Goal: Task Accomplishment & Management: Complete application form

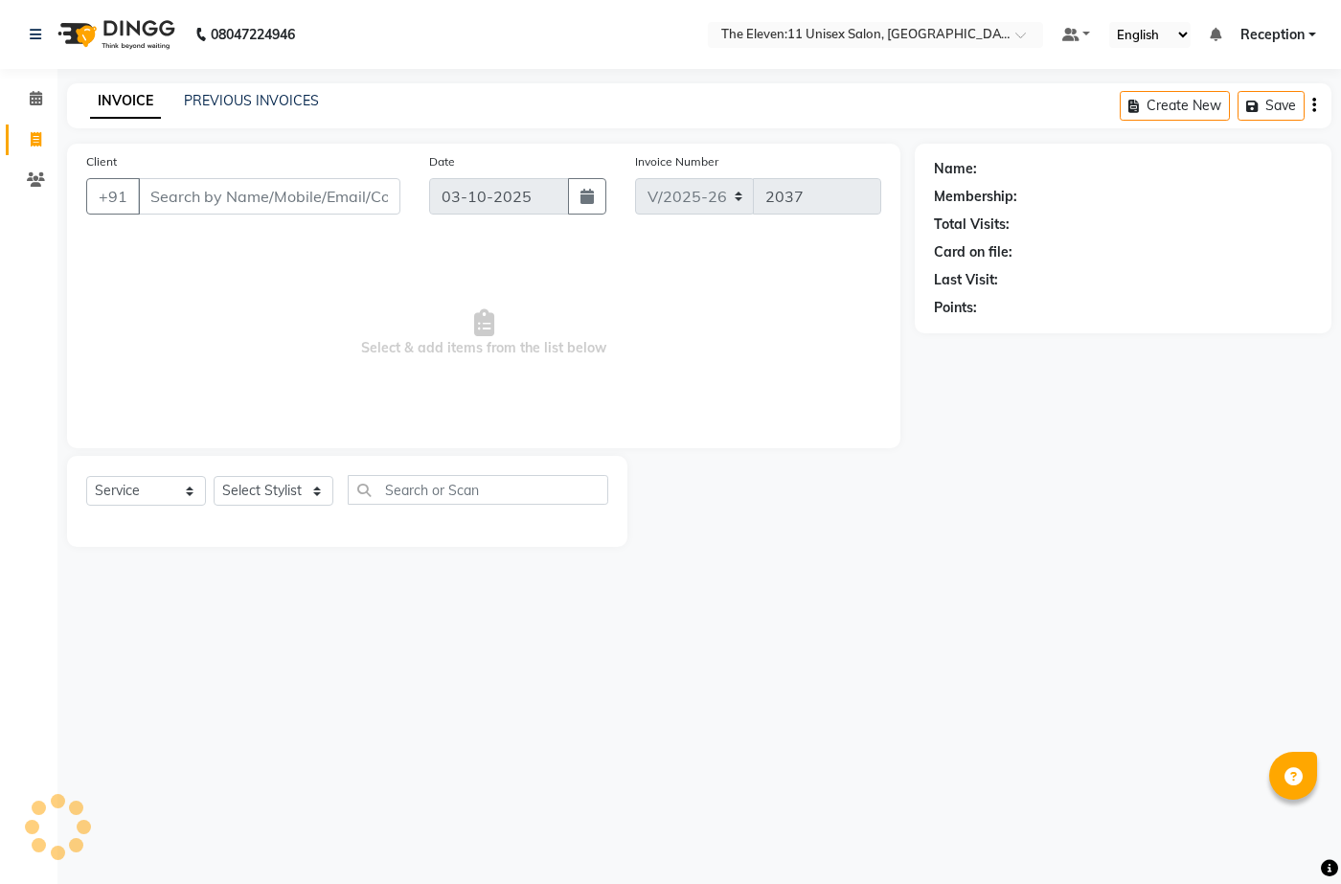
select select "7836"
select select "service"
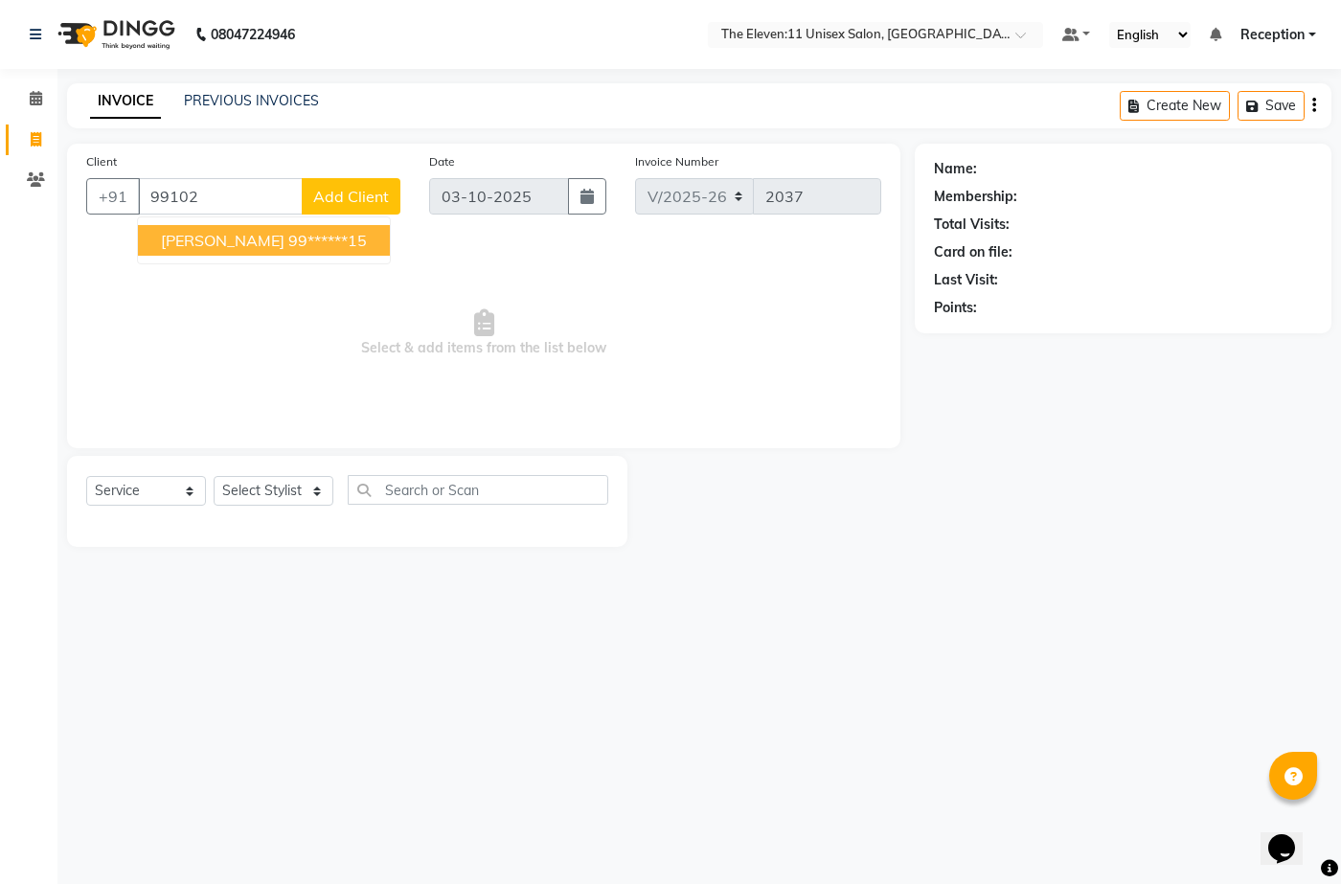
click at [214, 240] on span "[PERSON_NAME]" at bounding box center [223, 240] width 124 height 19
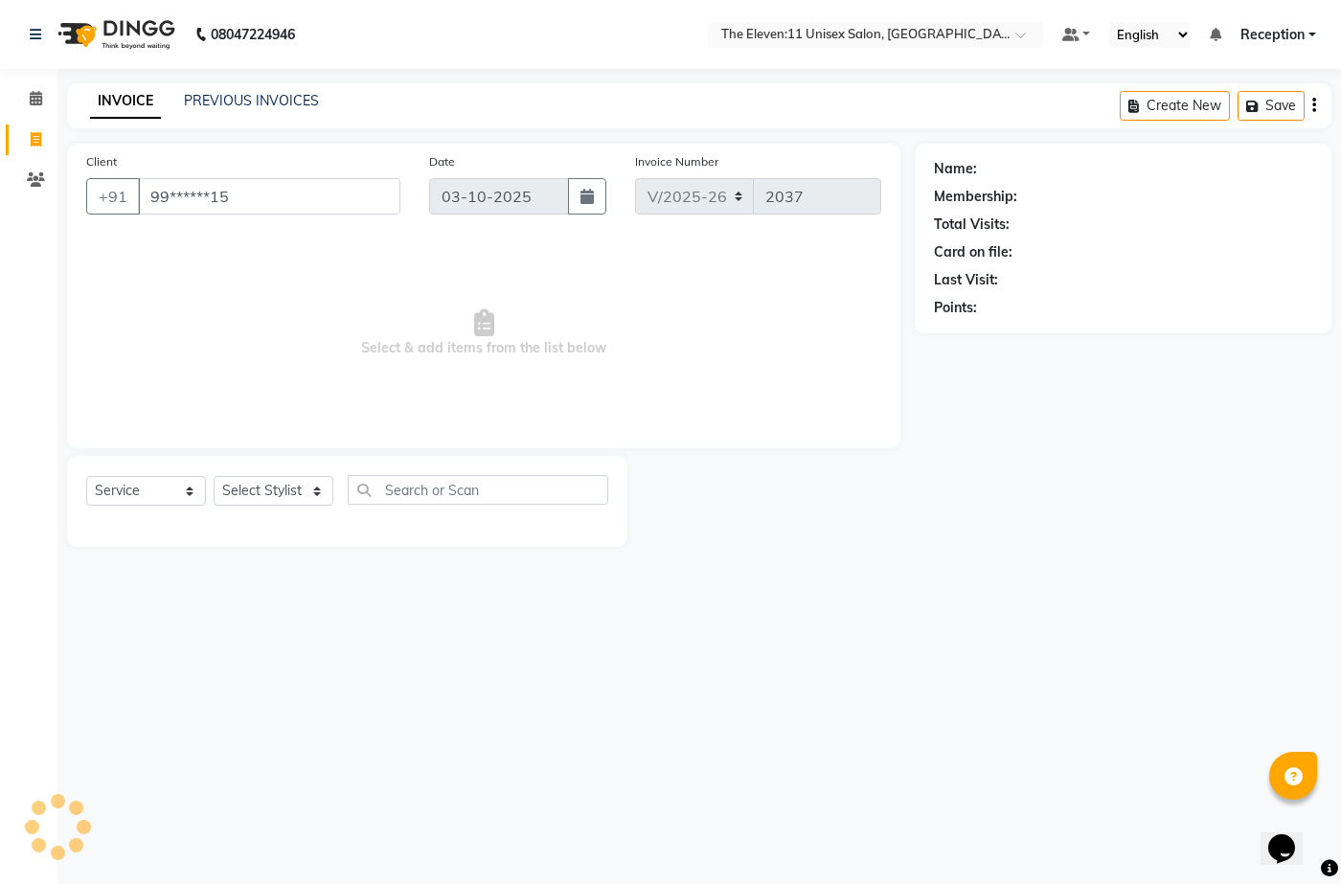
type input "99******15"
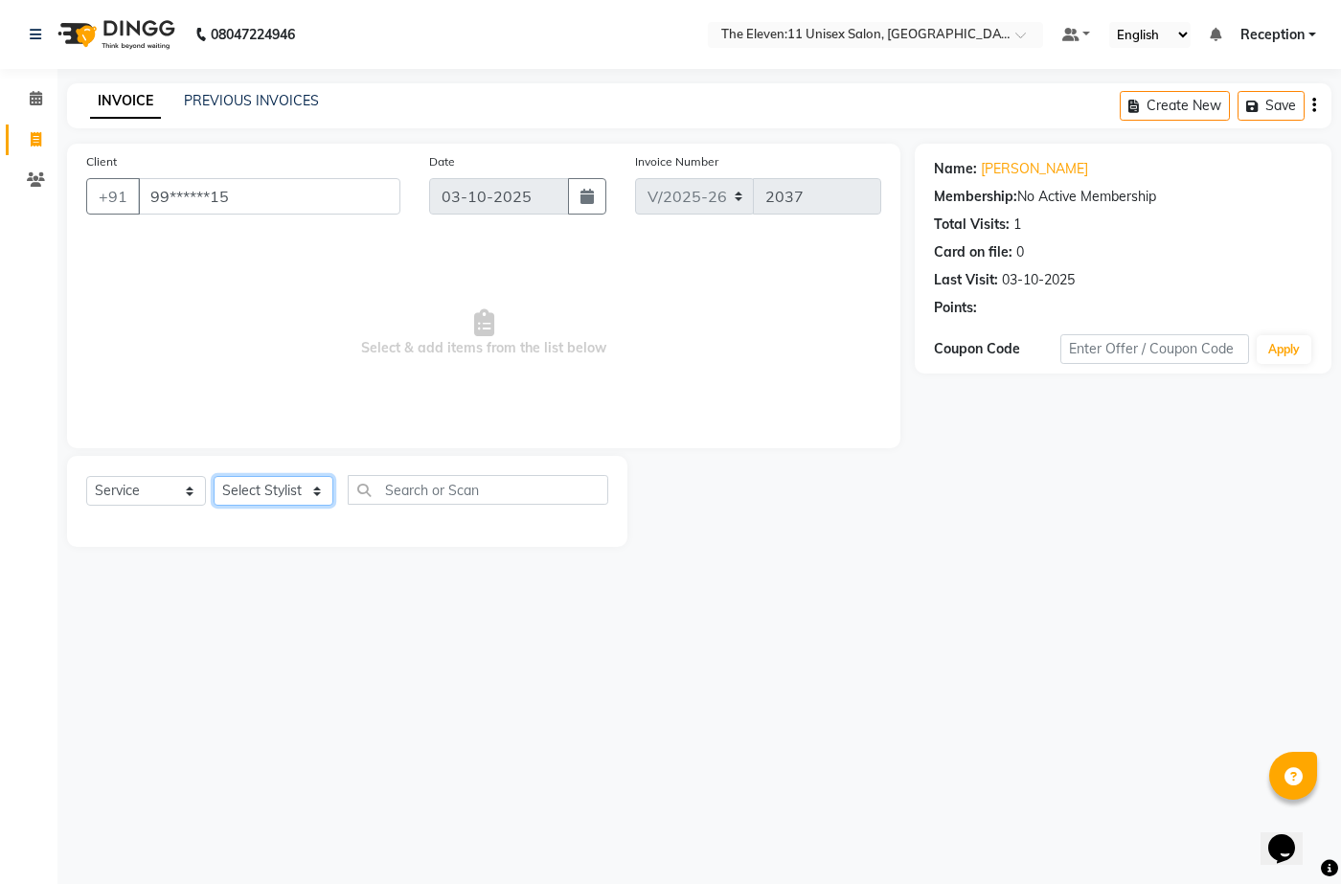
click at [307, 486] on select "Select Stylist [PERSON_NAME] Manager Ravindra Reception [PERSON_NAME]" at bounding box center [274, 491] width 120 height 30
select select "70301"
click at [214, 476] on select "Select Stylist [PERSON_NAME] Manager Ravindra Reception [PERSON_NAME]" at bounding box center [274, 491] width 120 height 30
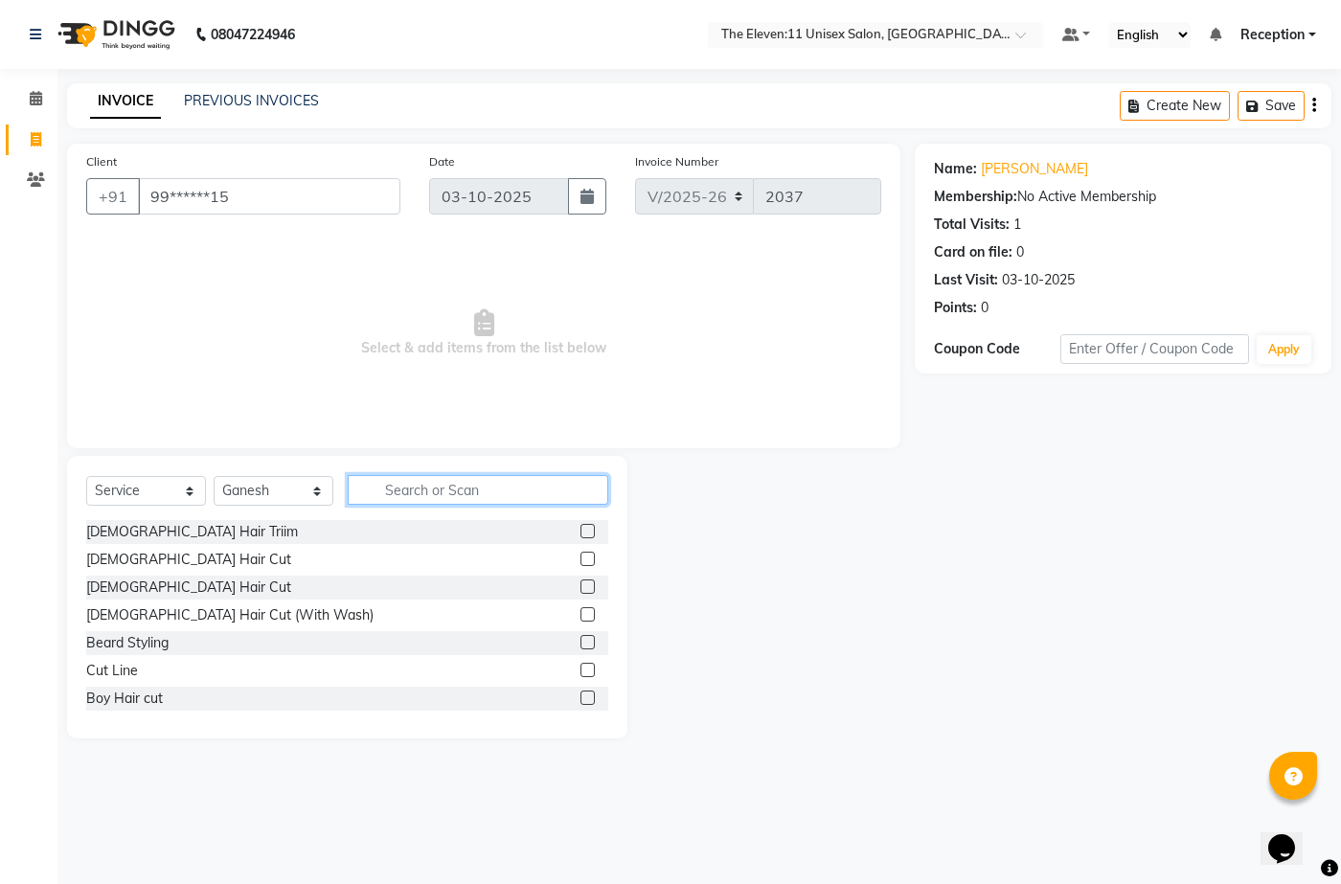
click at [498, 495] on input "text" at bounding box center [478, 490] width 260 height 30
click at [168, 646] on div "Beard Styling" at bounding box center [127, 643] width 82 height 20
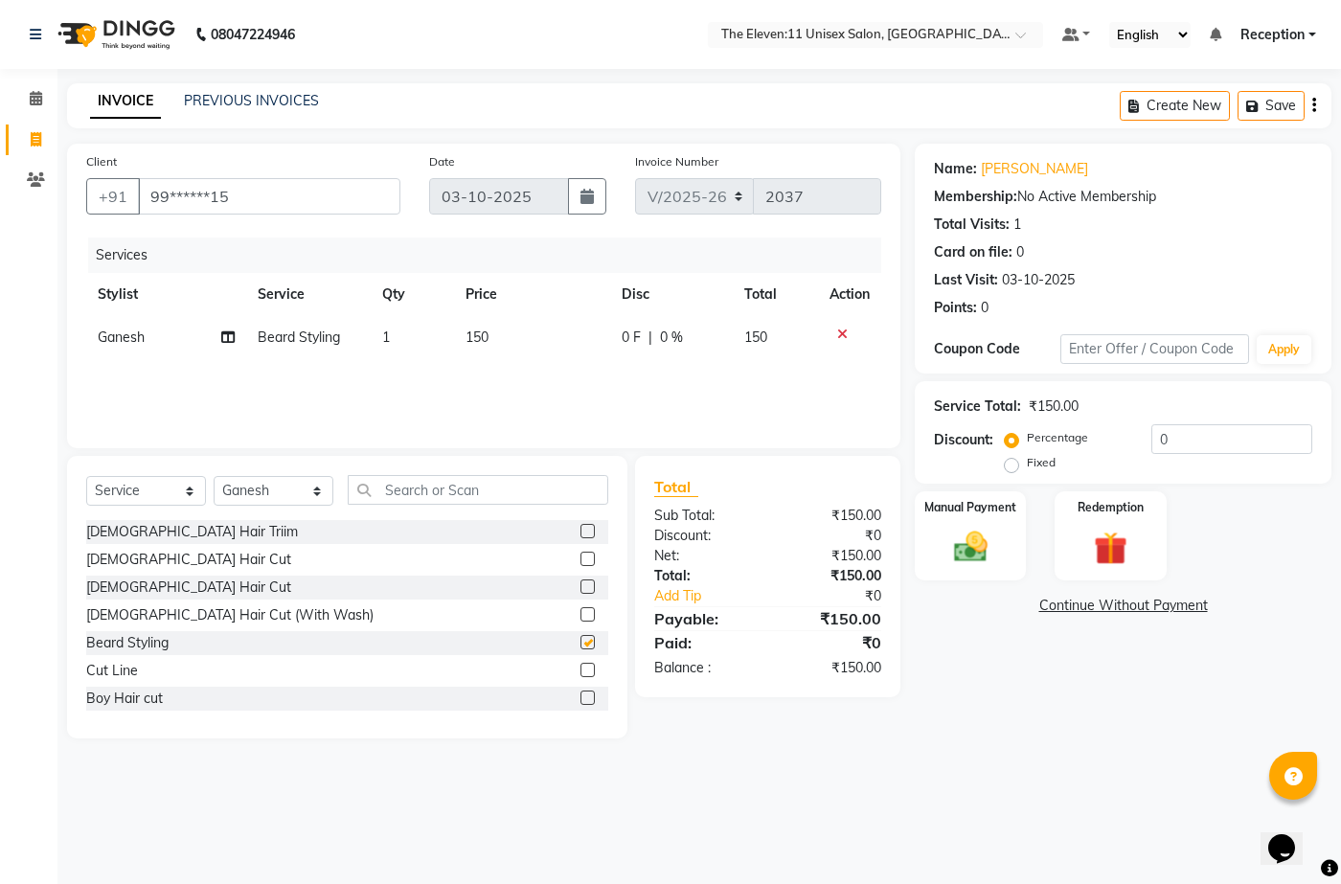
checkbox input "false"
click at [190, 583] on div "[DEMOGRAPHIC_DATA] Hair Cut" at bounding box center [347, 588] width 522 height 24
click at [134, 582] on div "[DEMOGRAPHIC_DATA] Hair Cut" at bounding box center [188, 588] width 205 height 20
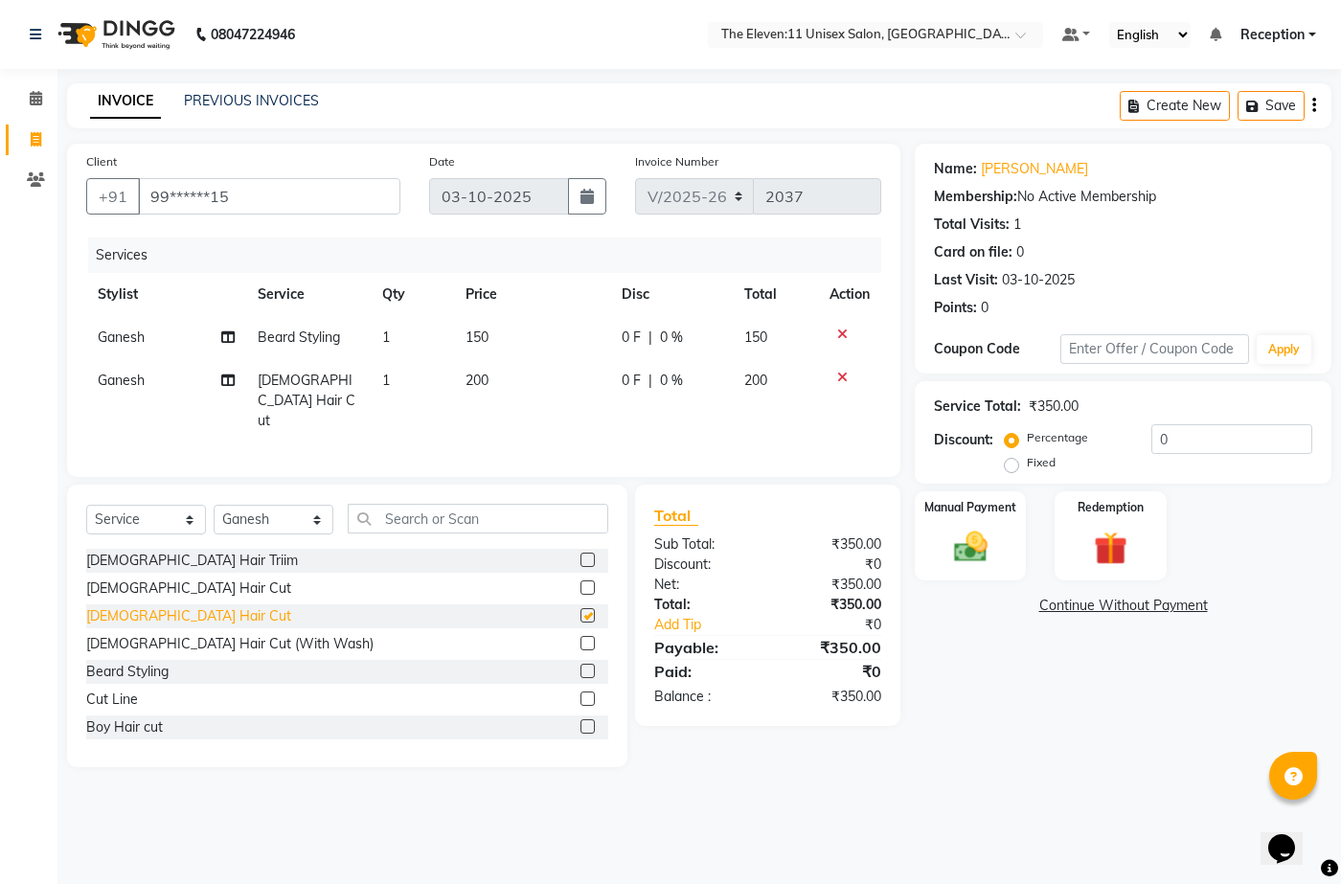
checkbox input "false"
click at [952, 545] on img at bounding box center [969, 547] width 57 height 40
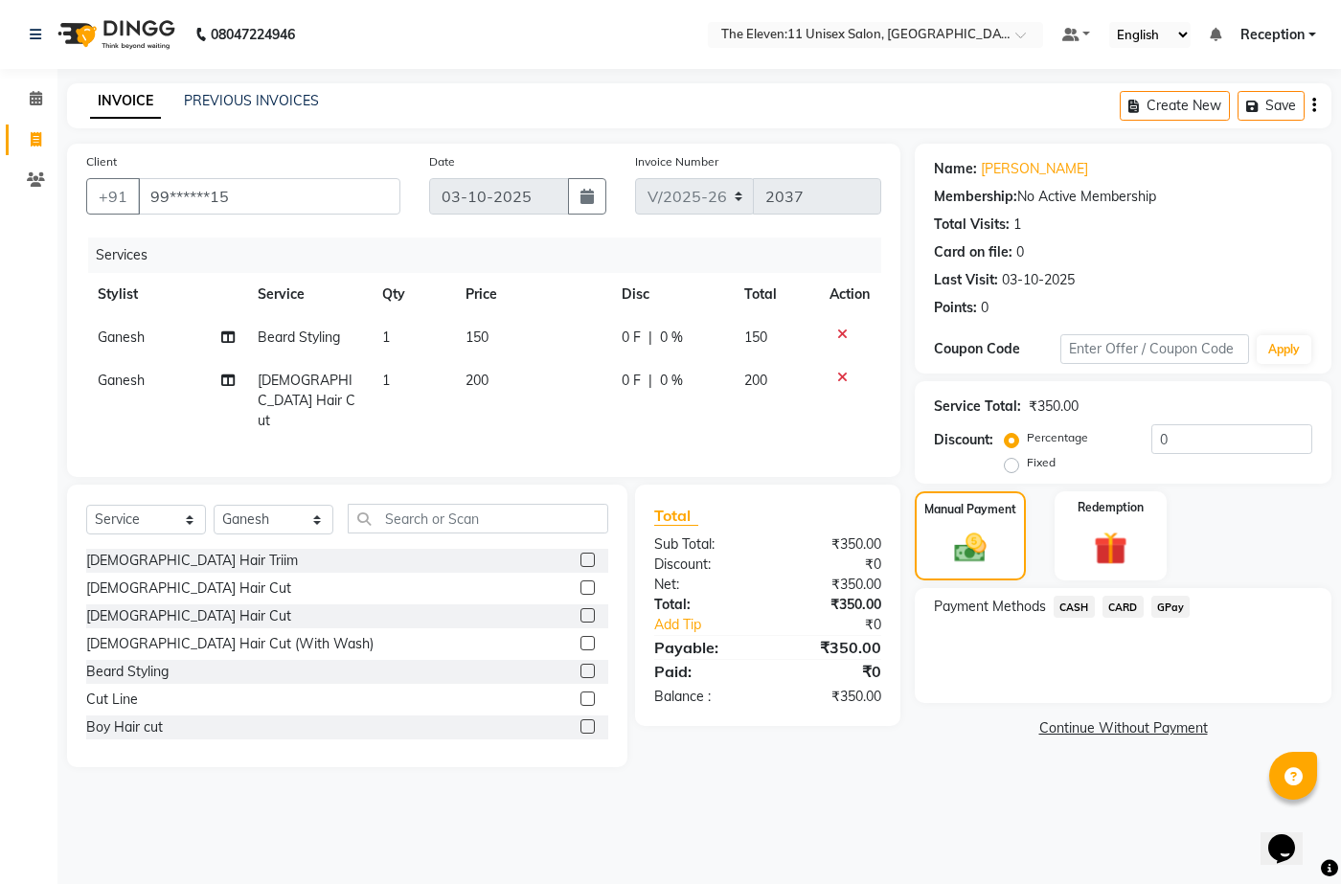
click at [1170, 606] on span "GPay" at bounding box center [1170, 607] width 39 height 22
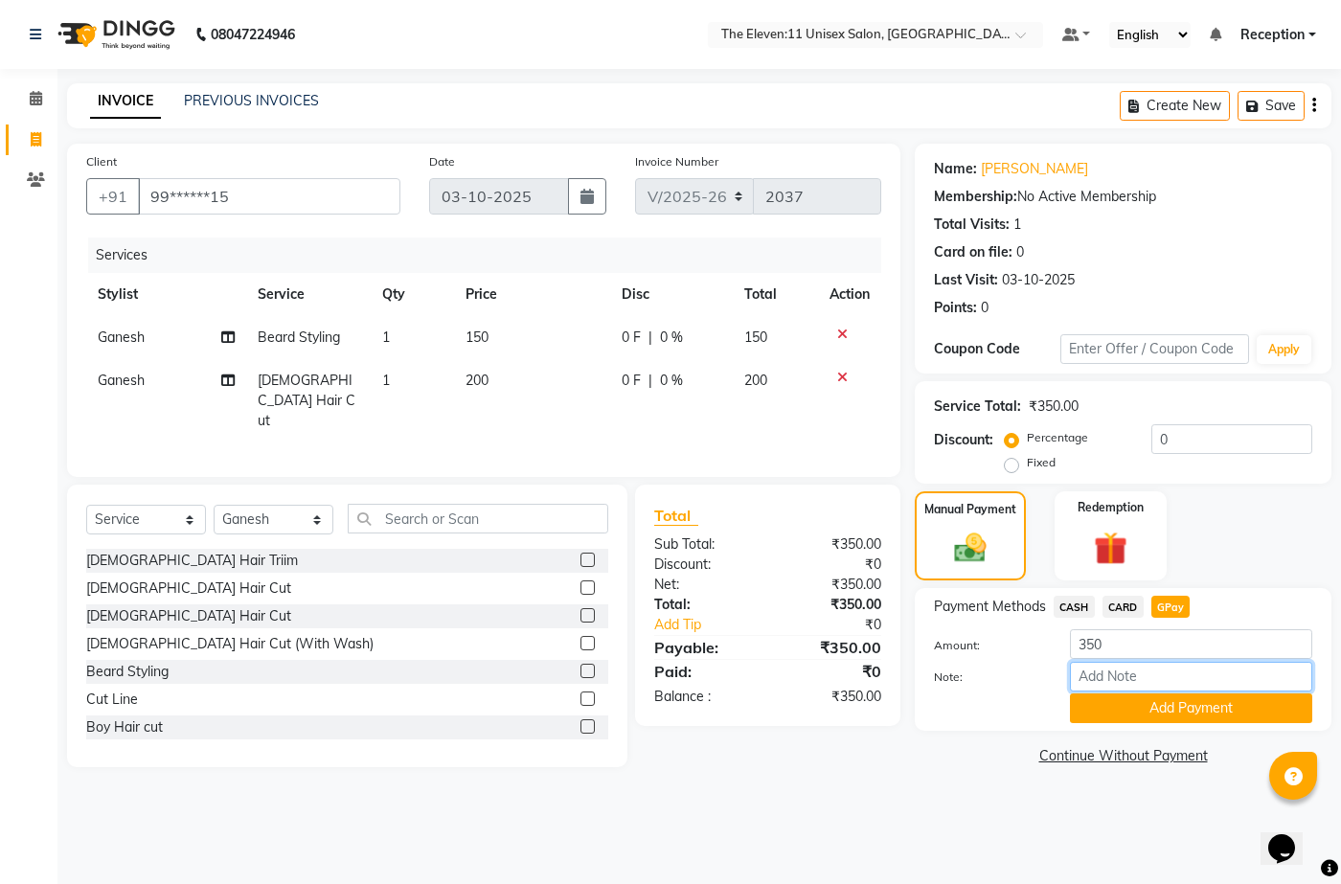
click at [1098, 678] on input "Note:" at bounding box center [1191, 677] width 242 height 30
click at [1097, 678] on input "Note:" at bounding box center [1191, 677] width 242 height 30
click at [942, 671] on label "Note:" at bounding box center [987, 676] width 136 height 17
click at [1070, 671] on input "Note:" at bounding box center [1191, 677] width 242 height 30
click at [964, 709] on div at bounding box center [987, 708] width 136 height 30
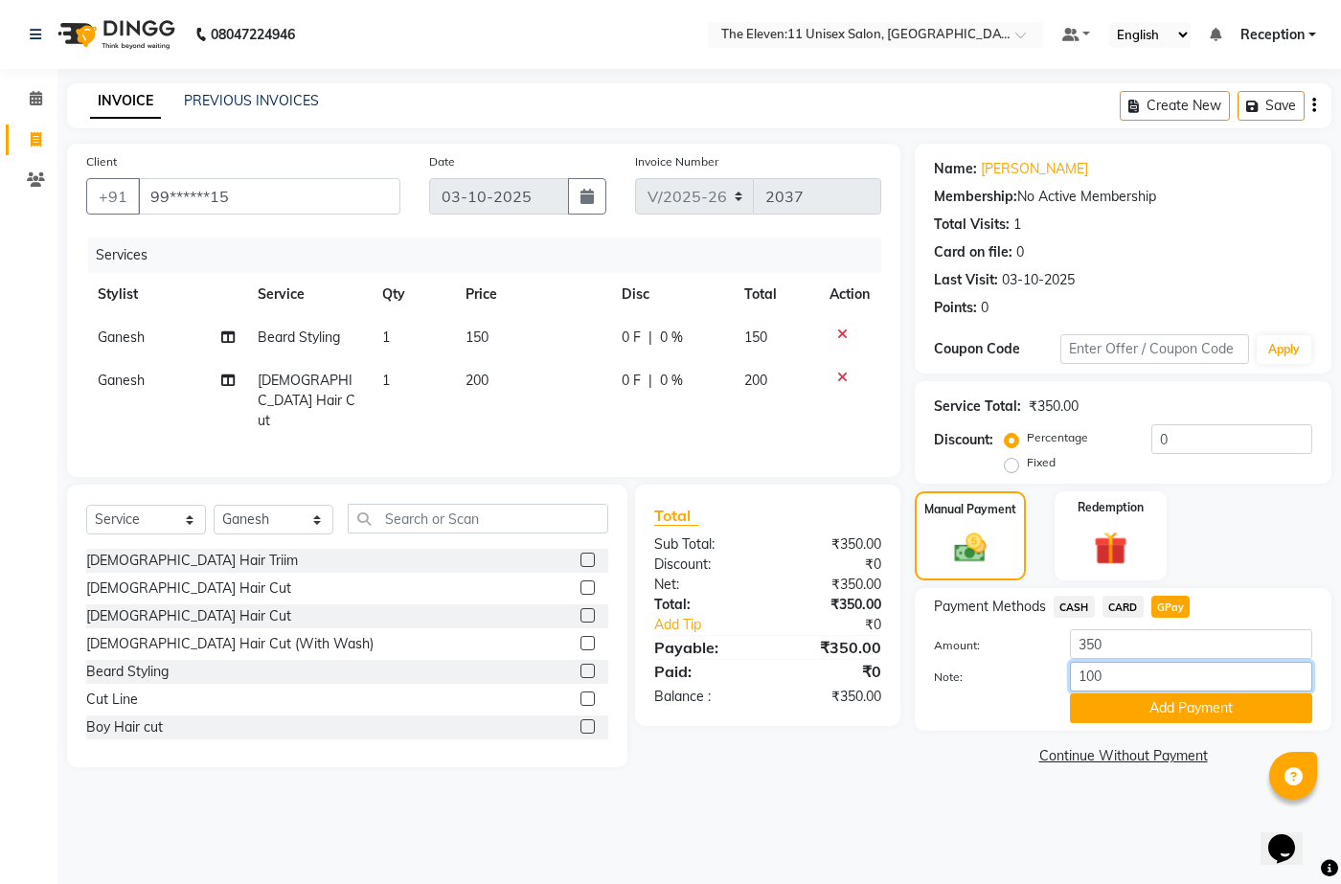
click at [1121, 668] on input "100" at bounding box center [1191, 677] width 242 height 30
type input "1"
click at [1128, 648] on input "350" at bounding box center [1191, 644] width 242 height 30
type input "3"
click at [972, 553] on img at bounding box center [970, 548] width 54 height 38
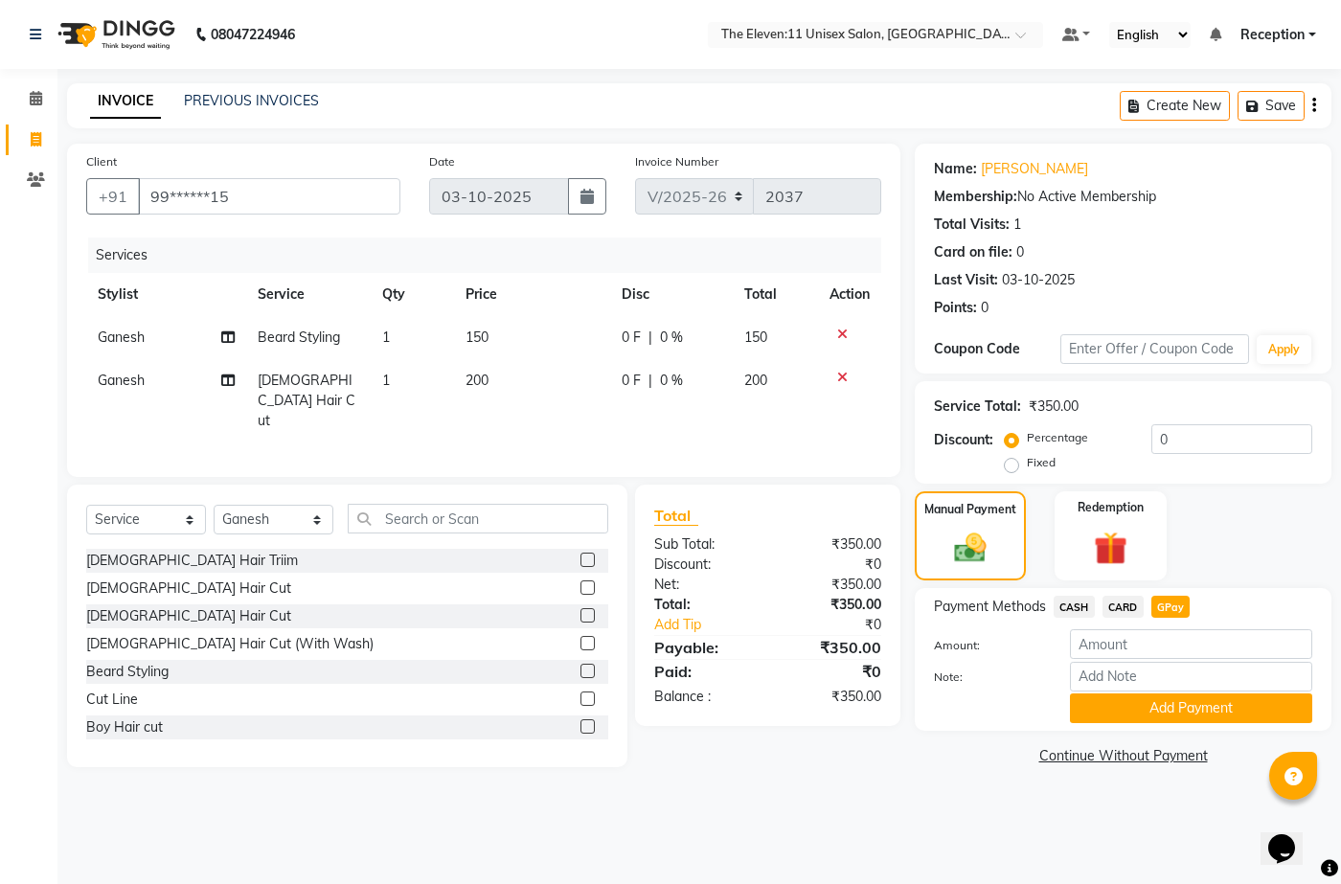
click at [1166, 606] on span "GPay" at bounding box center [1170, 607] width 39 height 22
type input "350"
drag, startPoint x: 1121, startPoint y: 645, endPoint x: 1048, endPoint y: 656, distance: 74.6
click at [1049, 659] on div "Amount: 350" at bounding box center [1122, 645] width 407 height 33
click at [1017, 688] on div "Note:" at bounding box center [1122, 678] width 407 height 33
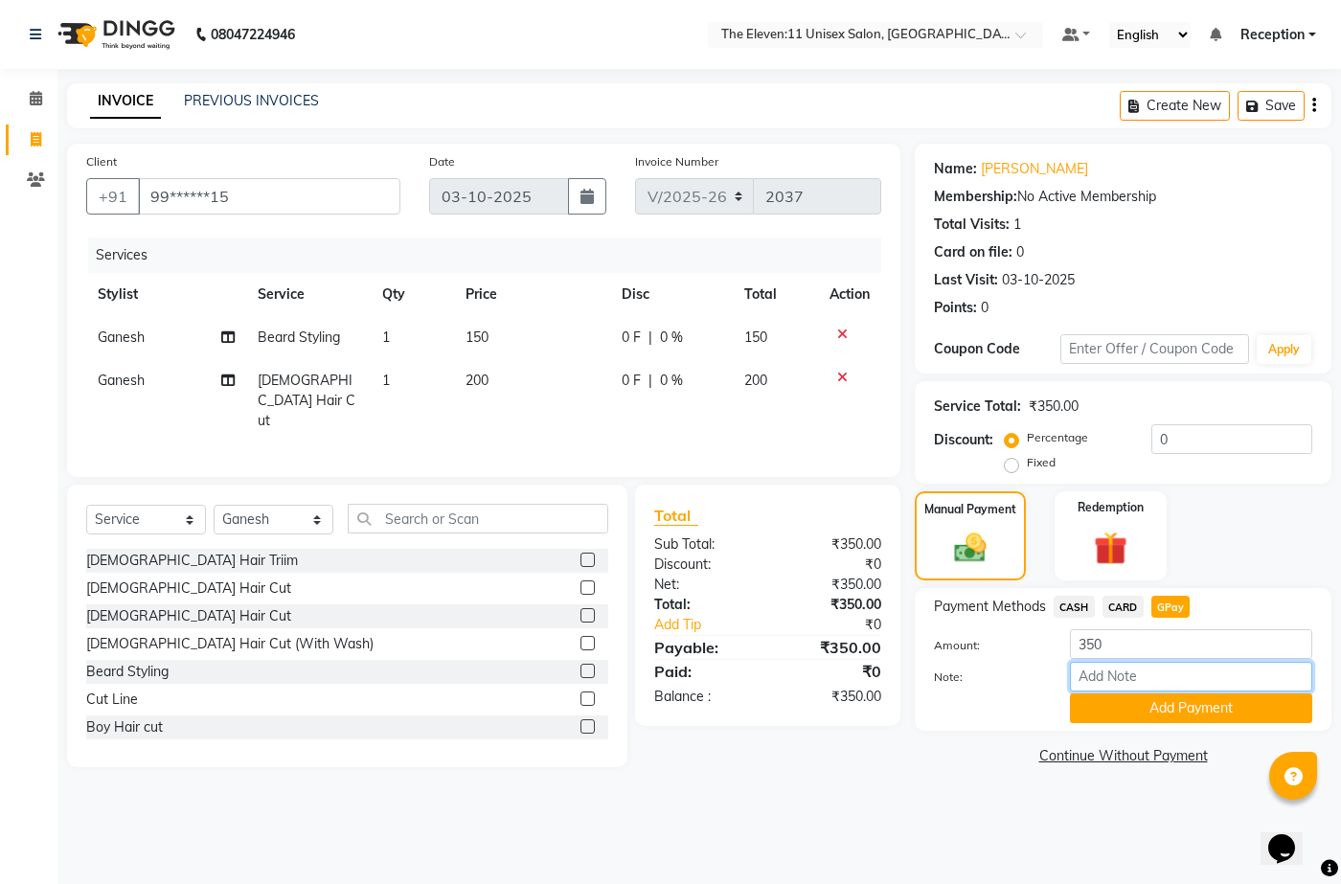
click at [1117, 669] on input "Note:" at bounding box center [1191, 677] width 242 height 30
type input "100"
click at [1128, 714] on button "Add Payment" at bounding box center [1191, 708] width 242 height 30
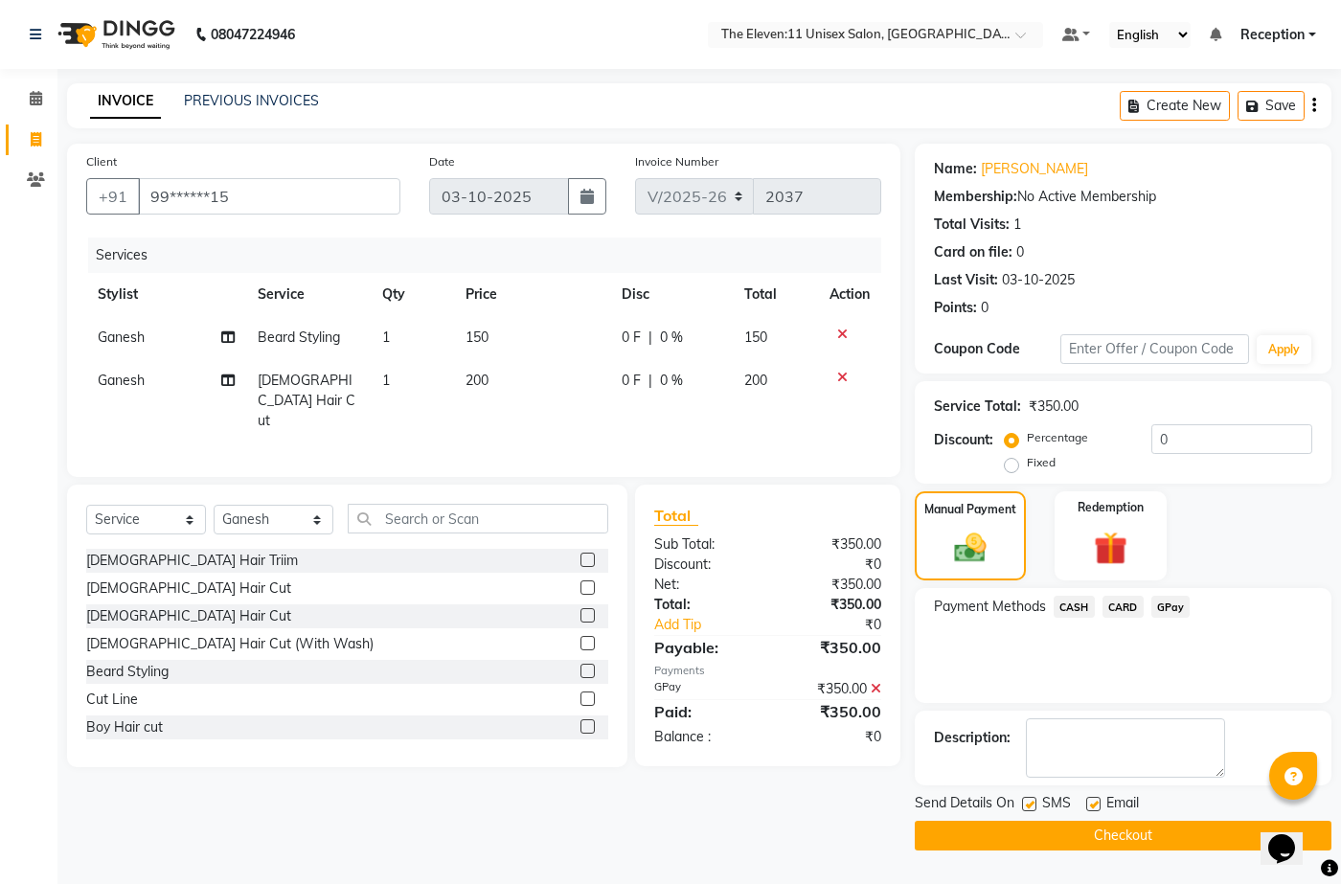
click at [1093, 804] on label at bounding box center [1093, 804] width 14 height 14
click at [1093, 804] on input "checkbox" at bounding box center [1092, 805] width 12 height 12
click at [1093, 804] on label at bounding box center [1093, 804] width 14 height 14
click at [1093, 804] on input "checkbox" at bounding box center [1092, 805] width 12 height 12
click at [1091, 802] on label at bounding box center [1093, 804] width 14 height 14
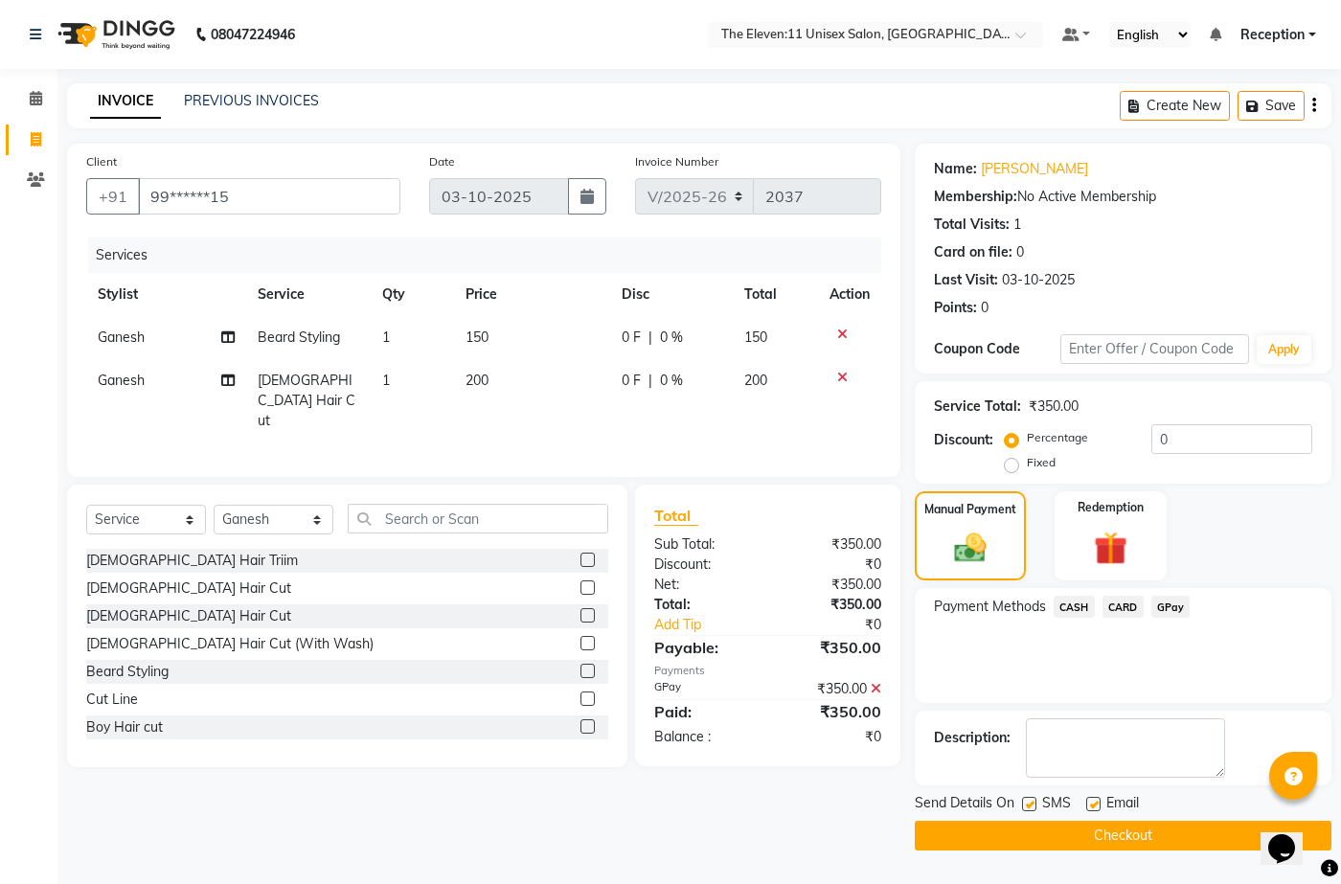
click at [1091, 802] on input "checkbox" at bounding box center [1092, 805] width 12 height 12
checkbox input "false"
click at [689, 615] on link "Add Tip" at bounding box center [714, 625] width 149 height 20
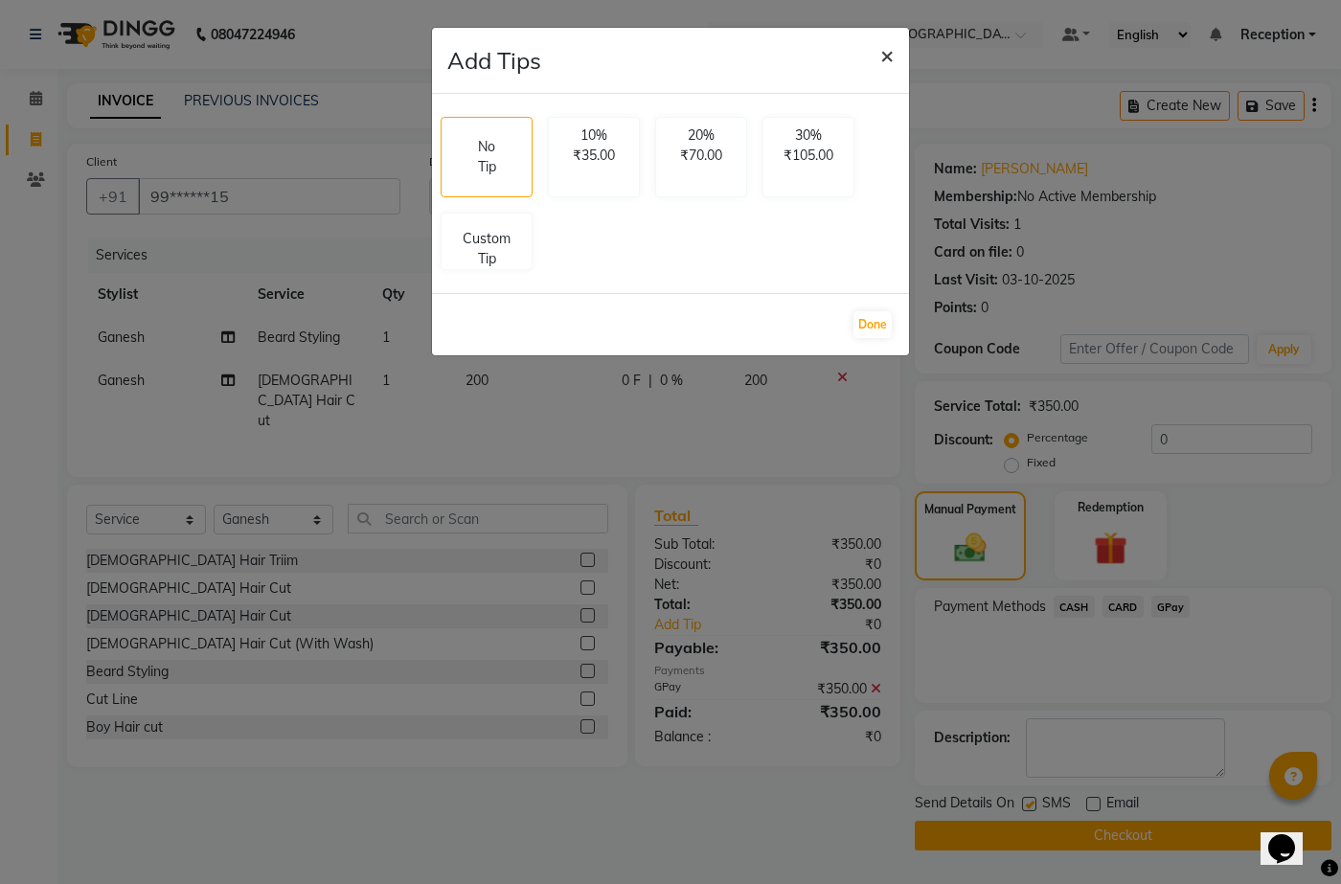
click at [885, 52] on span "×" at bounding box center [886, 54] width 13 height 29
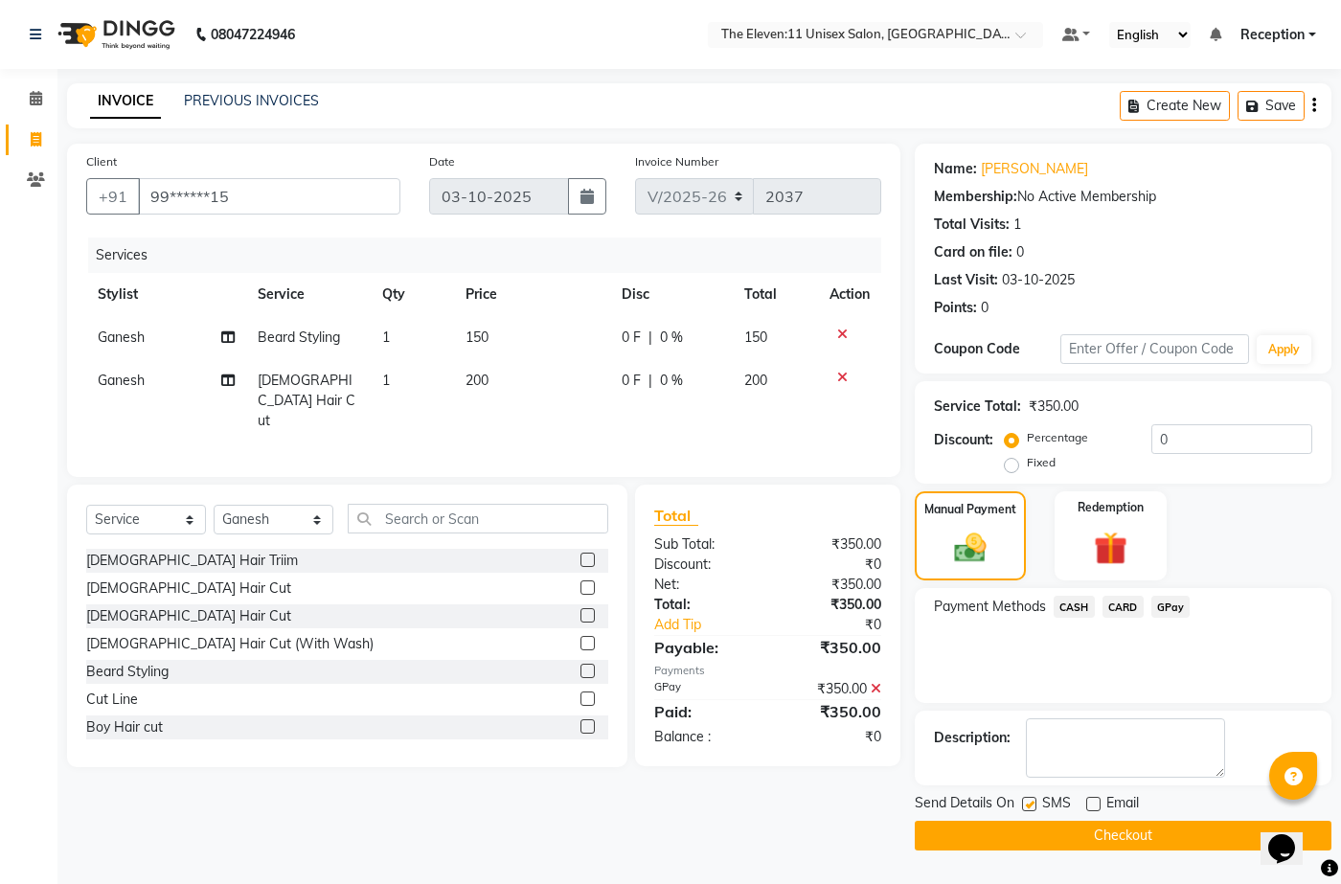
click at [868, 615] on div "₹0" at bounding box center [842, 625] width 106 height 20
drag, startPoint x: 874, startPoint y: 591, endPoint x: 877, endPoint y: 602, distance: 11.8
click at [874, 615] on div "₹0" at bounding box center [842, 625] width 106 height 20
click at [696, 615] on link "Add Tip" at bounding box center [714, 625] width 149 height 20
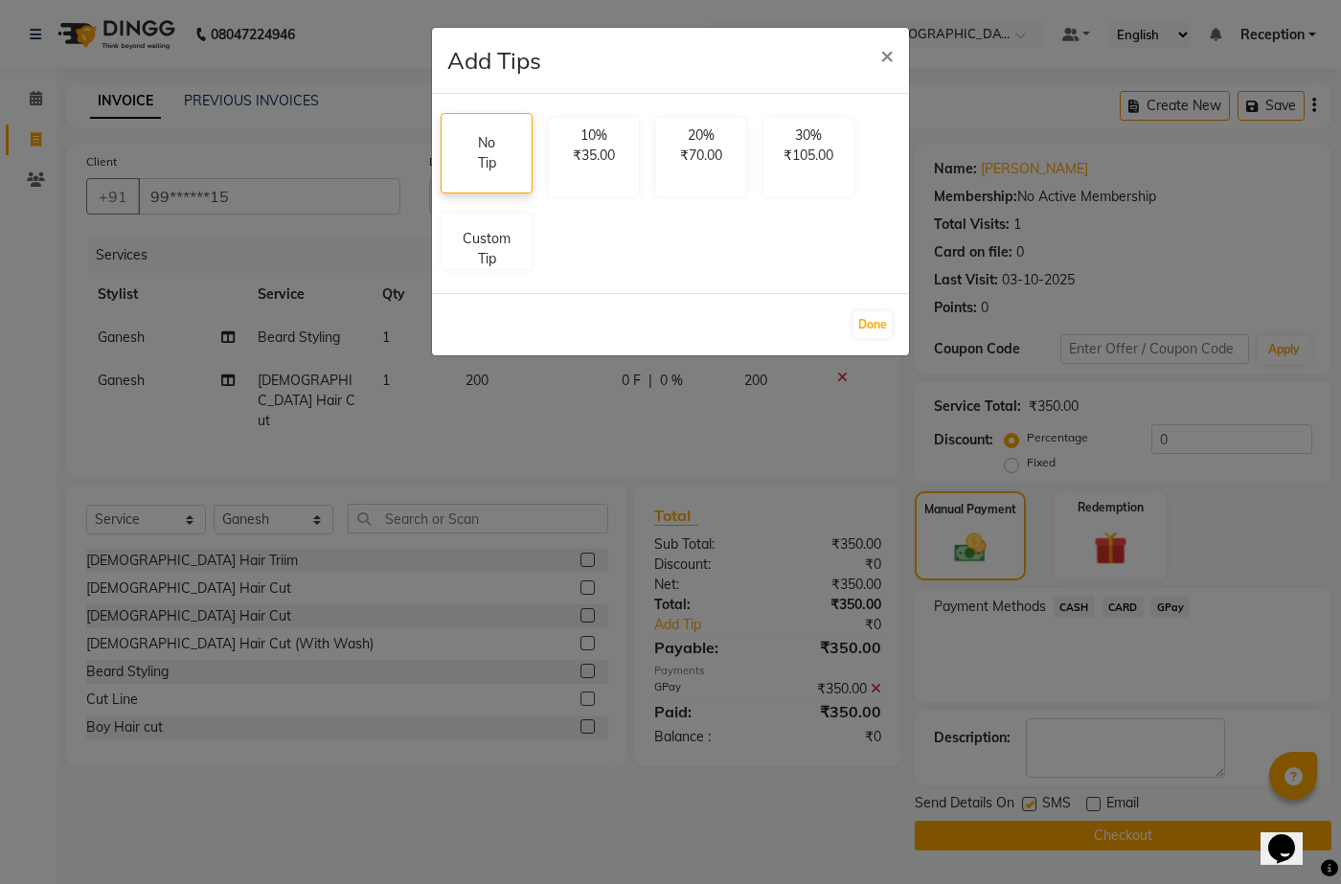
click at [503, 157] on div "No Tip" at bounding box center [486, 153] width 67 height 79
click at [795, 140] on div "30% ₹105.00" at bounding box center [808, 142] width 67 height 40
select select "70301"
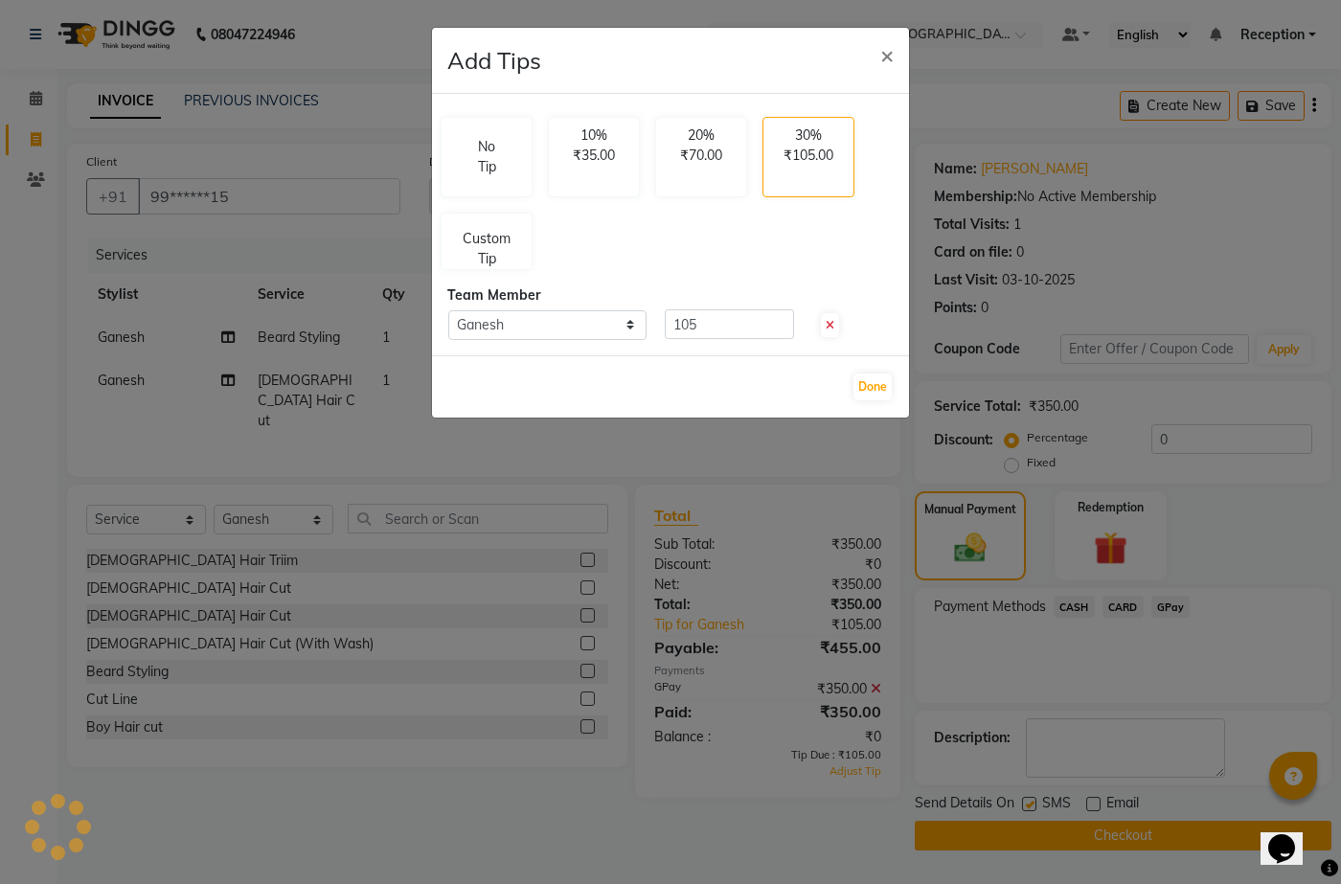
click at [895, 190] on div "No Tip 10% ₹35.00 20% ₹70.00 30% ₹105.00 Custom Tip" at bounding box center [670, 193] width 475 height 169
click at [787, 325] on input "105" at bounding box center [729, 324] width 129 height 30
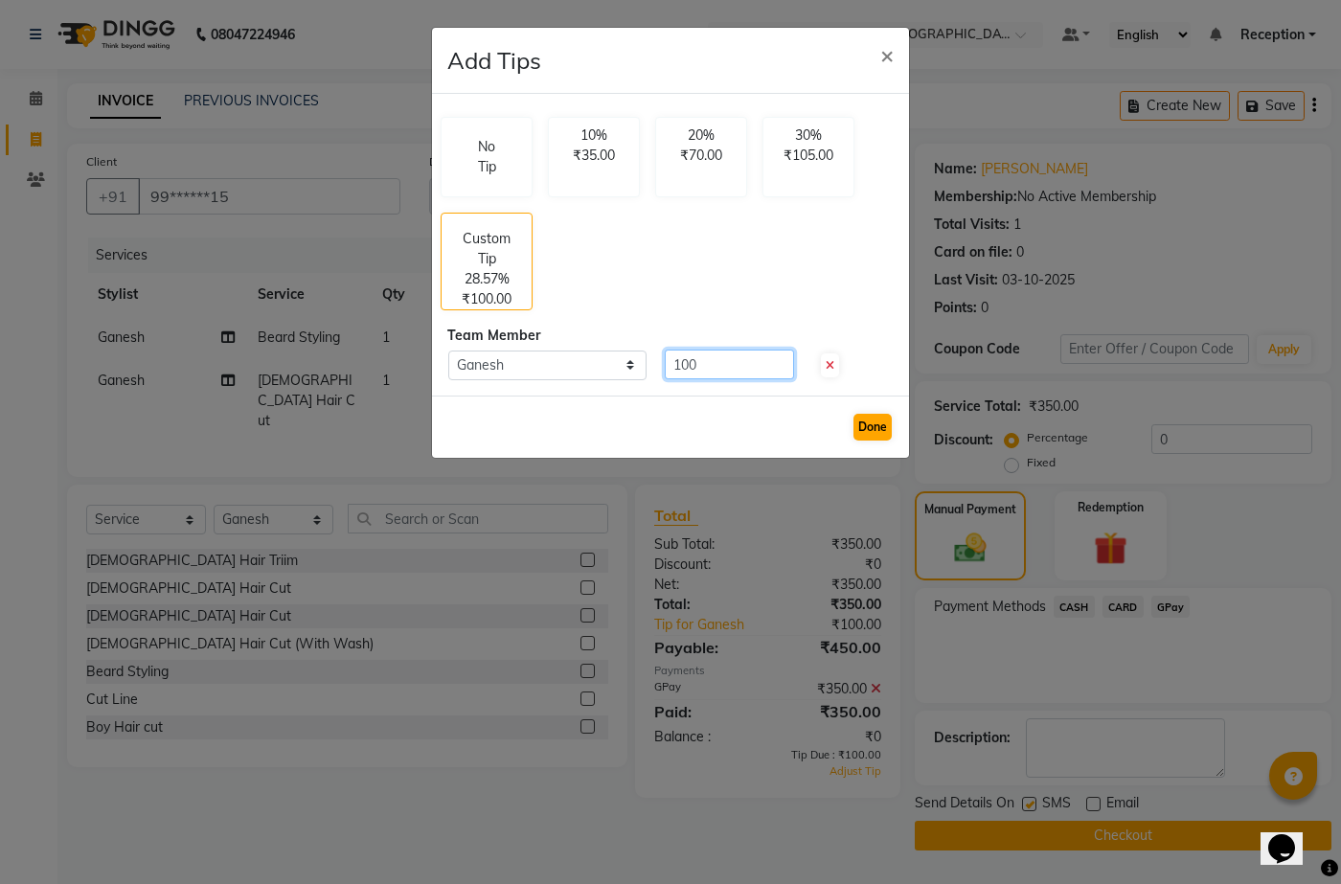
type input "100"
click at [870, 426] on button "Done" at bounding box center [872, 427] width 38 height 27
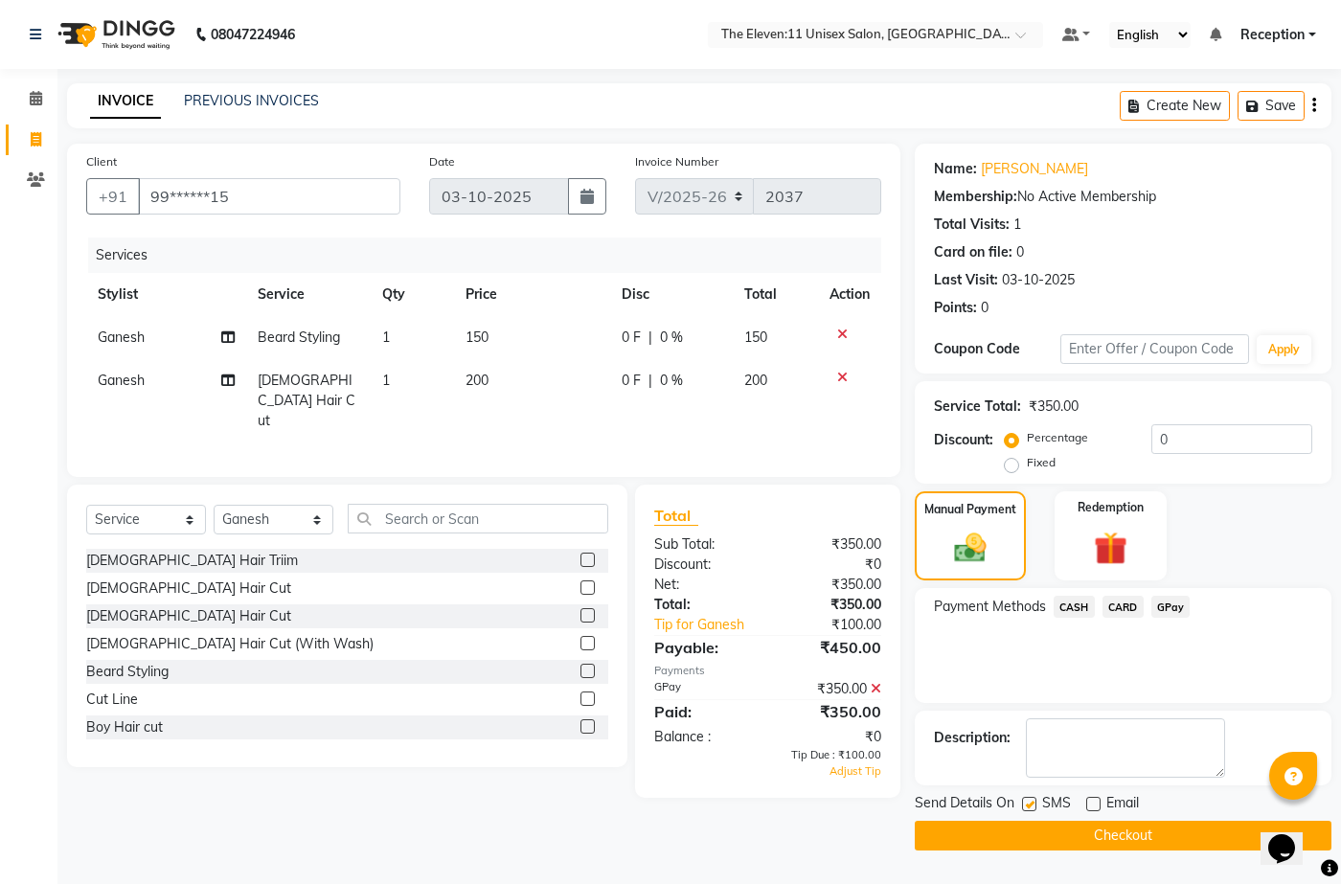
click at [1113, 841] on button "Checkout" at bounding box center [1123, 836] width 417 height 30
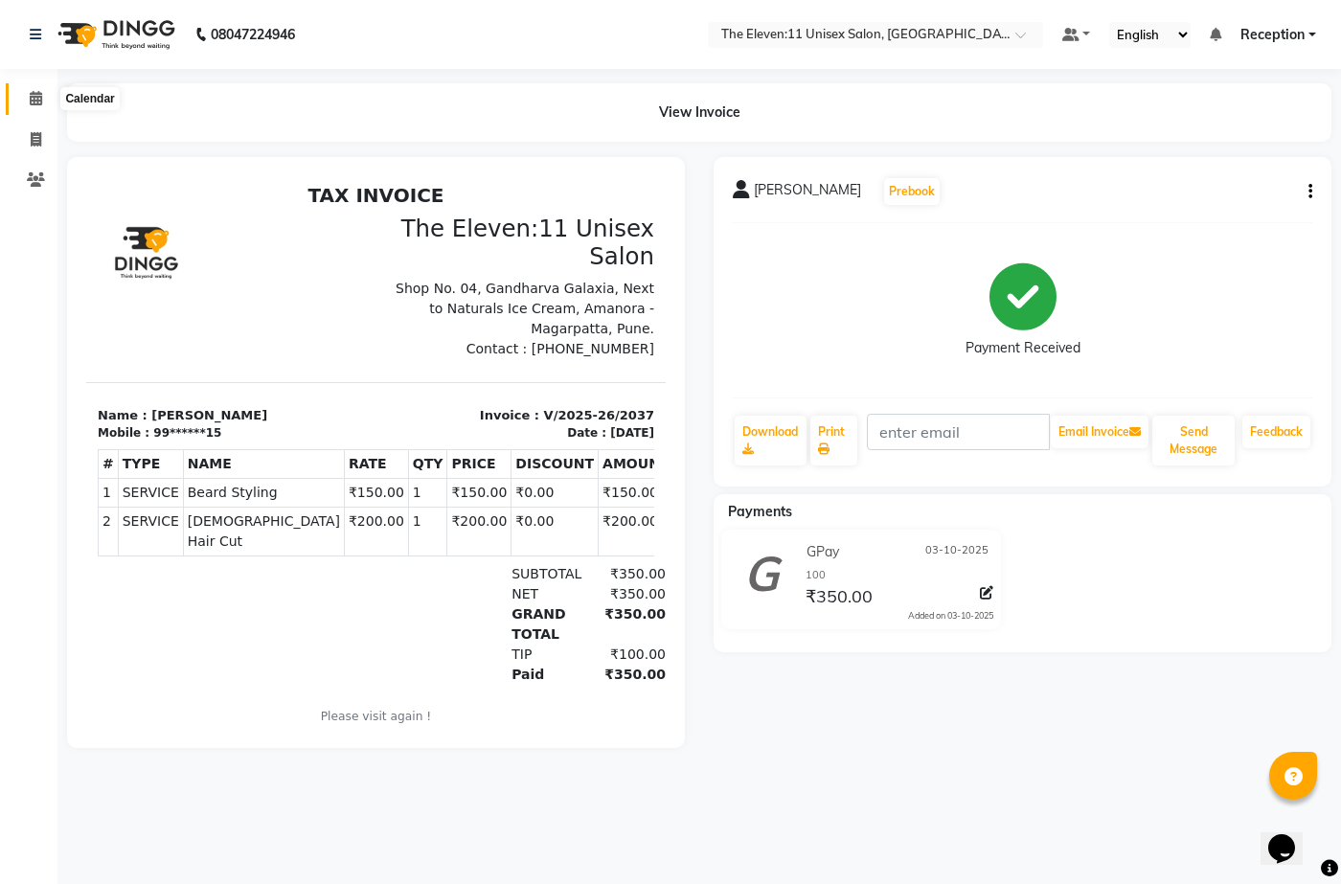
click at [32, 97] on icon at bounding box center [36, 98] width 12 height 14
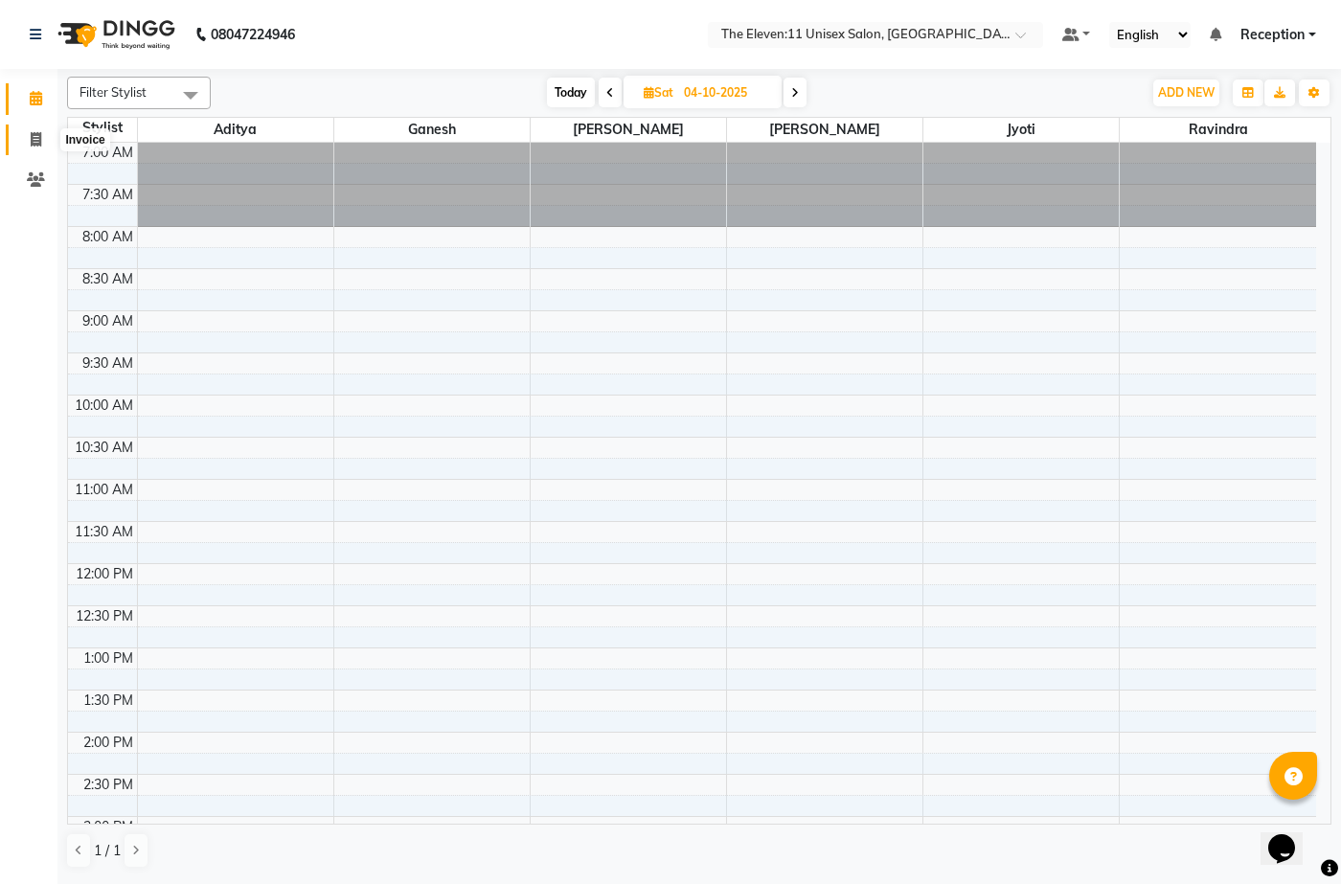
click at [32, 129] on span at bounding box center [36, 140] width 34 height 22
select select "service"
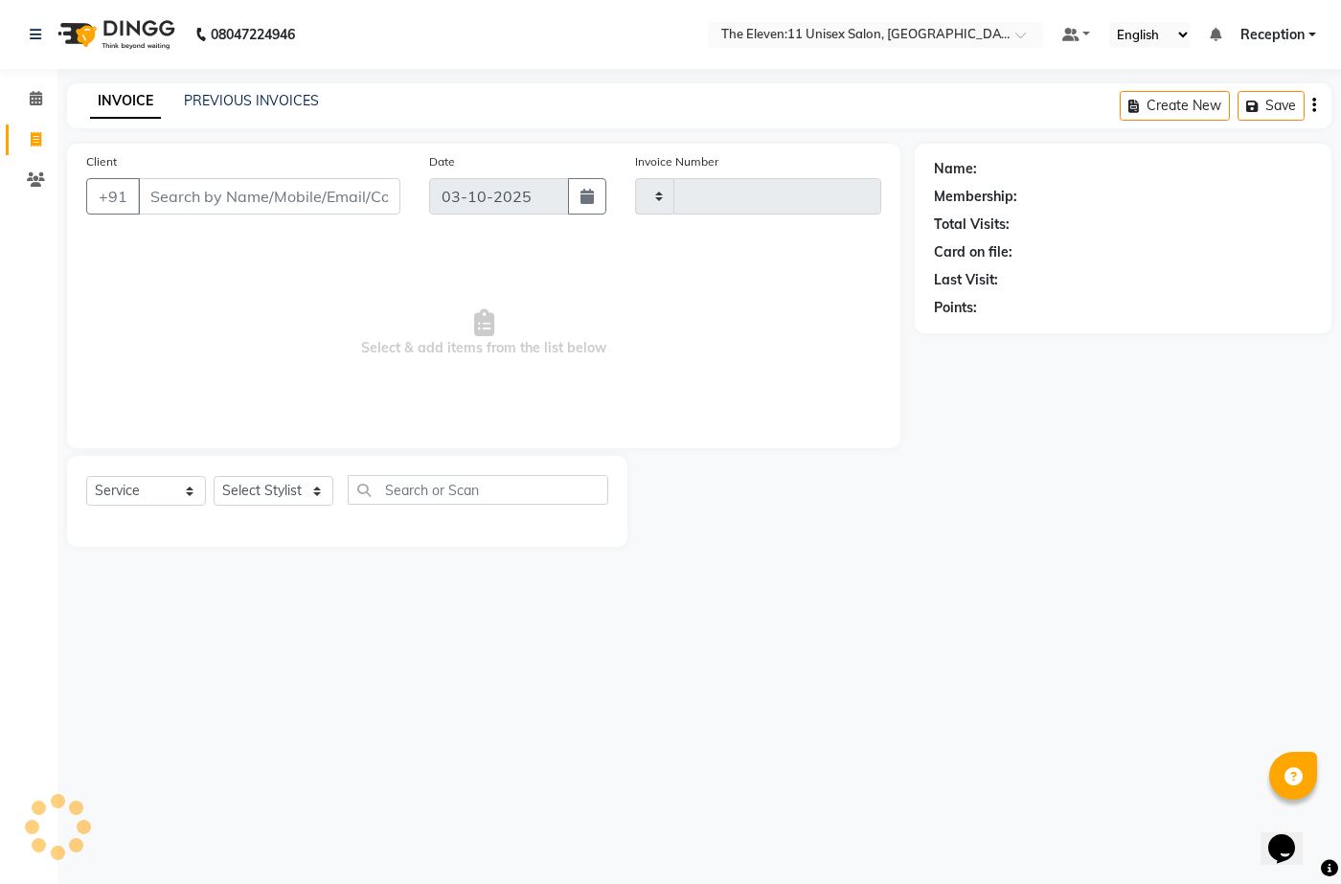
type input "2038"
select select "7836"
click at [245, 483] on select "Select Stylist" at bounding box center [274, 491] width 120 height 30
click at [266, 494] on select "Select Stylist" at bounding box center [274, 491] width 120 height 30
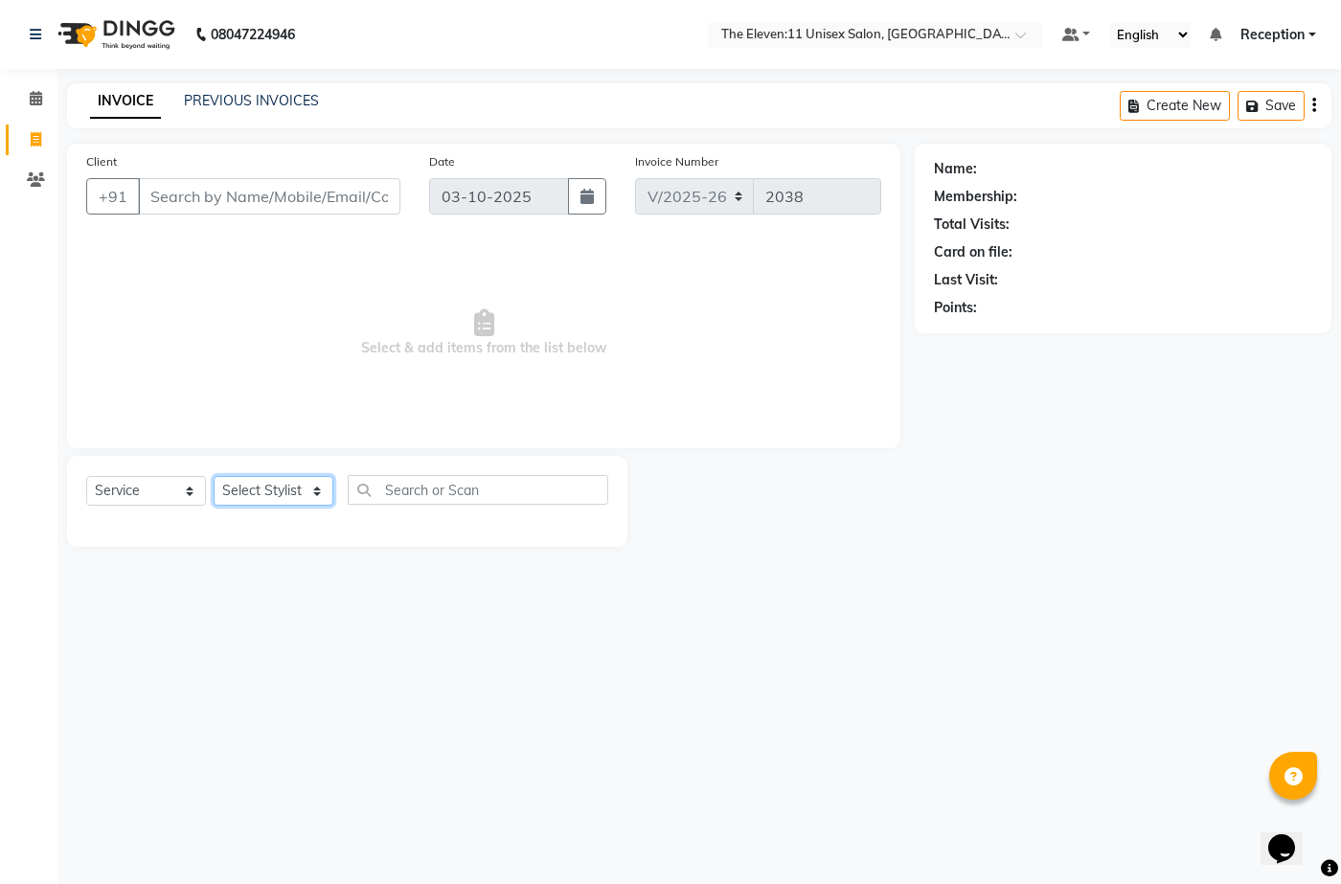
select select "73962"
click at [214, 476] on select "Select Stylist [PERSON_NAME] Manager Ravindra Reception [PERSON_NAME]" at bounding box center [274, 491] width 120 height 30
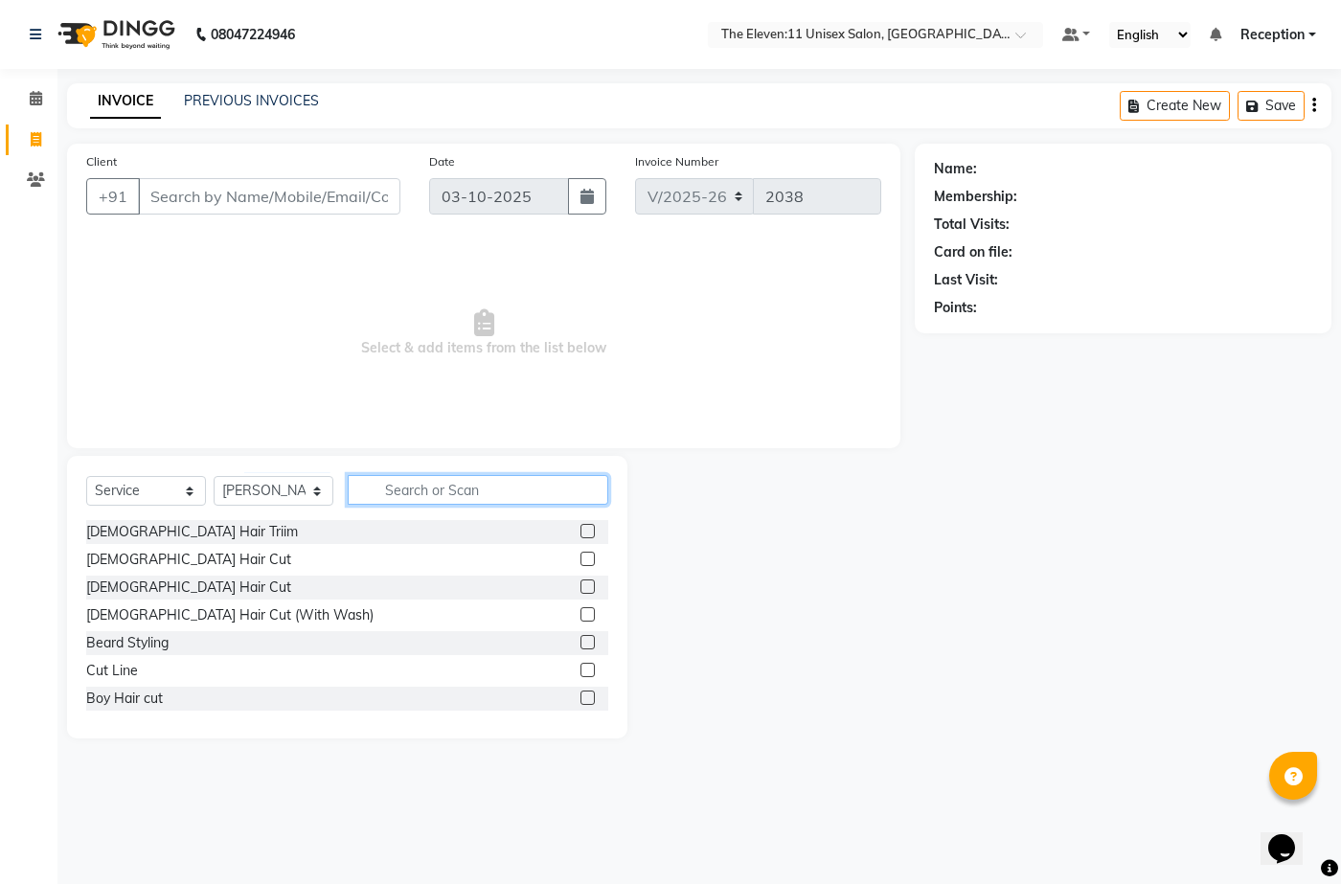
click at [405, 493] on input "text" at bounding box center [478, 490] width 260 height 30
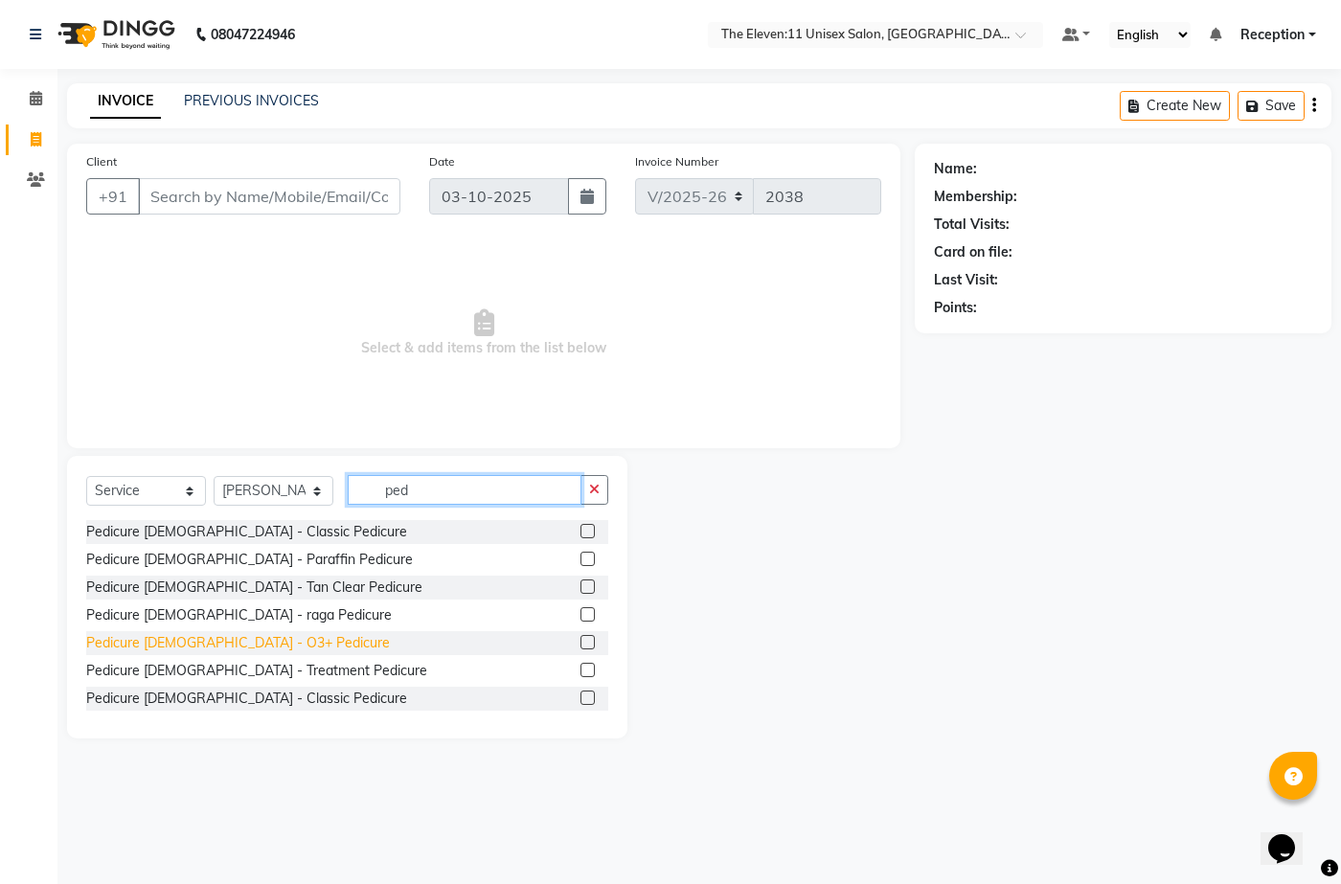
type input "ped"
click at [243, 639] on div "Pedicure [DEMOGRAPHIC_DATA] - O3+ Pedicure" at bounding box center [238, 643] width 304 height 20
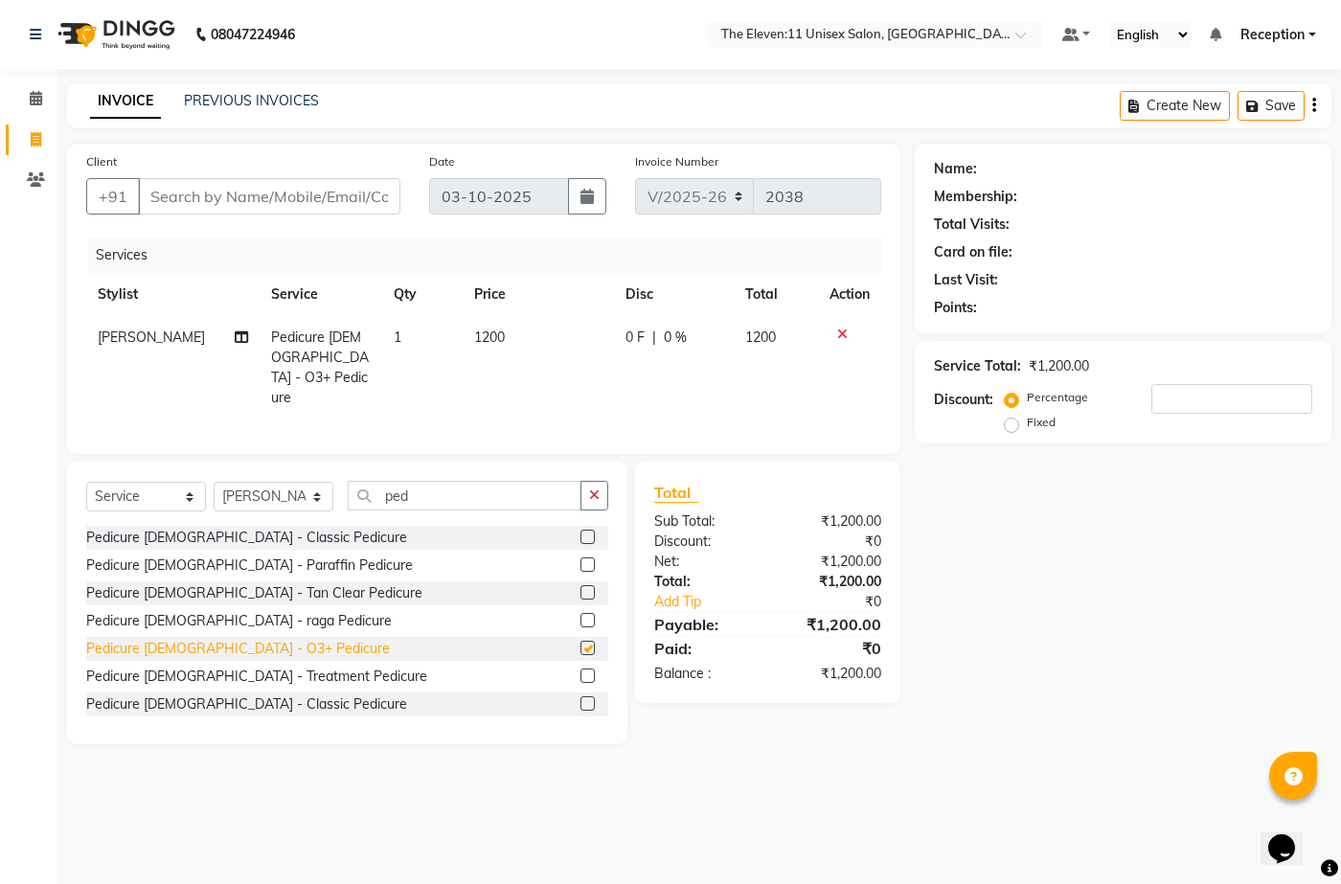
checkbox input "false"
click at [1173, 403] on input "number" at bounding box center [1231, 399] width 161 height 30
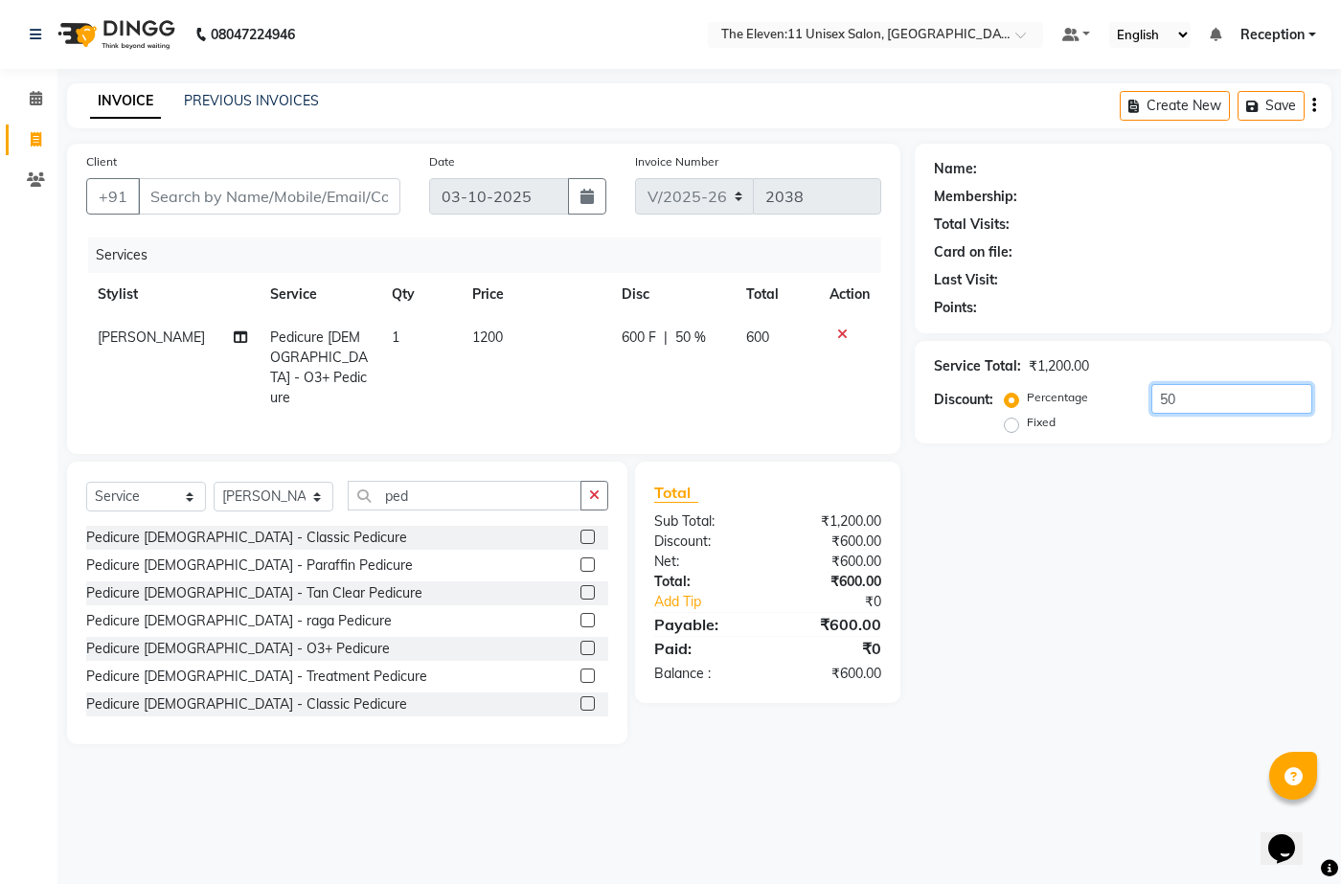
type input "50"
click at [220, 200] on input "Client" at bounding box center [269, 196] width 262 height 36
type input "9"
type input "0"
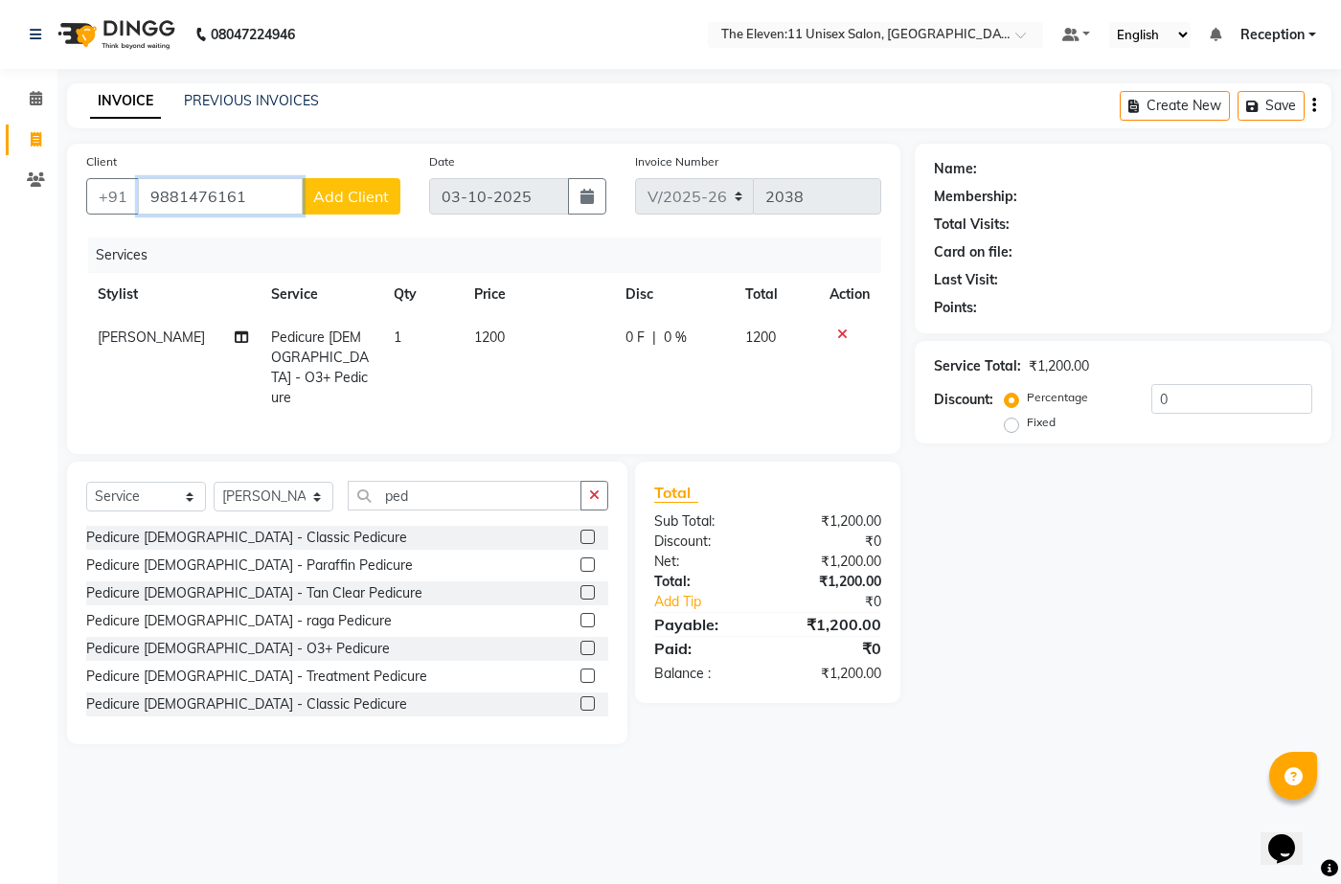
type input "9881476161"
click at [333, 201] on span "Add Client" at bounding box center [351, 196] width 76 height 19
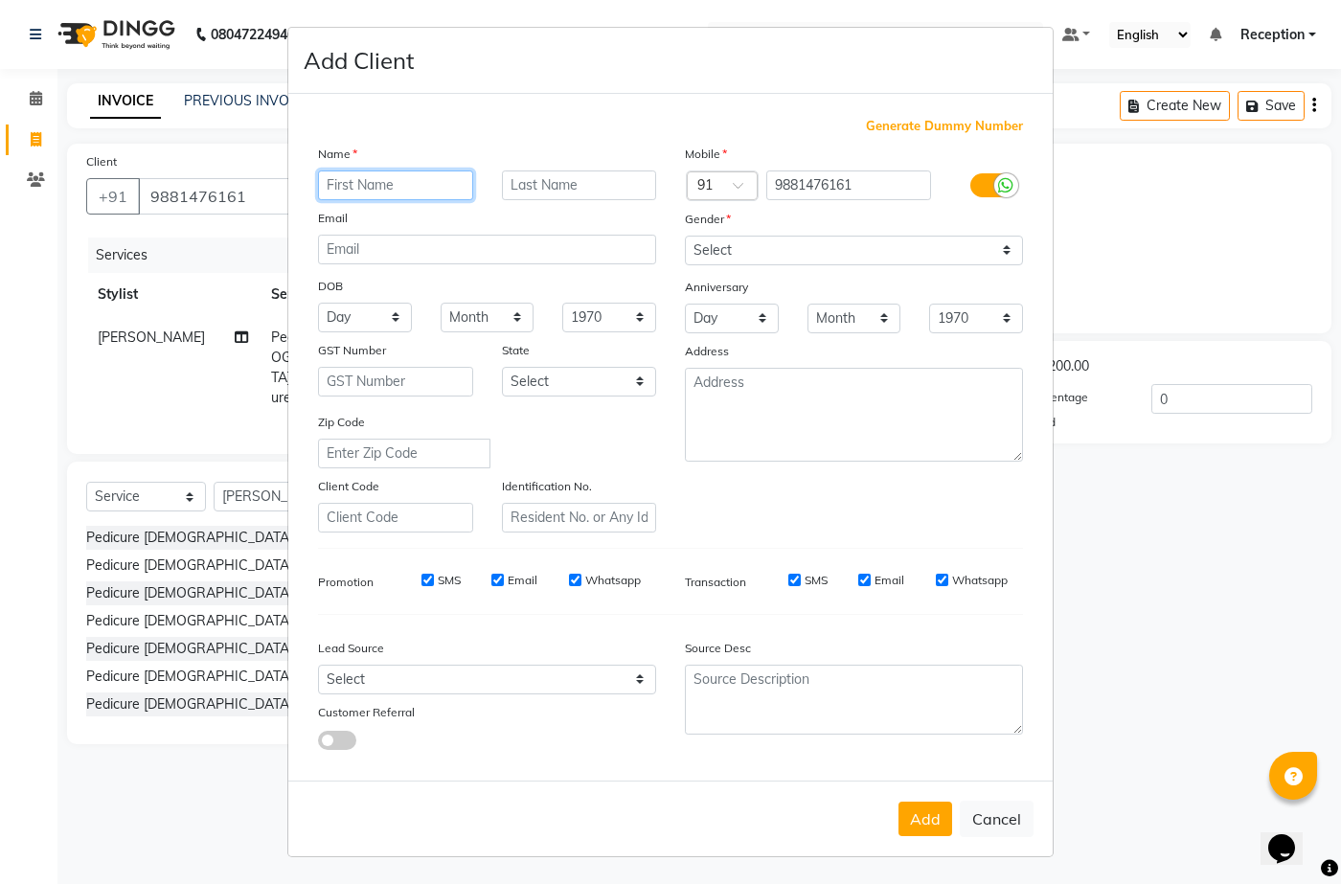
click at [319, 185] on input "text" at bounding box center [395, 185] width 155 height 30
type input "bhageshri"
click at [538, 179] on input "text" at bounding box center [579, 185] width 155 height 30
type input "[PERSON_NAME]"
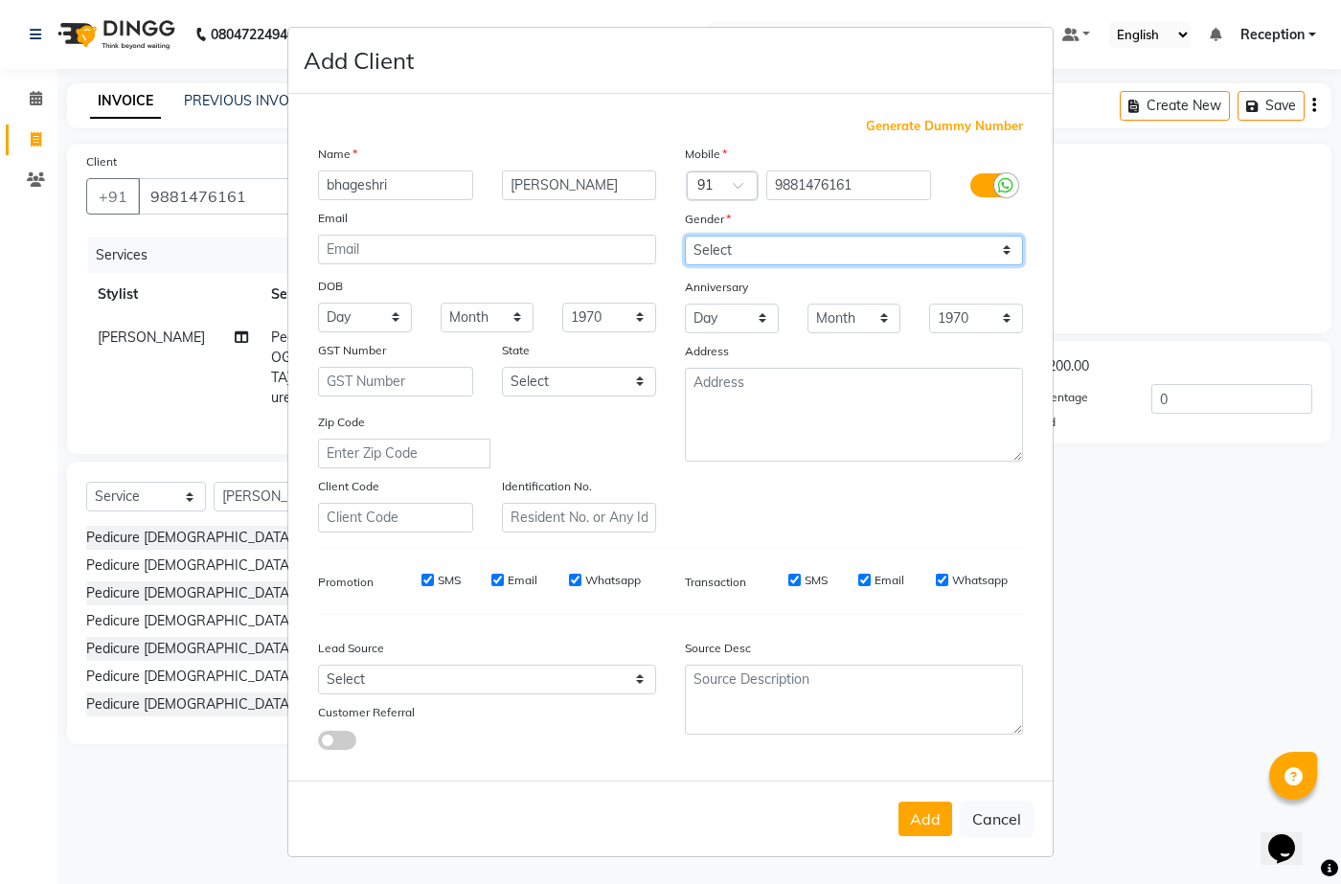
click at [719, 249] on select "Select [DEMOGRAPHIC_DATA] [DEMOGRAPHIC_DATA] Other Prefer Not To Say" at bounding box center [854, 251] width 338 height 30
select select "[DEMOGRAPHIC_DATA]"
click at [685, 236] on select "Select [DEMOGRAPHIC_DATA] [DEMOGRAPHIC_DATA] Other Prefer Not To Say" at bounding box center [854, 251] width 338 height 30
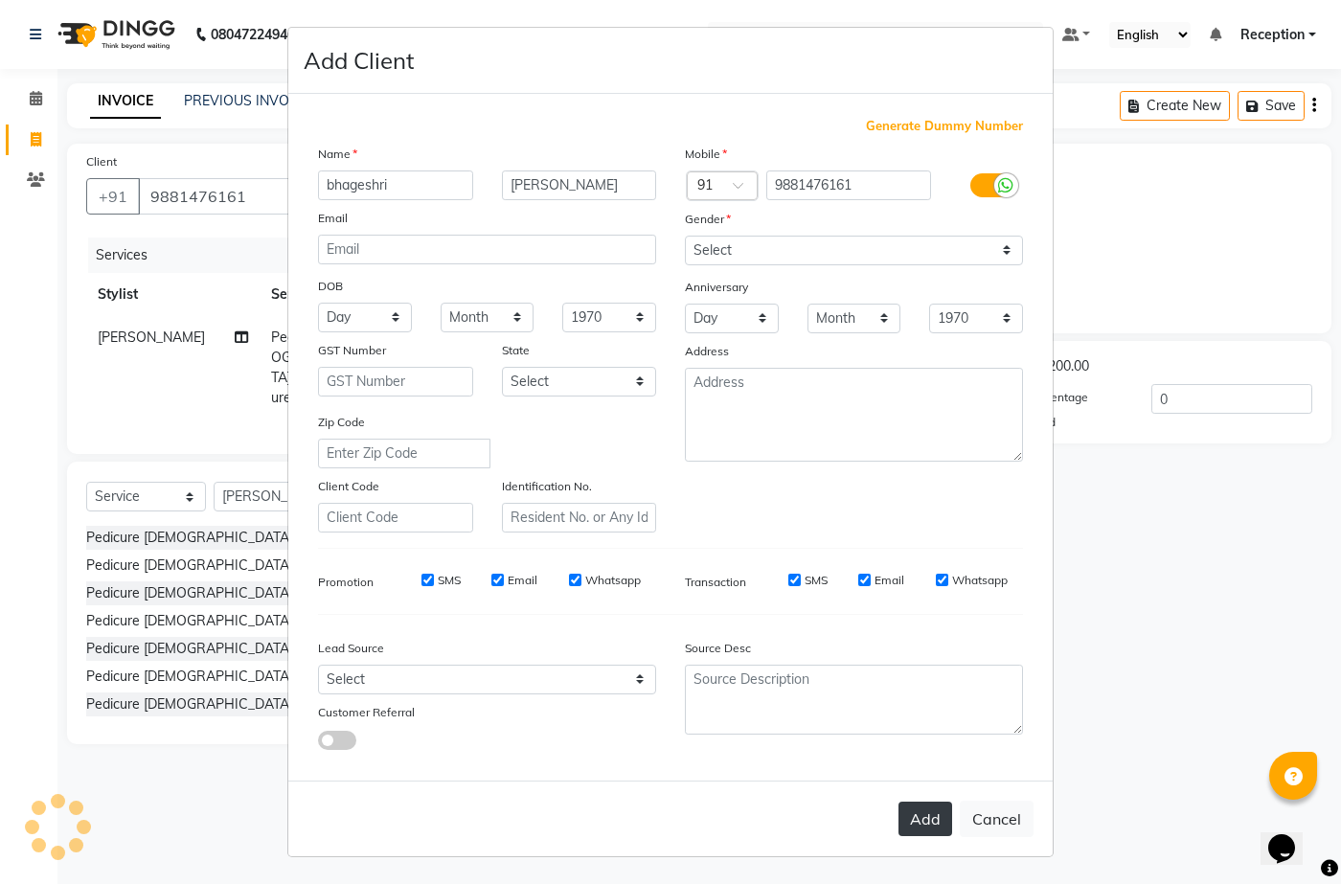
click at [924, 812] on button "Add" at bounding box center [925, 819] width 54 height 34
click at [924, 812] on div "Add Cancel" at bounding box center [670, 819] width 764 height 76
type input "98******61"
select select
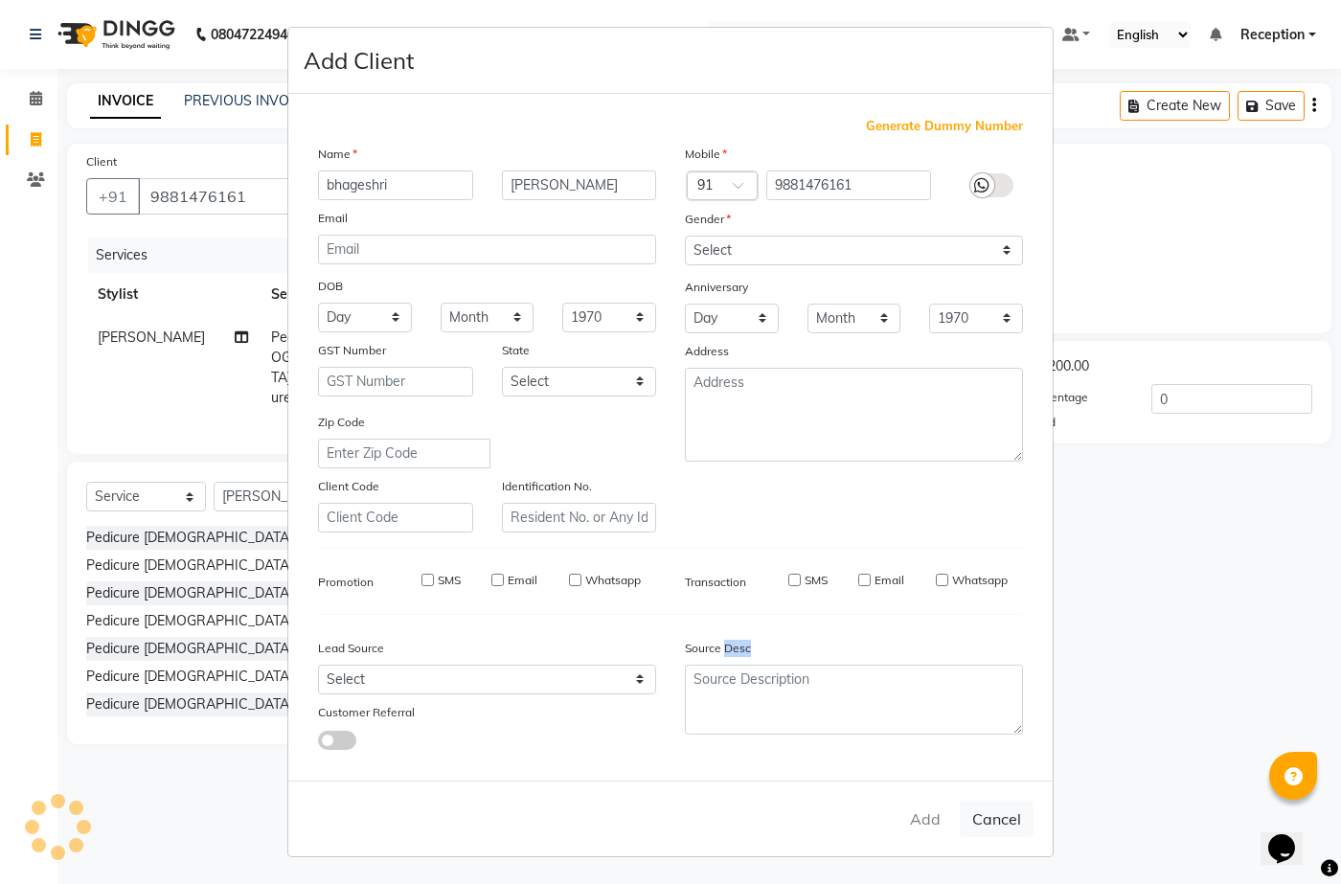
select select
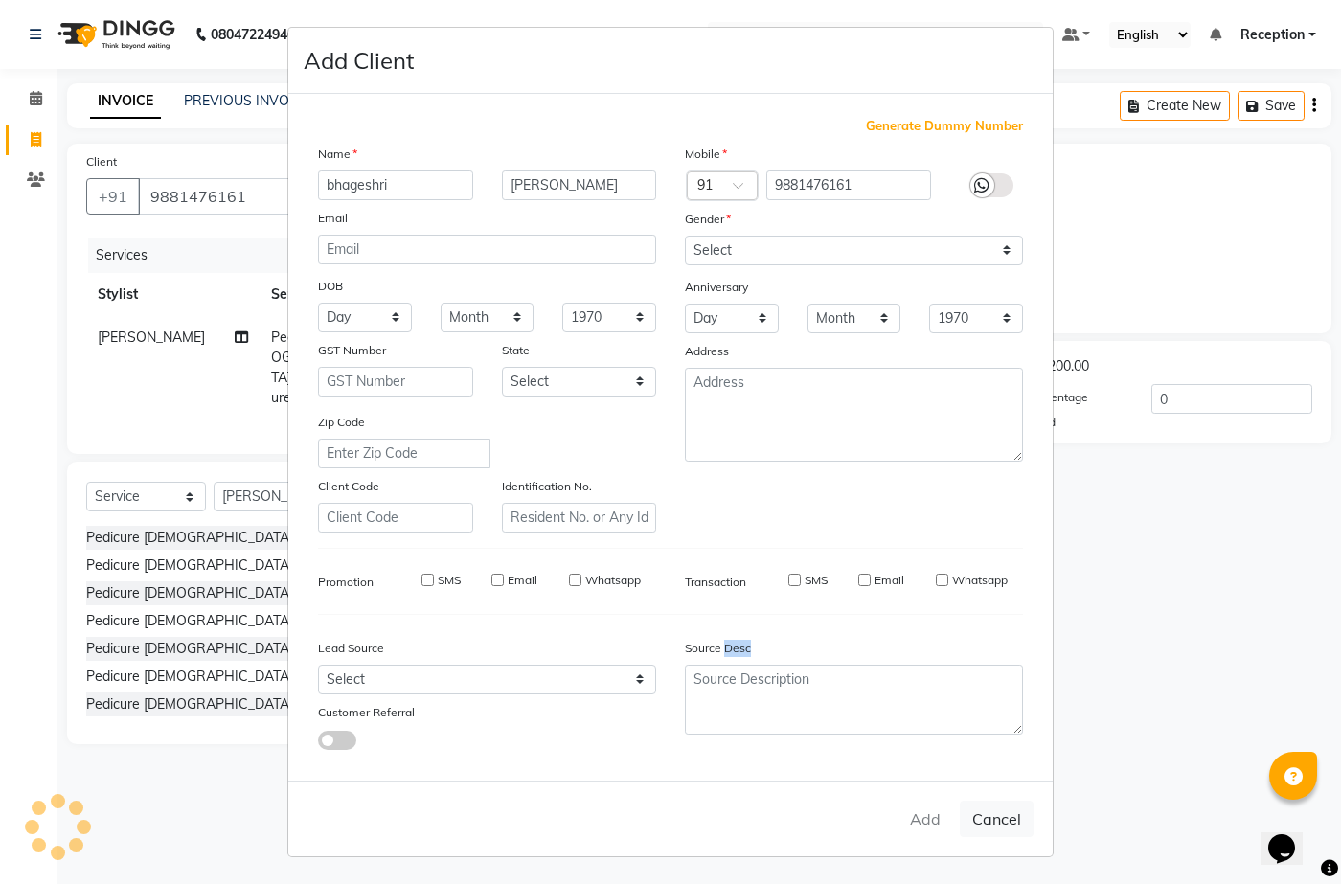
checkbox input "false"
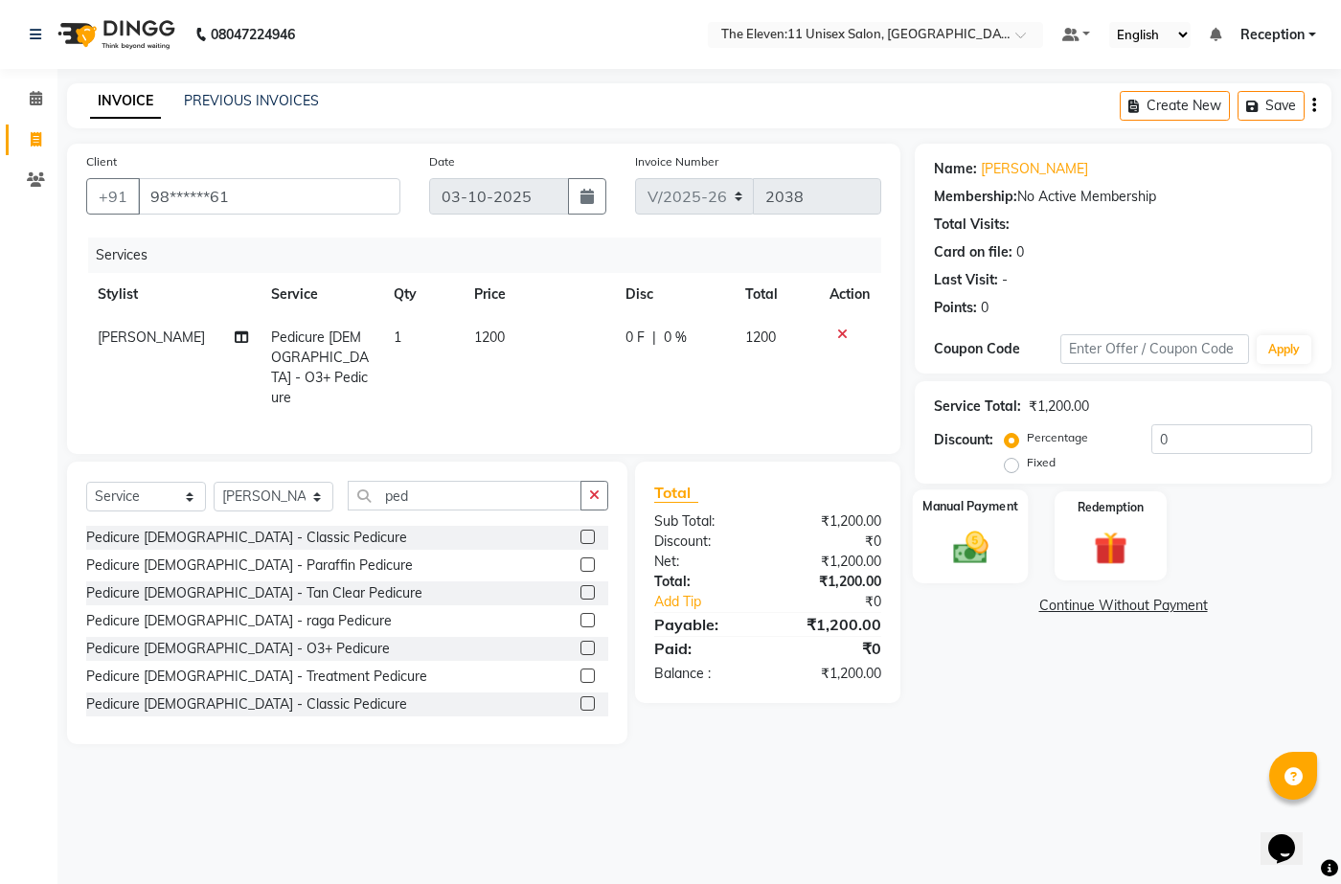
click at [967, 552] on img at bounding box center [969, 547] width 57 height 40
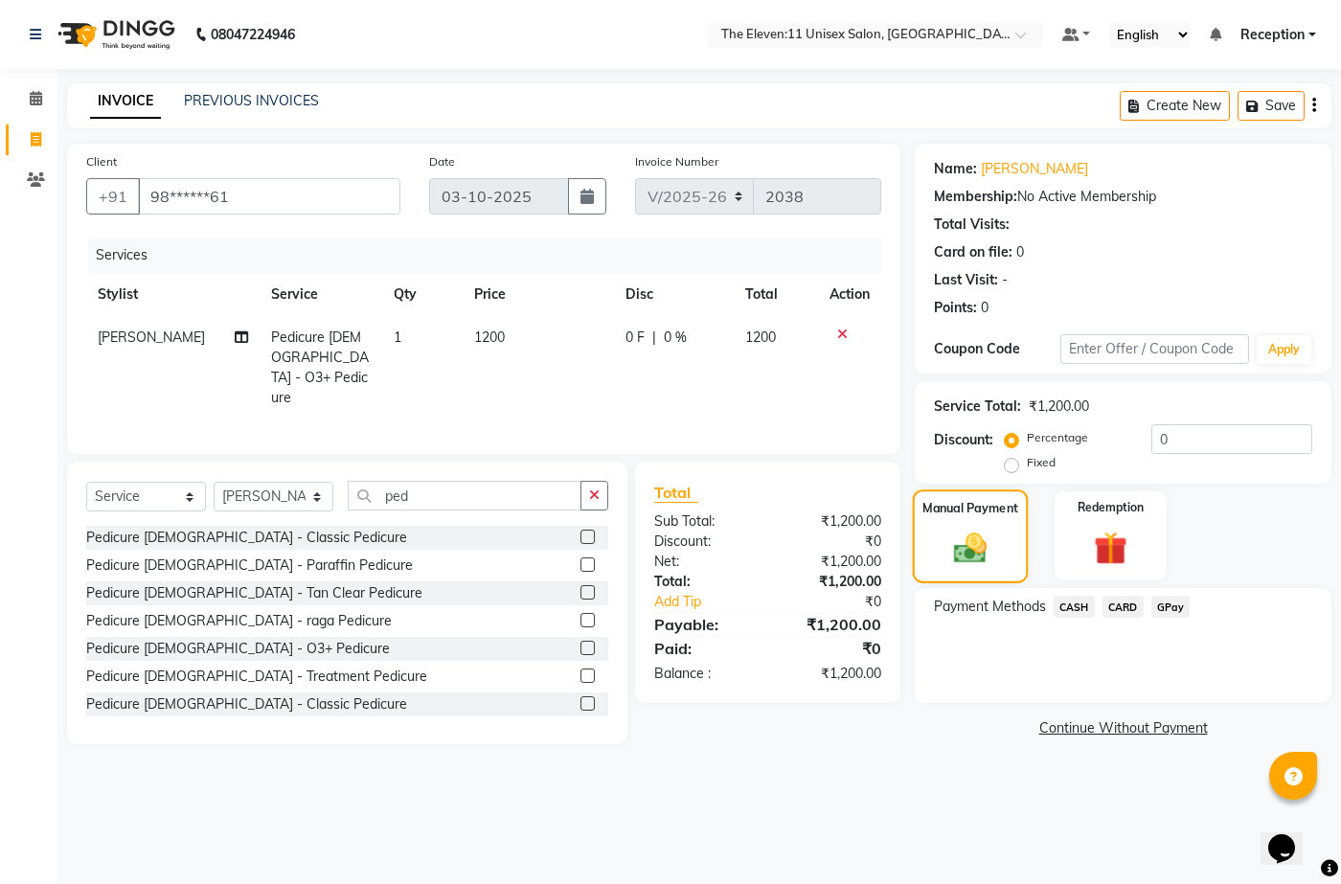
click at [967, 552] on img at bounding box center [970, 548] width 54 height 38
click at [1077, 607] on span "CASH" at bounding box center [1073, 607] width 41 height 22
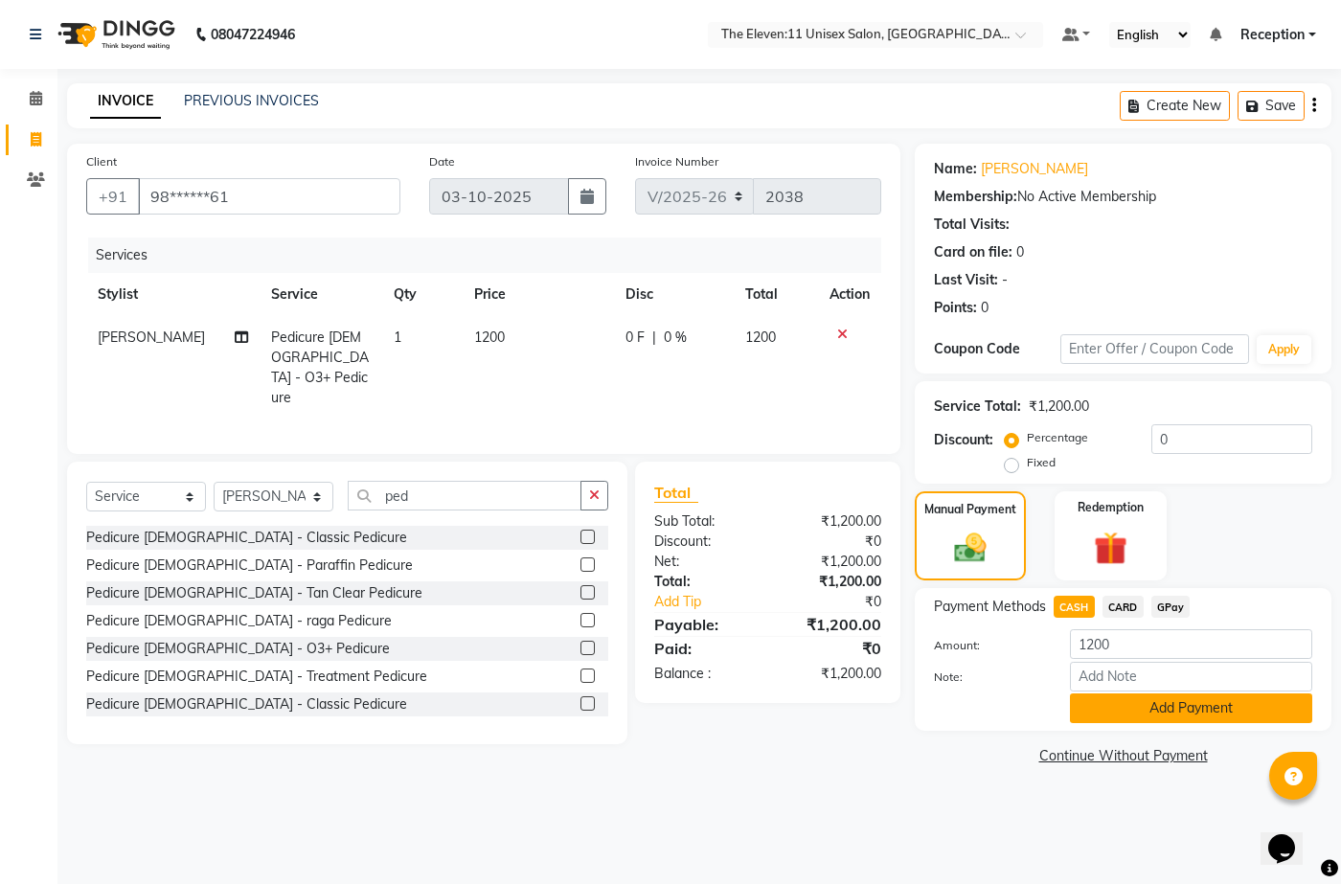
click at [1117, 706] on button "Add Payment" at bounding box center [1191, 708] width 242 height 30
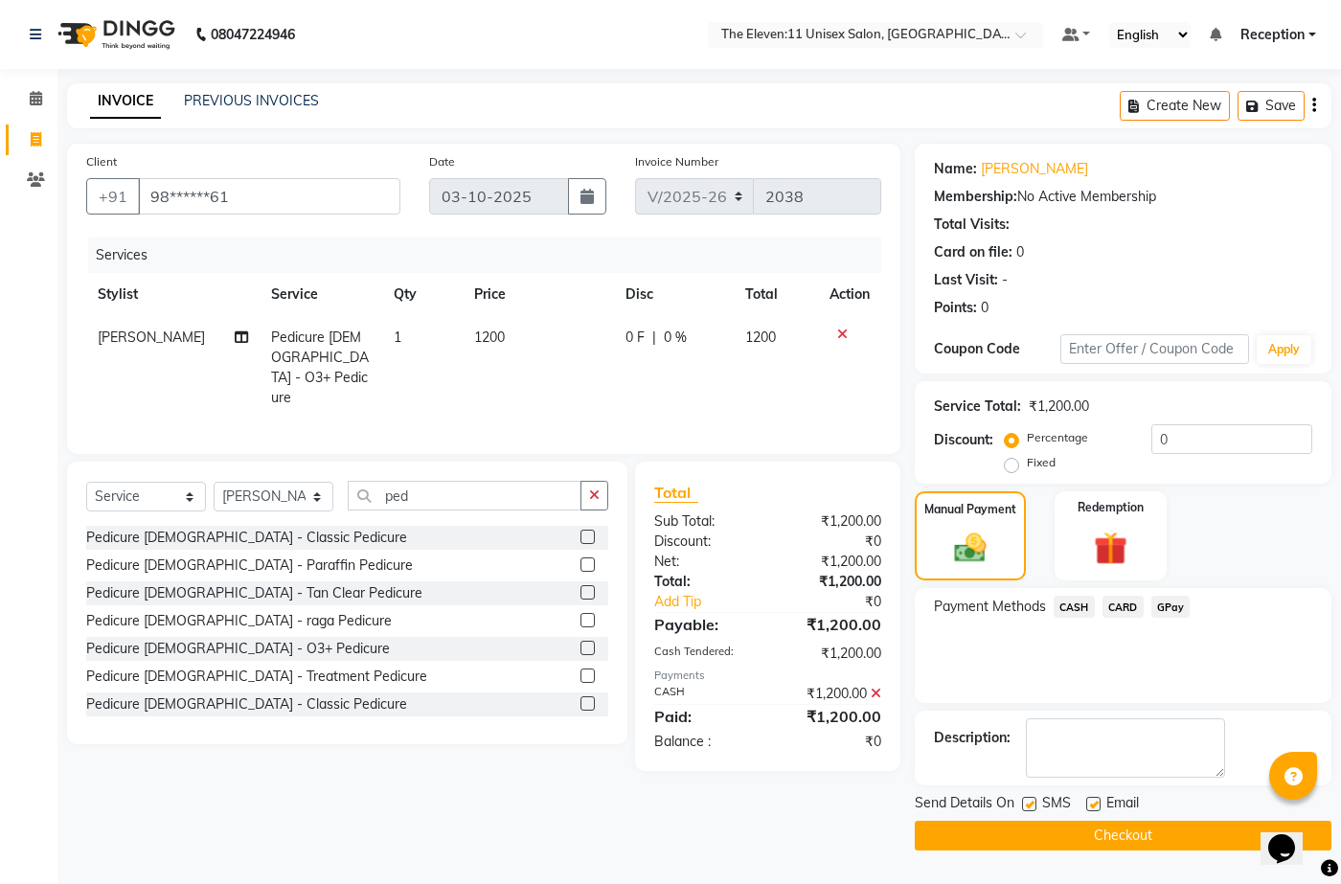
click at [1024, 799] on label at bounding box center [1029, 804] width 14 height 14
click at [1024, 799] on input "checkbox" at bounding box center [1028, 805] width 12 height 12
checkbox input "false"
click at [1031, 837] on button "Checkout" at bounding box center [1123, 836] width 417 height 30
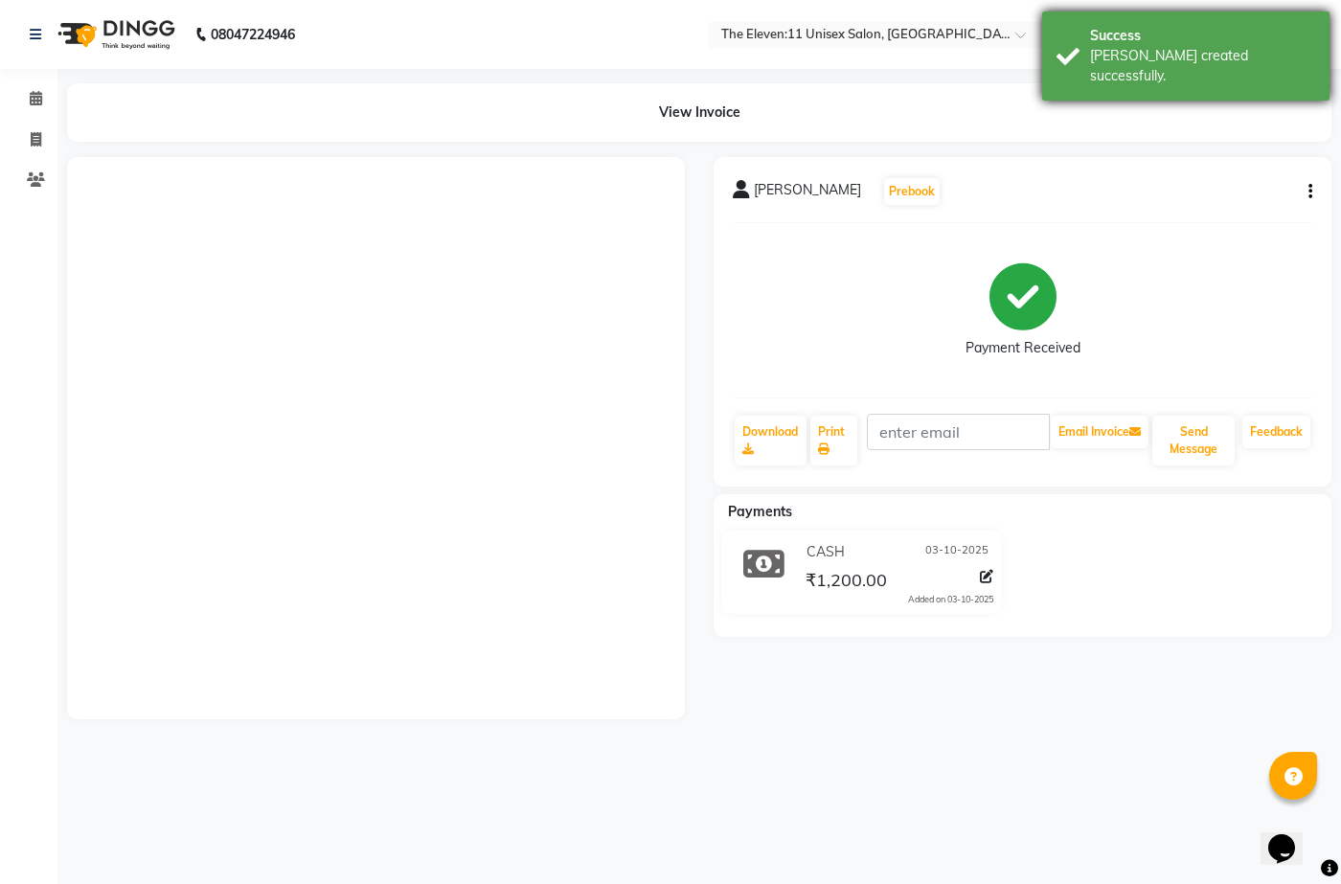
click at [1081, 41] on div "Success [PERSON_NAME] created successfully." at bounding box center [1185, 55] width 287 height 89
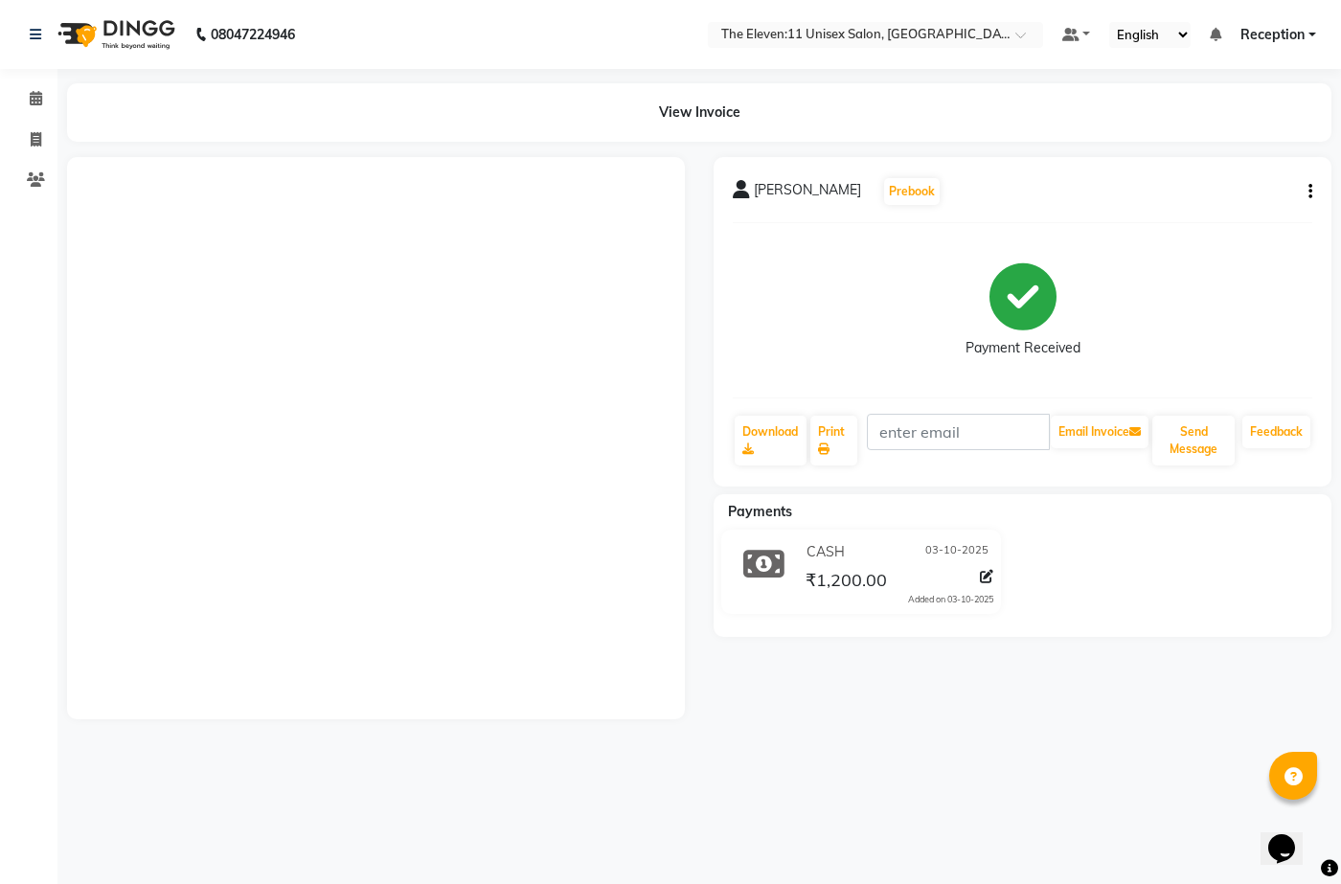
click at [1083, 41] on div "Success [PERSON_NAME] created successfully." at bounding box center [1185, 55] width 287 height 89
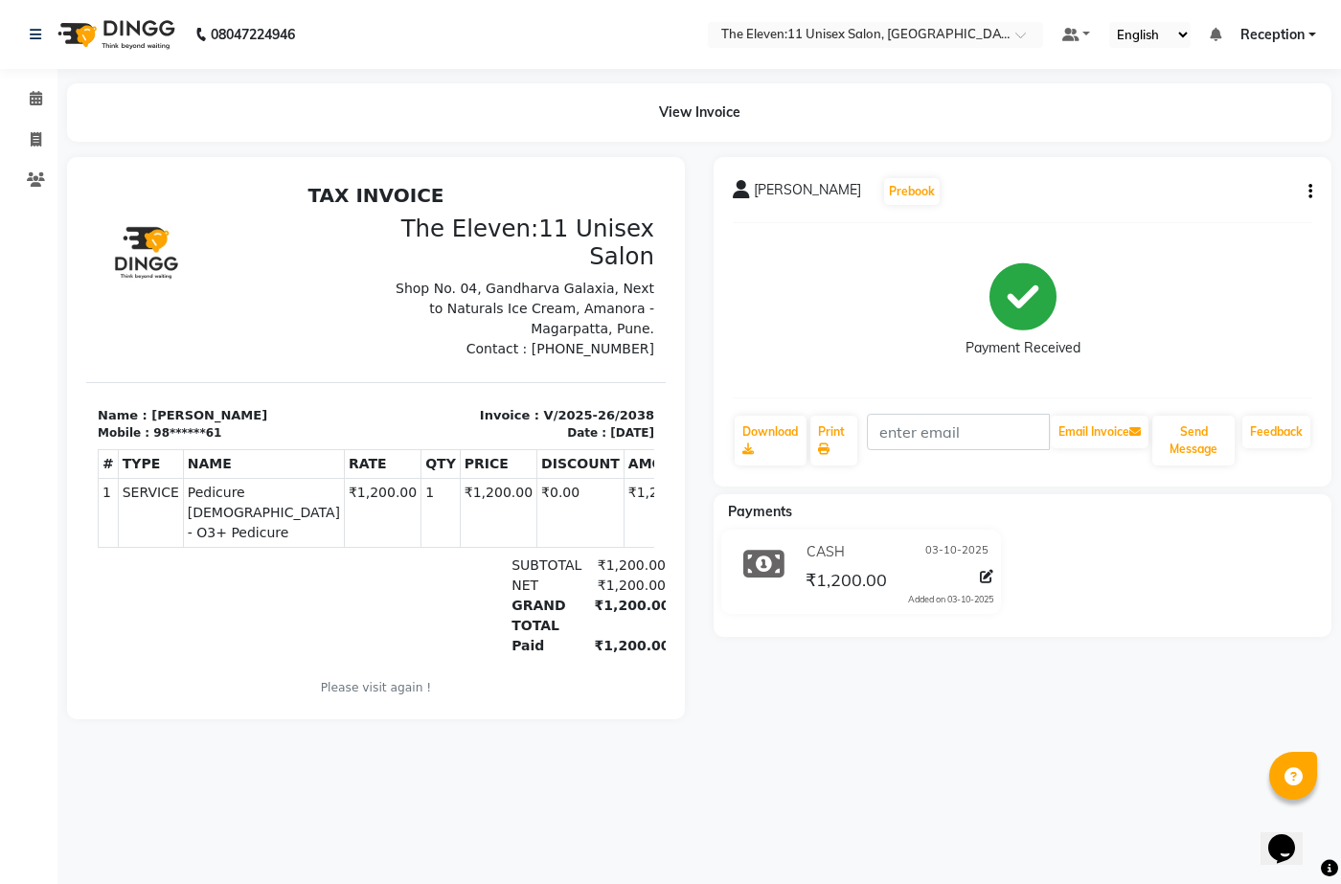
click at [1083, 41] on div "Success [PERSON_NAME] created successfully." at bounding box center [1185, 55] width 287 height 89
click at [32, 103] on icon at bounding box center [36, 98] width 12 height 14
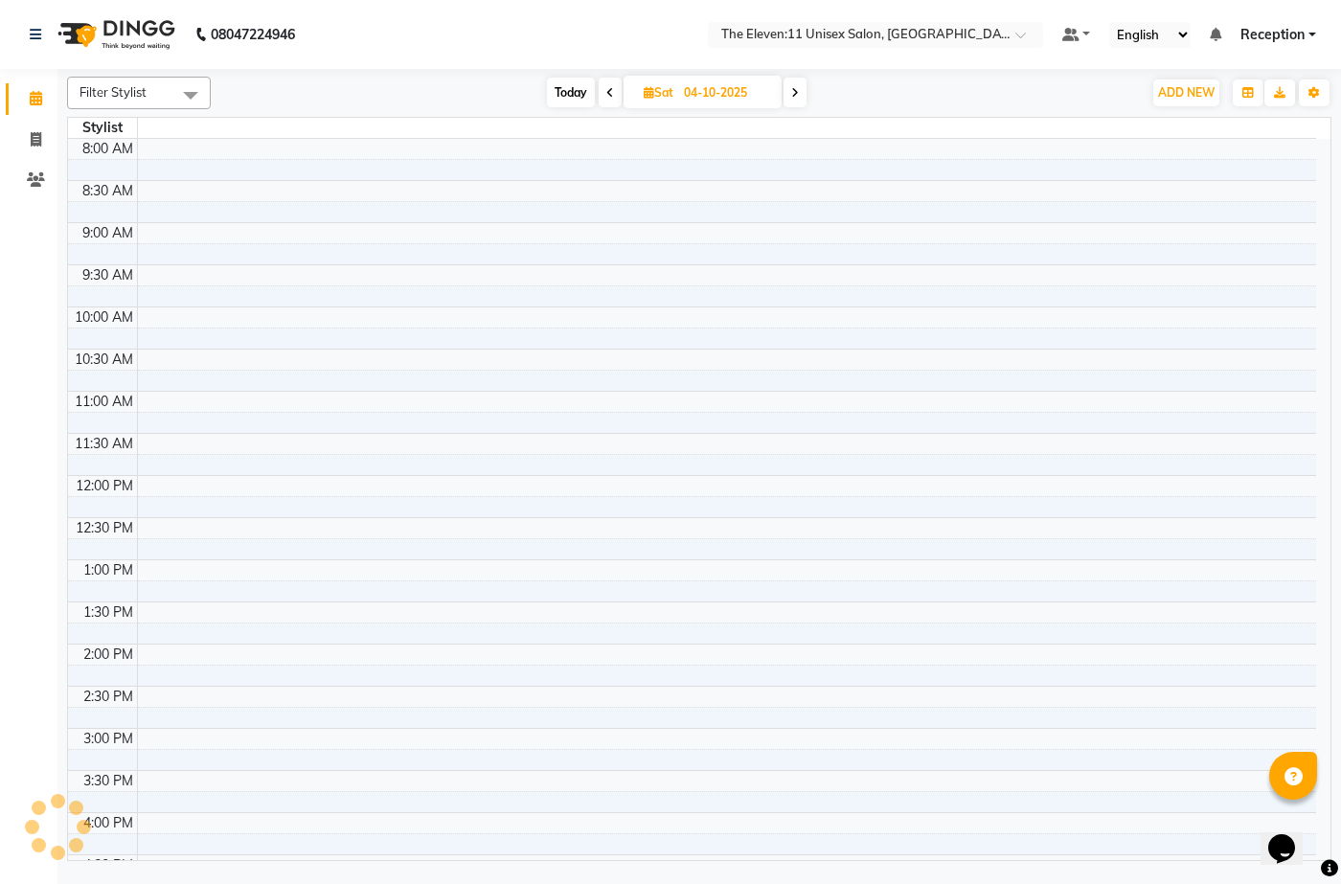
click at [32, 103] on icon at bounding box center [36, 98] width 12 height 14
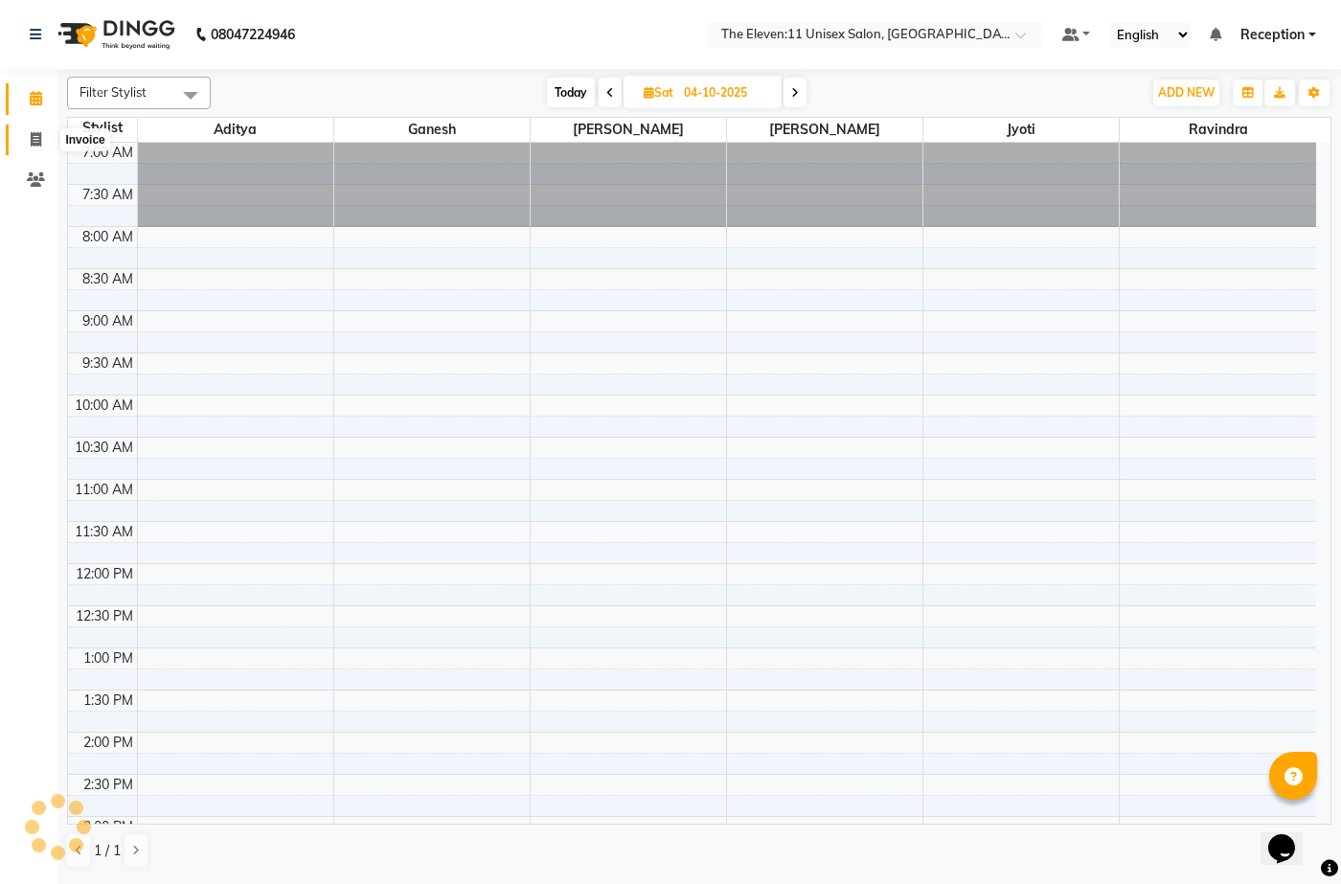
click at [38, 141] on icon at bounding box center [36, 139] width 11 height 14
select select "service"
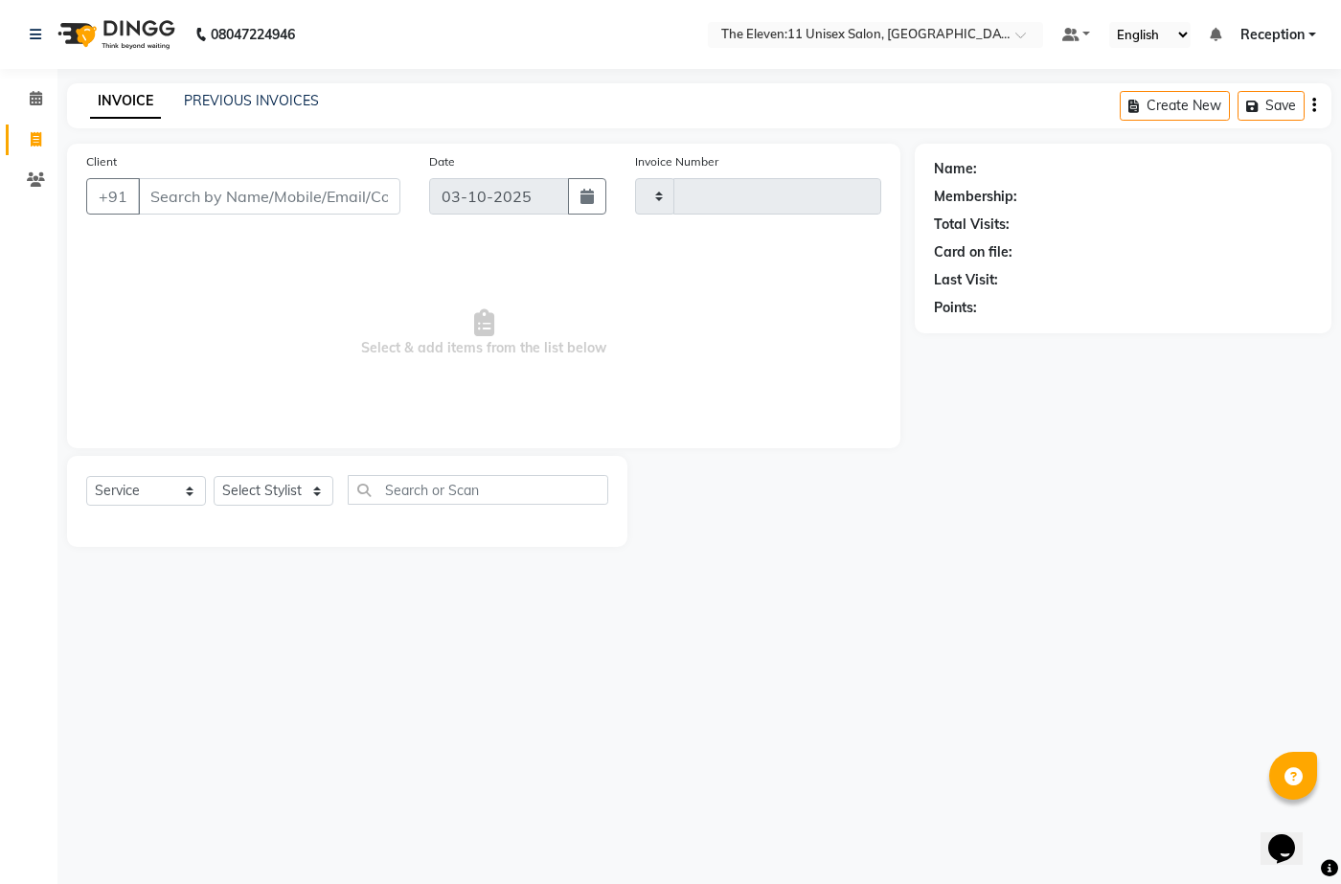
type input "2039"
select select "7836"
click at [26, 102] on span at bounding box center [36, 99] width 34 height 22
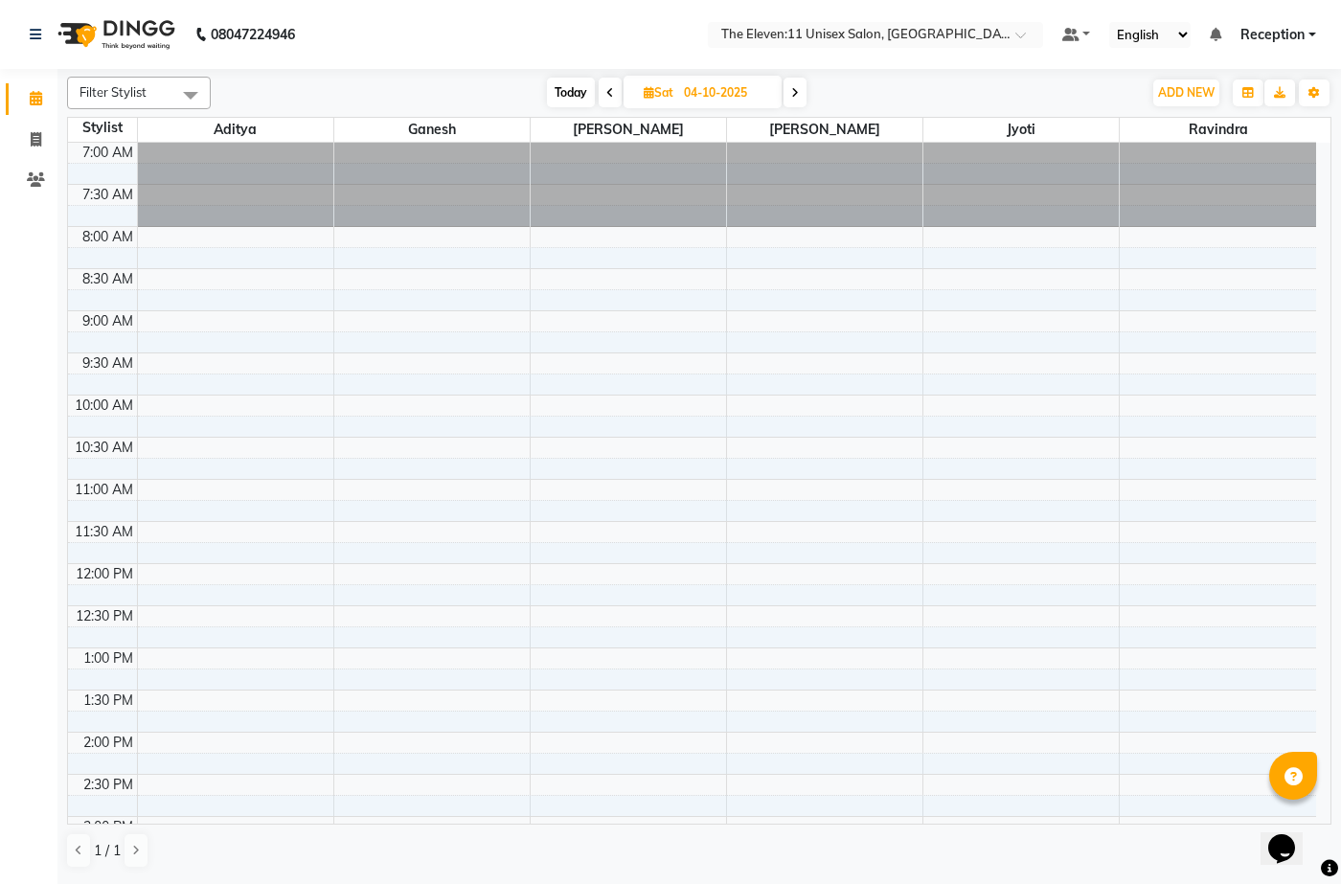
click at [651, 90] on icon at bounding box center [649, 92] width 11 height 12
click at [650, 91] on icon at bounding box center [649, 92] width 11 height 12
select select "10"
select select "2025"
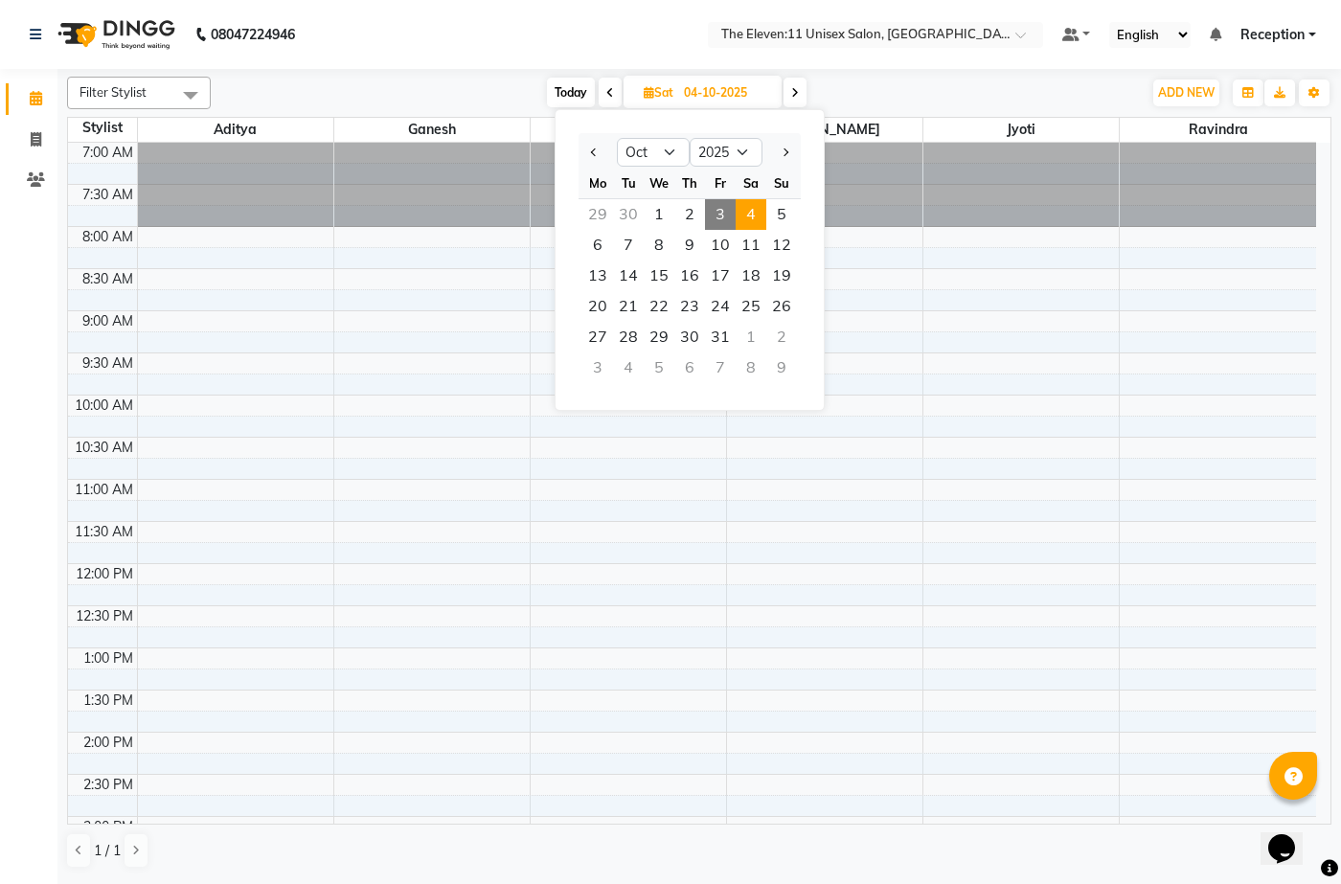
click at [720, 206] on span "3" at bounding box center [720, 214] width 31 height 31
type input "03-10-2025"
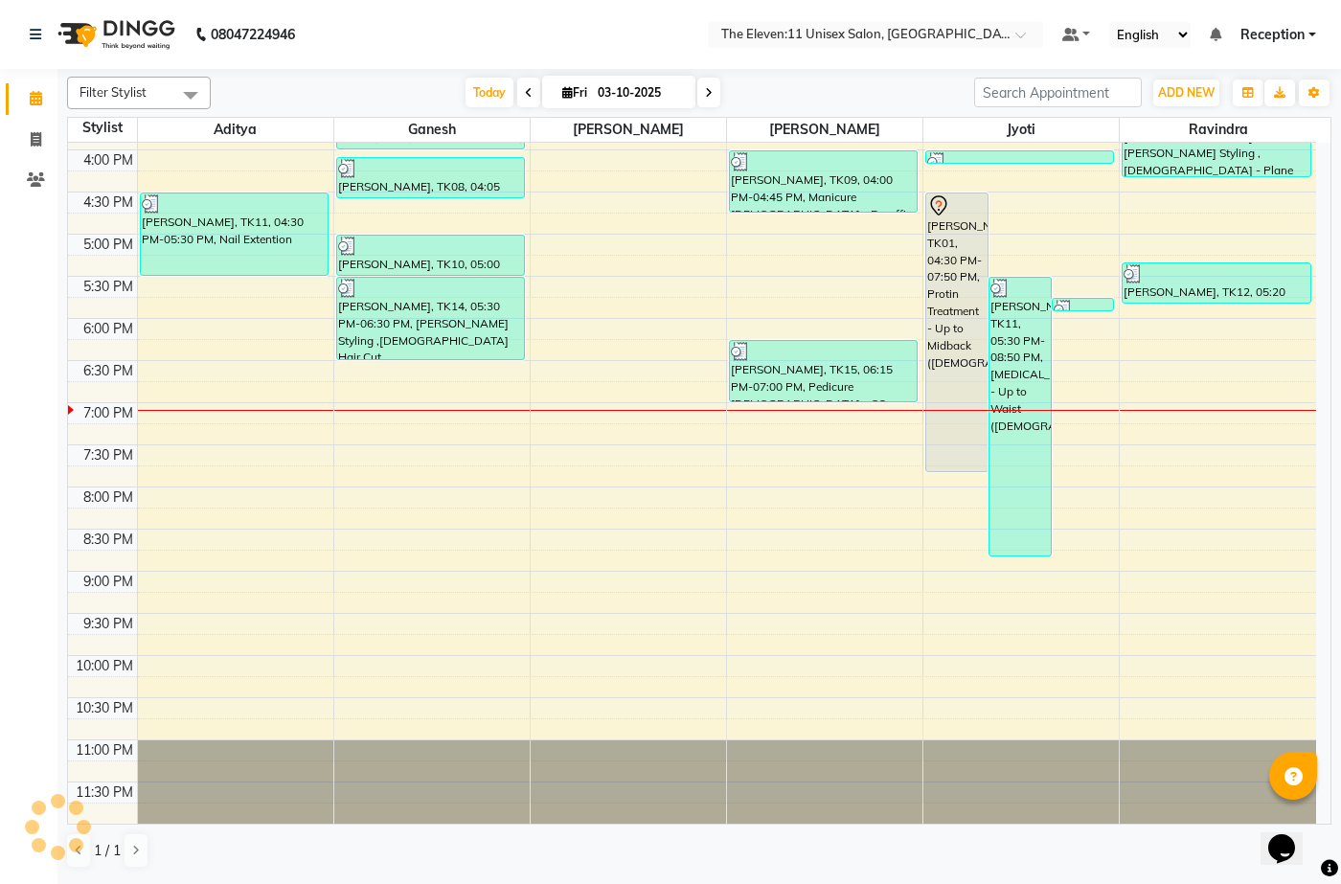
scroll to position [655, 0]
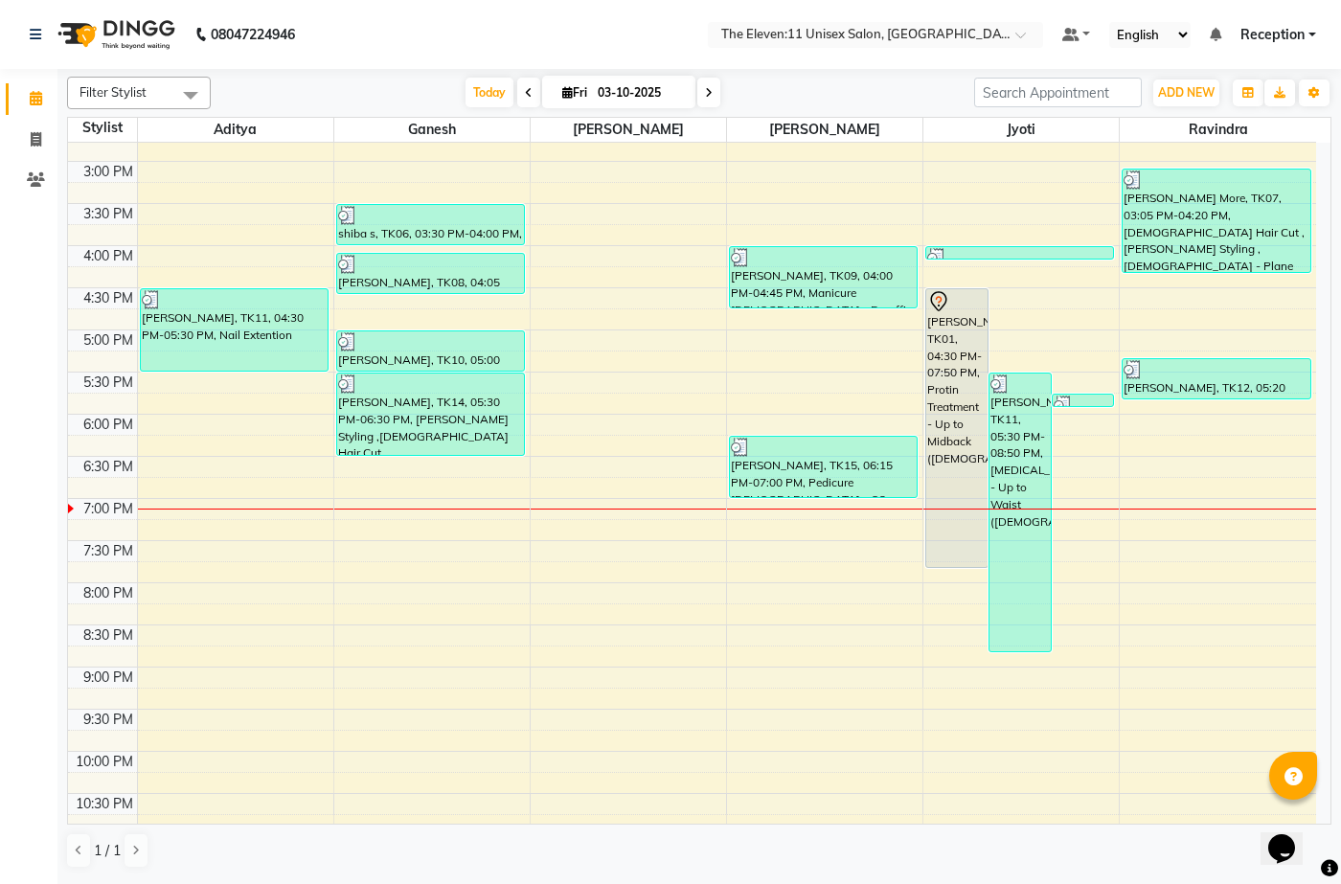
click at [579, 86] on span "Fri" at bounding box center [574, 92] width 34 height 14
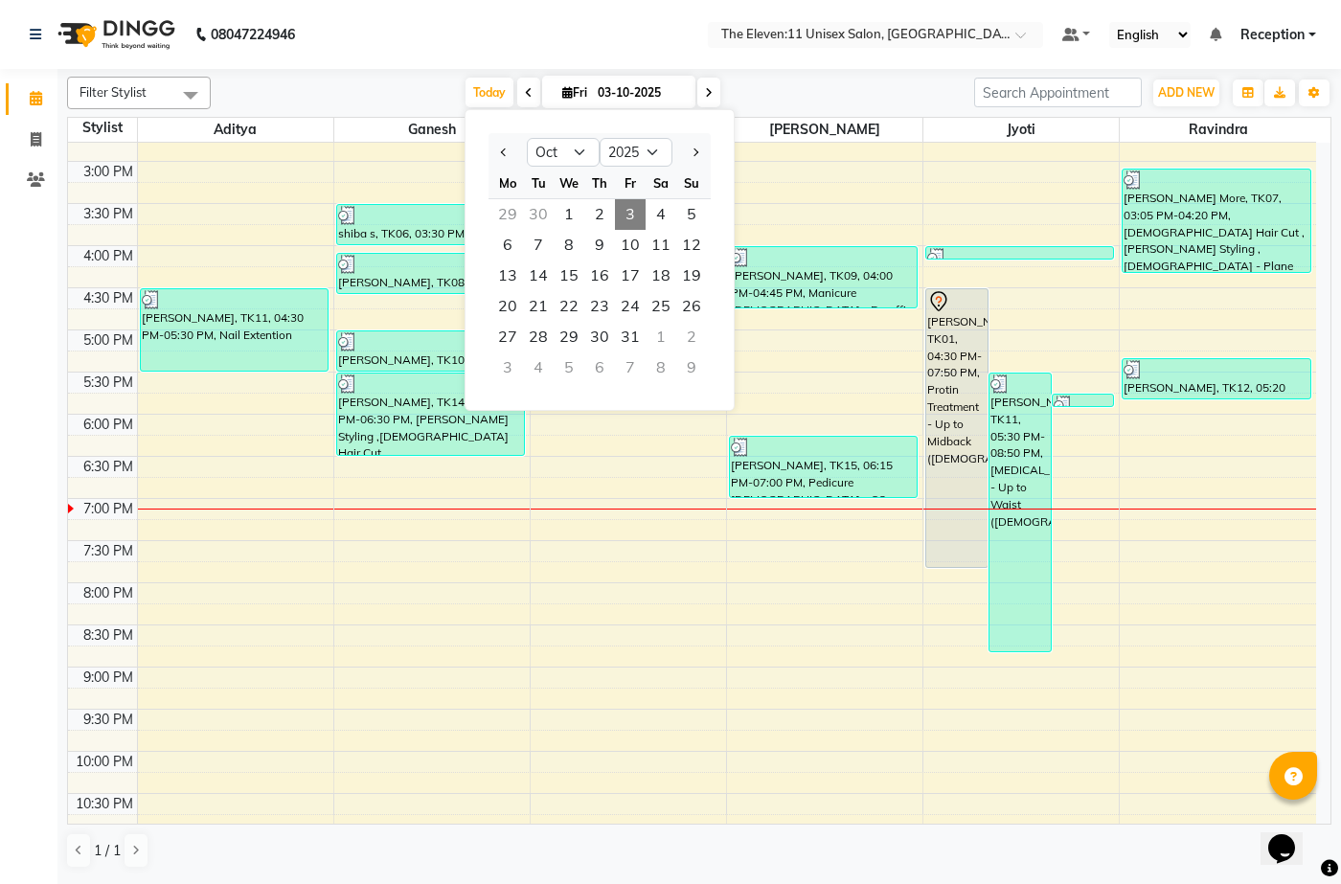
click at [579, 86] on span "Fri" at bounding box center [574, 92] width 34 height 14
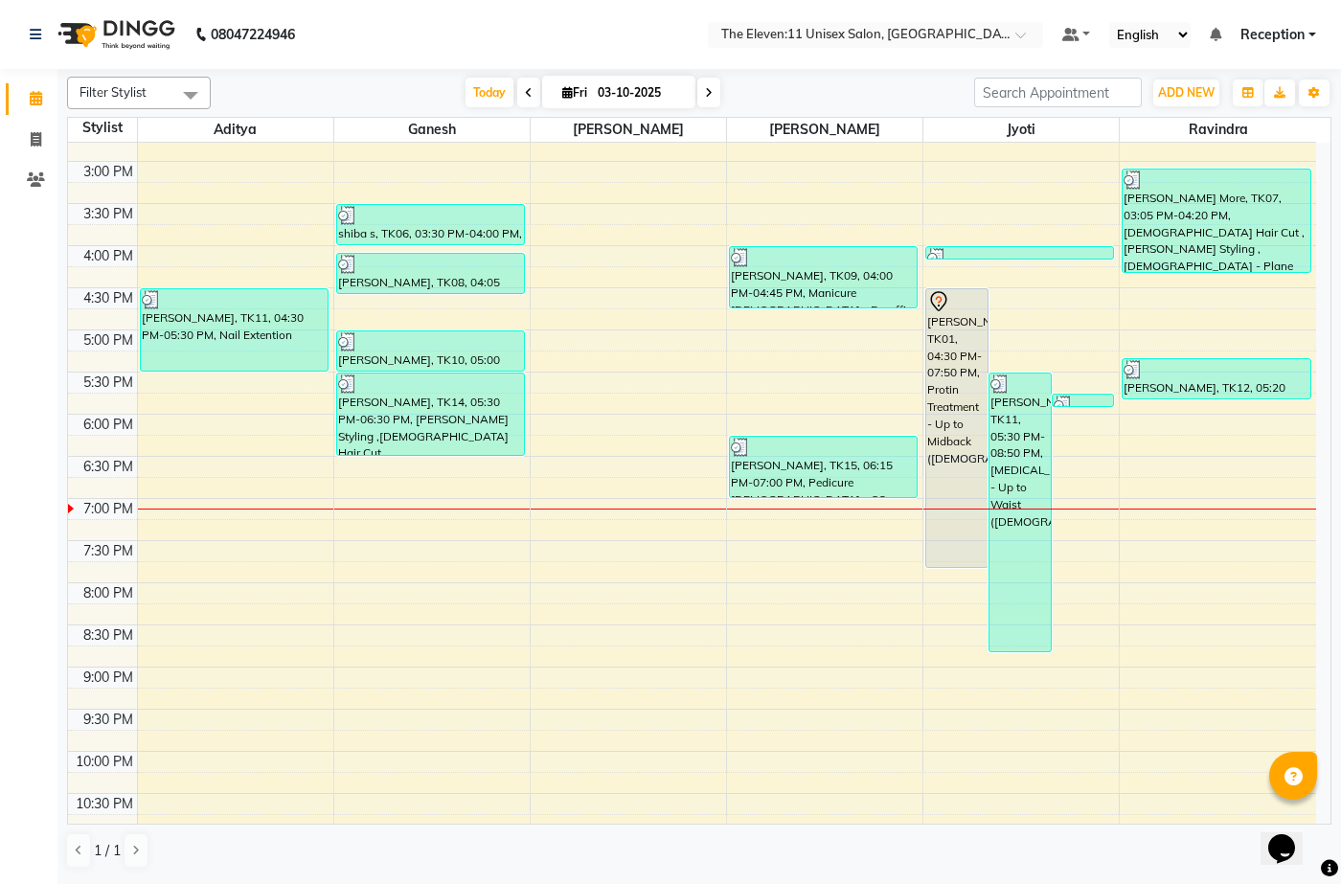
click at [579, 86] on span "Fri" at bounding box center [574, 92] width 34 height 14
click at [631, 88] on input "03-10-2025" at bounding box center [640, 93] width 96 height 29
select select "10"
select select "2025"
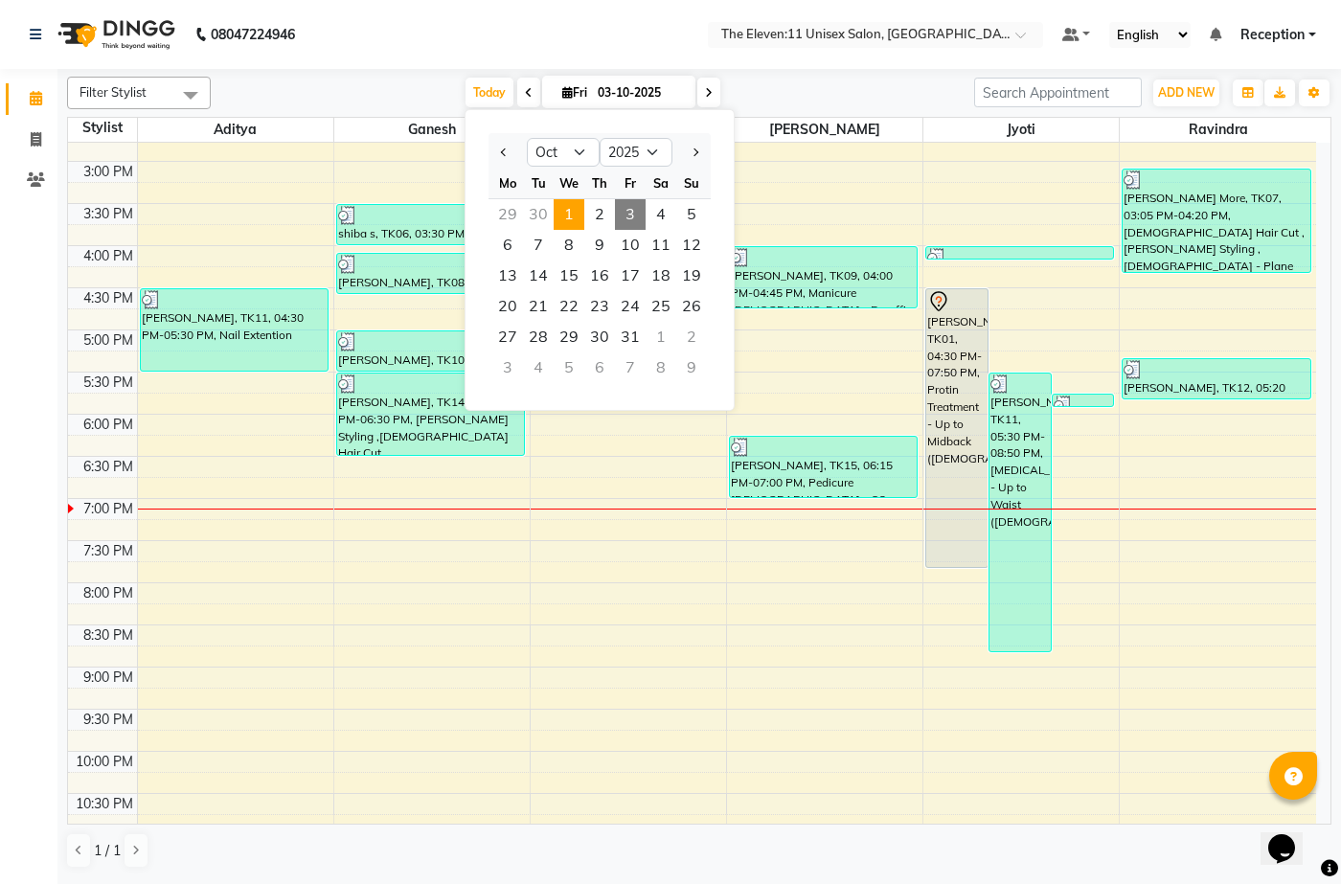
click at [573, 206] on span "1" at bounding box center [569, 214] width 31 height 31
type input "01-10-2025"
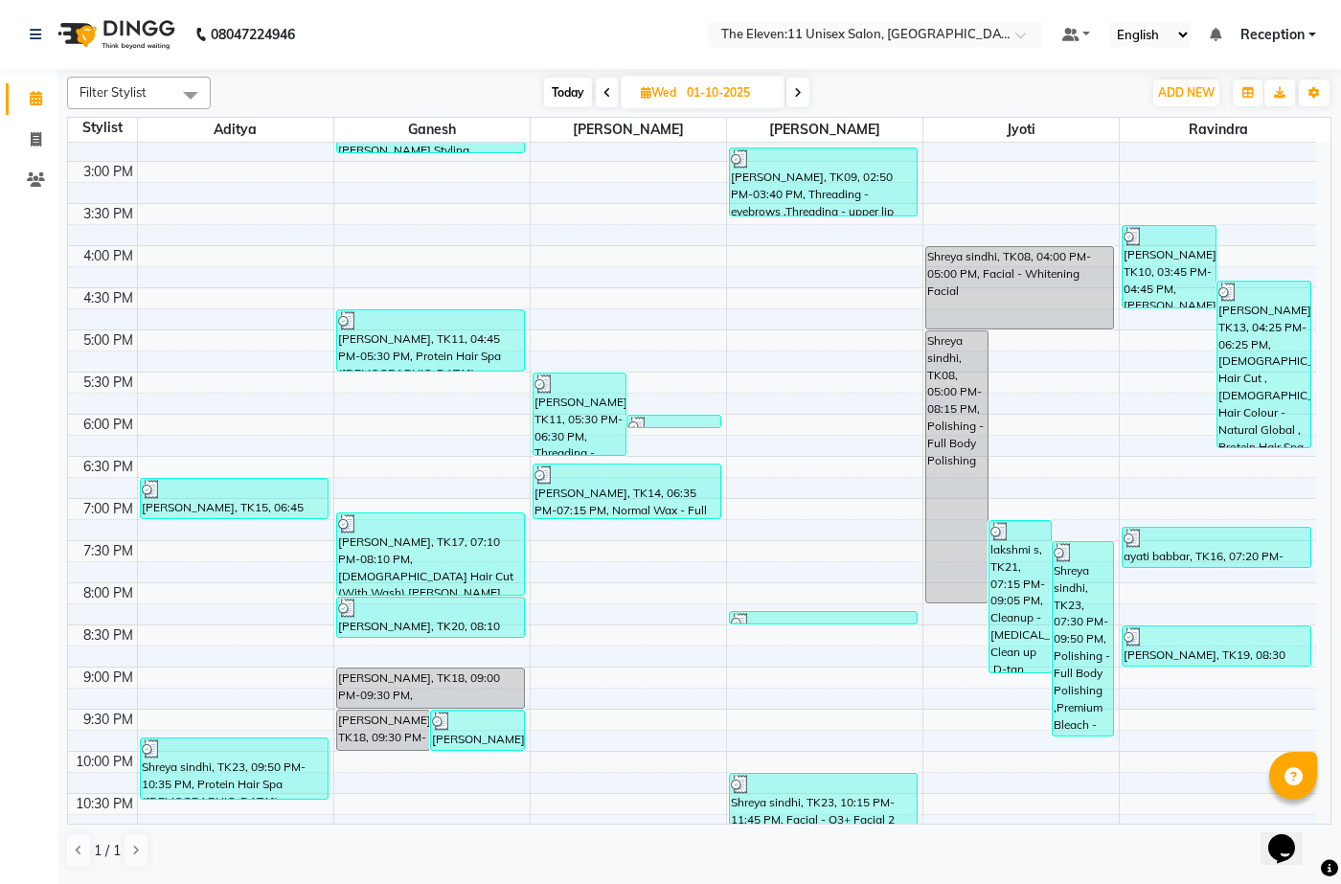
scroll to position [559, 0]
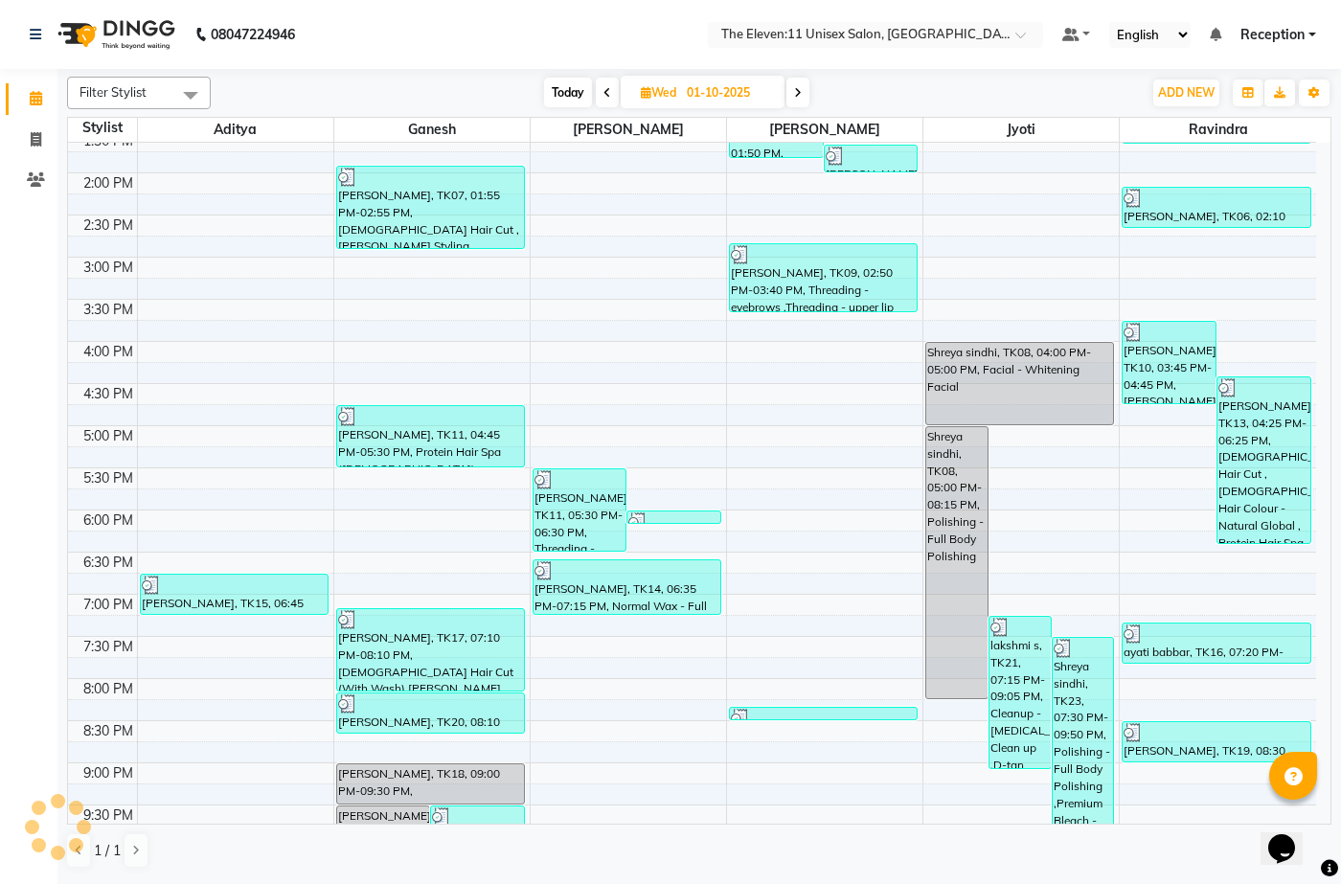
drag, startPoint x: 689, startPoint y: 92, endPoint x: 701, endPoint y: 99, distance: 14.1
click at [701, 99] on input "01-10-2025" at bounding box center [729, 93] width 96 height 29
select select "10"
select select "2025"
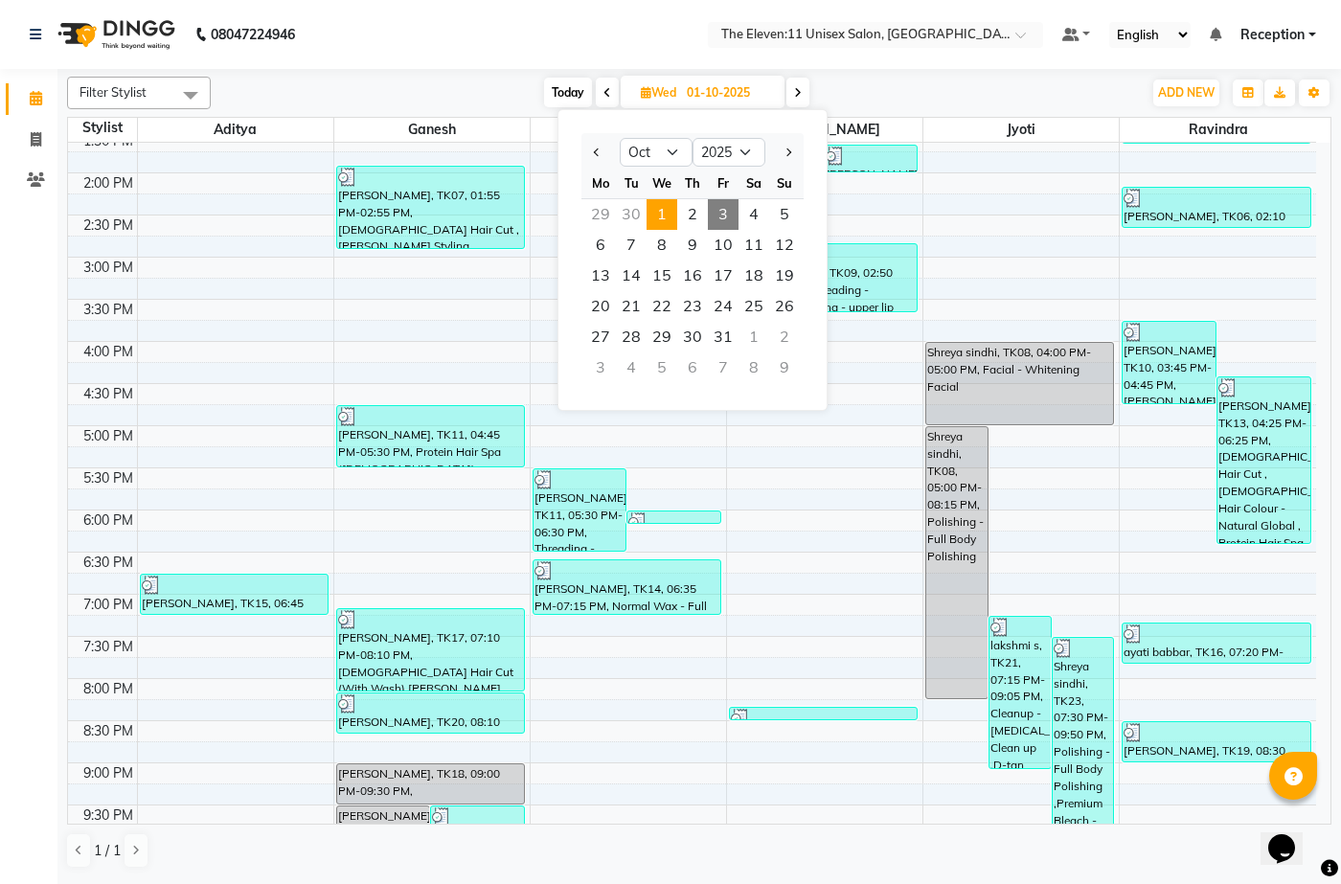
click at [725, 221] on span "3" at bounding box center [723, 214] width 31 height 31
type input "03-10-2025"
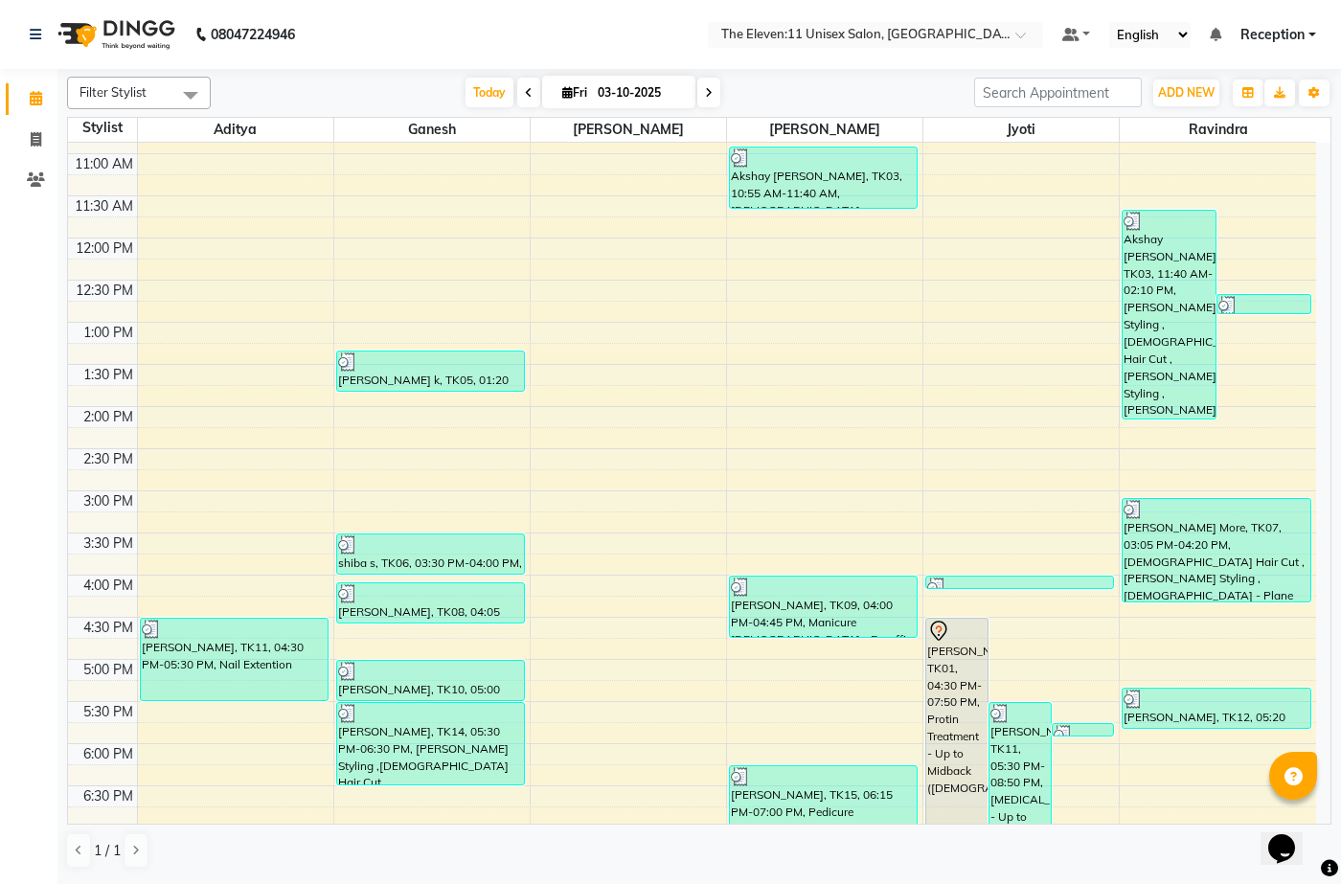
scroll to position [368, 0]
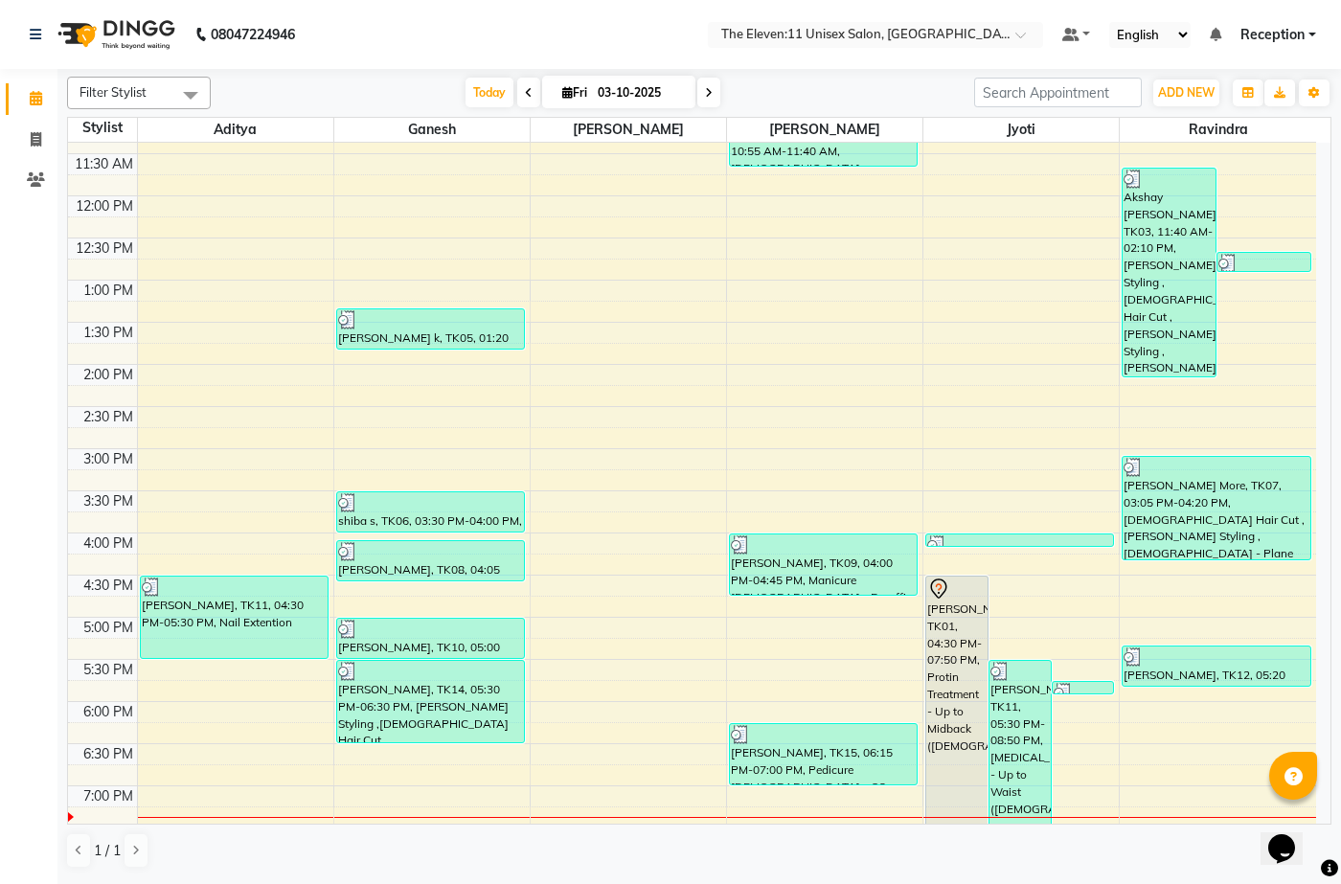
click at [601, 410] on div "7:00 AM 7:30 AM 8:00 AM 8:30 AM 9:00 AM 9:30 AM 10:00 AM 10:30 AM 11:00 AM 11:3…" at bounding box center [692, 491] width 1248 height 1432
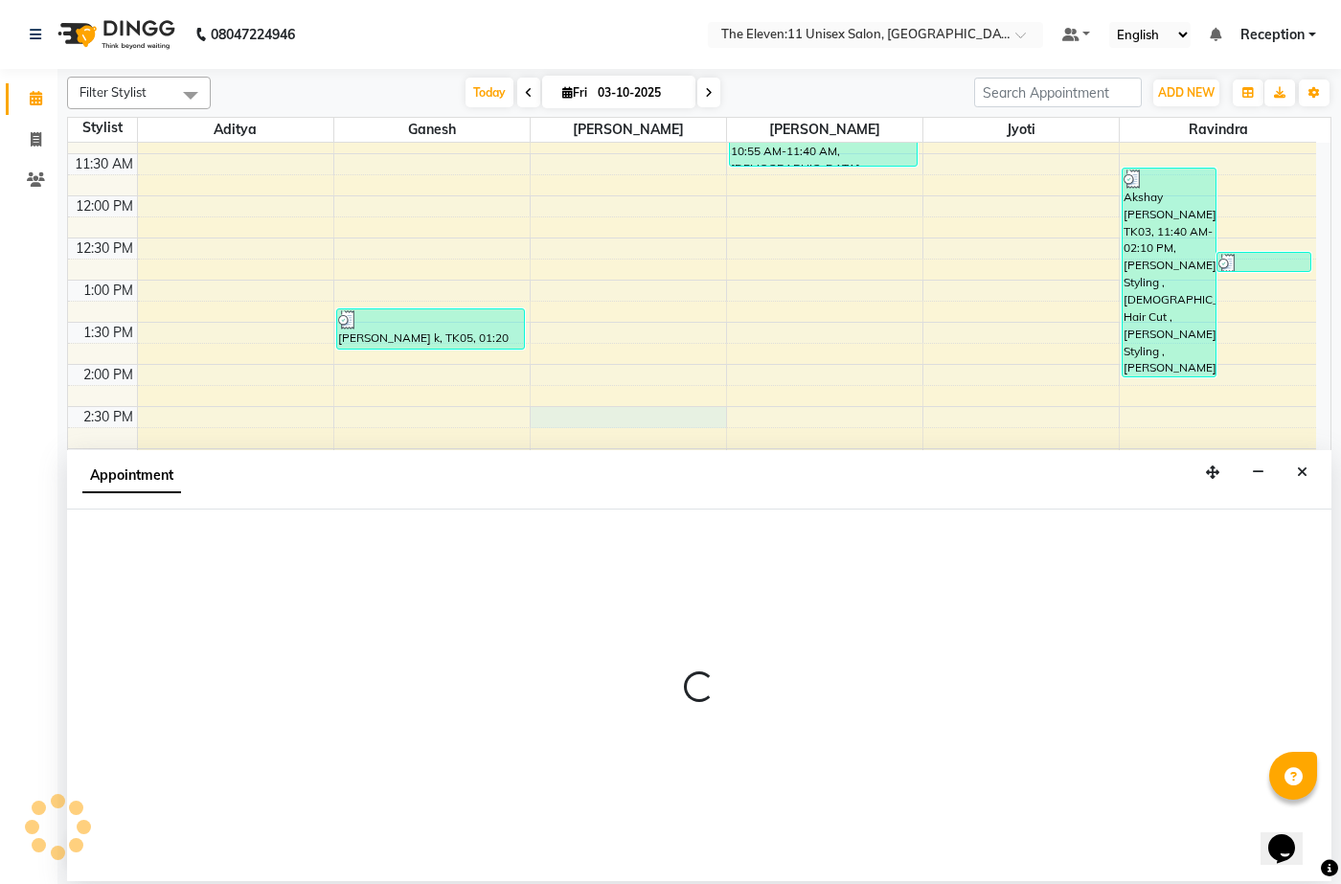
select select "70319"
select select "870"
select select "tentative"
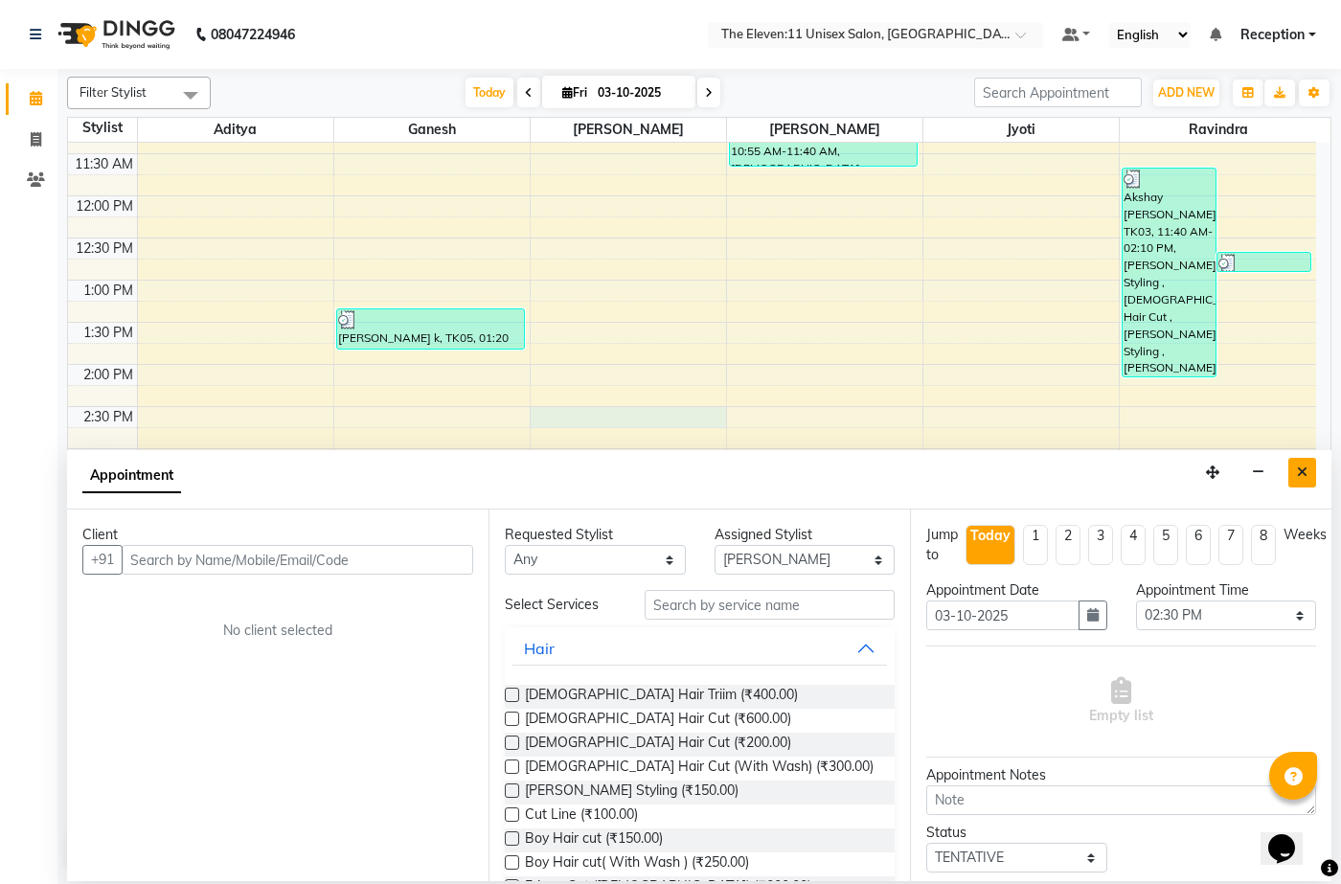
click at [1300, 467] on icon "Close" at bounding box center [1302, 471] width 11 height 13
click at [1300, 467] on div at bounding box center [1216, 467] width 186 height 19
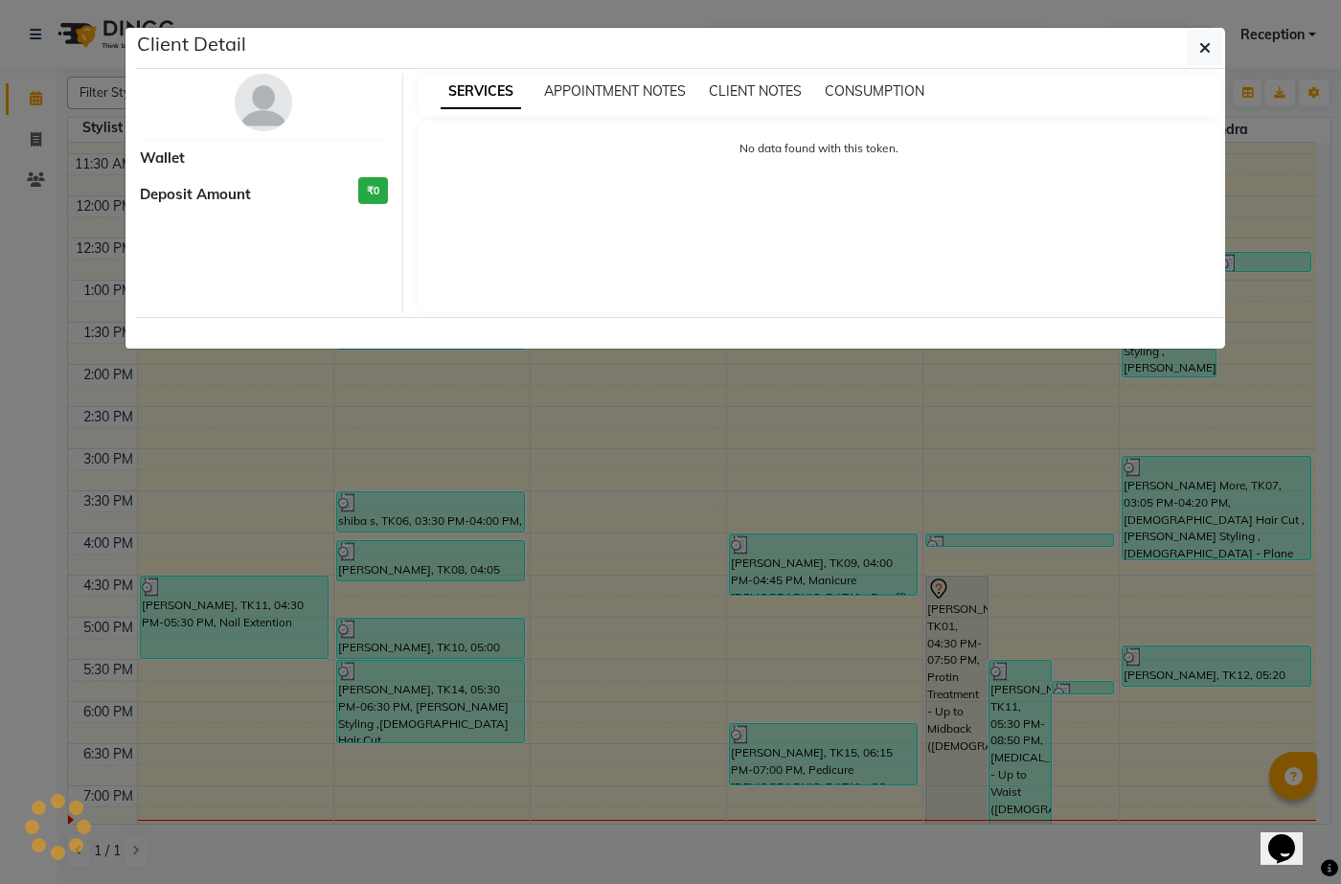
click at [1300, 467] on ngb-modal-window "Client Detail Wallet Deposit Amount ₹0 SERVICES APPOINTMENT NOTES CLIENT NOTES …" at bounding box center [670, 442] width 1341 height 884
select select "3"
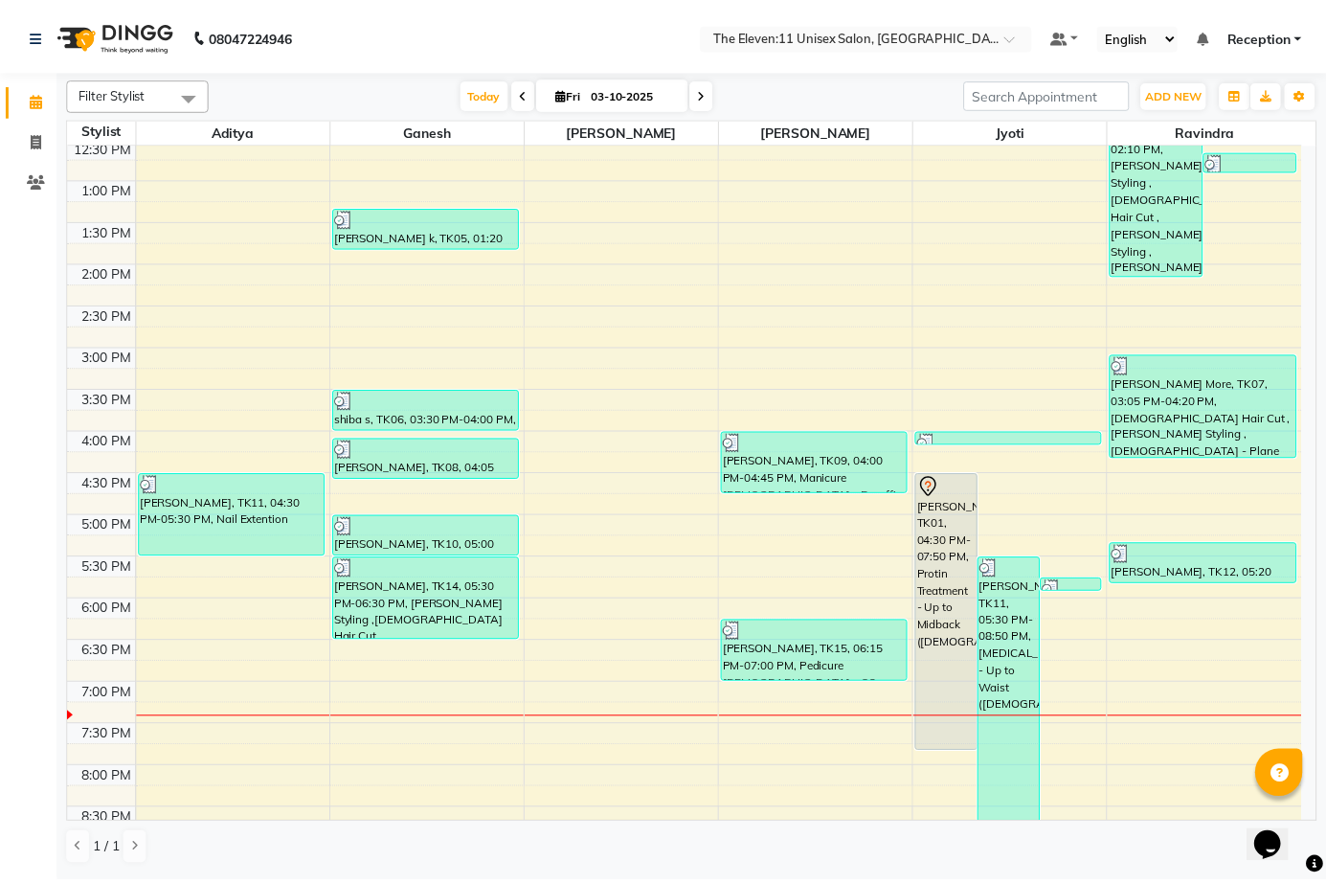
scroll to position [479, 0]
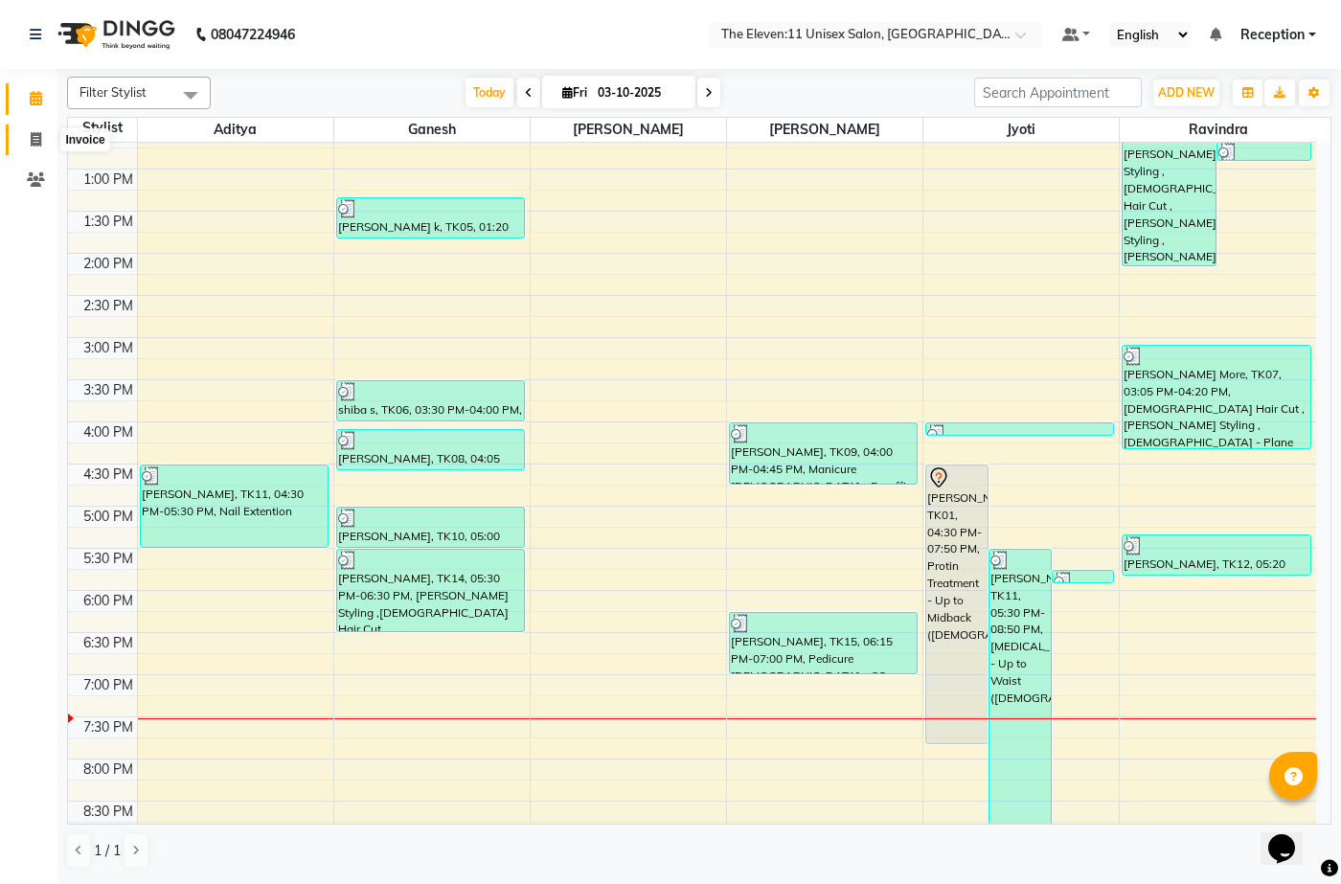
click at [41, 137] on icon at bounding box center [36, 139] width 11 height 14
select select "7836"
select select "service"
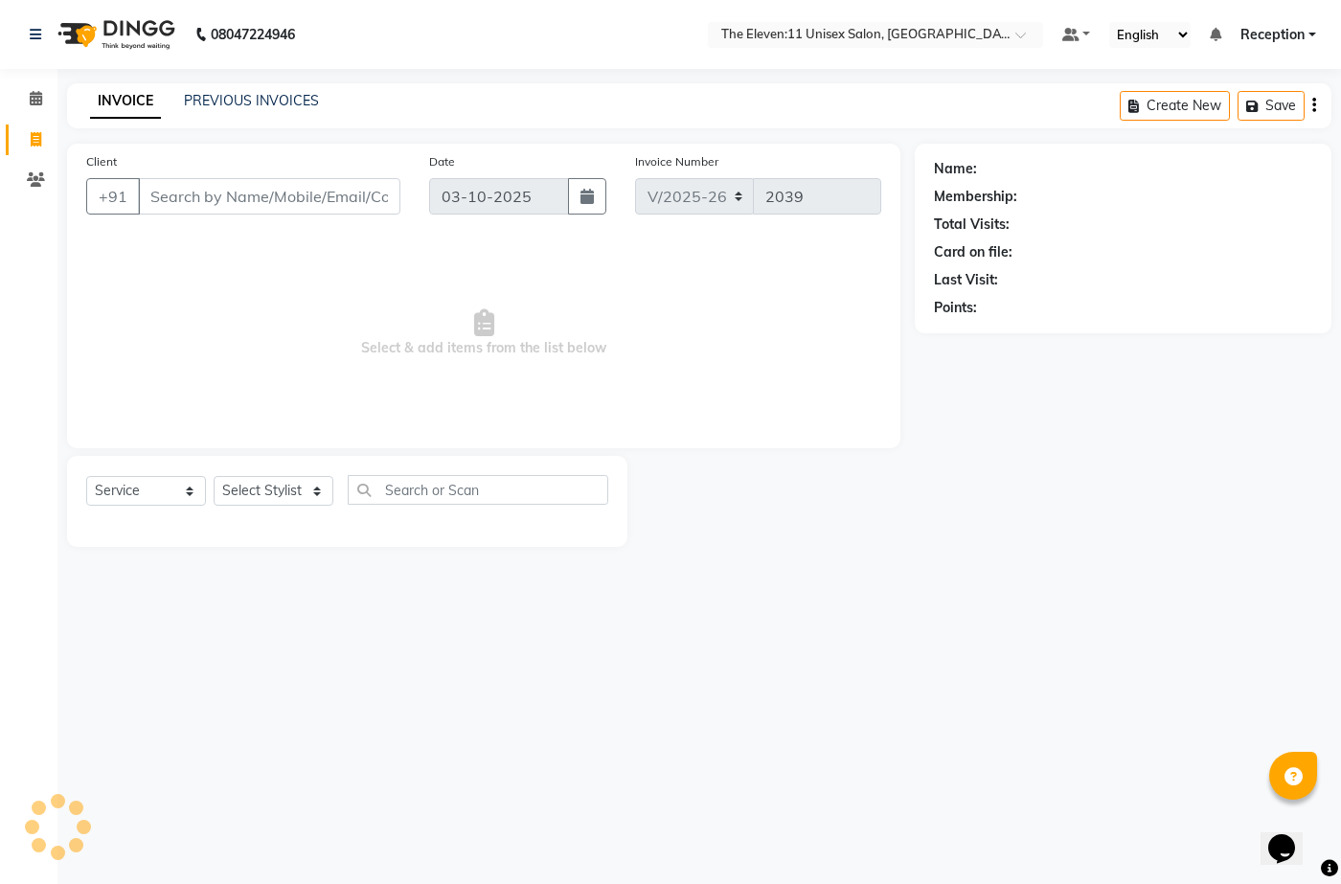
click at [208, 208] on input "Client" at bounding box center [269, 196] width 262 height 36
click at [311, 482] on select "Select Stylist [PERSON_NAME] Manager Ravindra Reception [PERSON_NAME]" at bounding box center [274, 491] width 120 height 30
select select "73962"
click at [214, 476] on select "Select Stylist [PERSON_NAME] Manager Ravindra Reception [PERSON_NAME]" at bounding box center [274, 491] width 120 height 30
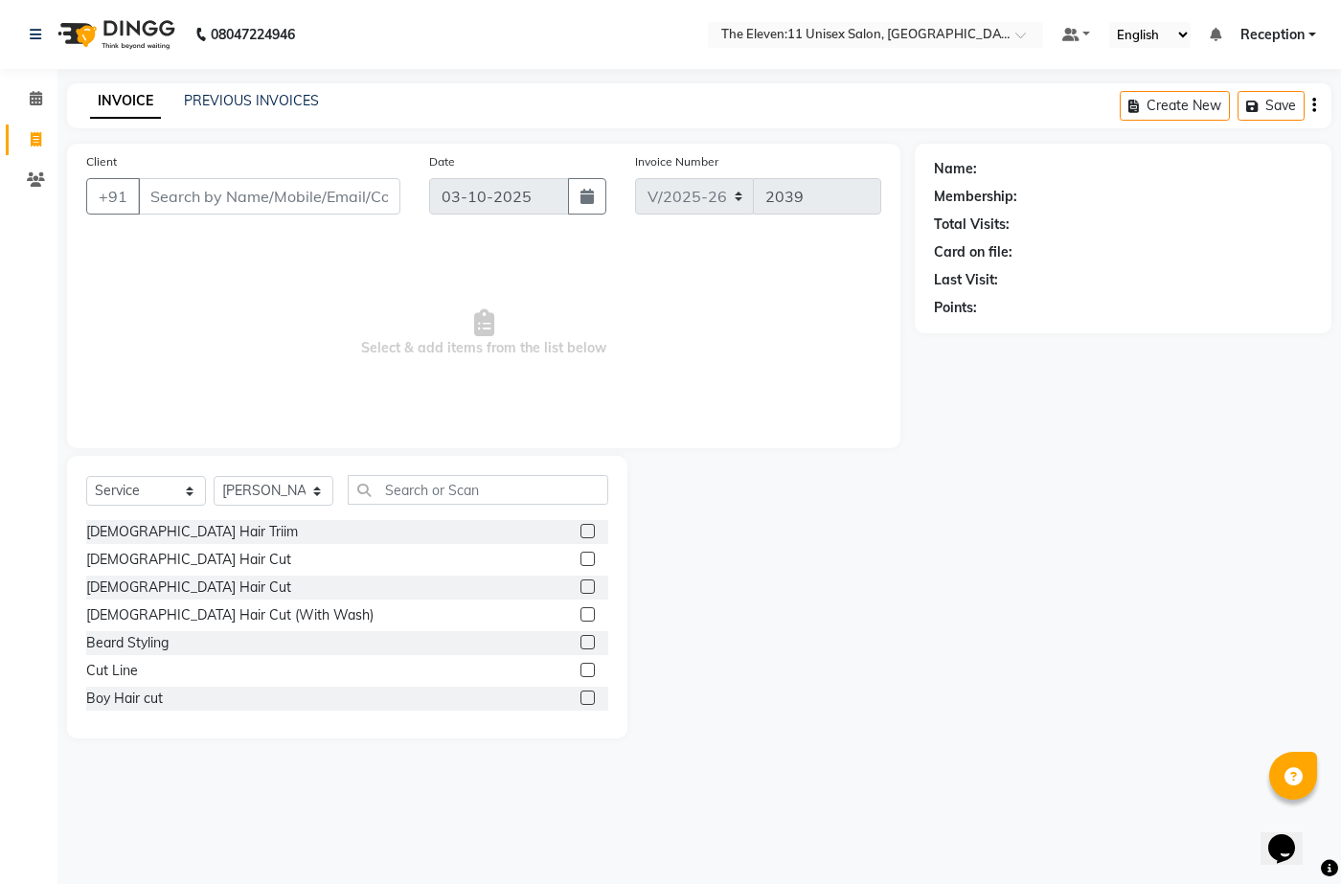
click at [299, 717] on div "[DEMOGRAPHIC_DATA] Hair Triim [DEMOGRAPHIC_DATA] Hair Cut [DEMOGRAPHIC_DATA] Ha…" at bounding box center [347, 619] width 522 height 199
click at [235, 179] on input "Client" at bounding box center [269, 196] width 262 height 36
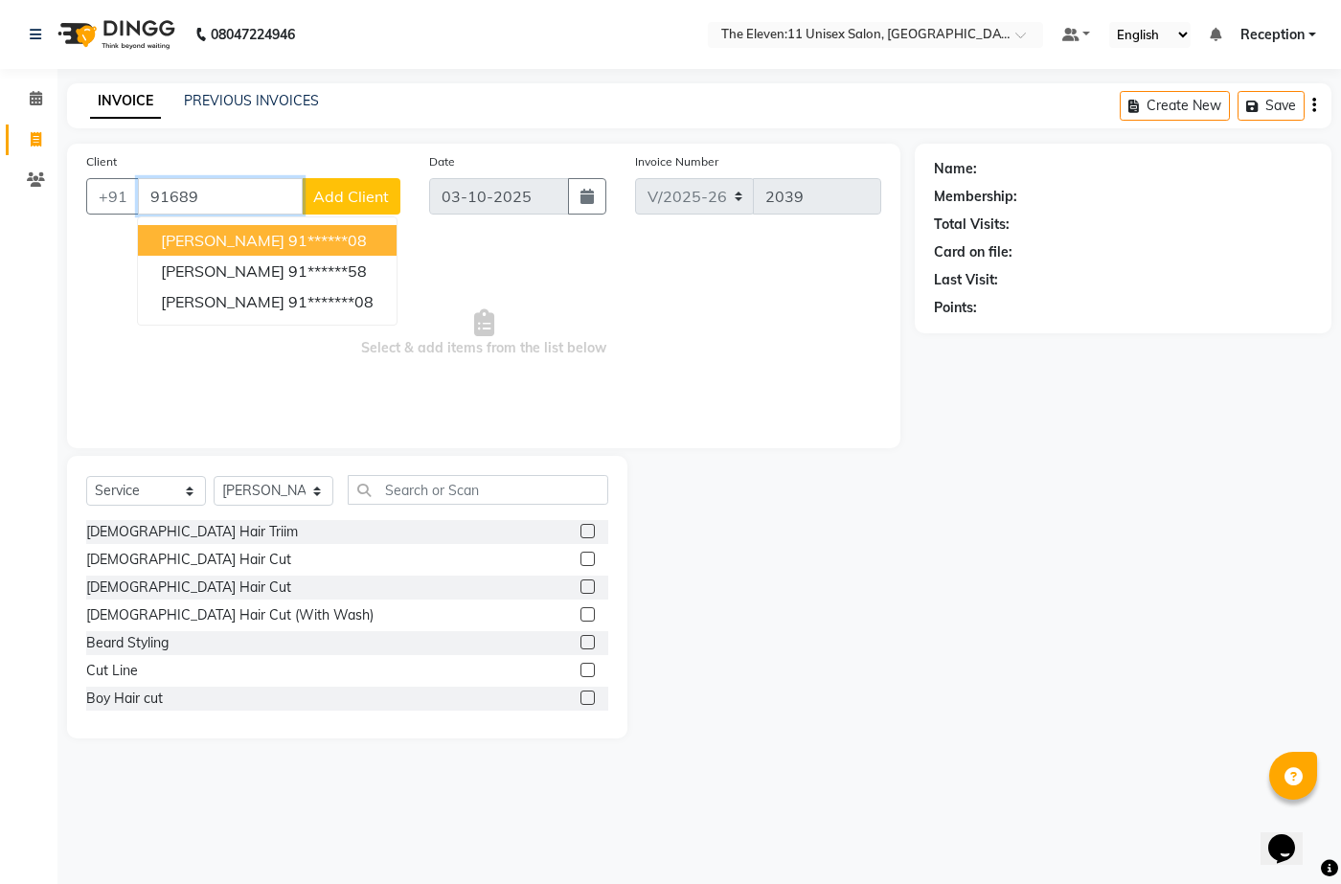
click at [288, 241] on ngb-highlight "91******08" at bounding box center [327, 240] width 79 height 19
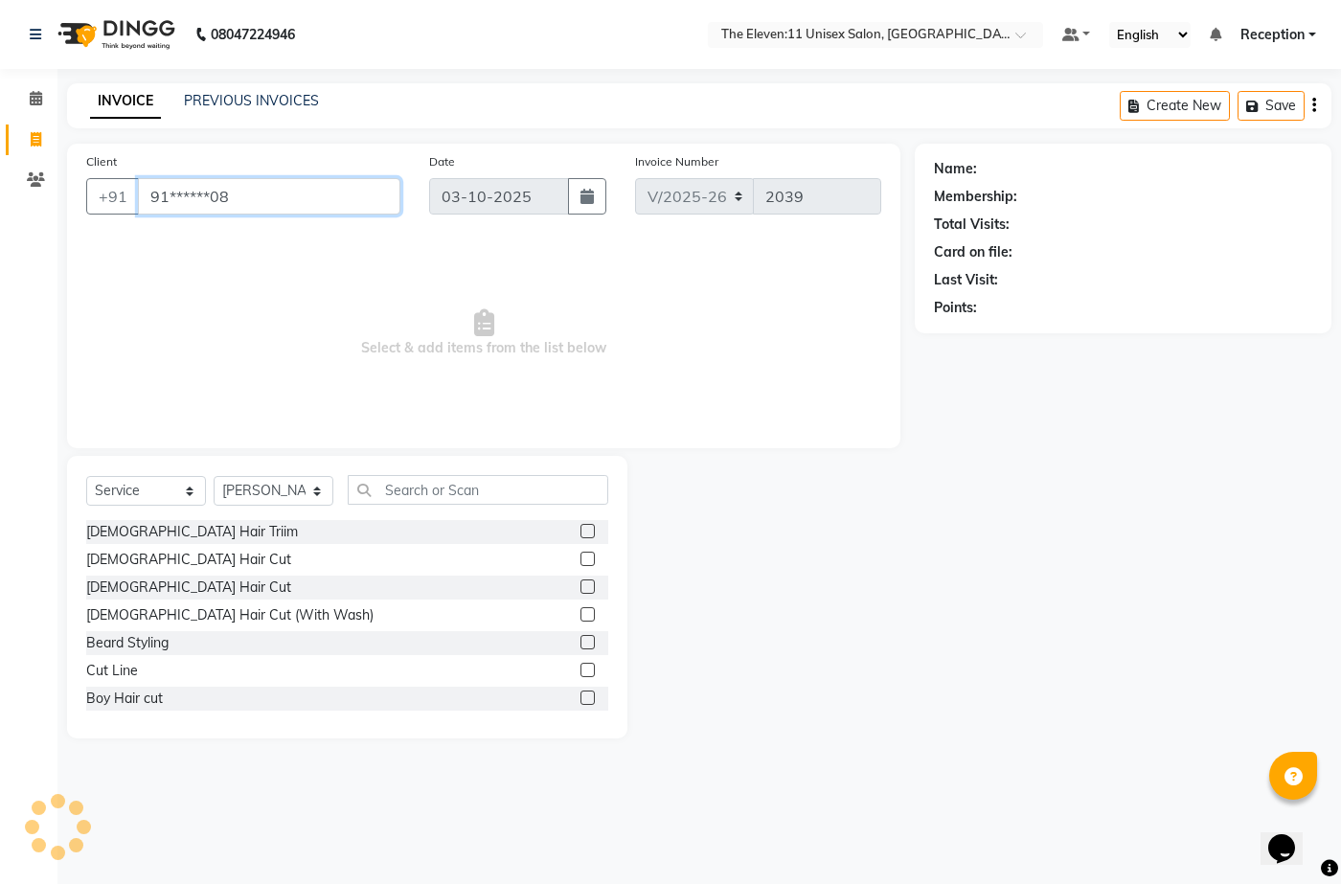
type input "91******08"
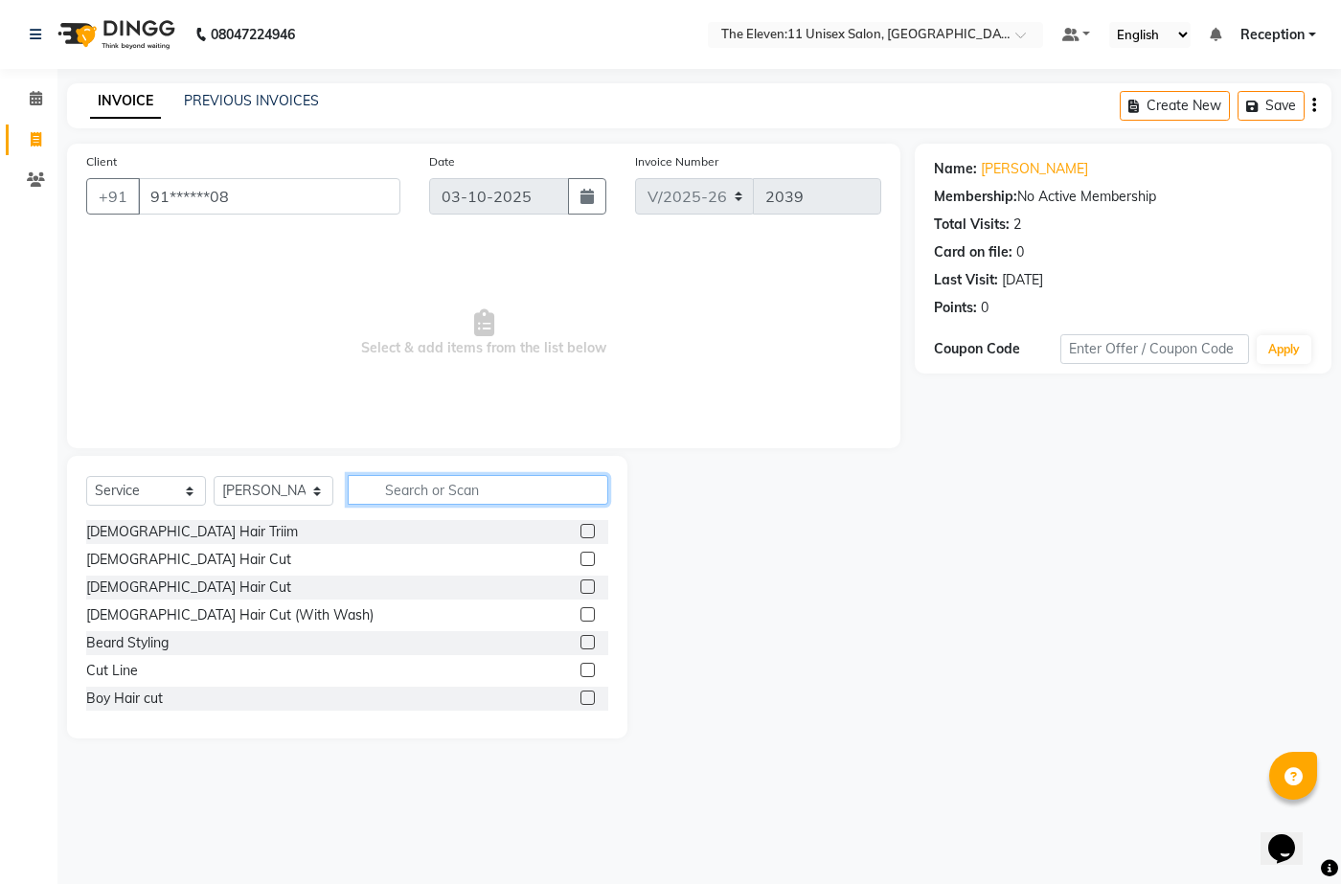
click at [478, 487] on input "text" at bounding box center [478, 490] width 260 height 30
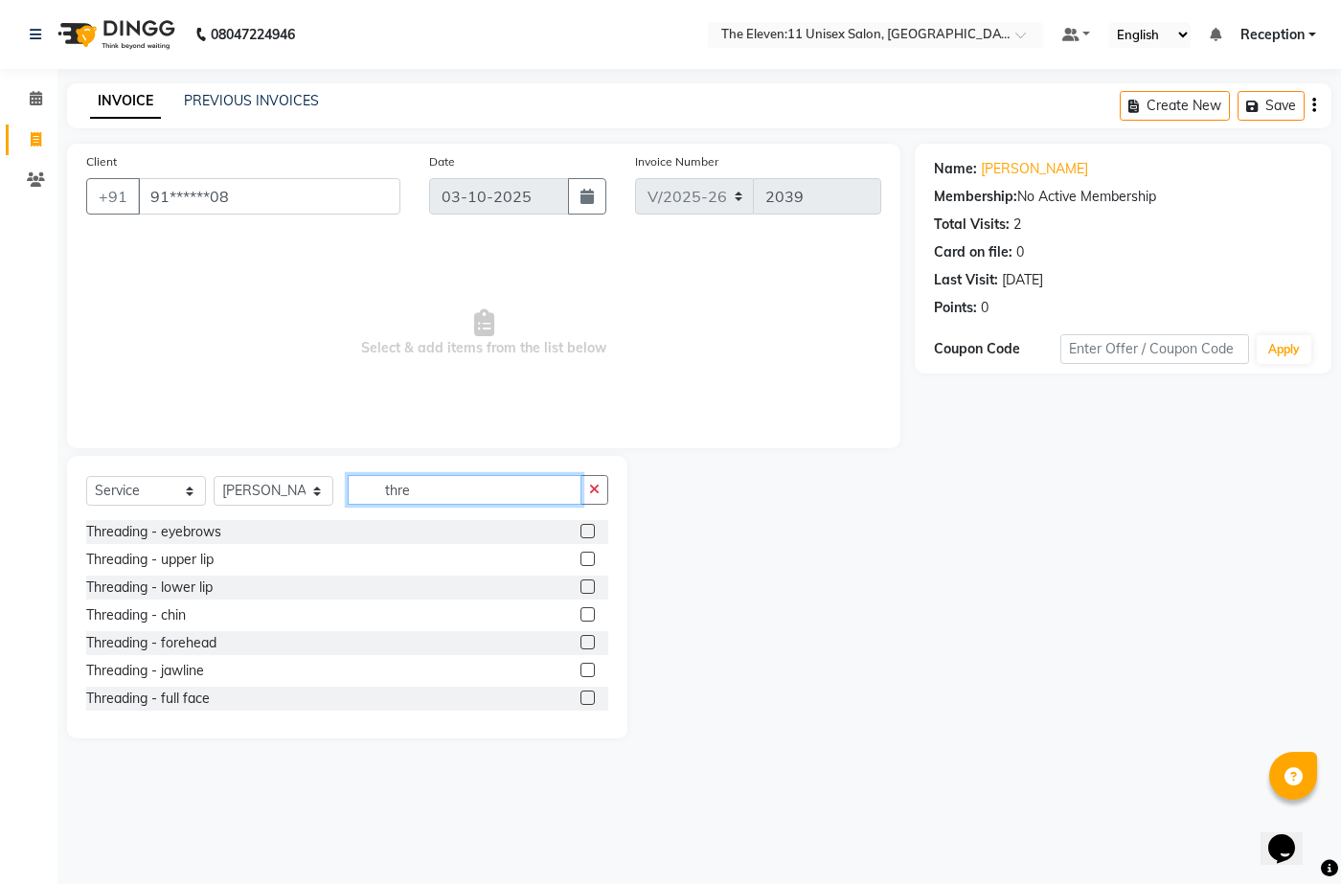
type input "thre"
click at [226, 530] on div "Threading - eyebrows" at bounding box center [347, 532] width 522 height 24
click at [169, 532] on div "Threading - eyebrows" at bounding box center [153, 532] width 135 height 20
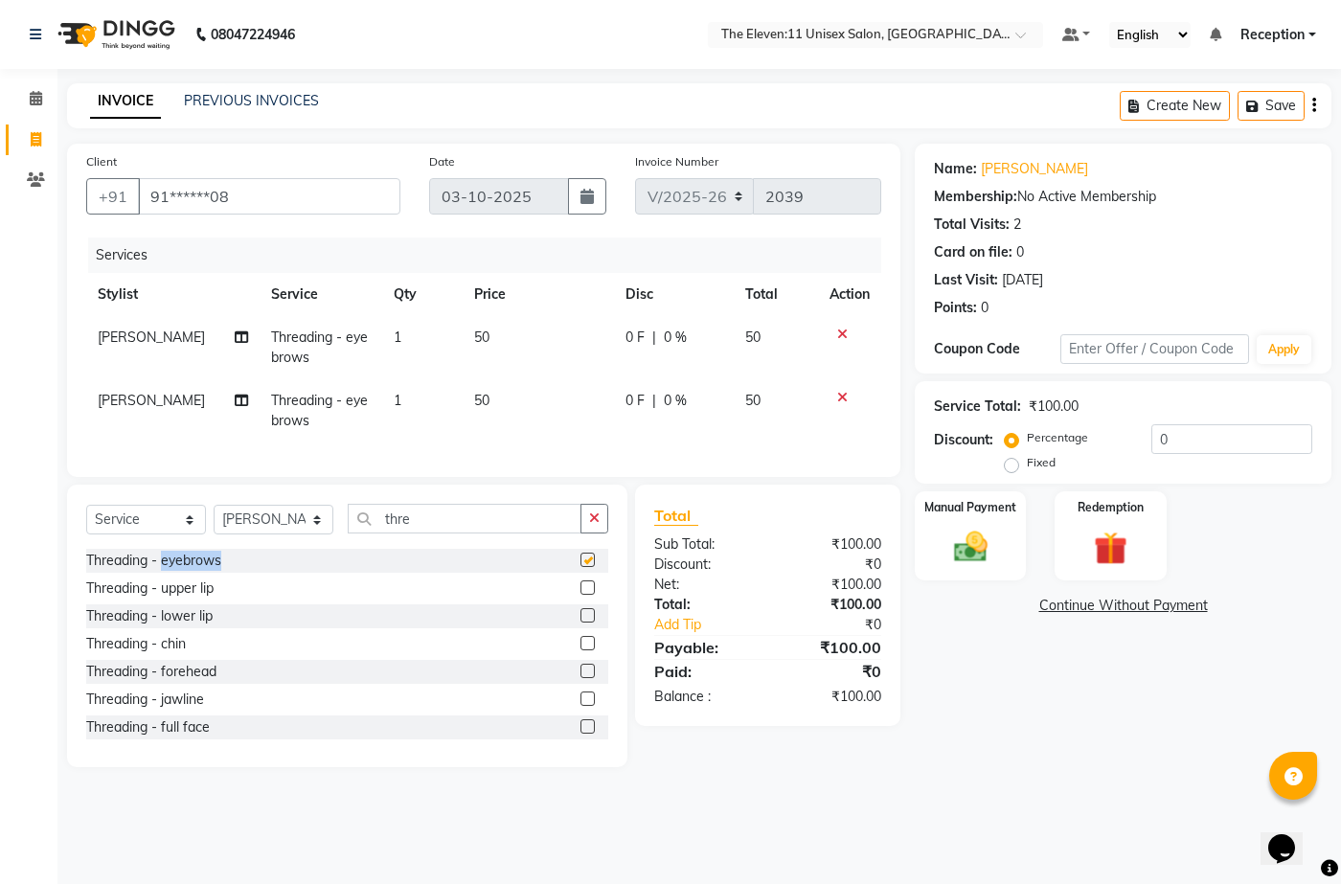
checkbox input "false"
click at [190, 599] on div "Threading - upper lip" at bounding box center [149, 588] width 127 height 20
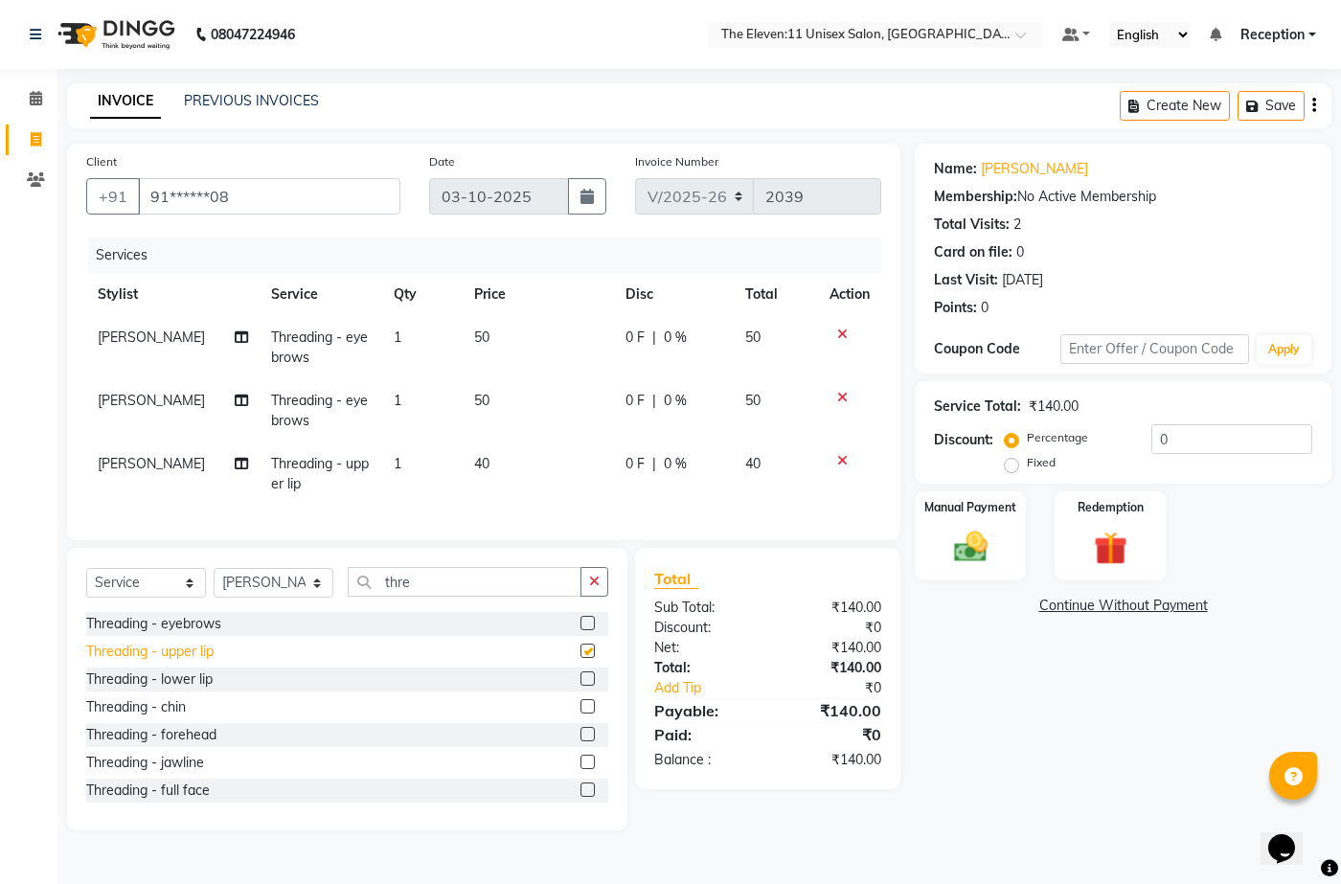
checkbox input "false"
click at [845, 397] on icon at bounding box center [842, 397] width 11 height 13
click at [845, 454] on icon at bounding box center [842, 460] width 11 height 13
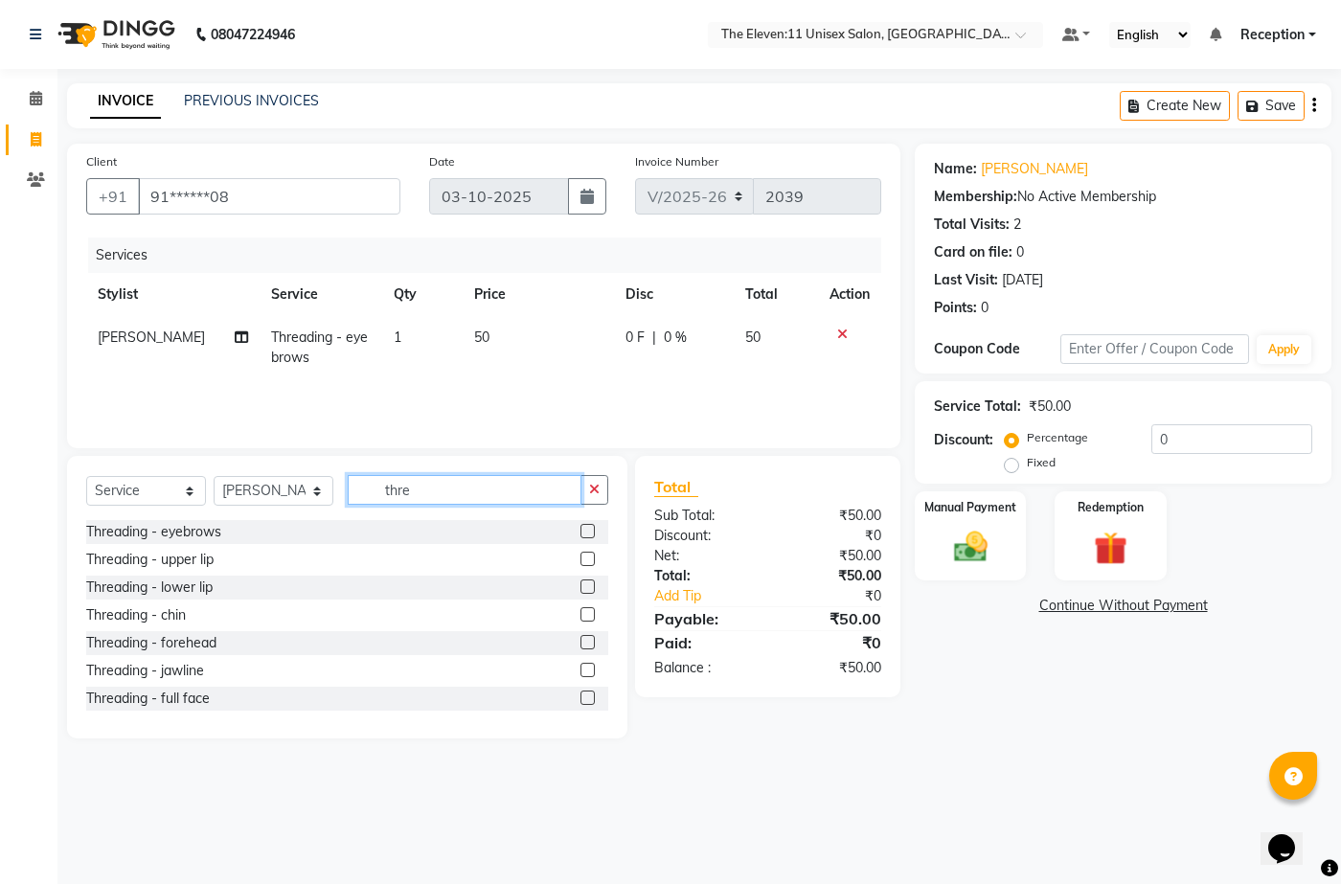
drag, startPoint x: 456, startPoint y: 489, endPoint x: 408, endPoint y: 486, distance: 48.0
click at [408, 486] on input "thre" at bounding box center [465, 490] width 234 height 30
click at [197, 641] on div "Threading - forehead" at bounding box center [151, 643] width 130 height 20
checkbox input "false"
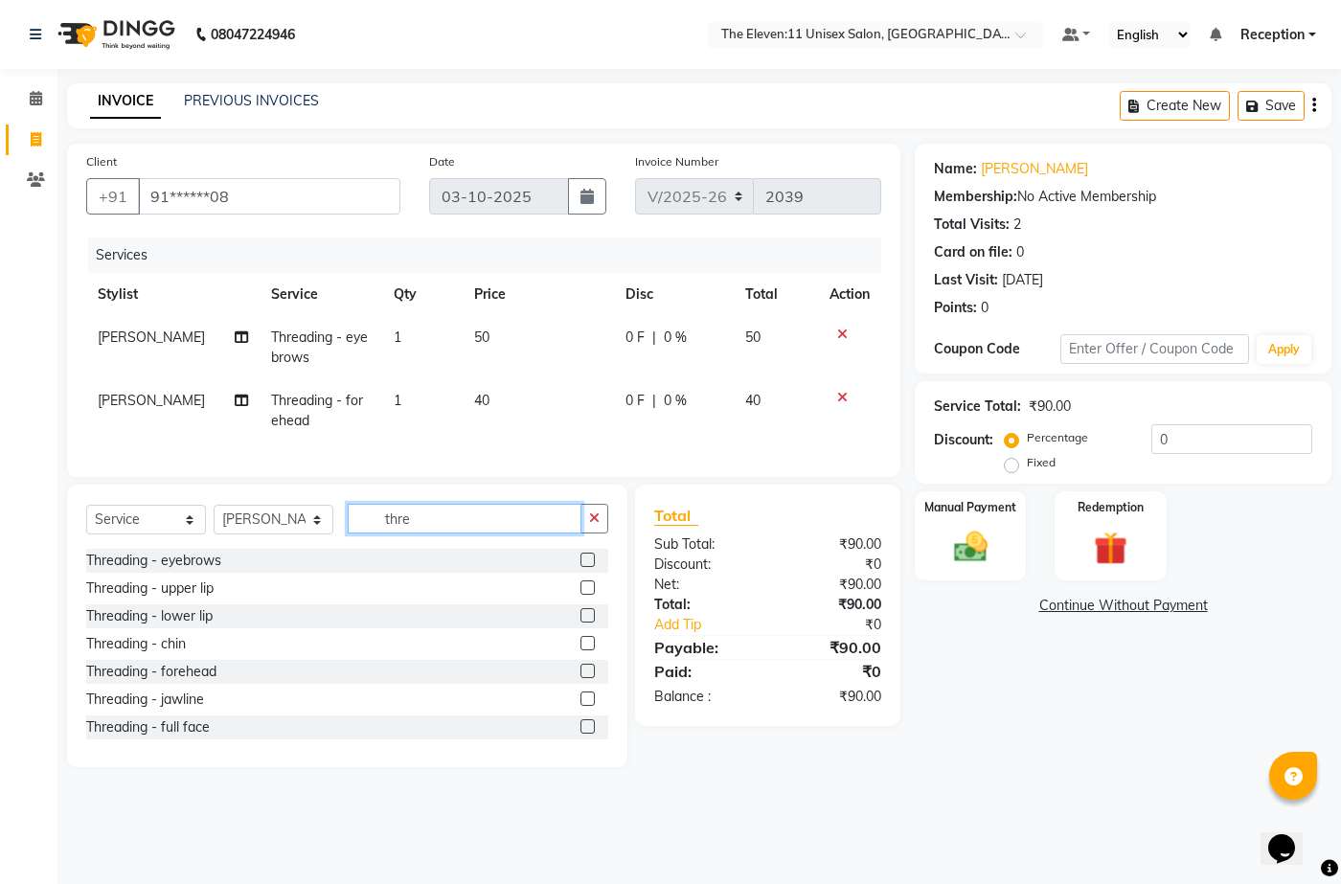
drag, startPoint x: 487, startPoint y: 533, endPoint x: 337, endPoint y: 537, distance: 150.4
click at [337, 537] on div "Select Service Product Membership Package Voucher Prepaid Gift Card Select Styl…" at bounding box center [347, 526] width 522 height 45
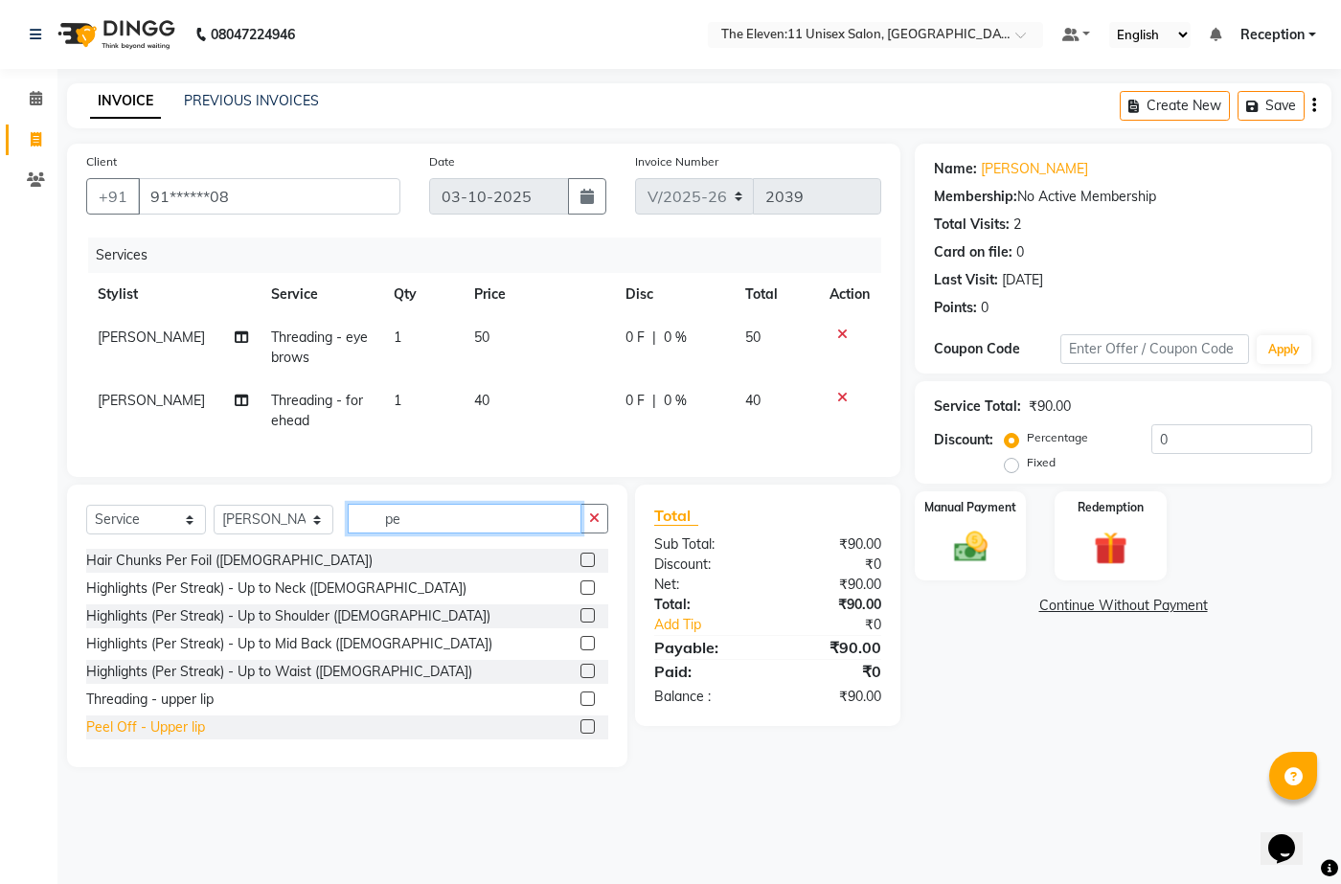
type input "pe"
click at [140, 737] on div "Peel Off - Upper lip" at bounding box center [145, 727] width 119 height 20
checkbox input "false"
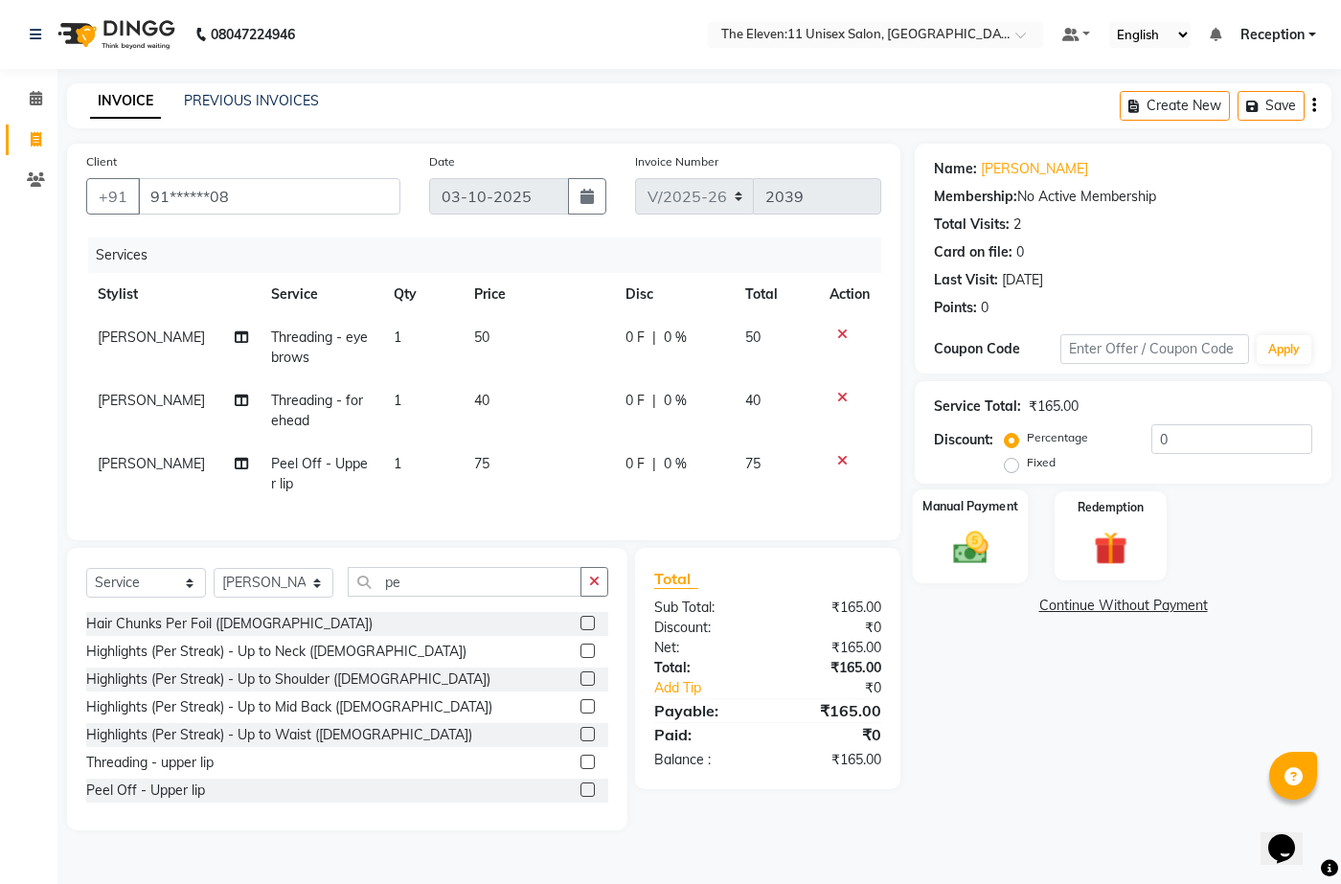
click at [972, 552] on img at bounding box center [969, 547] width 57 height 40
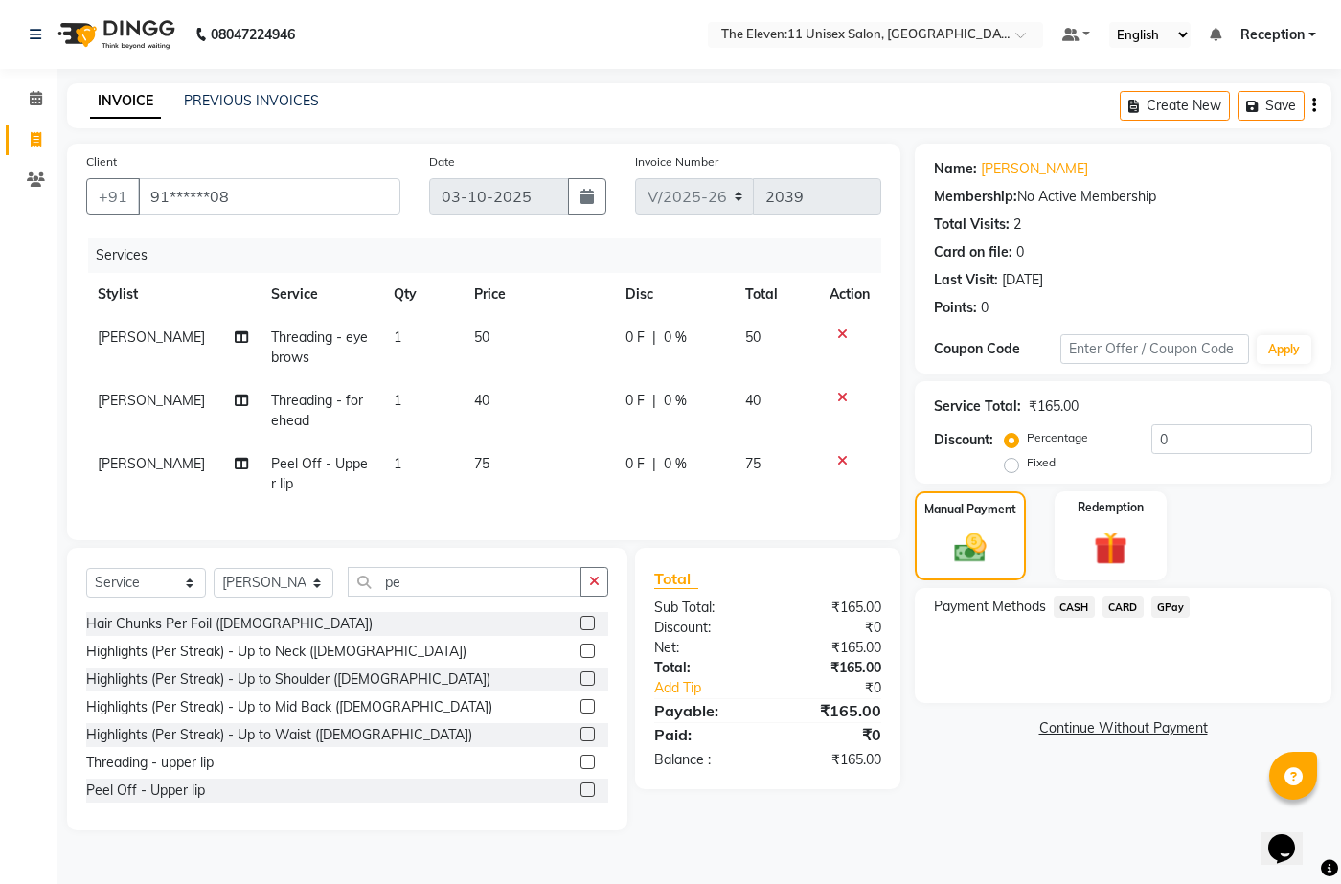
click at [1171, 607] on span "GPay" at bounding box center [1170, 607] width 39 height 22
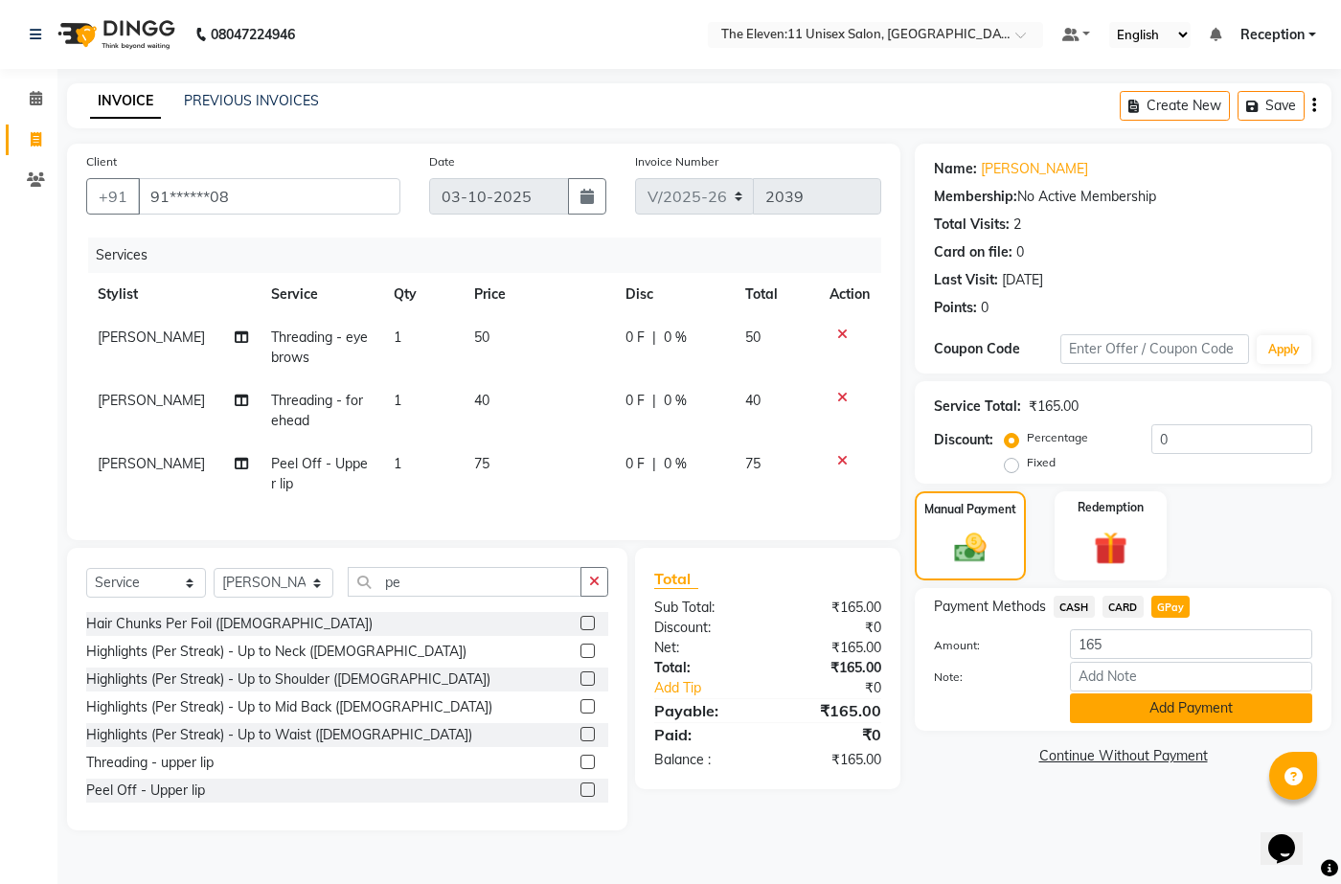
click at [1146, 704] on button "Add Payment" at bounding box center [1191, 708] width 242 height 30
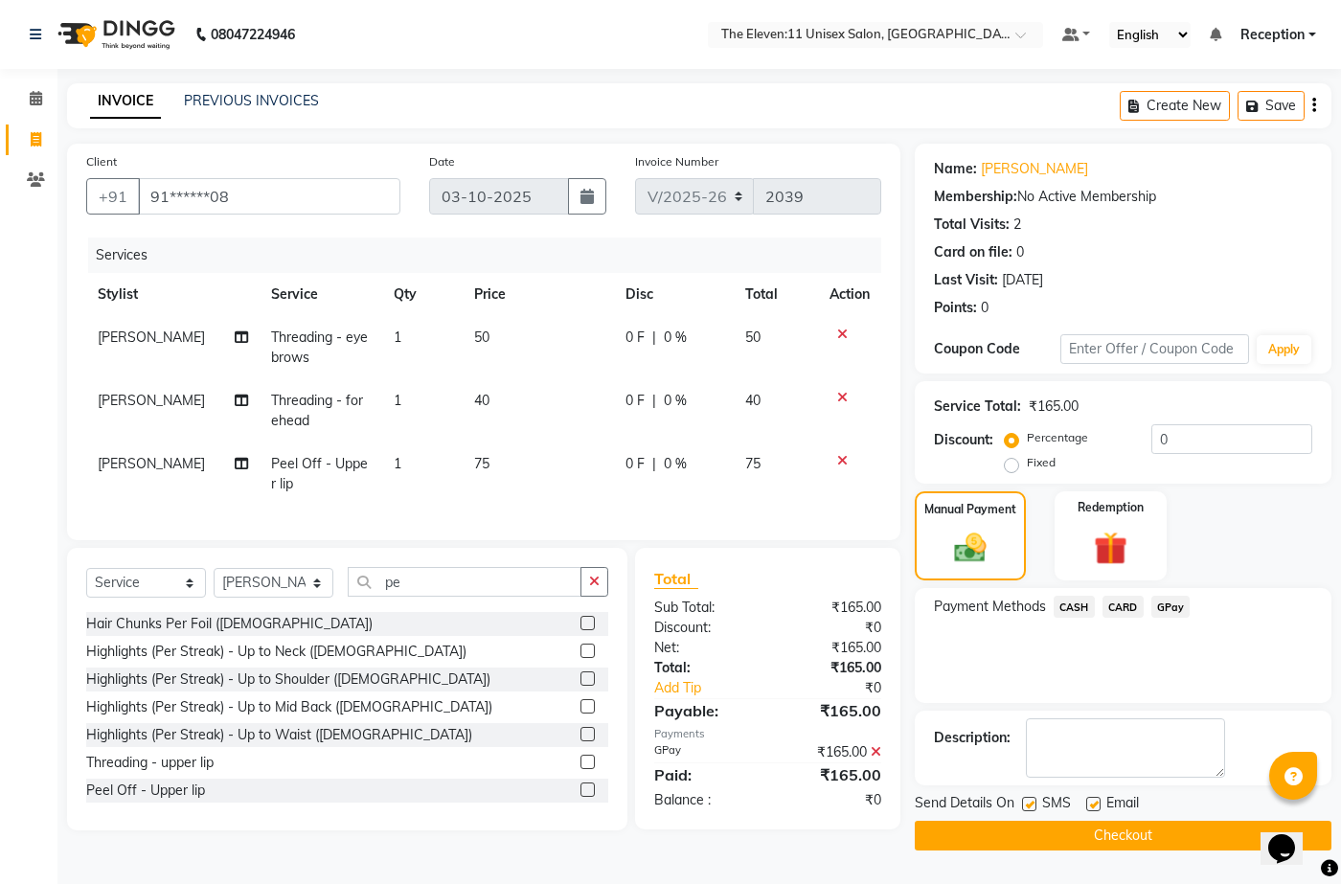
click at [1094, 800] on label at bounding box center [1093, 804] width 14 height 14
click at [1094, 800] on input "checkbox" at bounding box center [1092, 805] width 12 height 12
checkbox input "false"
click at [1171, 600] on span "GPay" at bounding box center [1170, 607] width 39 height 22
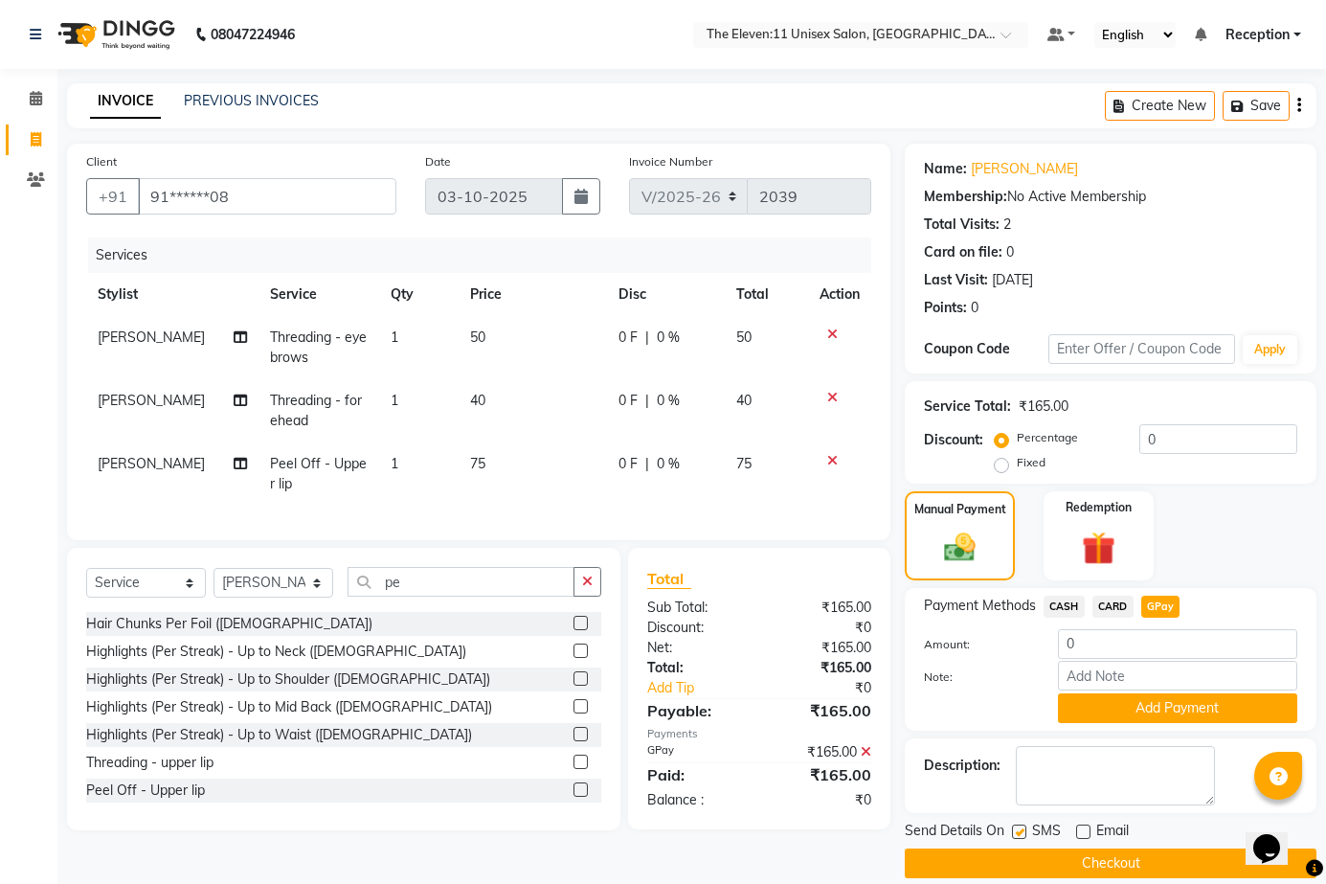
scroll to position [23, 0]
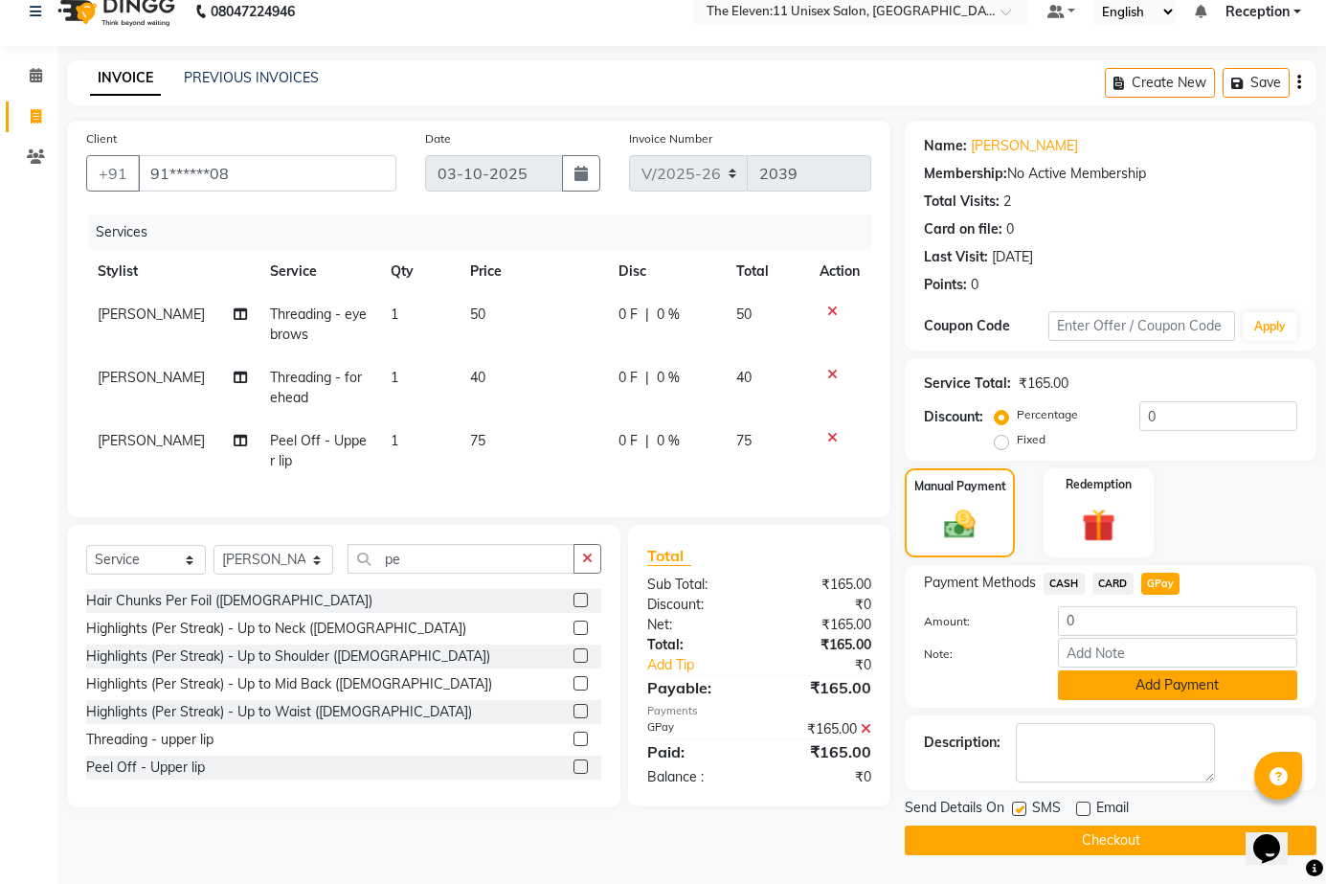
click at [1151, 685] on button "Add Payment" at bounding box center [1177, 685] width 239 height 30
click at [1151, 685] on div "Payment Methods CASH CARD GPay Amount: 0 Note: Add Payment" at bounding box center [1111, 636] width 412 height 143
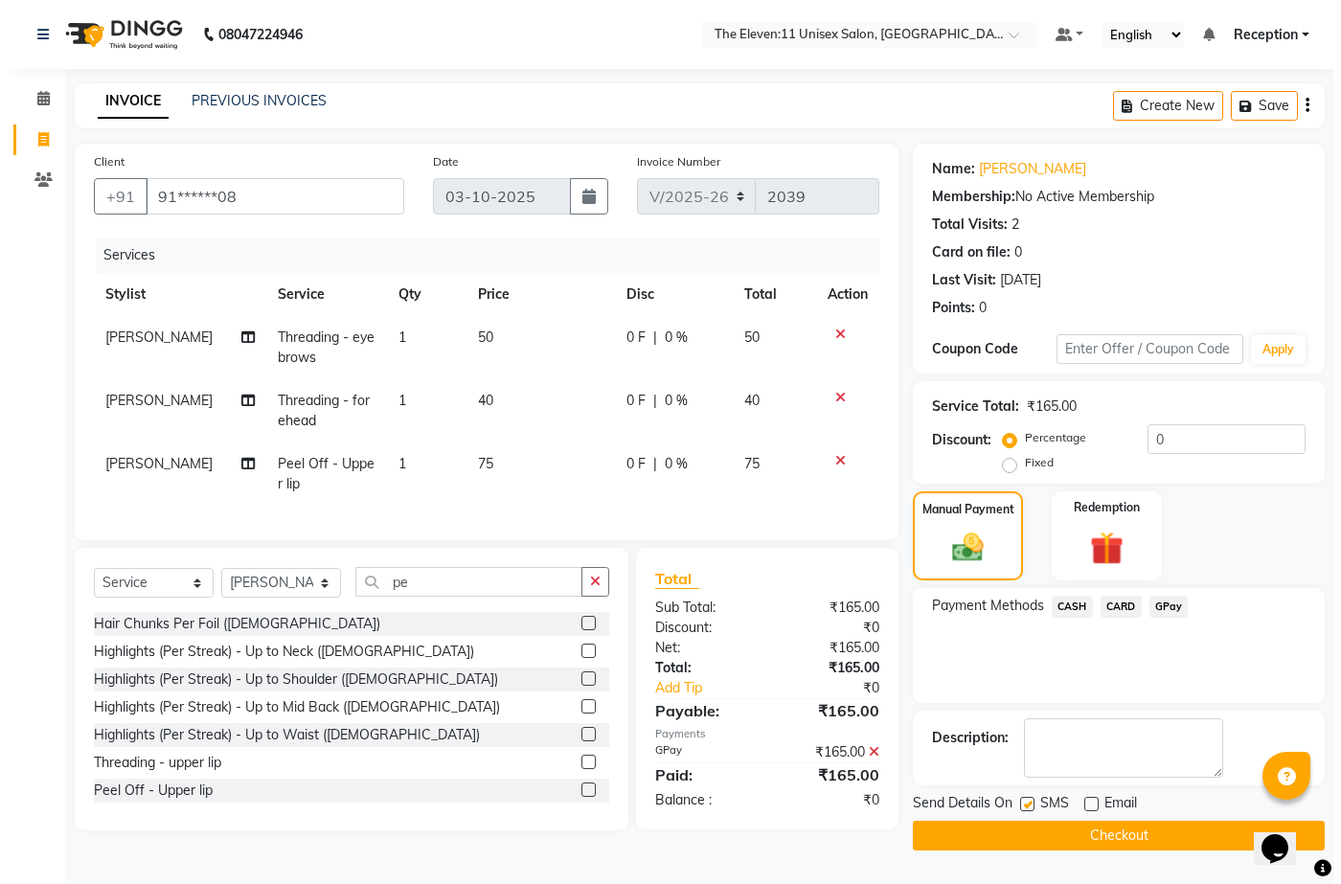
scroll to position [0, 0]
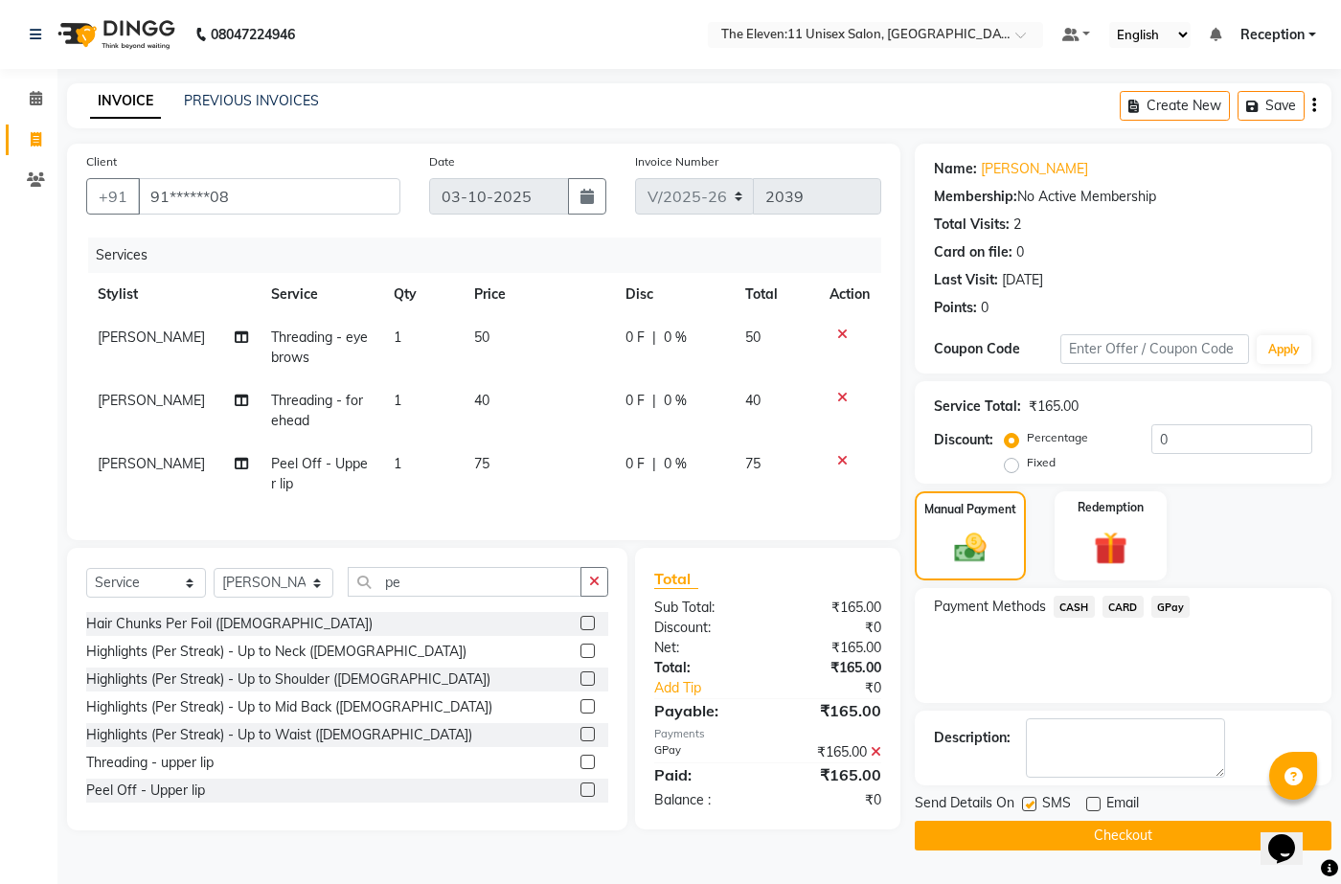
click at [1129, 834] on button "Checkout" at bounding box center [1123, 836] width 417 height 30
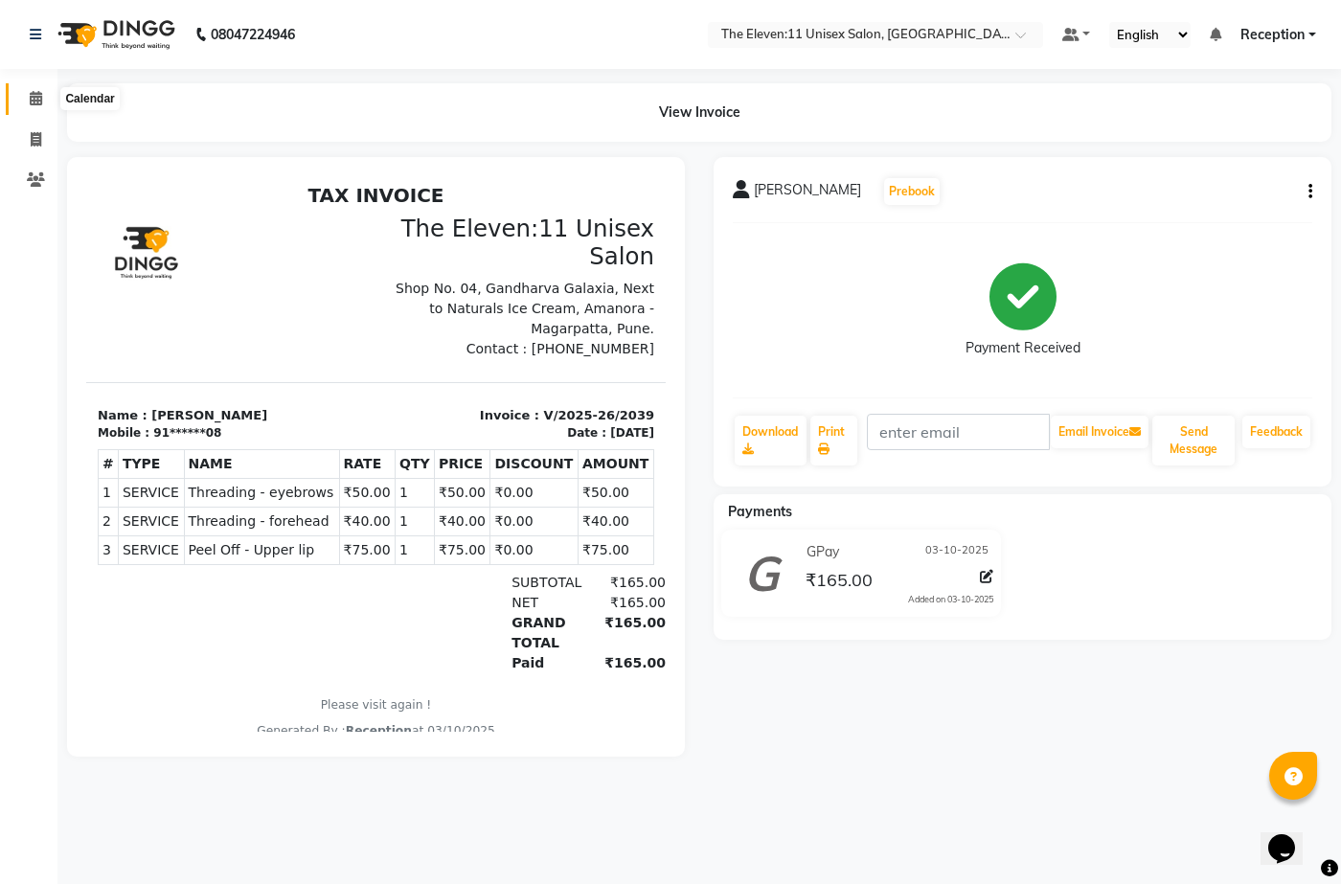
click at [35, 95] on icon at bounding box center [36, 98] width 12 height 14
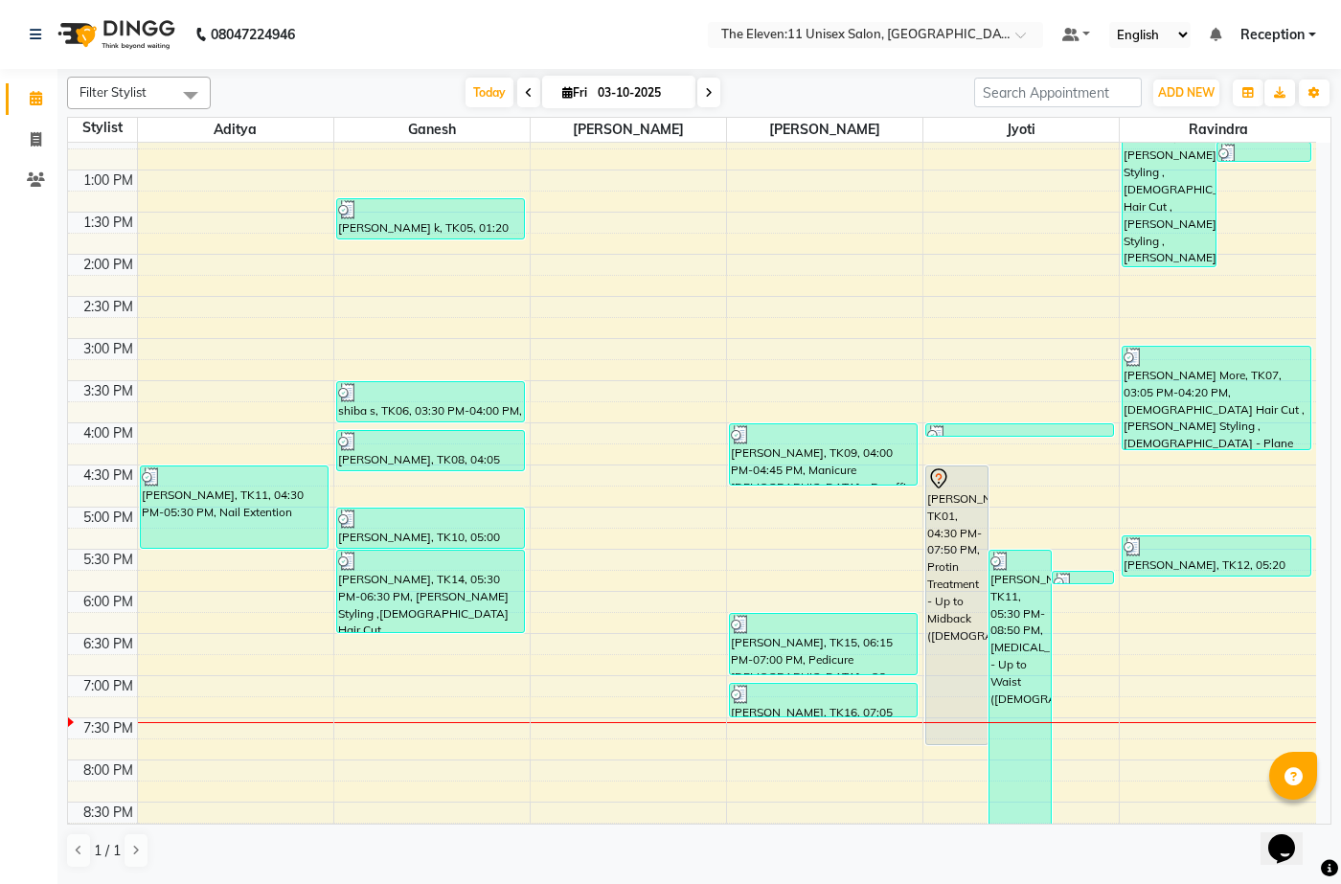
scroll to position [479, 0]
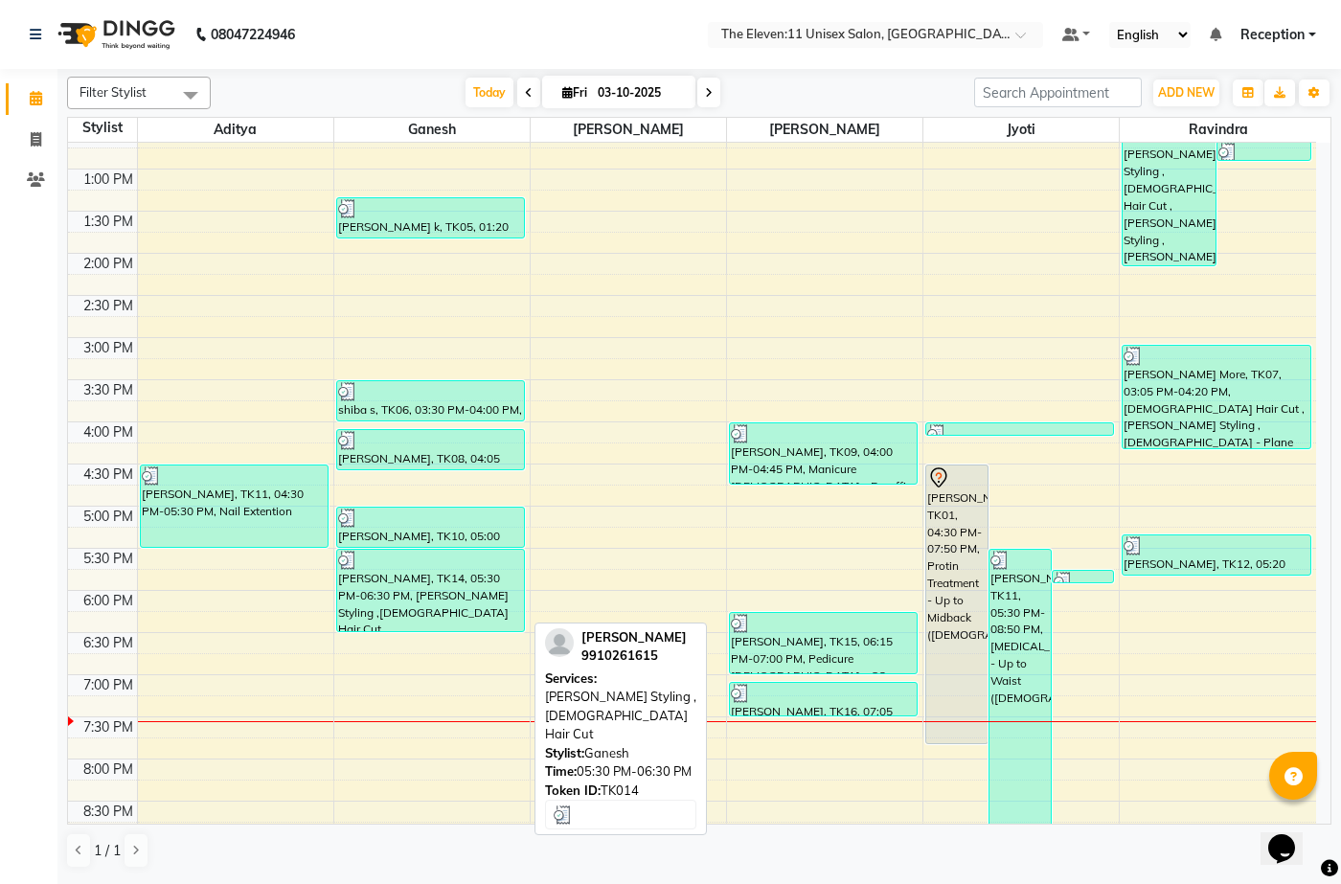
click at [397, 598] on div "[PERSON_NAME], TK14, 05:30 PM-06:30 PM, [PERSON_NAME] Styling ,[DEMOGRAPHIC_DAT…" at bounding box center [430, 590] width 187 height 81
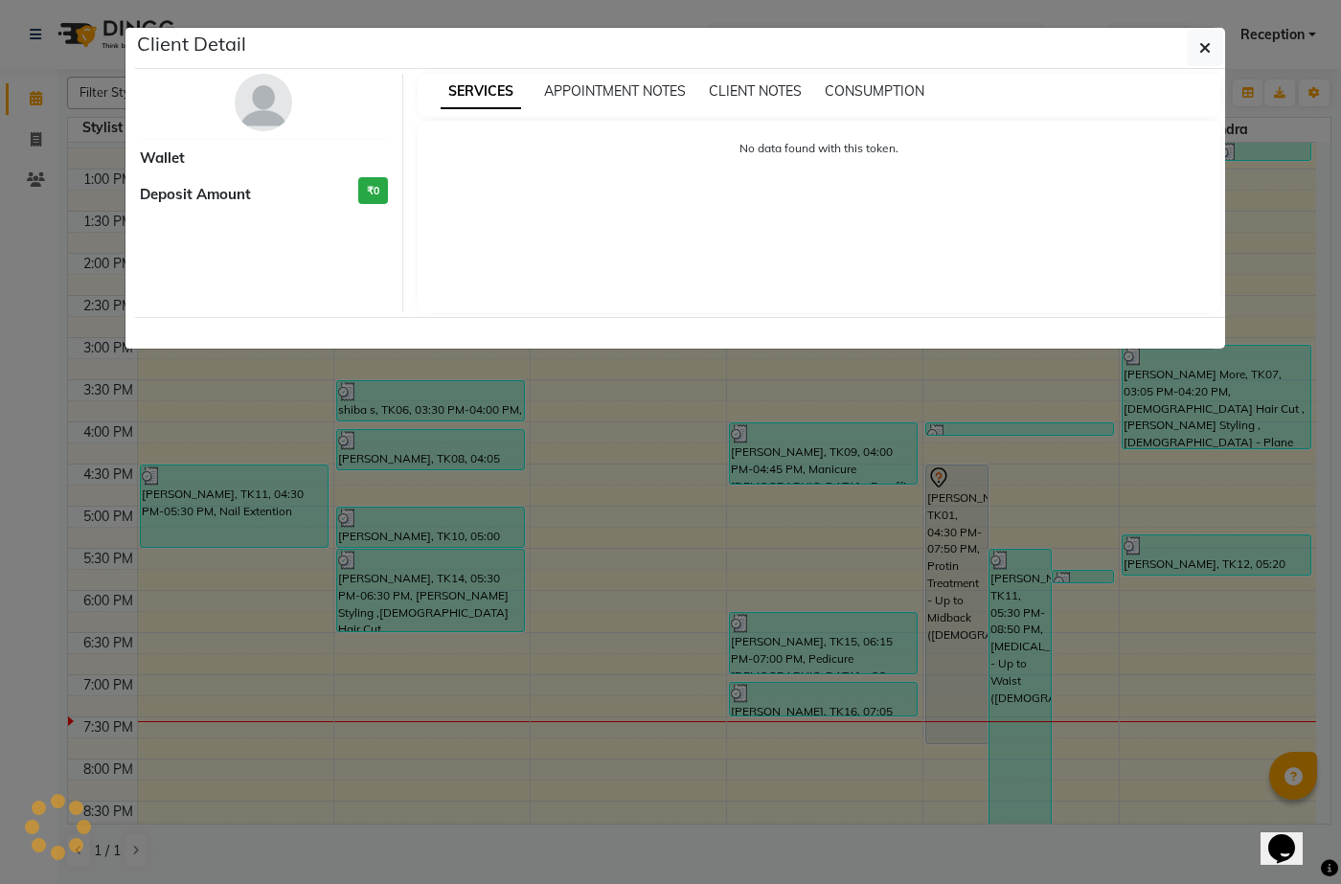
select select "3"
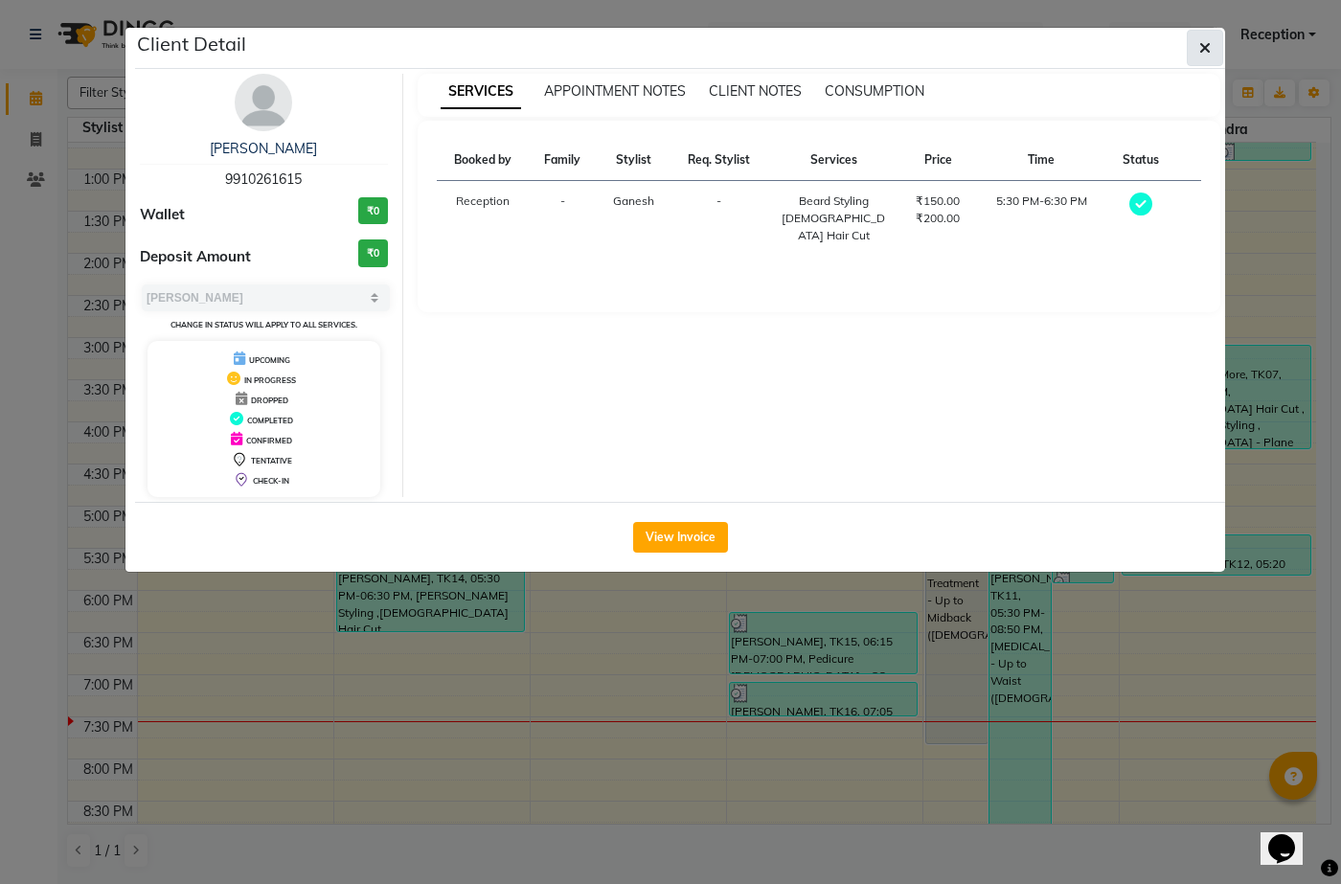
click at [1206, 43] on icon "button" at bounding box center [1204, 47] width 11 height 15
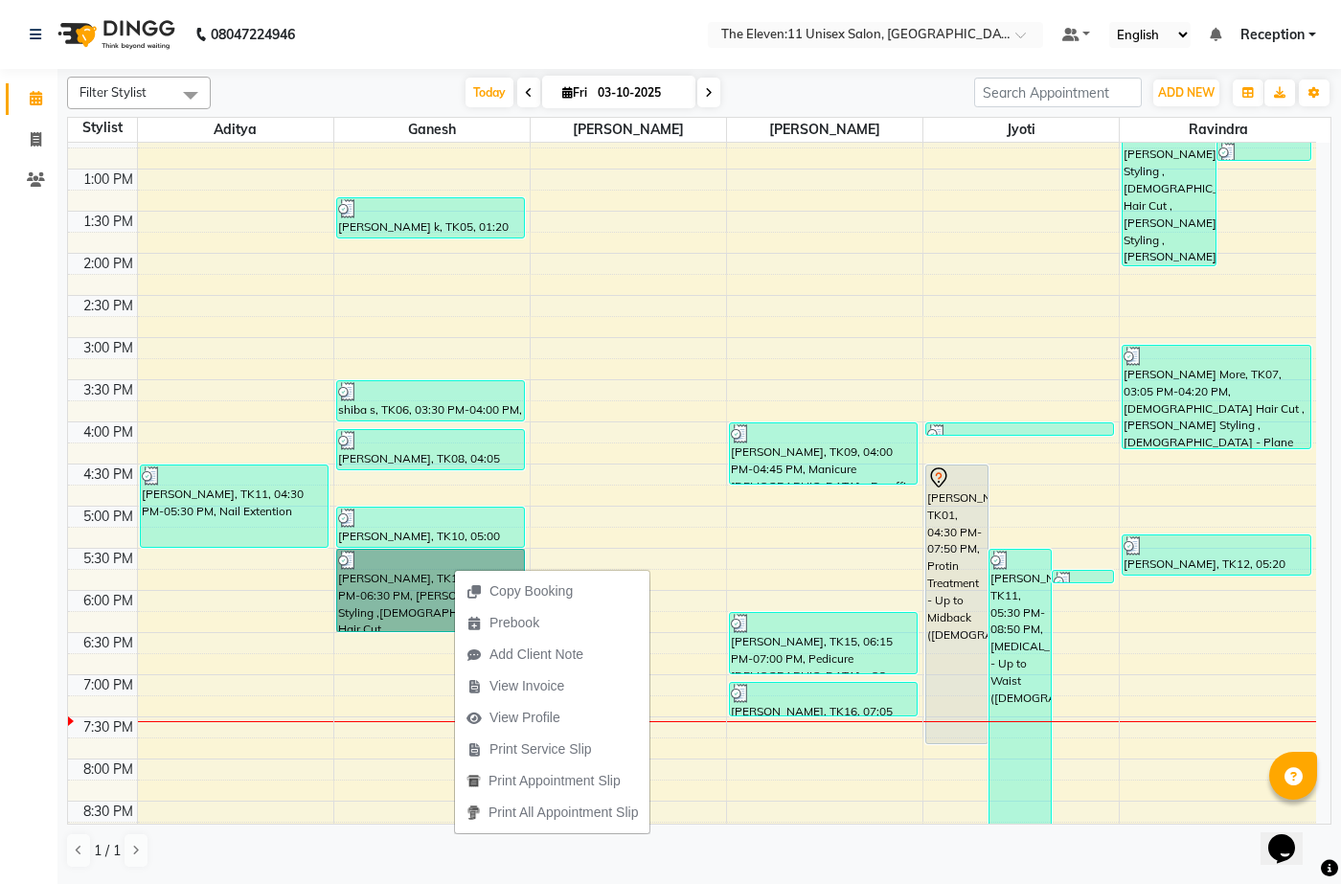
click at [668, 502] on div "7:00 AM 7:30 AM 8:00 AM 8:30 AM 9:00 AM 9:30 AM 10:00 AM 10:30 AM 11:00 AM 11:3…" at bounding box center [692, 380] width 1248 height 1432
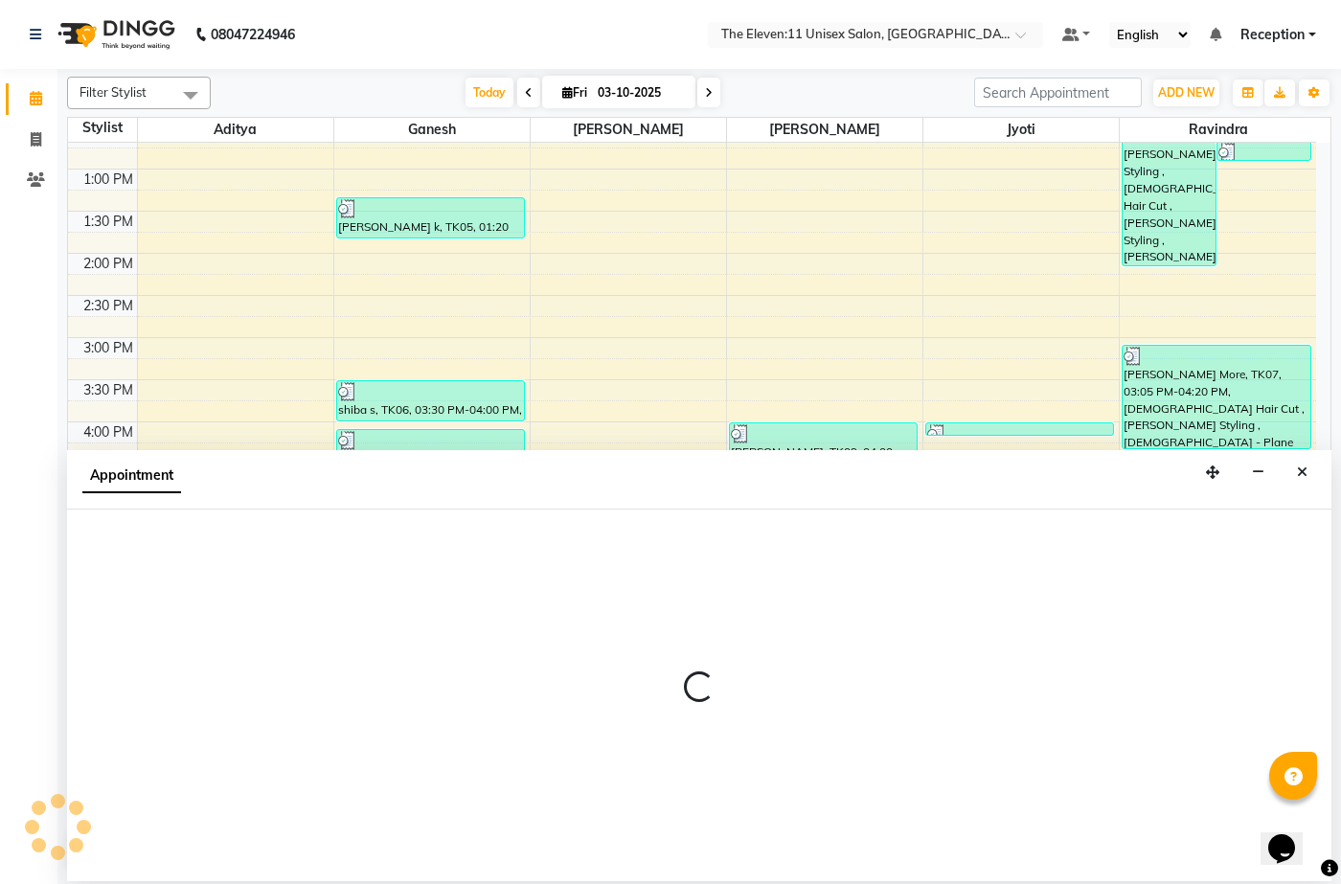
select select "70319"
select select "1005"
select select "tentative"
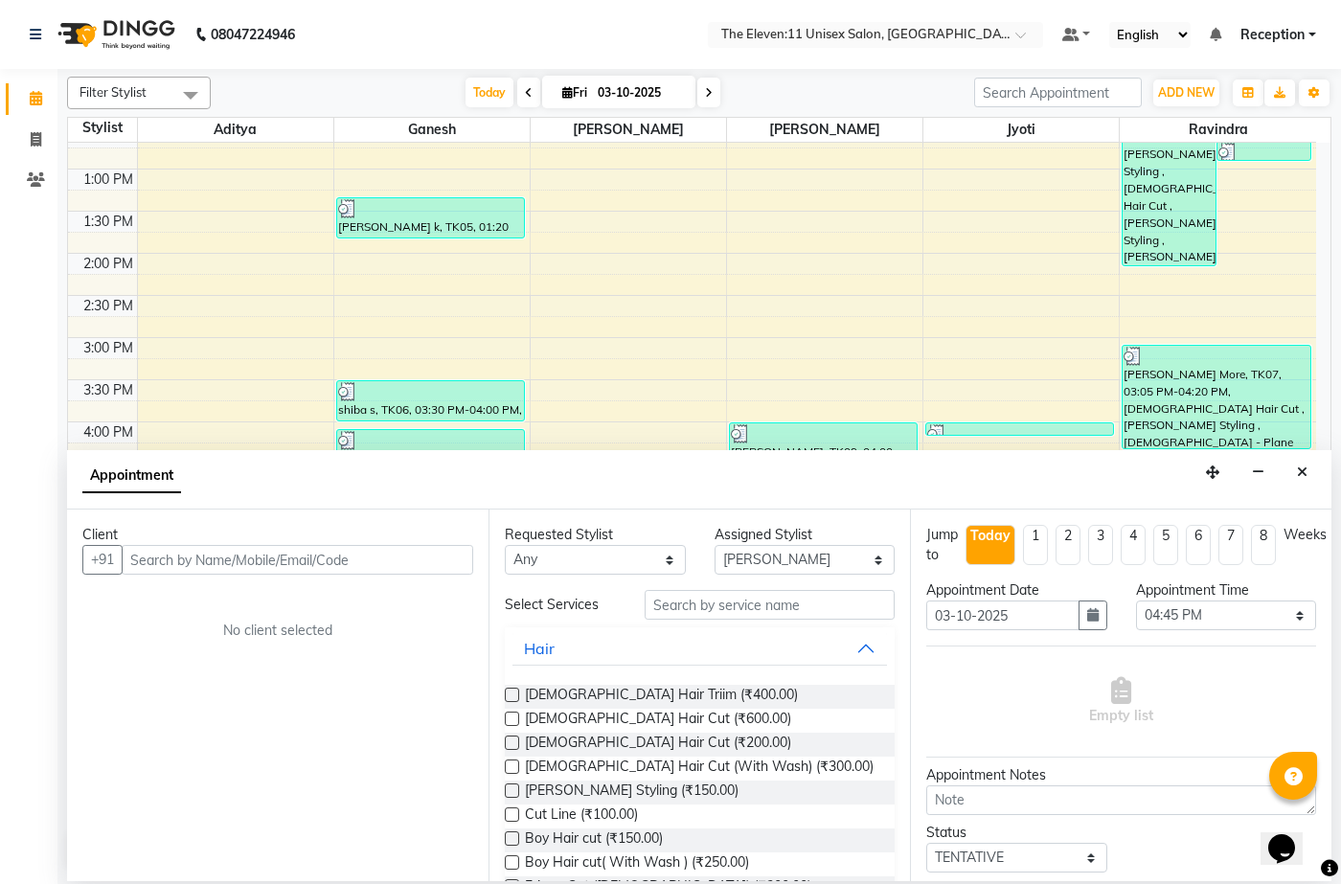
click at [682, 275] on div "7:00 AM 7:30 AM 8:00 AM 8:30 AM 9:00 AM 9:30 AM 10:00 AM 10:30 AM 11:00 AM 11:3…" at bounding box center [692, 380] width 1248 height 1432
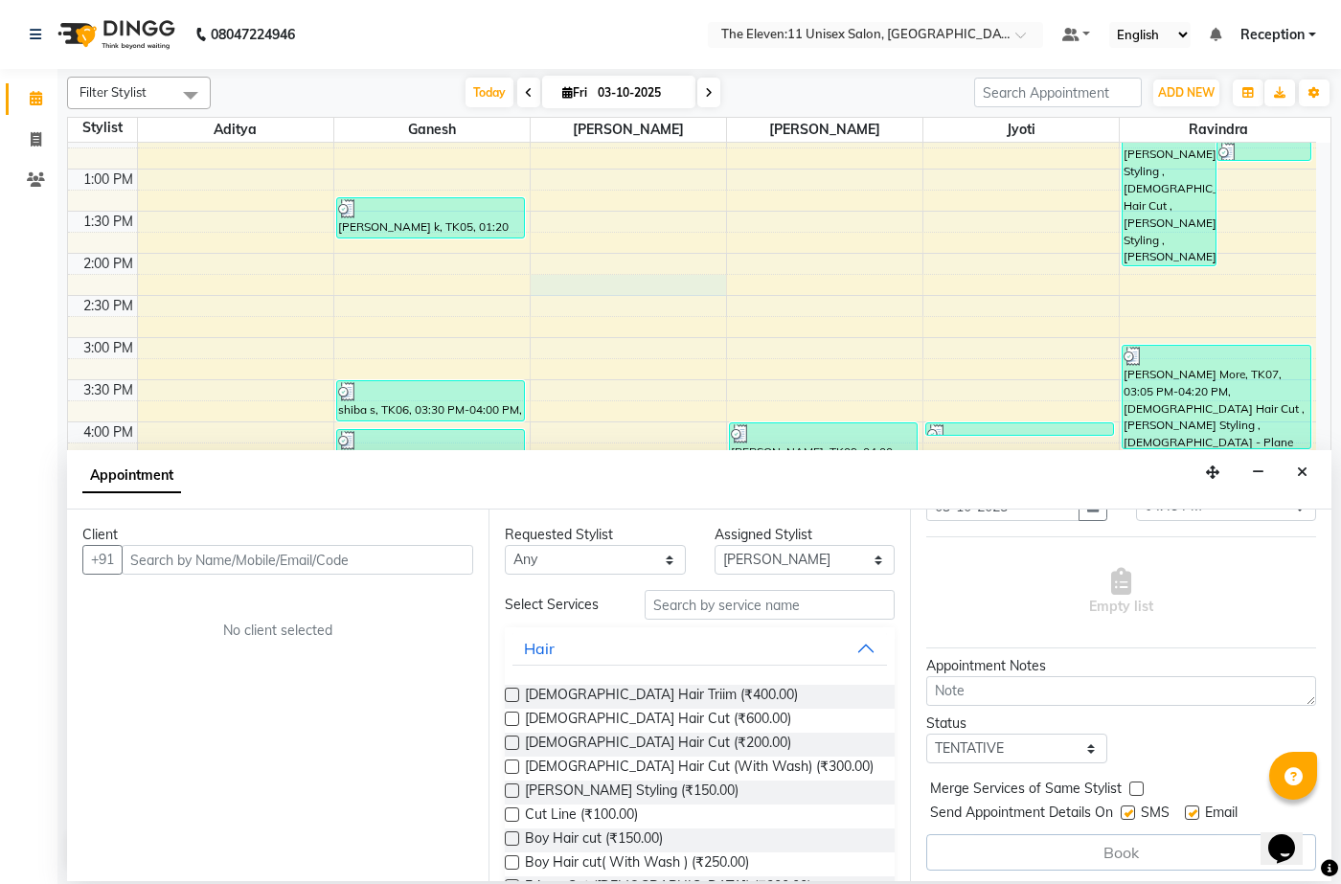
scroll to position [114, 0]
click at [1306, 466] on icon "Close" at bounding box center [1302, 471] width 11 height 13
click at [1306, 466] on div "7:00 AM 7:30 AM 8:00 AM 8:30 AM 9:00 AM 9:30 AM 10:00 AM 10:30 AM 11:00 AM 11:3…" at bounding box center [692, 380] width 1248 height 1432
select select "92496"
select select "tentative"
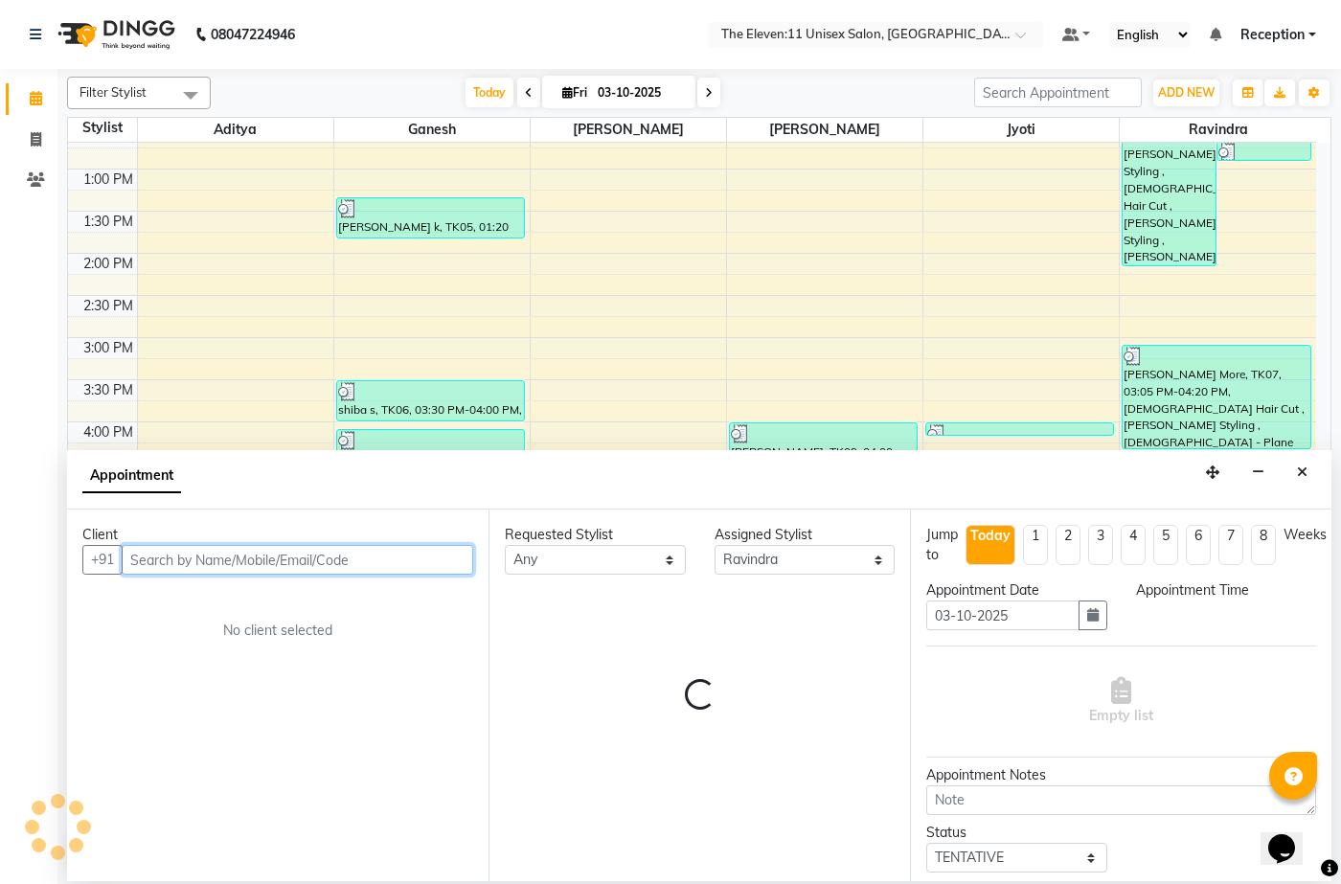
select select "990"
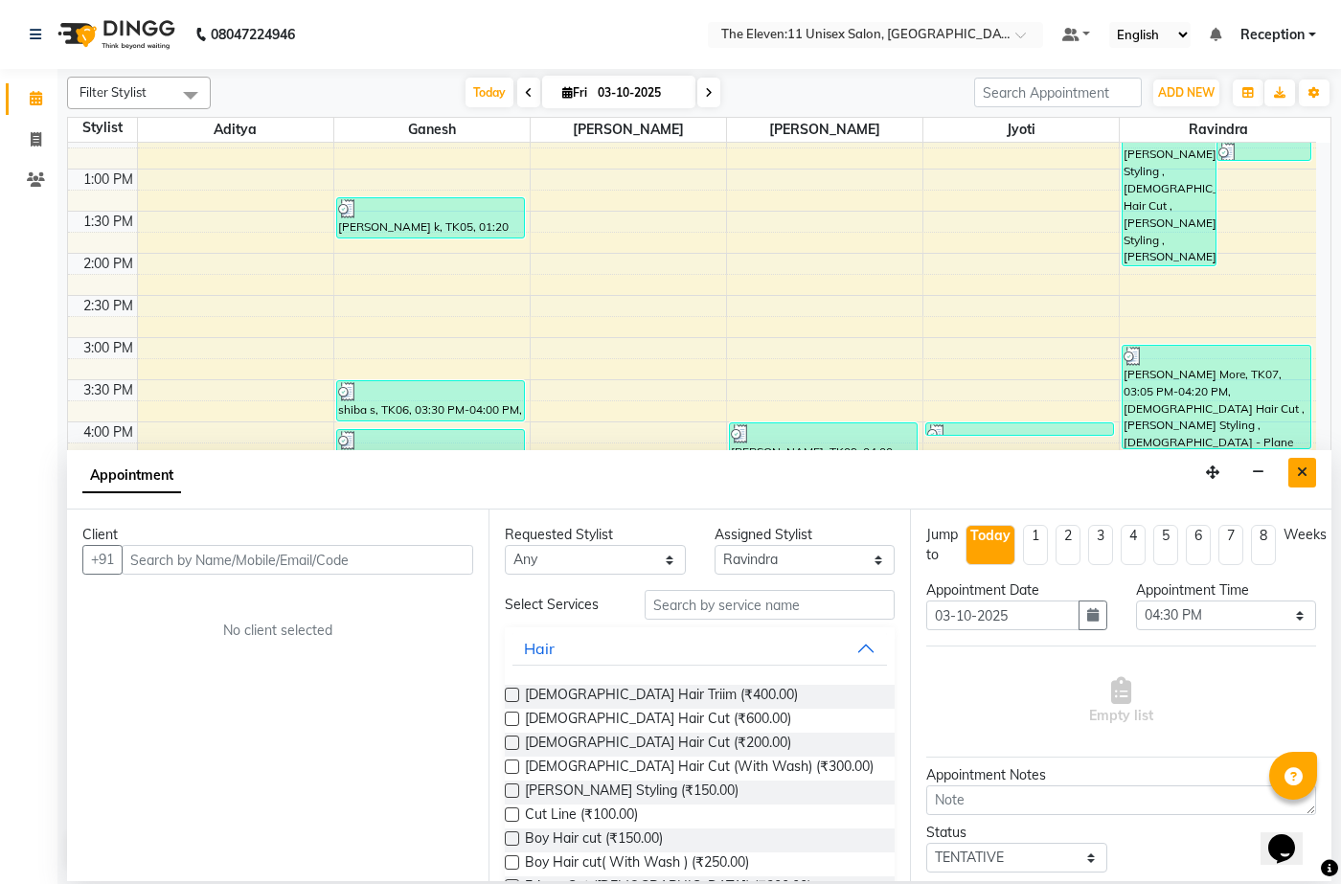
click at [1302, 463] on button "Close" at bounding box center [1302, 473] width 28 height 30
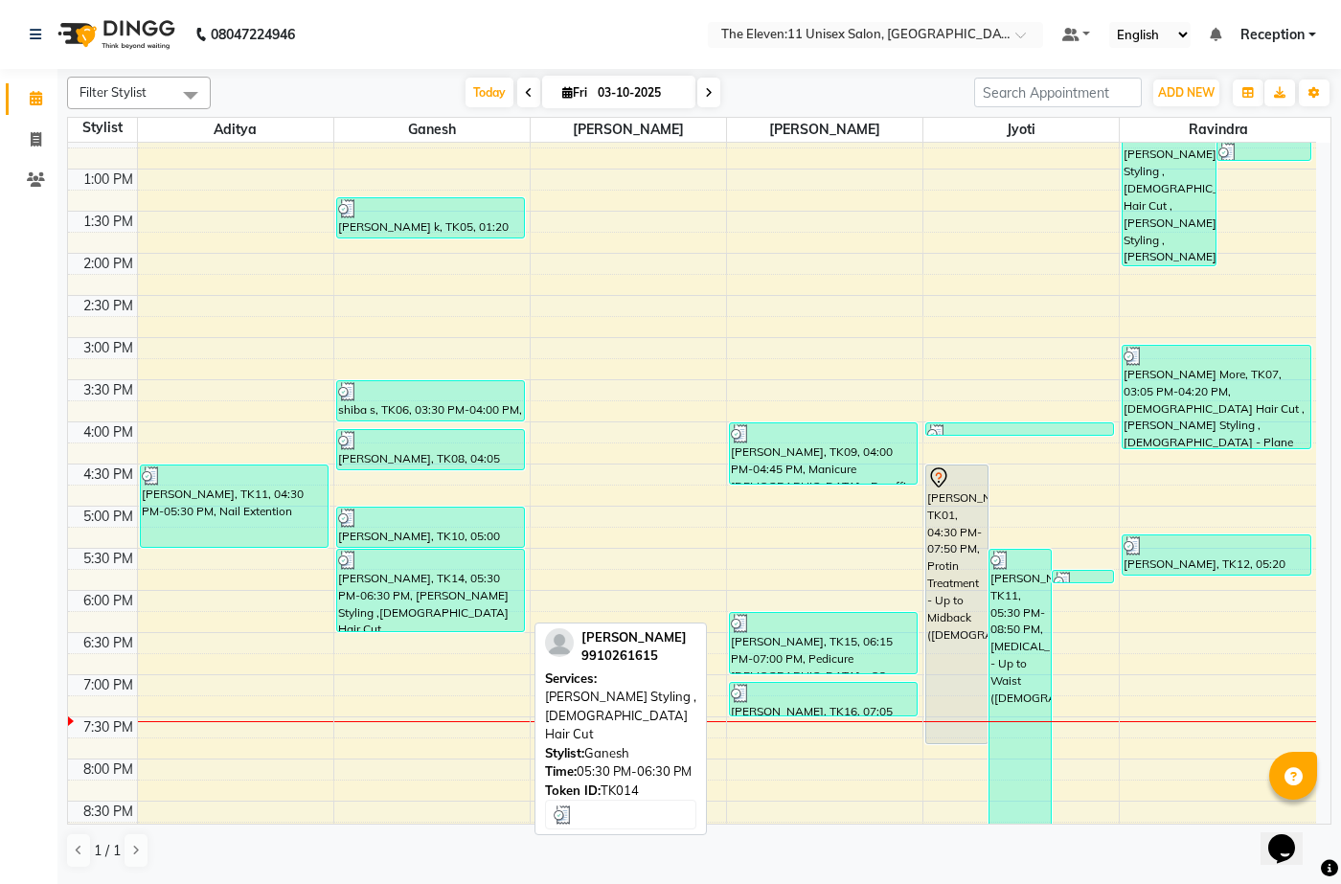
click at [383, 592] on div "[PERSON_NAME], TK14, 05:30 PM-06:30 PM, [PERSON_NAME] Styling ,[DEMOGRAPHIC_DAT…" at bounding box center [430, 590] width 187 height 81
select select "3"
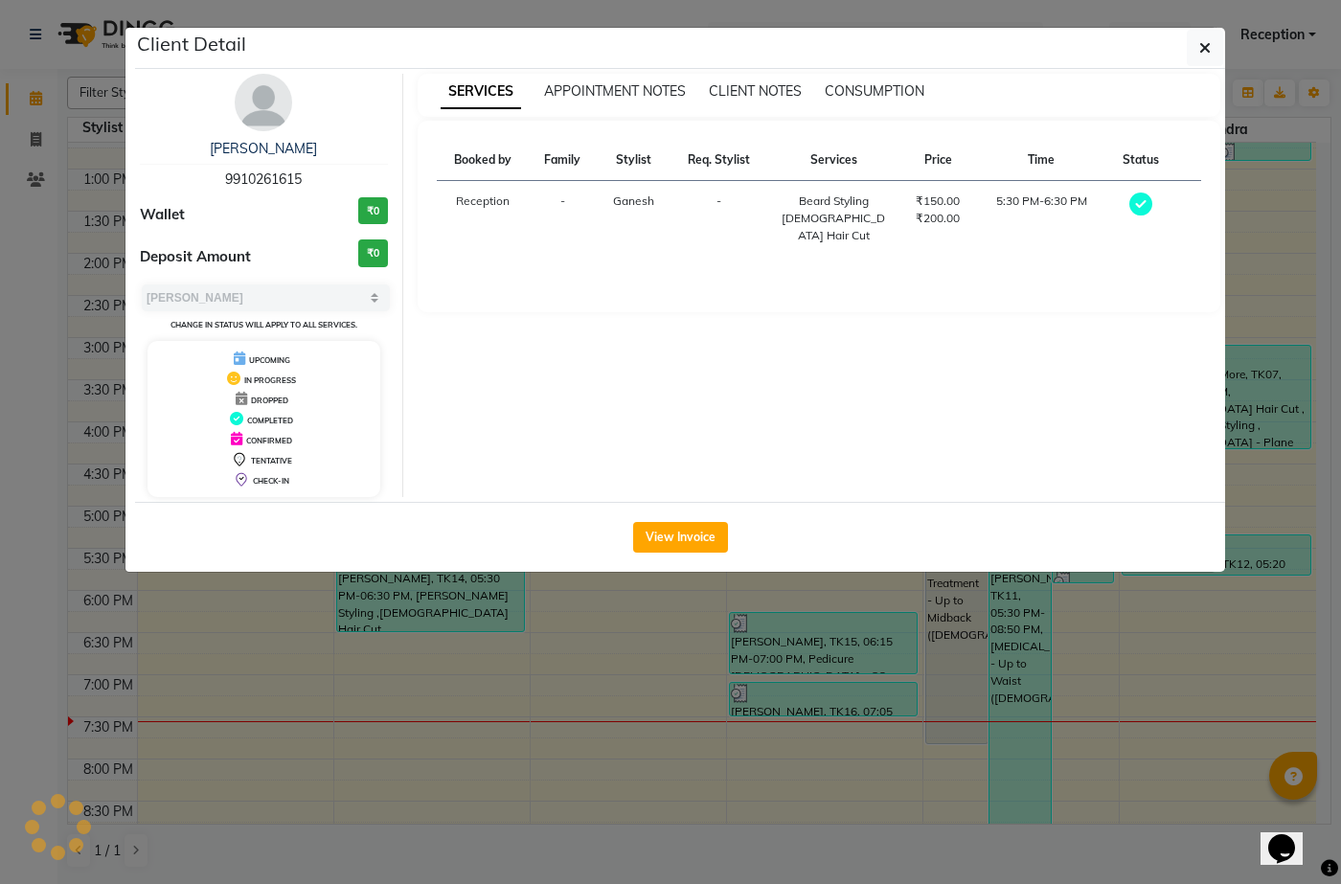
click at [377, 599] on ngb-modal-window "Client Detail [PERSON_NAME] 9910261615 Wallet ₹0 Deposit Amount ₹0 Select MARK …" at bounding box center [670, 442] width 1341 height 884
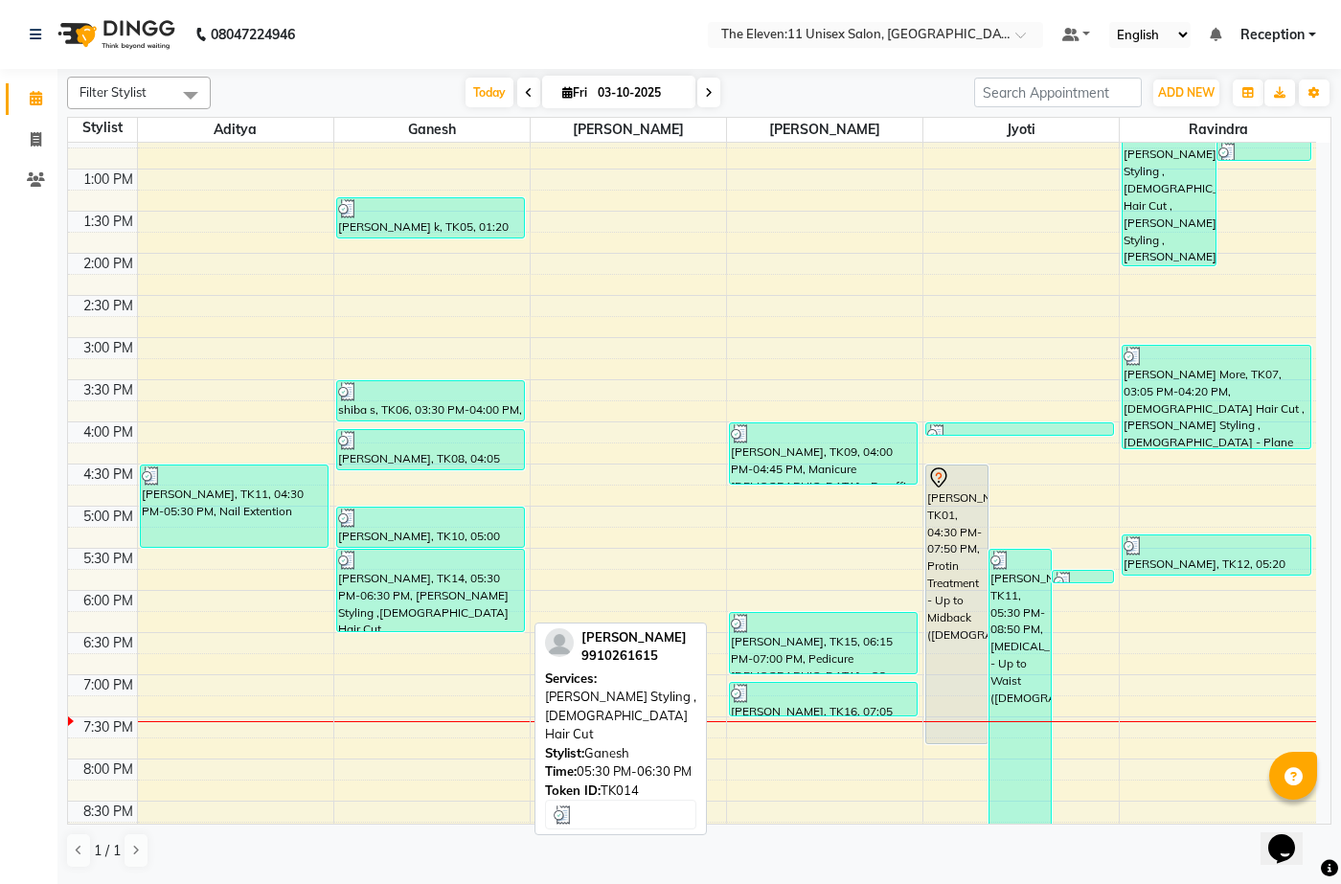
click at [375, 585] on div "[PERSON_NAME], TK14, 05:30 PM-06:30 PM, [PERSON_NAME] Styling ,[DEMOGRAPHIC_DAT…" at bounding box center [430, 590] width 187 height 81
select select "3"
click at [375, 585] on div "[PERSON_NAME], TK14, 05:30 PM-06:30 PM, [PERSON_NAME] Styling ,[DEMOGRAPHIC_DAT…" at bounding box center [430, 590] width 187 height 81
select select "3"
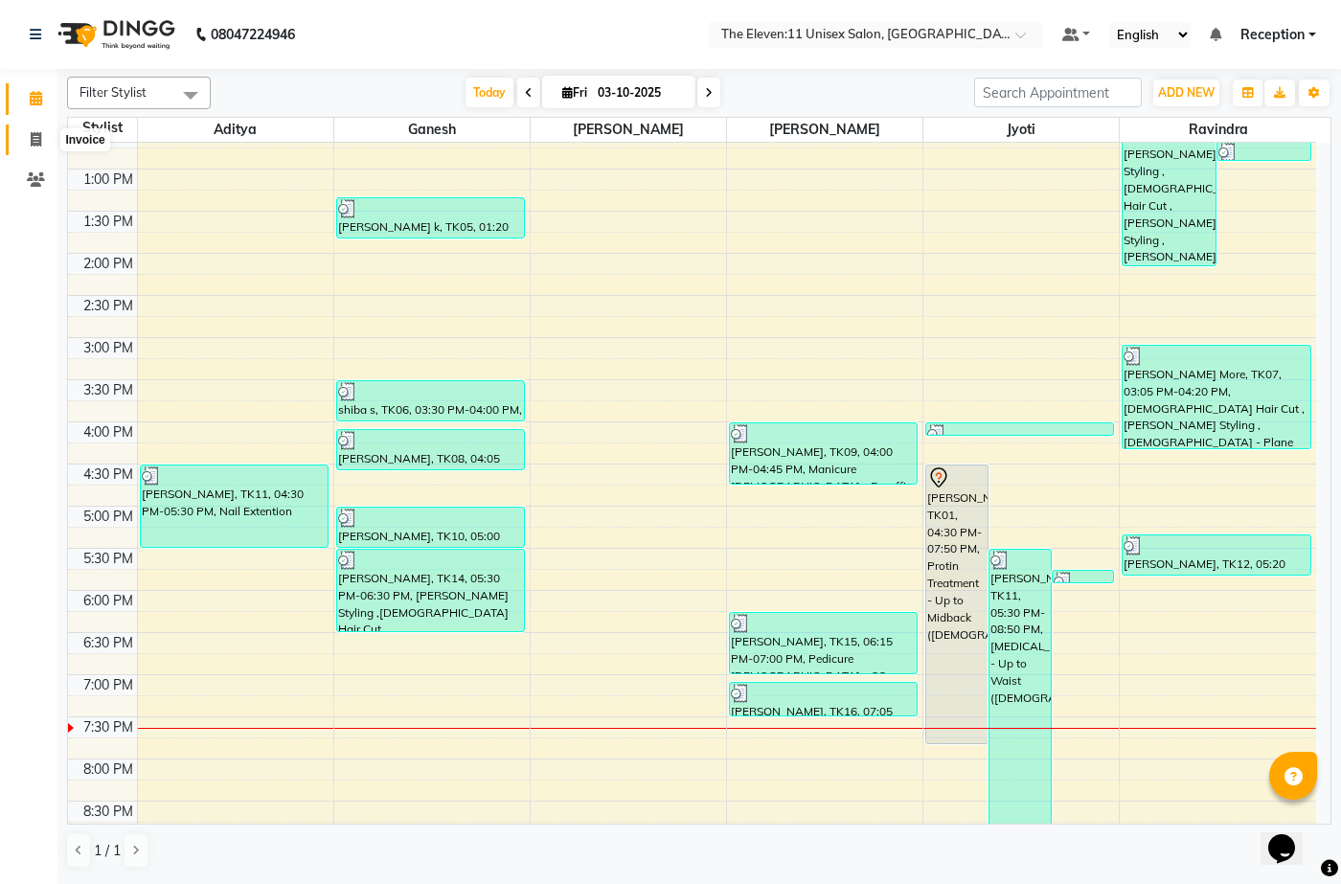
click at [38, 137] on icon at bounding box center [36, 139] width 11 height 14
select select "service"
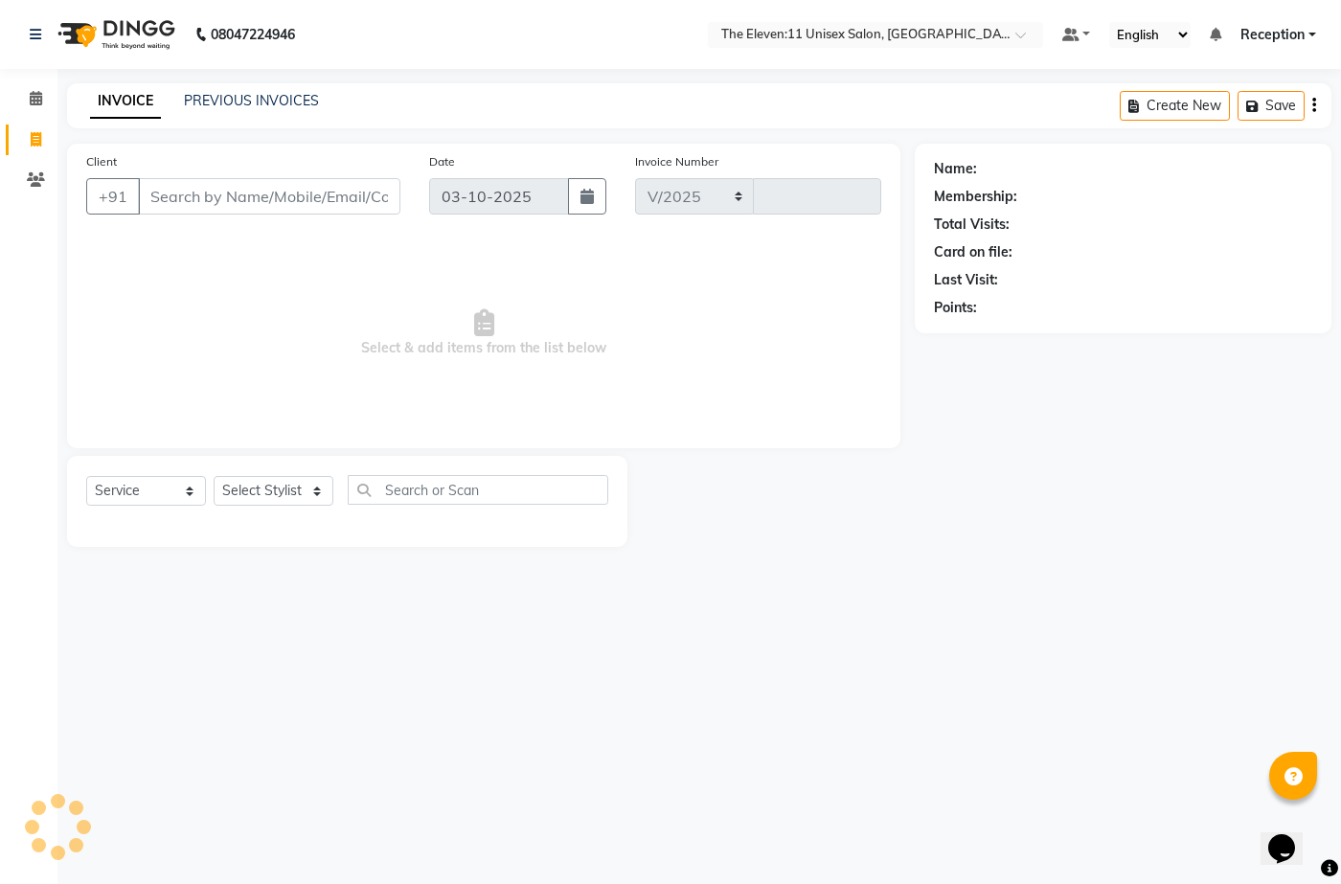
select select "7836"
type input "2040"
click at [308, 481] on select "Select Stylist [PERSON_NAME] Manager Ravindra Reception [PERSON_NAME]" at bounding box center [274, 491] width 120 height 30
select select "92424"
click at [214, 476] on select "Select Stylist [PERSON_NAME] Manager Ravindra Reception [PERSON_NAME]" at bounding box center [274, 491] width 120 height 30
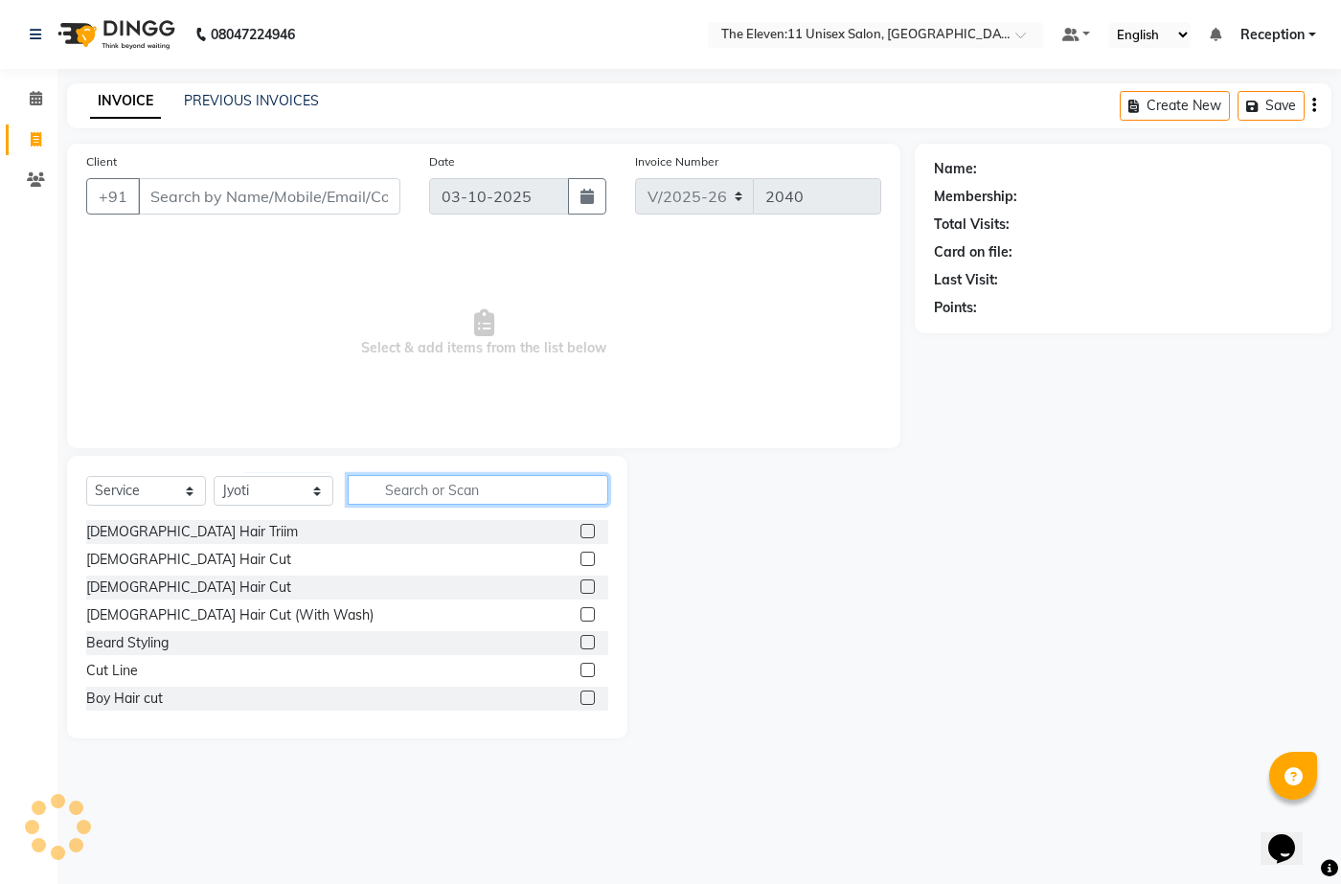
click at [428, 494] on input "text" at bounding box center [478, 490] width 260 height 30
click at [175, 641] on div "Beard Styling" at bounding box center [347, 643] width 522 height 24
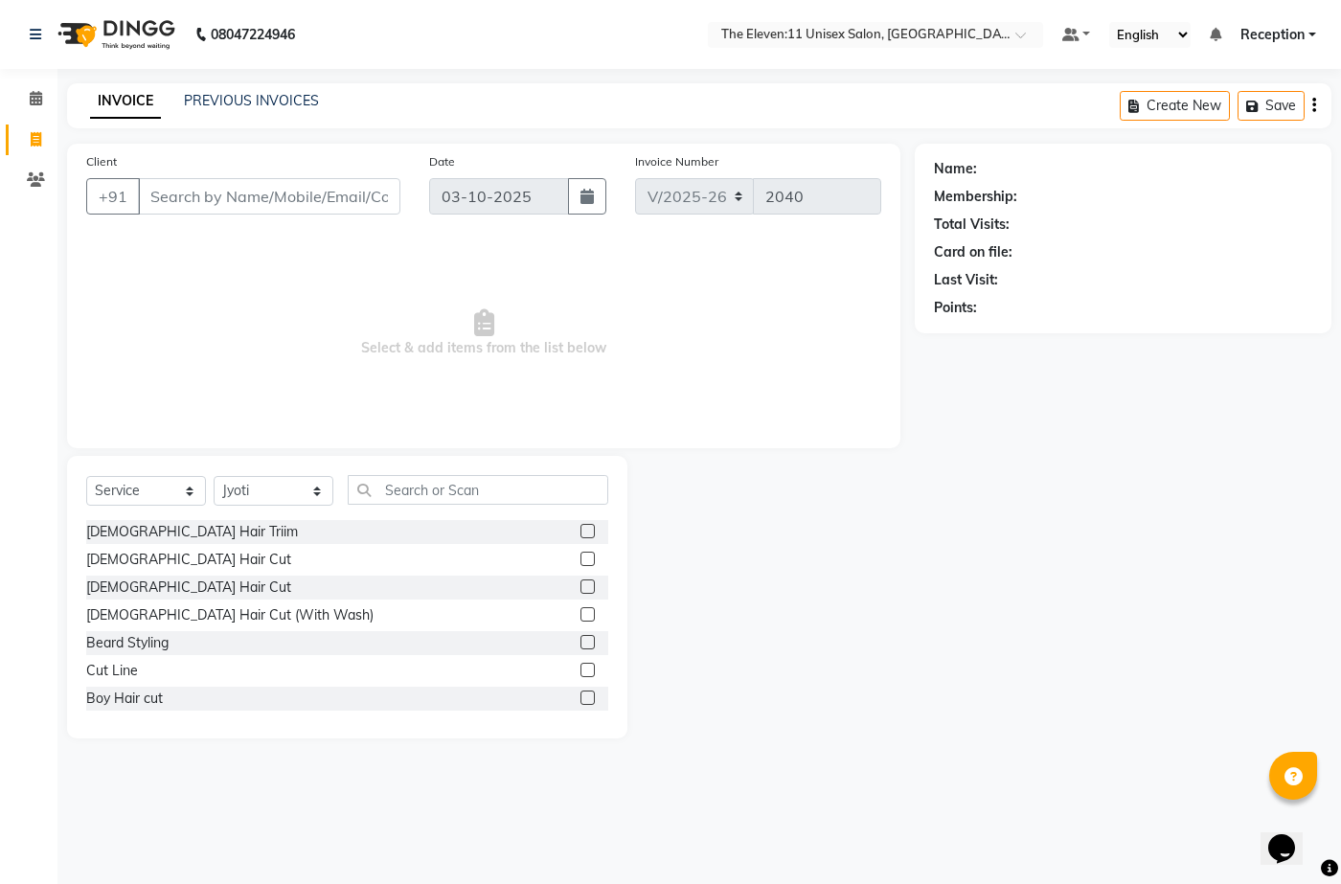
click at [173, 583] on div "[DEMOGRAPHIC_DATA] Hair Cut" at bounding box center [347, 588] width 522 height 24
click at [420, 487] on input "text" at bounding box center [478, 490] width 260 height 30
click at [211, 186] on input "Client" at bounding box center [269, 196] width 262 height 36
type input "9575863551"
click at [371, 196] on span "Add Client" at bounding box center [351, 196] width 76 height 19
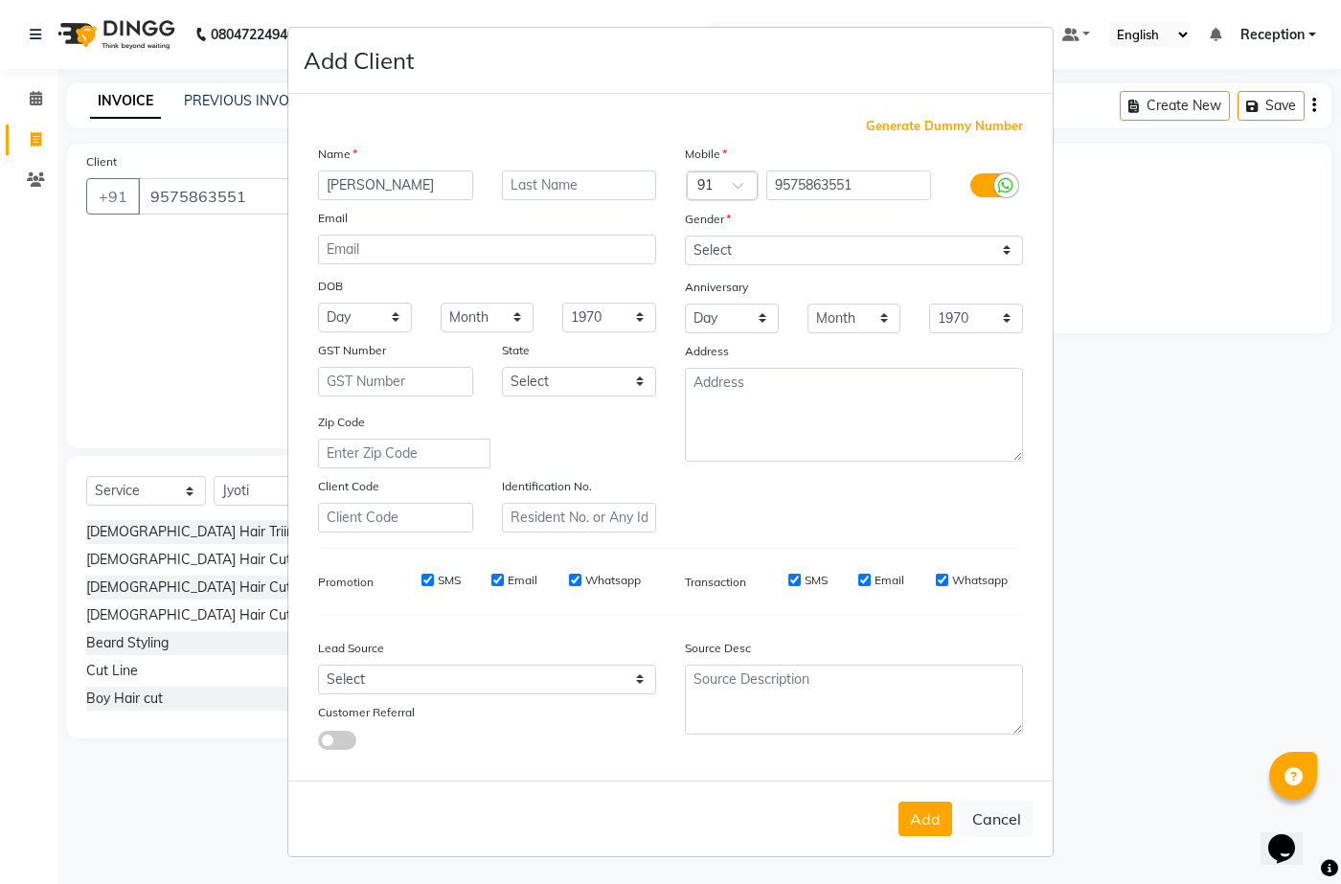
type input "[PERSON_NAME]"
click at [546, 187] on input "text" at bounding box center [579, 185] width 155 height 30
type input "daghel"
click at [783, 251] on select "Select [DEMOGRAPHIC_DATA] [DEMOGRAPHIC_DATA] Other Prefer Not To Say" at bounding box center [854, 251] width 338 height 30
click at [685, 236] on select "Select [DEMOGRAPHIC_DATA] [DEMOGRAPHIC_DATA] Other Prefer Not To Say" at bounding box center [854, 251] width 338 height 30
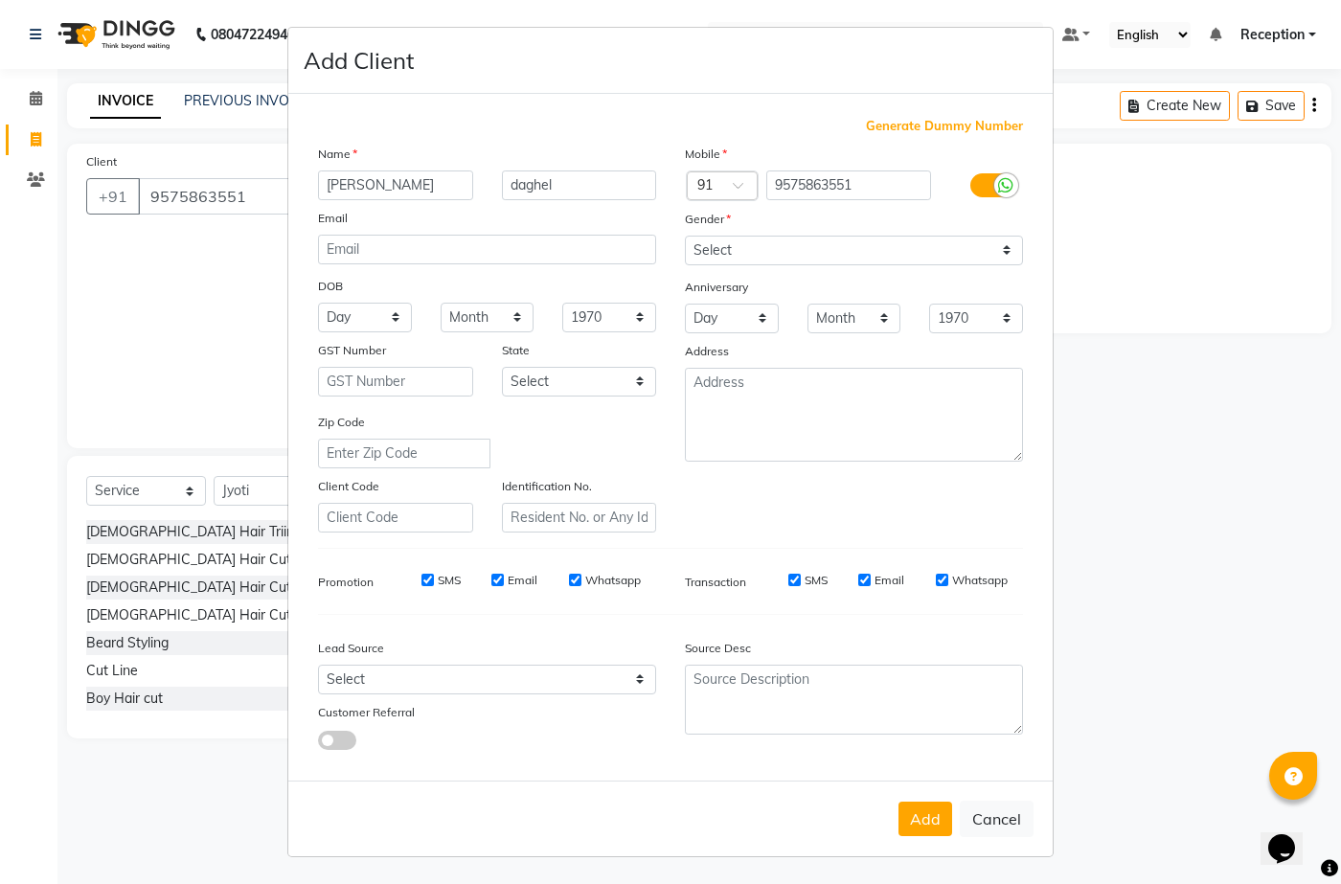
click at [1004, 233] on div "Gender" at bounding box center [853, 222] width 367 height 27
click at [1004, 240] on select "Select [DEMOGRAPHIC_DATA] [DEMOGRAPHIC_DATA] Other Prefer Not To Say" at bounding box center [854, 251] width 338 height 30
select select "[DEMOGRAPHIC_DATA]"
click at [685, 236] on select "Select [DEMOGRAPHIC_DATA] [DEMOGRAPHIC_DATA] Other Prefer Not To Say" at bounding box center [854, 251] width 338 height 30
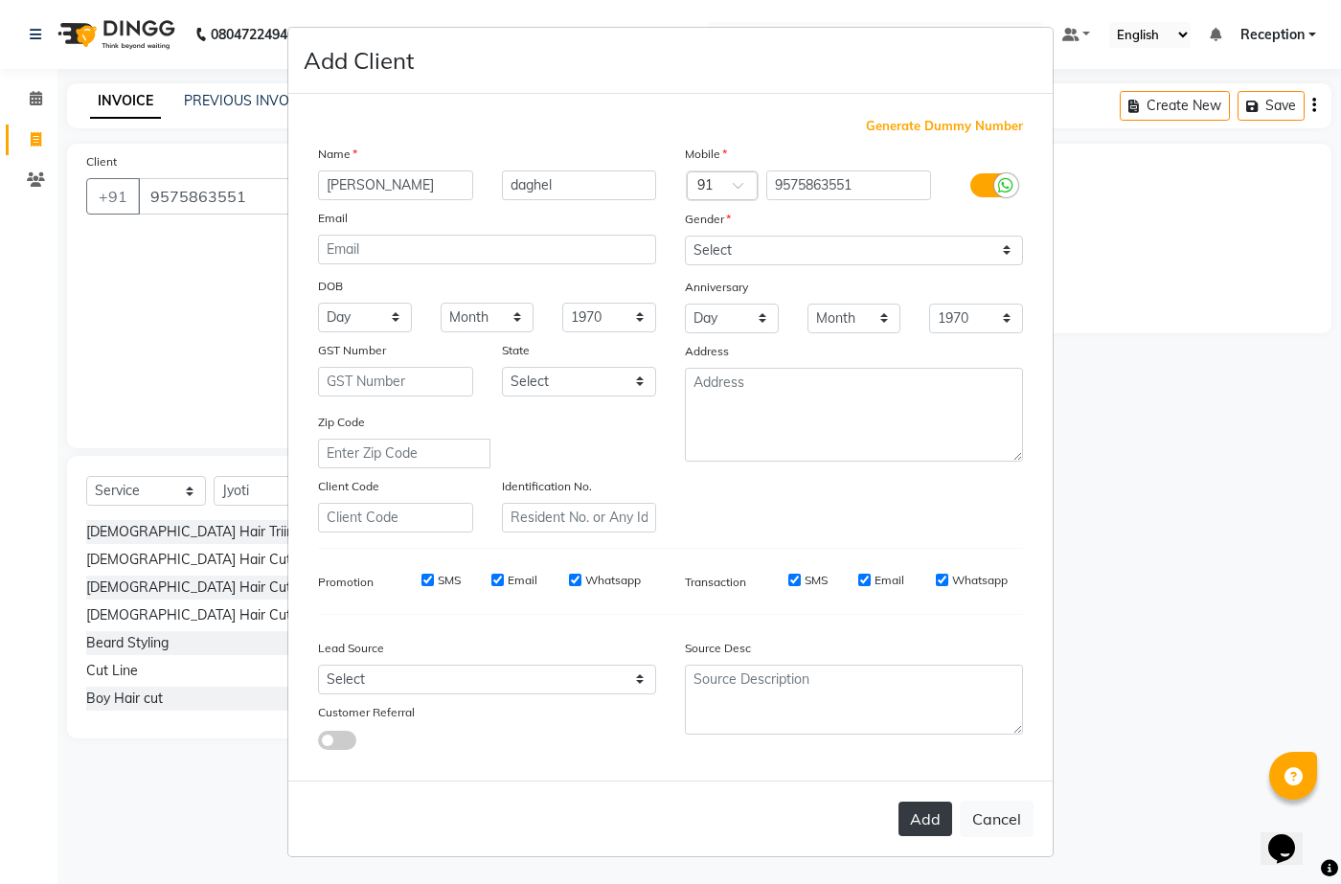
click at [918, 810] on button "Add" at bounding box center [925, 819] width 54 height 34
type input "95******51"
select select
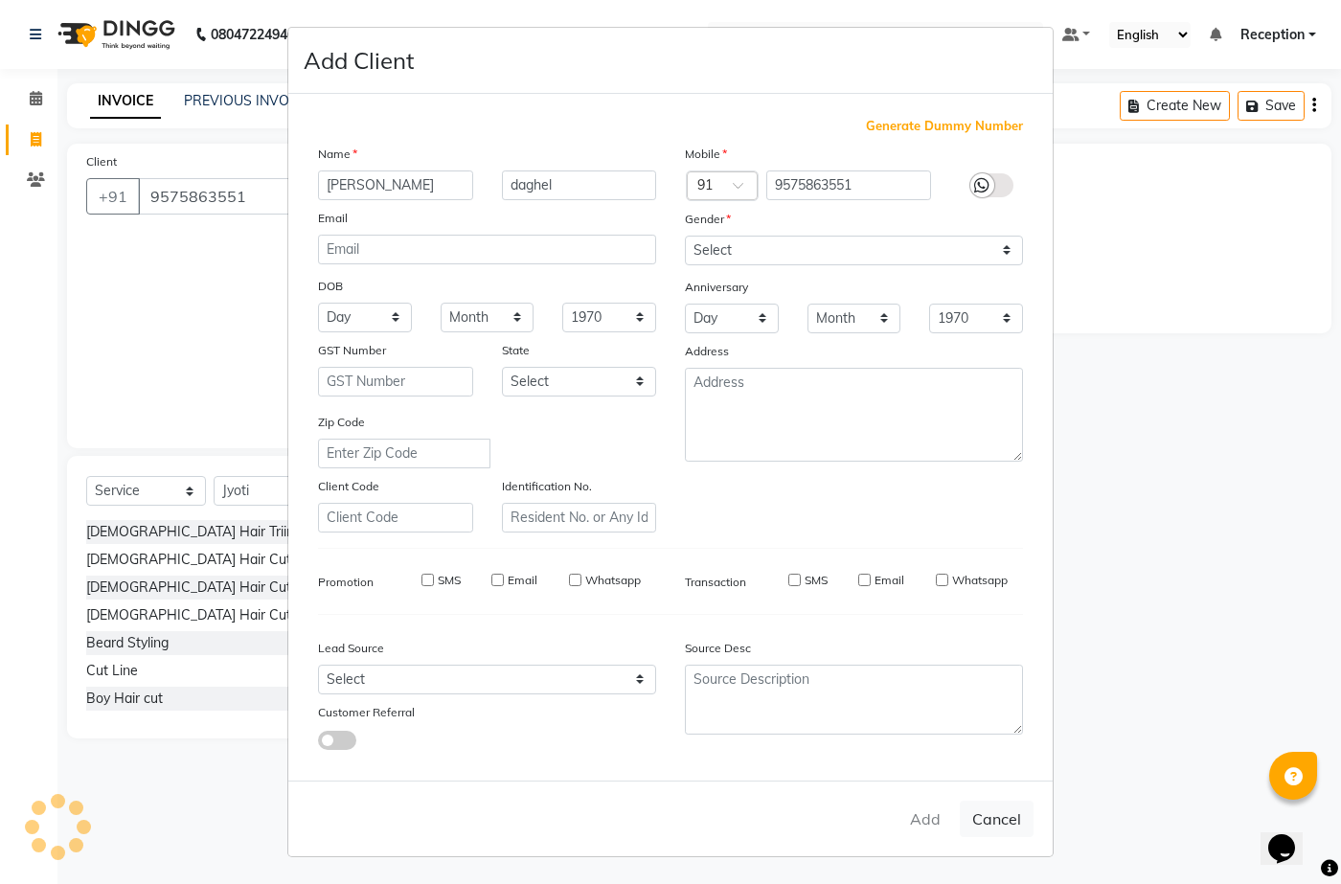
select select
checkbox input "false"
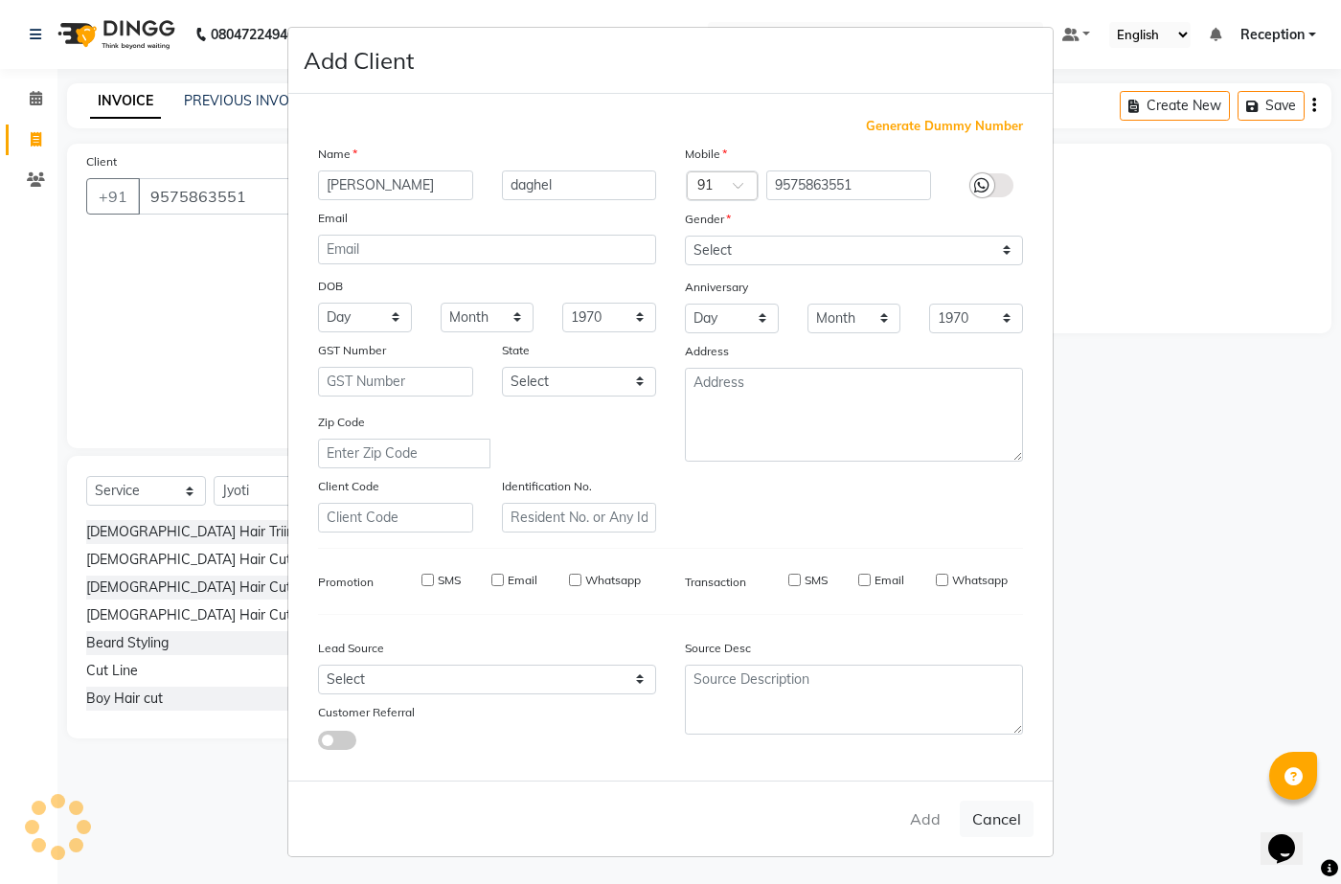
checkbox input "false"
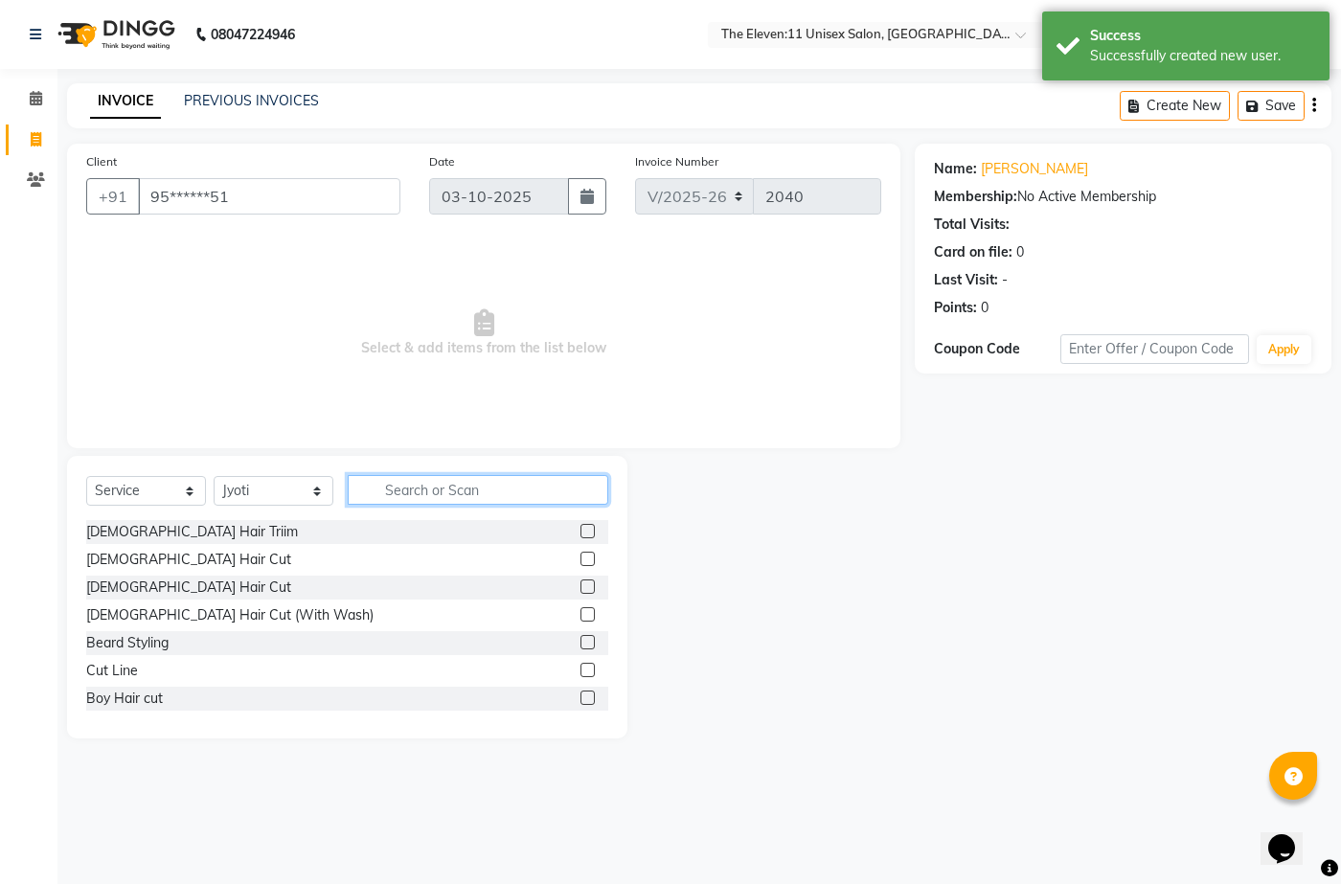
click at [406, 497] on input "text" at bounding box center [478, 490] width 260 height 30
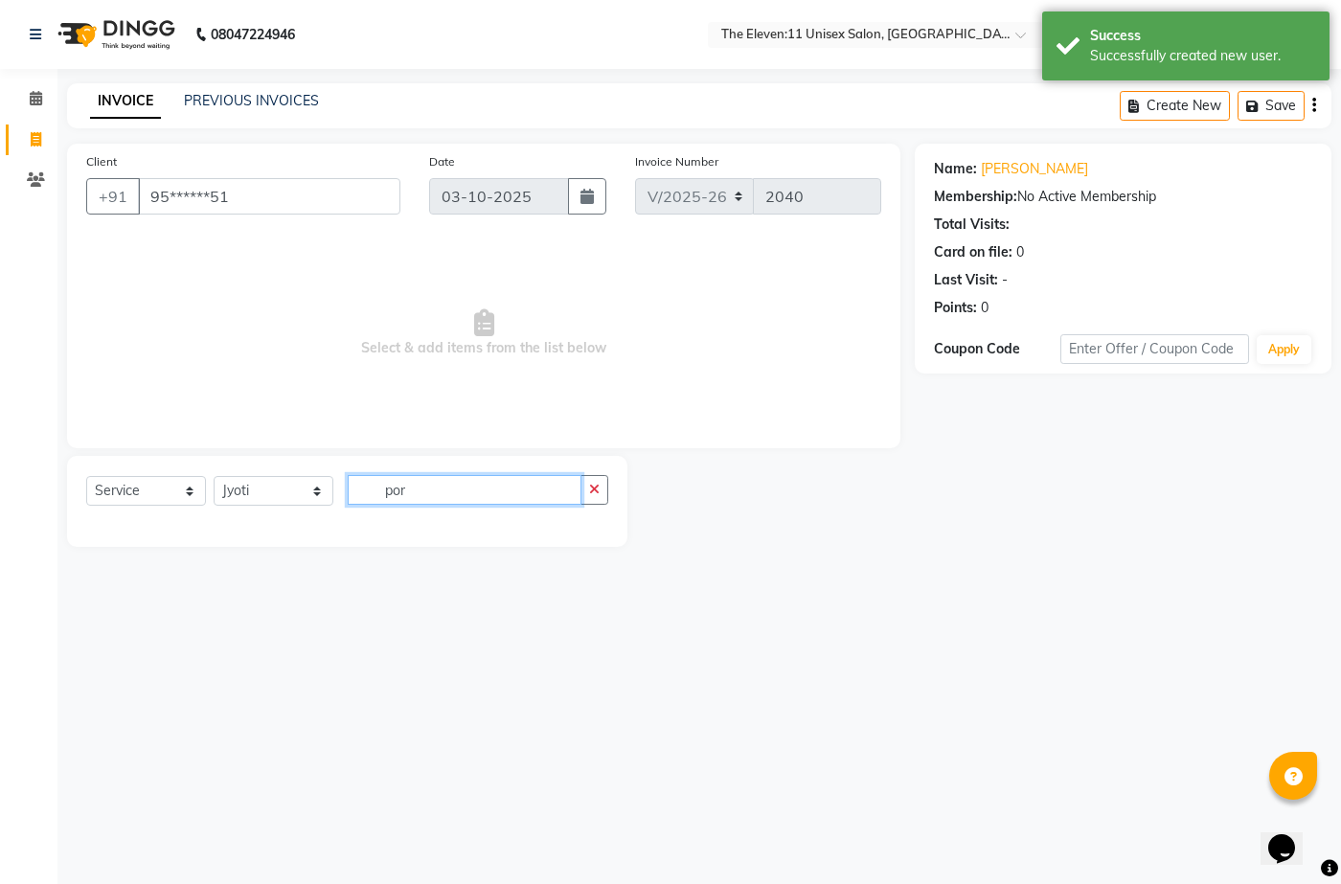
click at [434, 493] on input "por" at bounding box center [465, 490] width 234 height 30
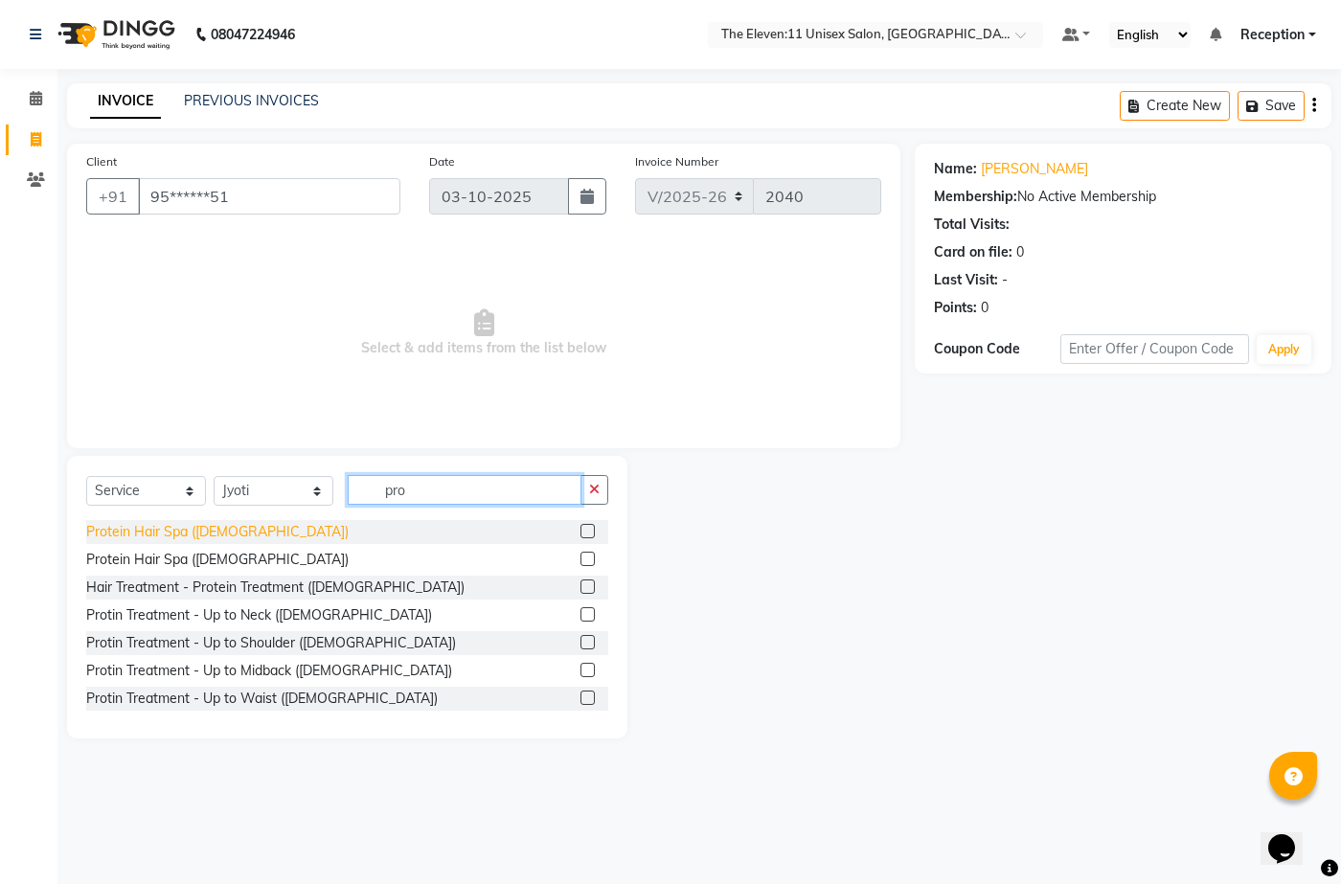
type input "pro"
click at [166, 536] on div "Protein Hair Spa ([DEMOGRAPHIC_DATA])" at bounding box center [217, 532] width 262 height 20
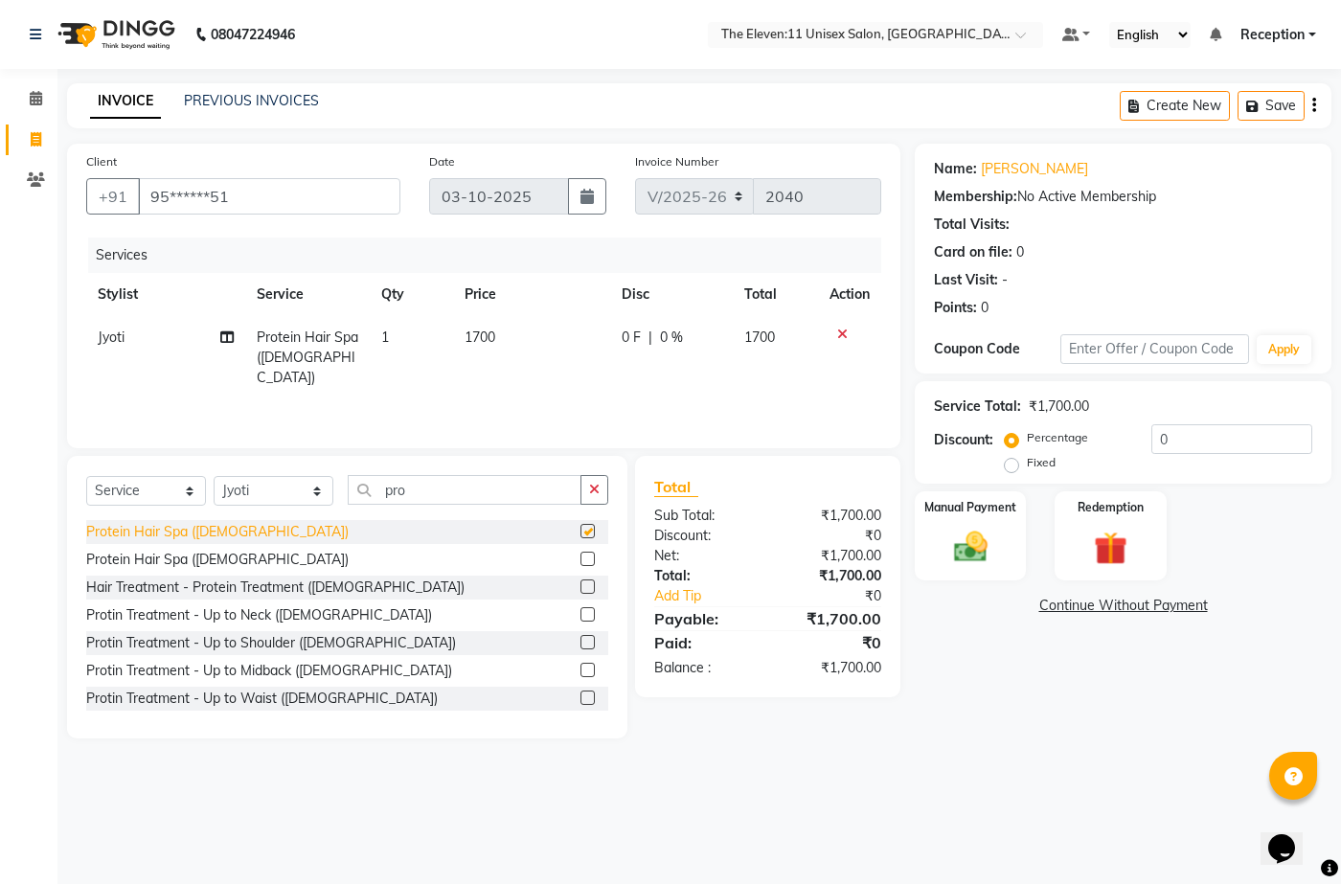
checkbox input "false"
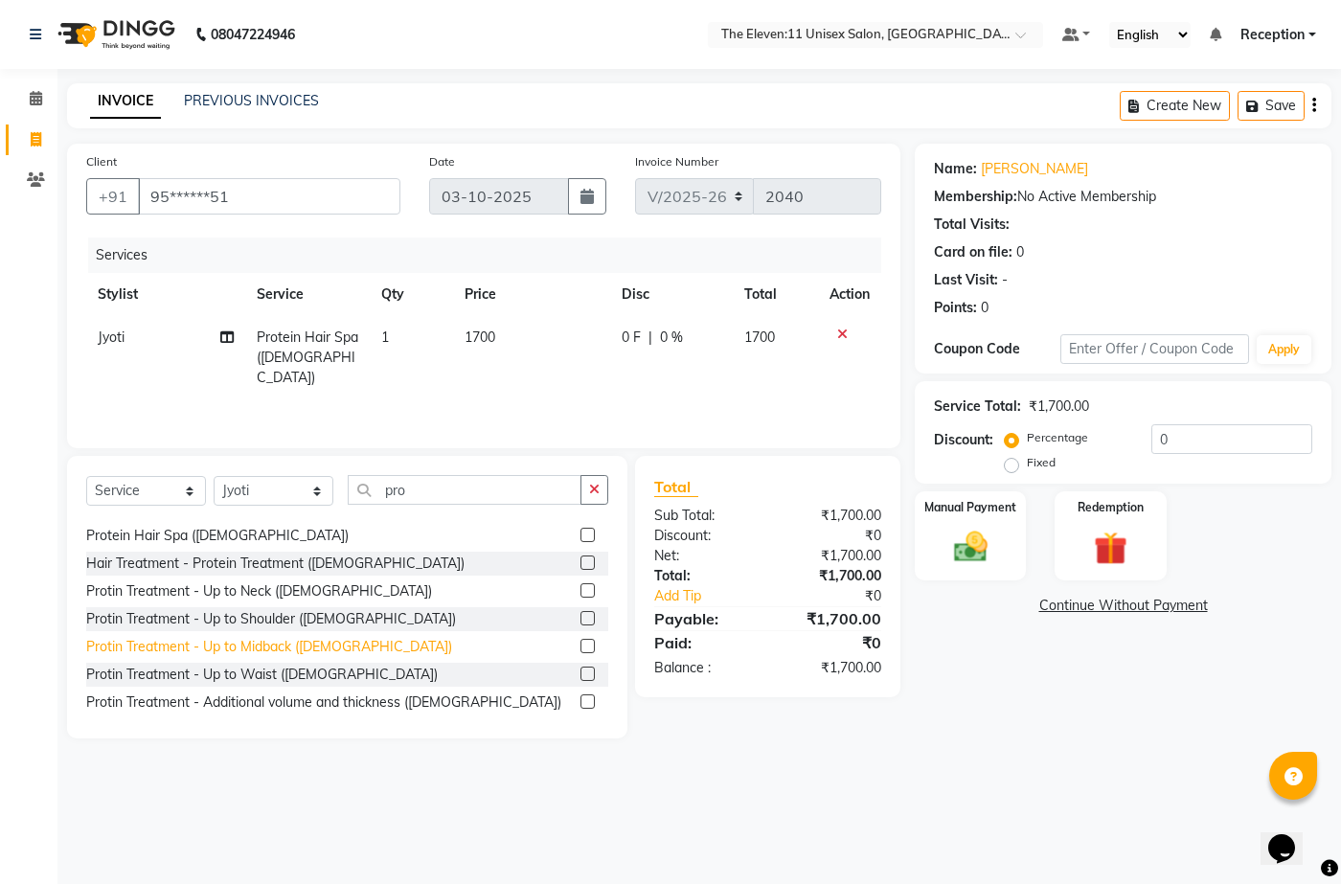
scroll to position [31, 0]
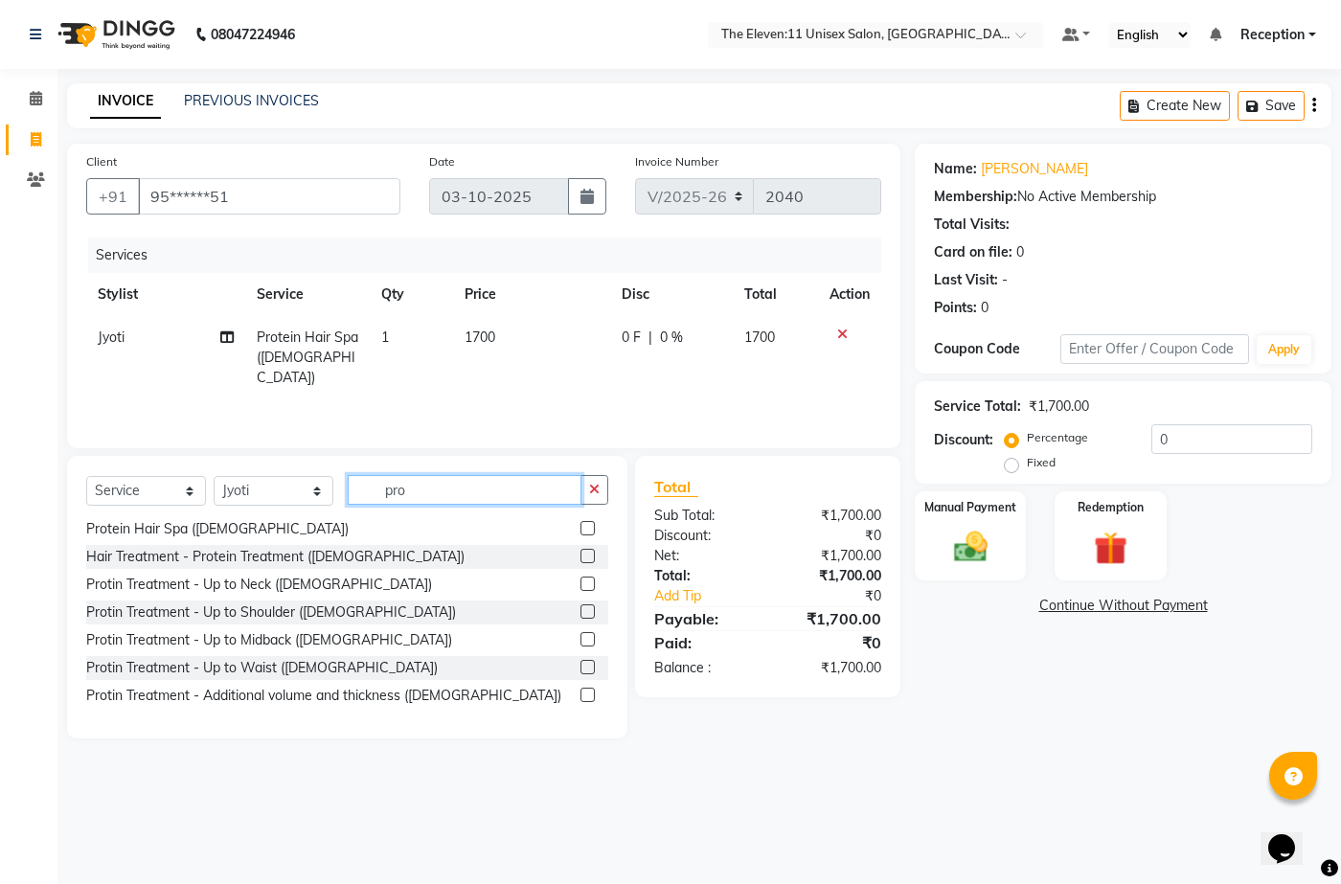
click at [459, 494] on input "pro" at bounding box center [465, 490] width 234 height 30
type input "p"
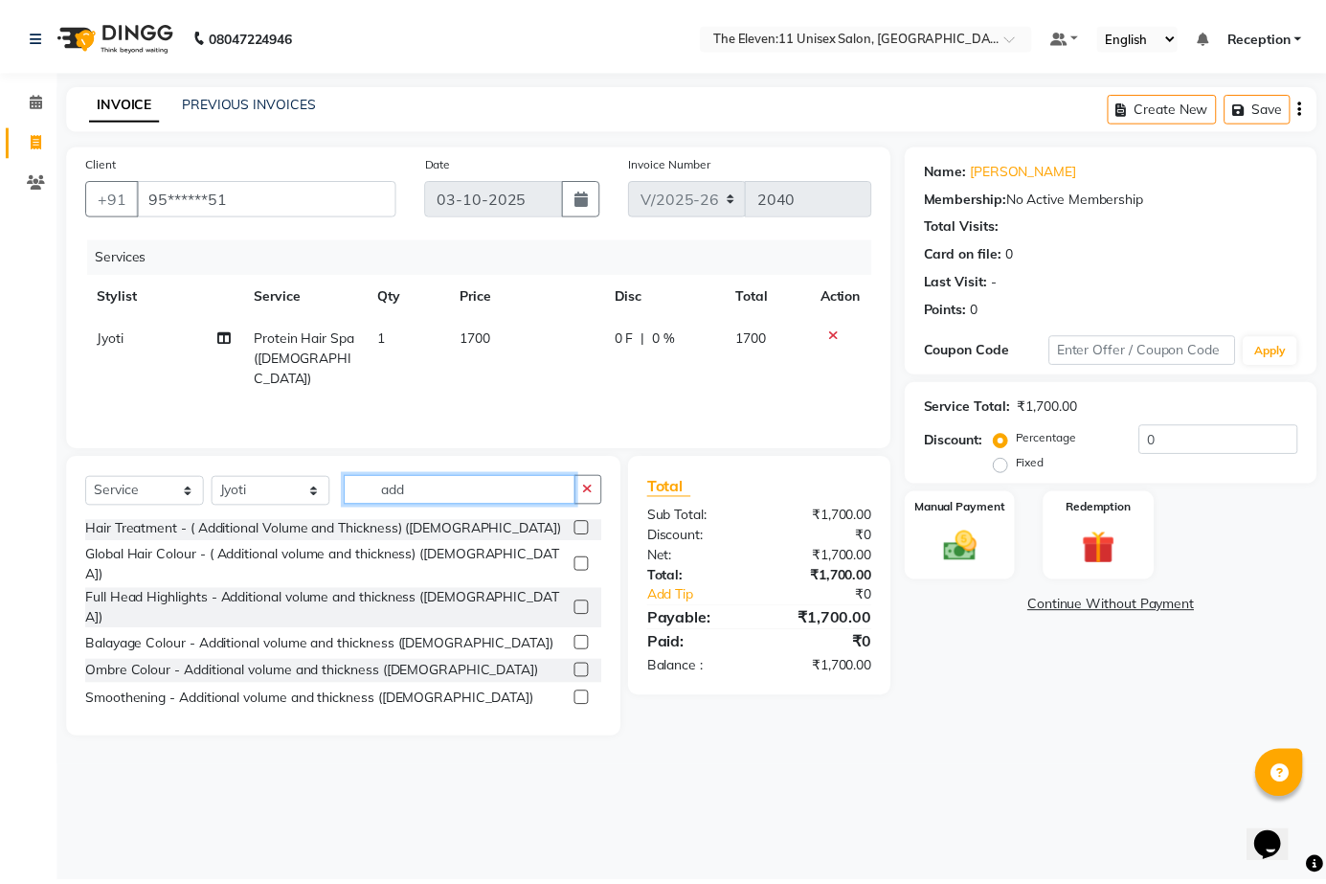
scroll to position [0, 0]
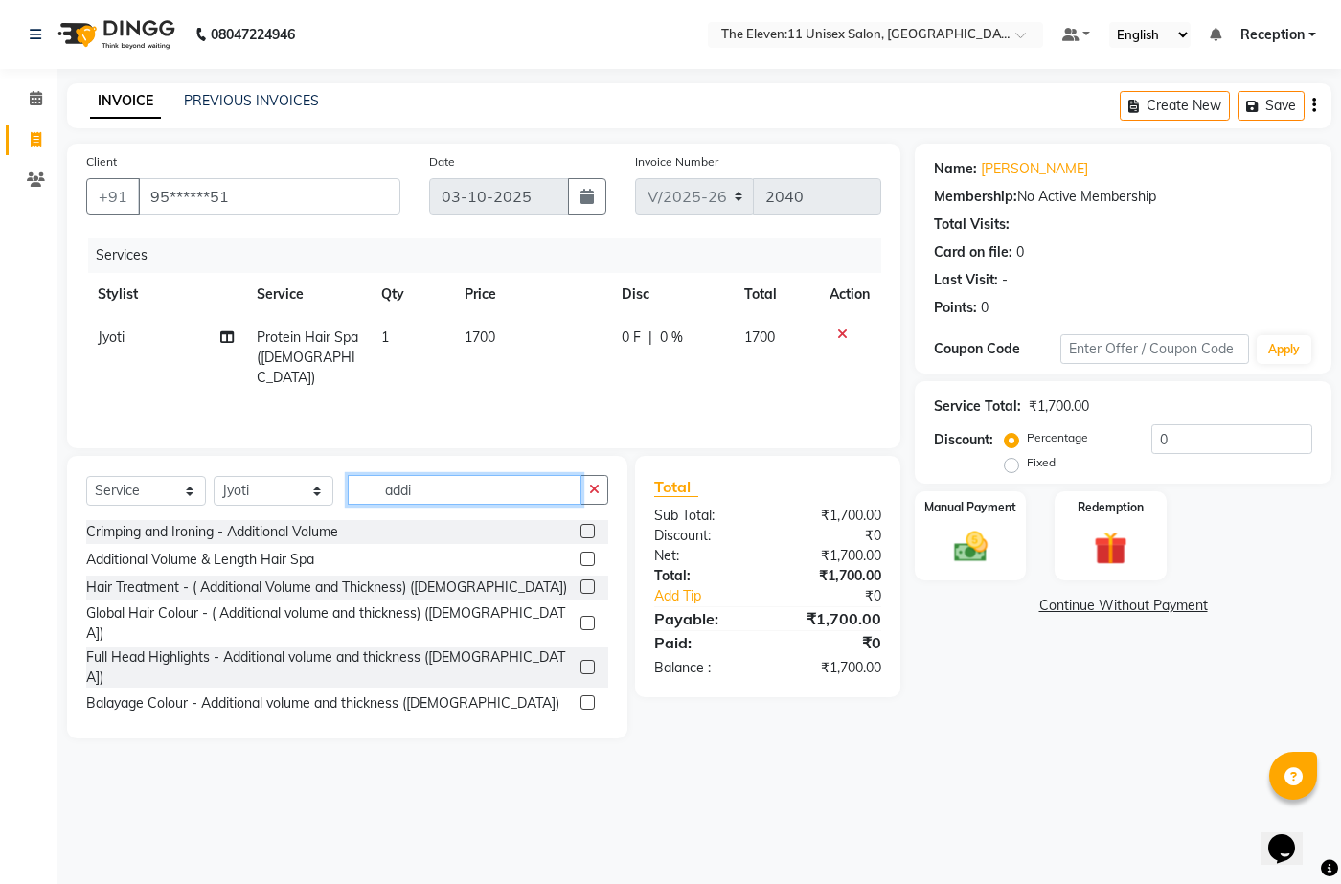
type input "addi"
click at [184, 570] on div "Additional Volume & Length Hair Spa" at bounding box center [347, 560] width 522 height 24
click at [184, 558] on div "Additional Volume & Length Hair Spa" at bounding box center [200, 560] width 228 height 20
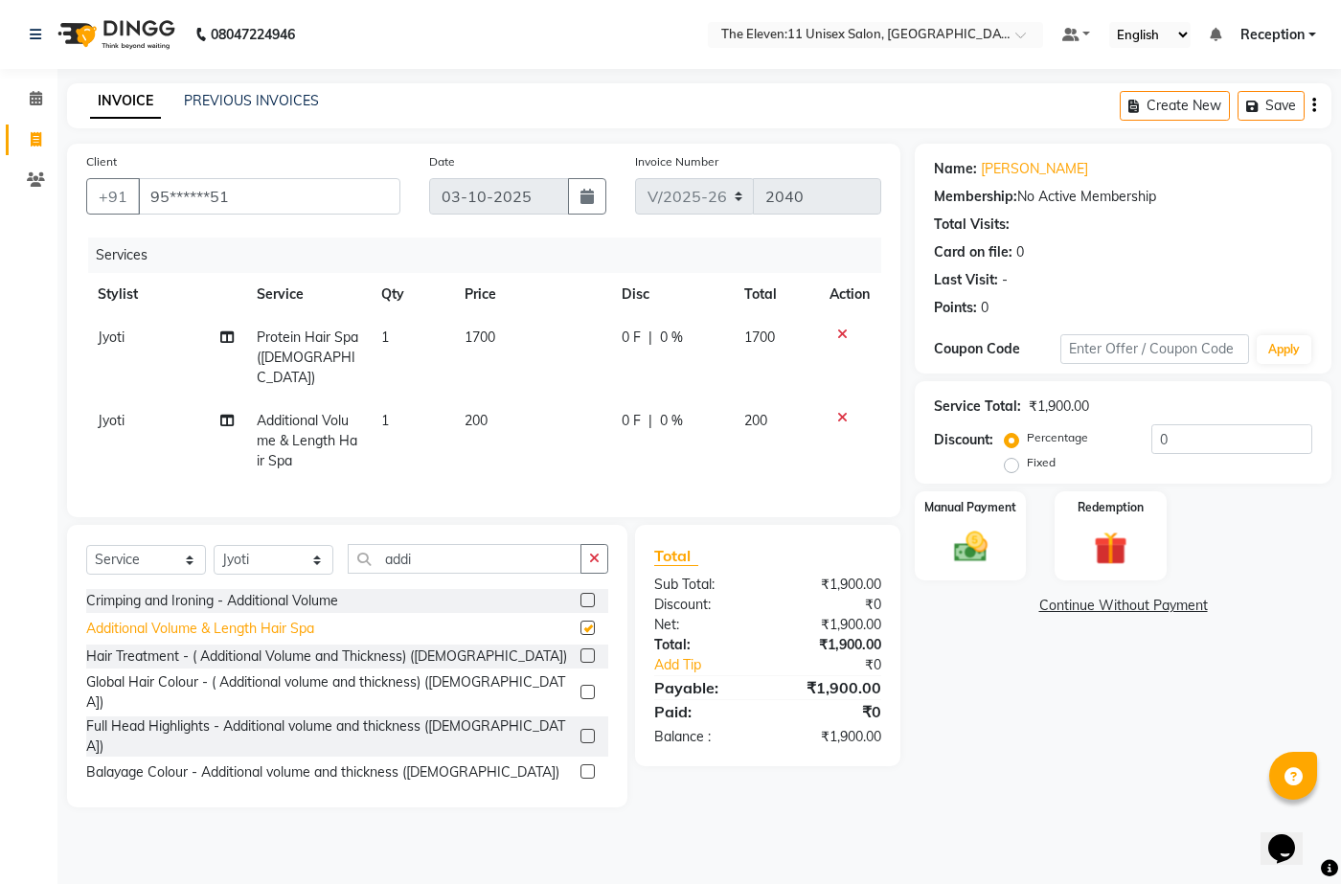
checkbox input "false"
drag, startPoint x: 455, startPoint y: 550, endPoint x: 350, endPoint y: 540, distance: 105.8
click at [350, 544] on input "addi" at bounding box center [465, 559] width 234 height 30
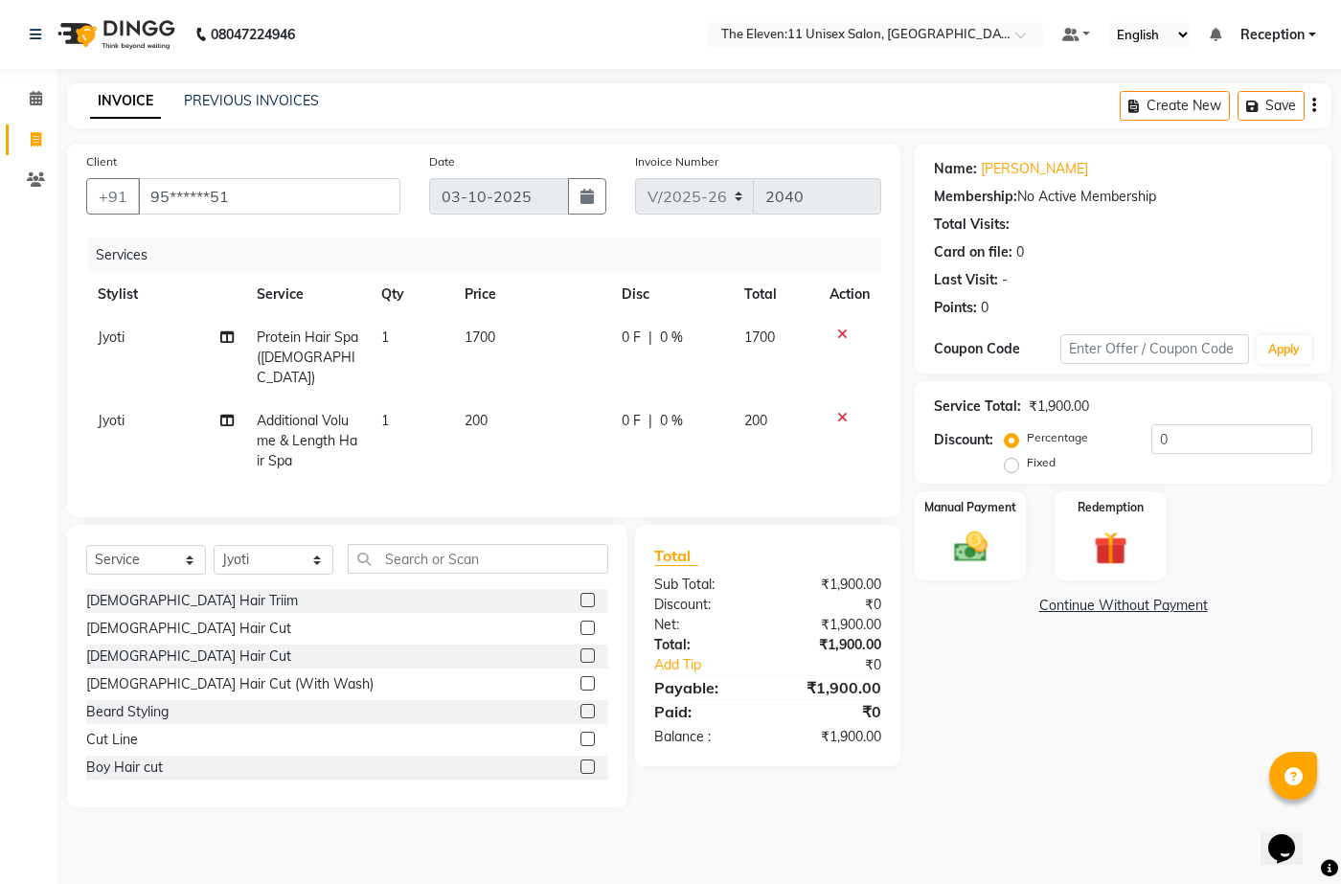
click at [171, 649] on div "[DEMOGRAPHIC_DATA] Hair Cut" at bounding box center [347, 657] width 522 height 24
click at [170, 651] on div "[DEMOGRAPHIC_DATA] Hair Cut" at bounding box center [188, 656] width 205 height 20
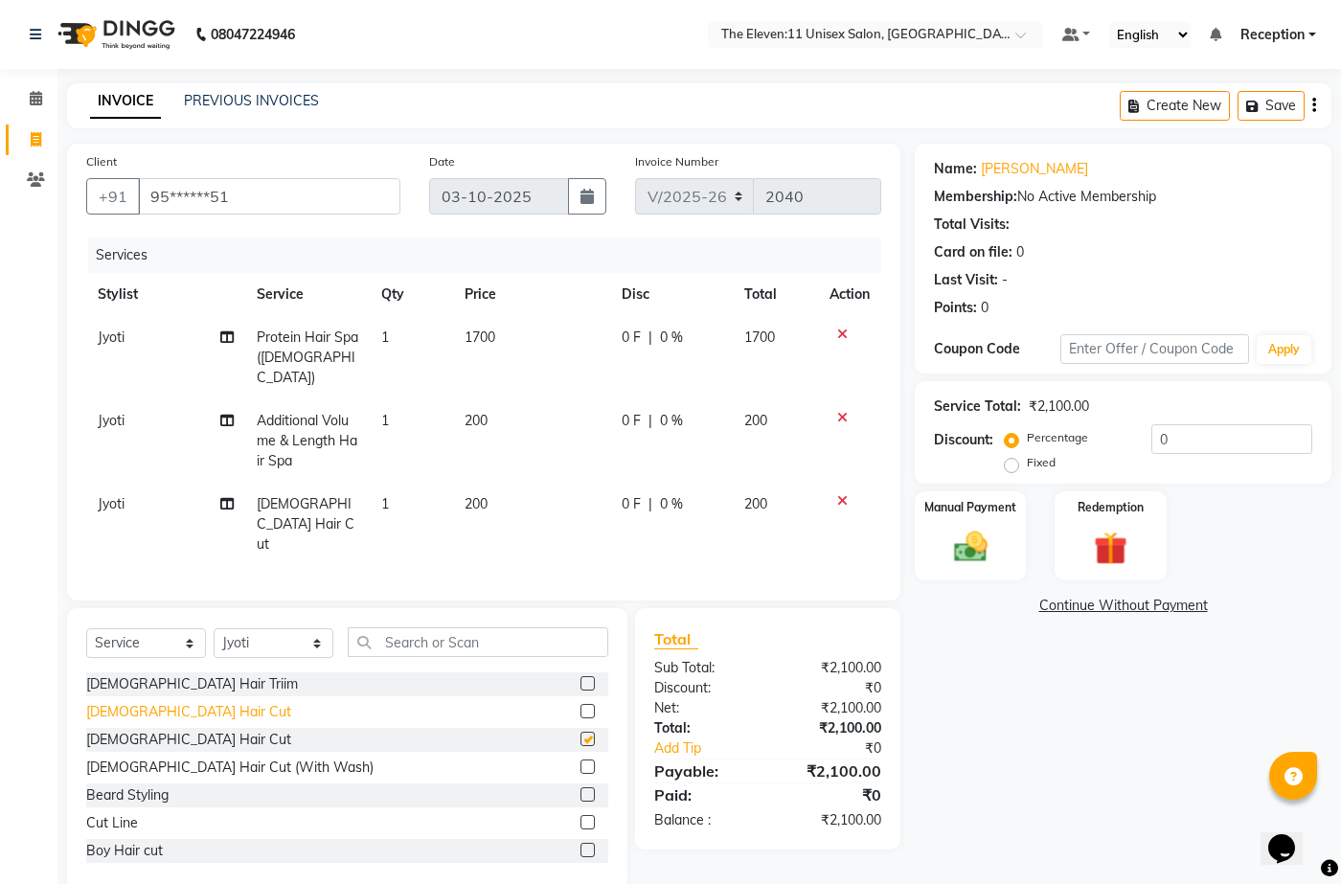
checkbox input "false"
click at [134, 785] on div "Beard Styling" at bounding box center [127, 795] width 82 height 20
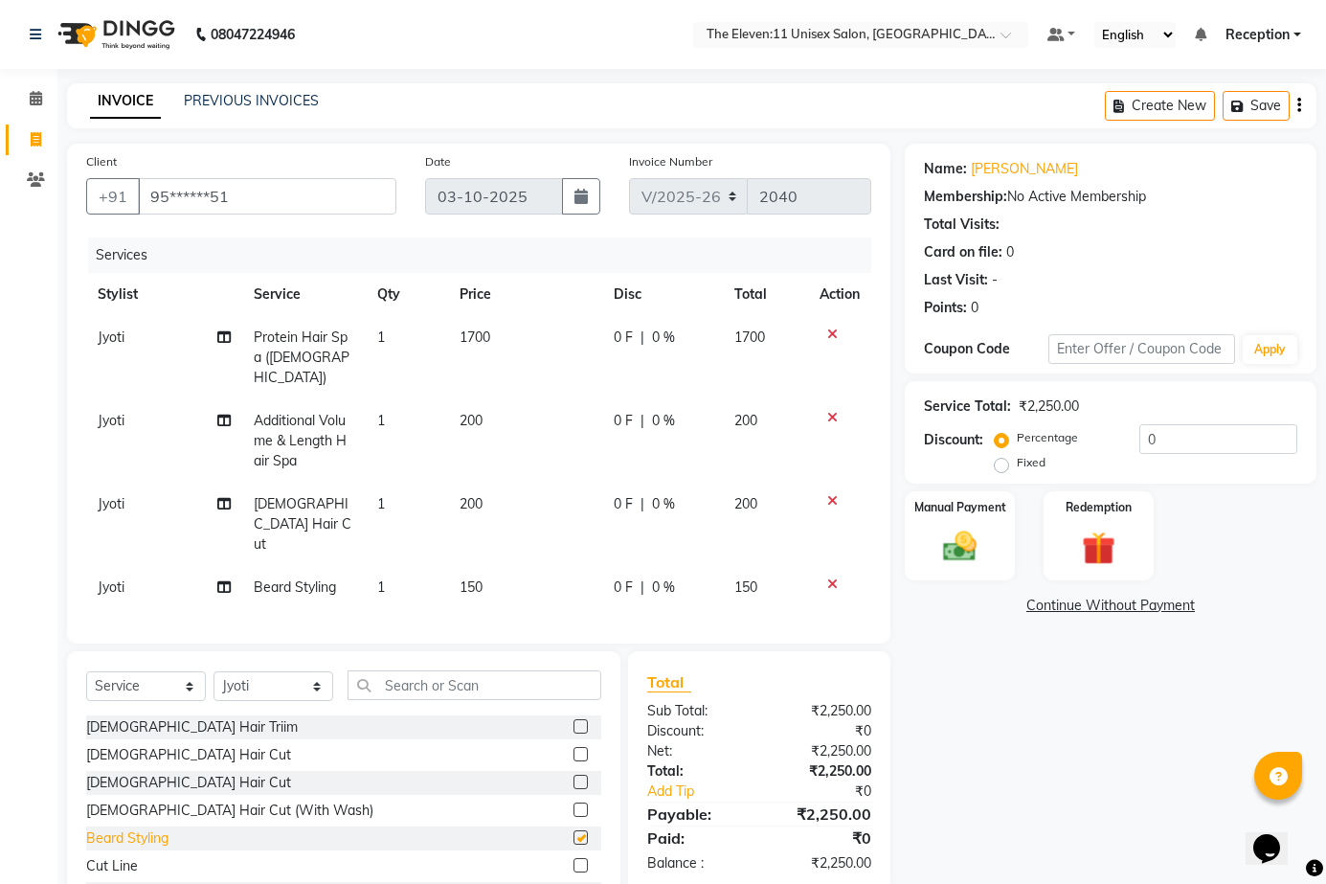
checkbox input "false"
click at [655, 338] on span "0 %" at bounding box center [663, 338] width 23 height 20
select select "92424"
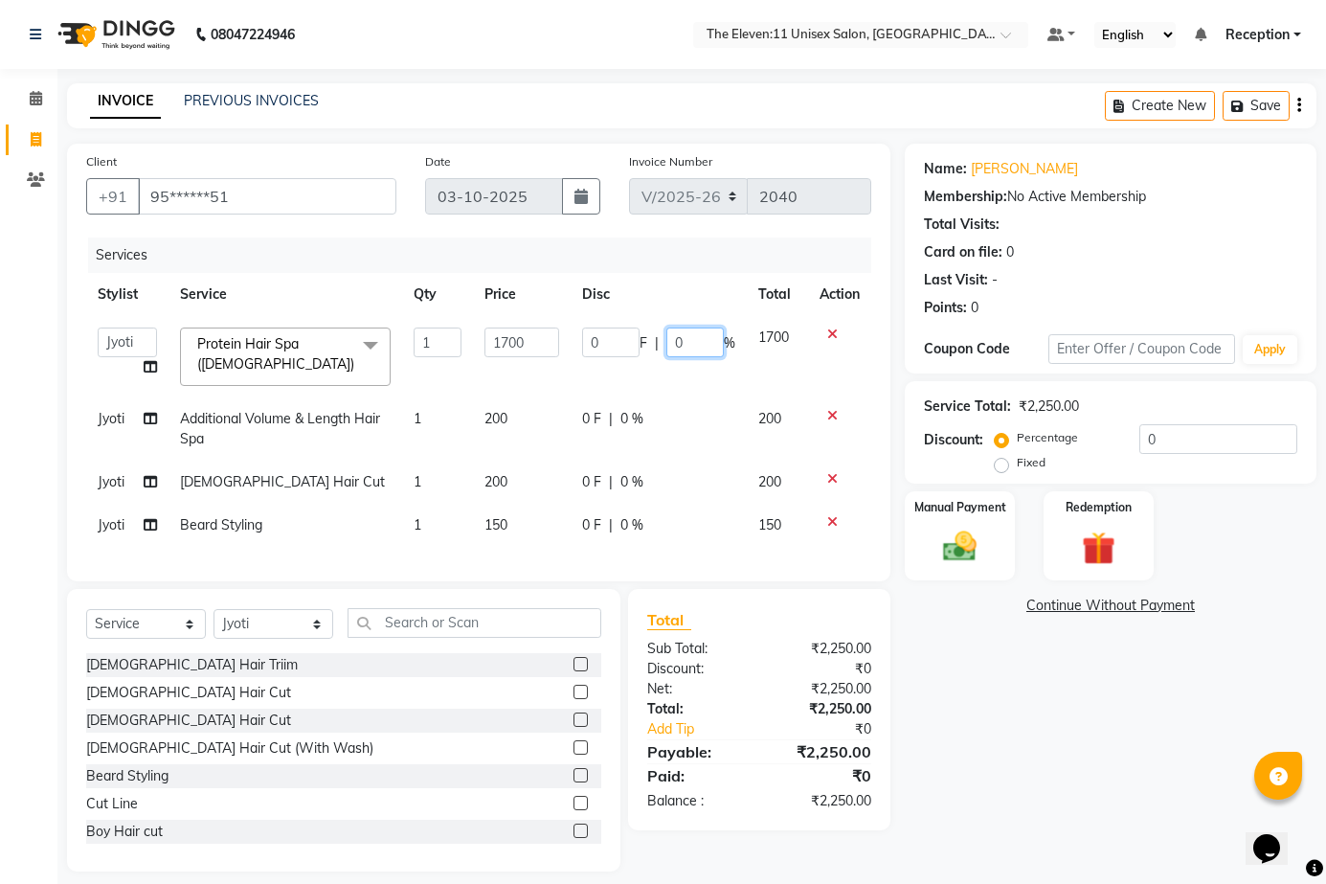
click at [692, 344] on input "0" at bounding box center [695, 343] width 57 height 30
type input "30"
click at [673, 279] on th "Disc" at bounding box center [659, 294] width 176 height 43
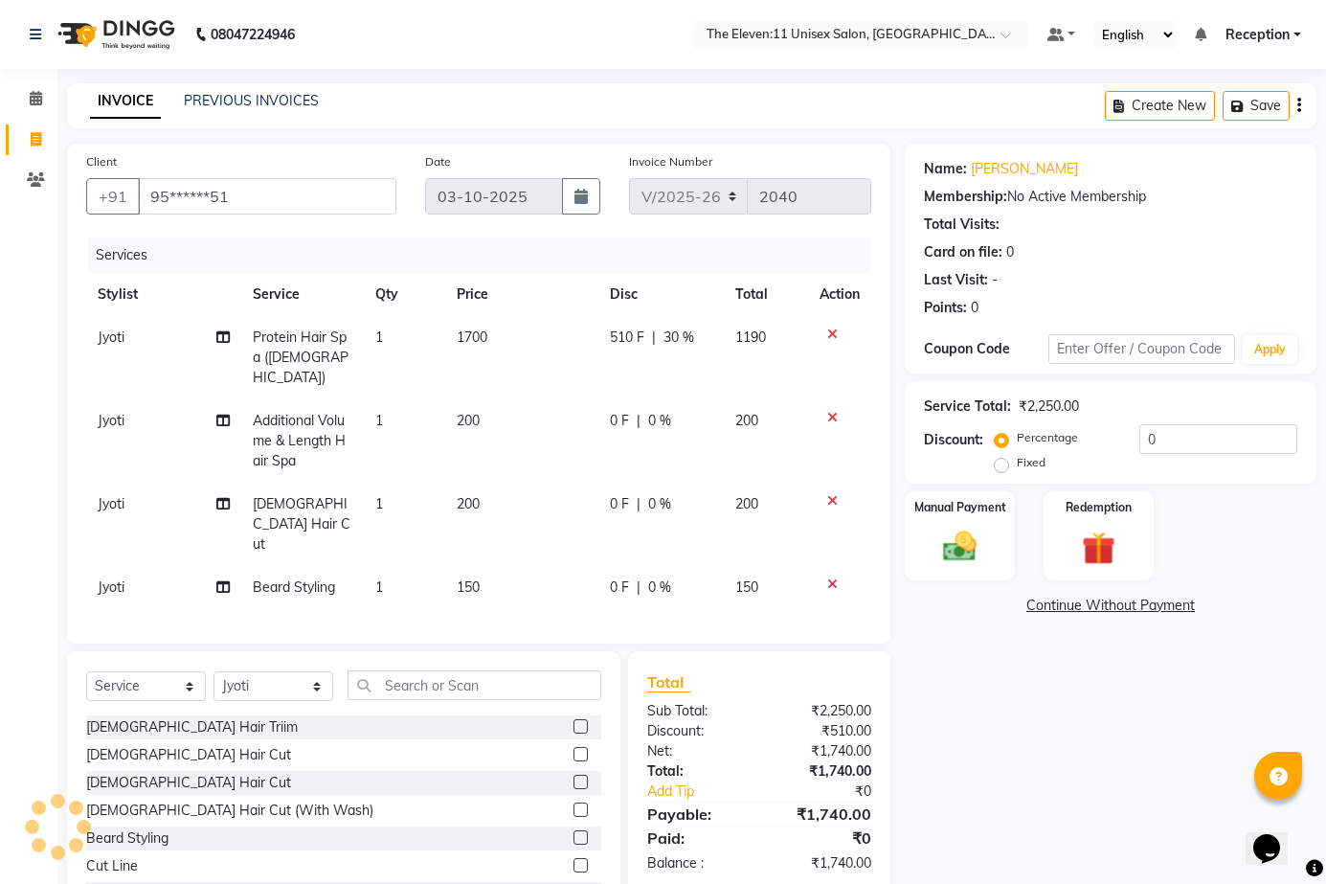
click at [660, 411] on span "0 %" at bounding box center [659, 421] width 23 height 20
select select "92424"
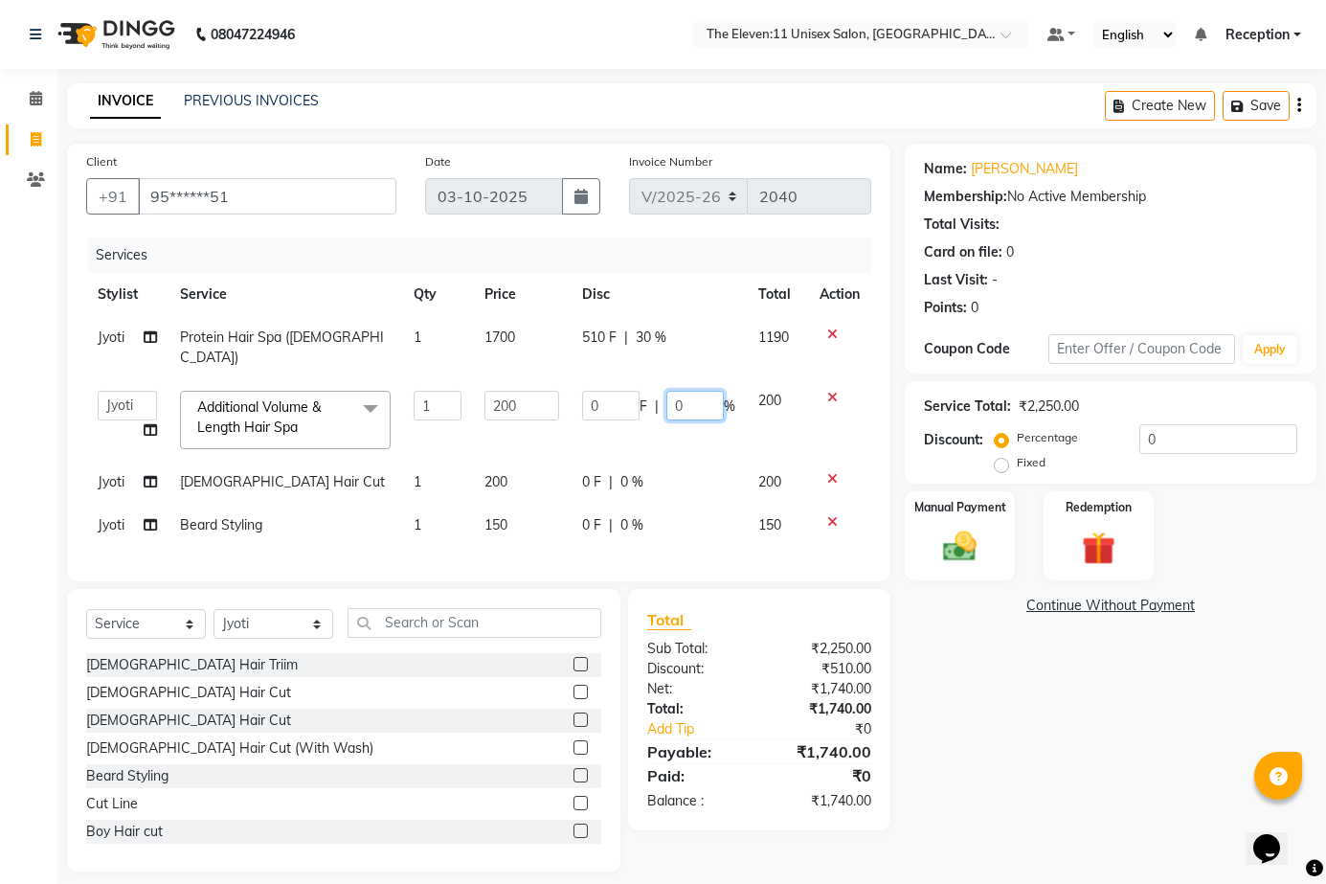
click at [697, 391] on input "0" at bounding box center [695, 406] width 57 height 30
type input "30"
click at [686, 423] on td "0 F | 30 %" at bounding box center [659, 419] width 176 height 81
select select "92424"
click at [968, 554] on img at bounding box center [960, 546] width 57 height 39
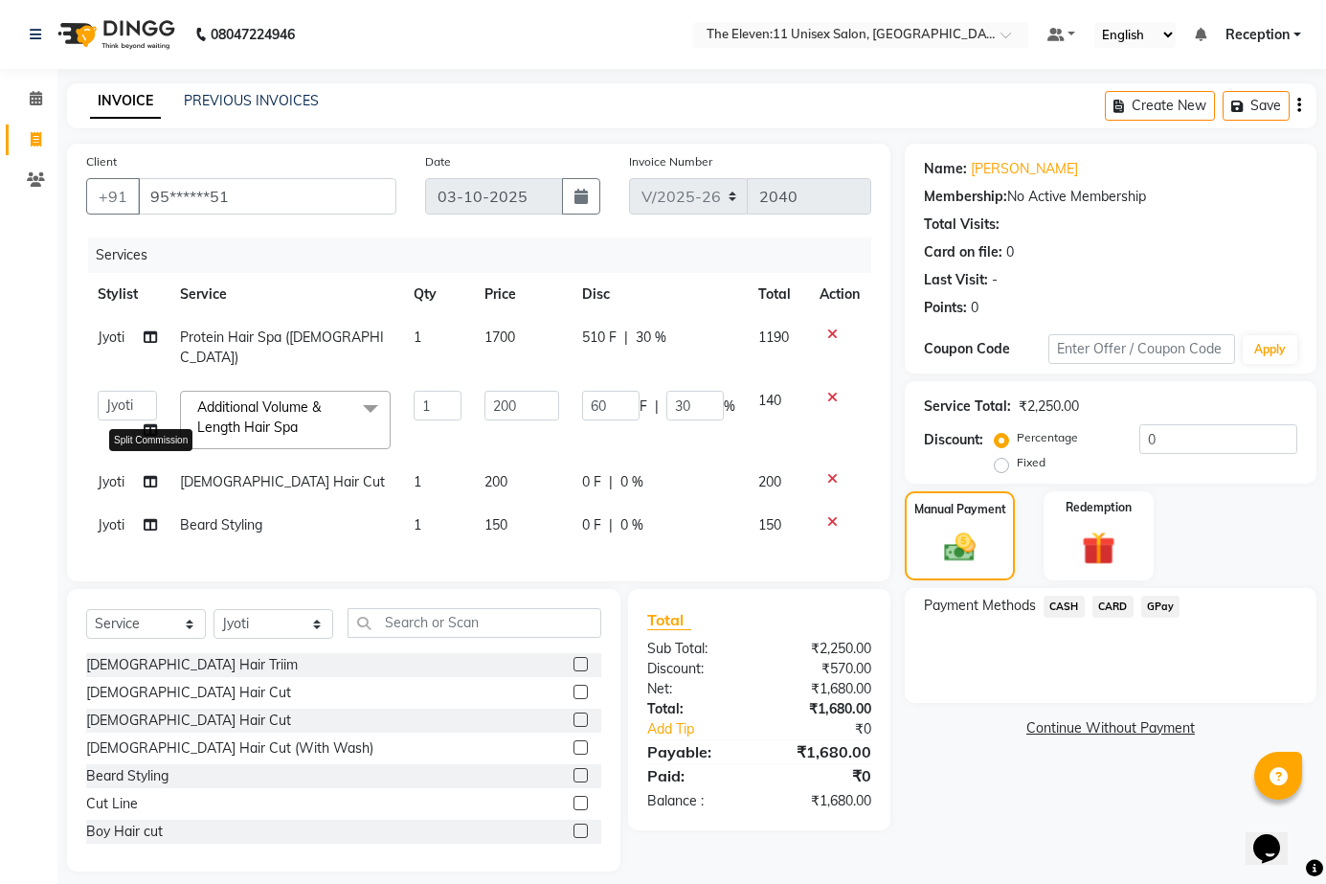
click at [144, 475] on icon at bounding box center [150, 481] width 13 height 13
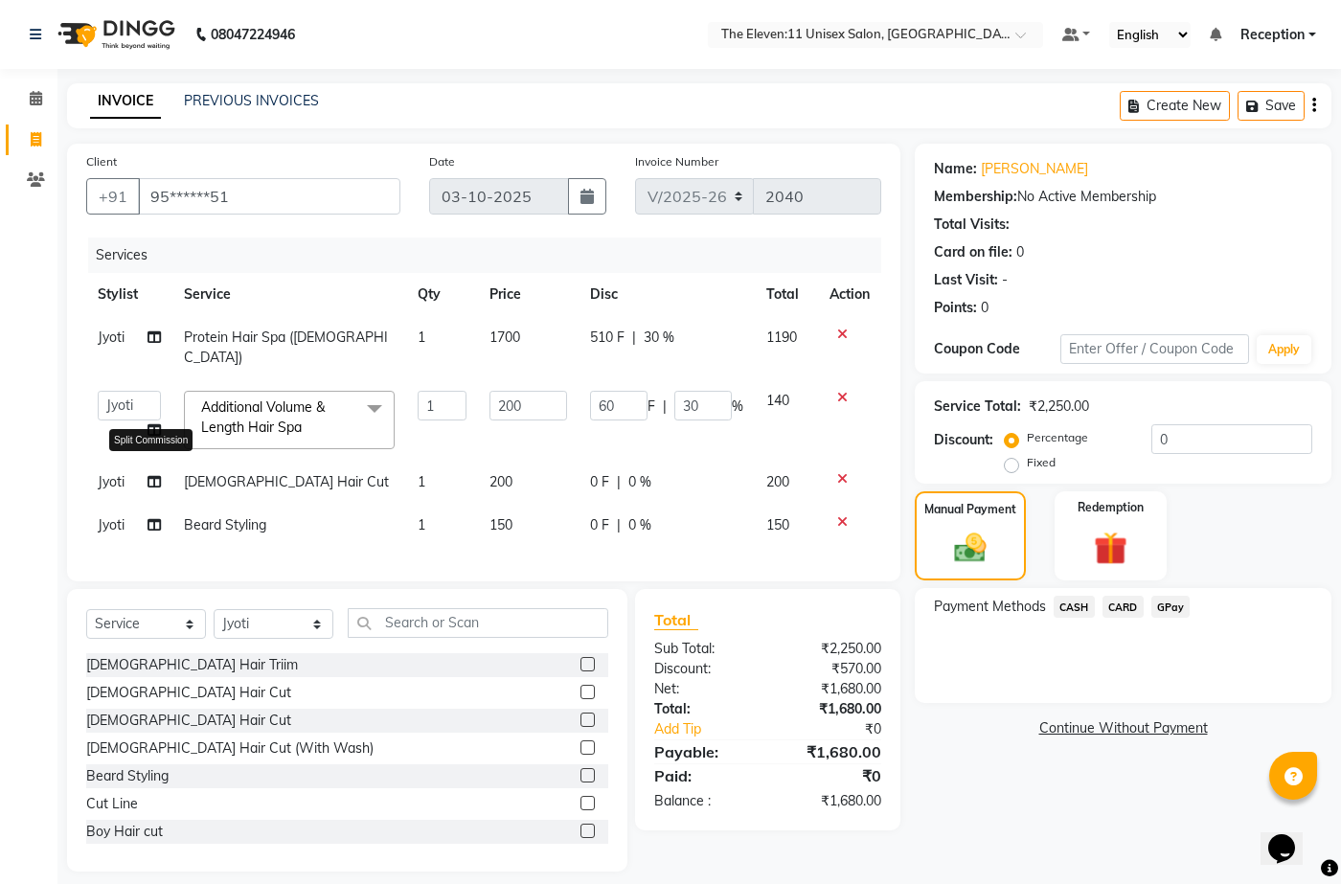
select select "92424"
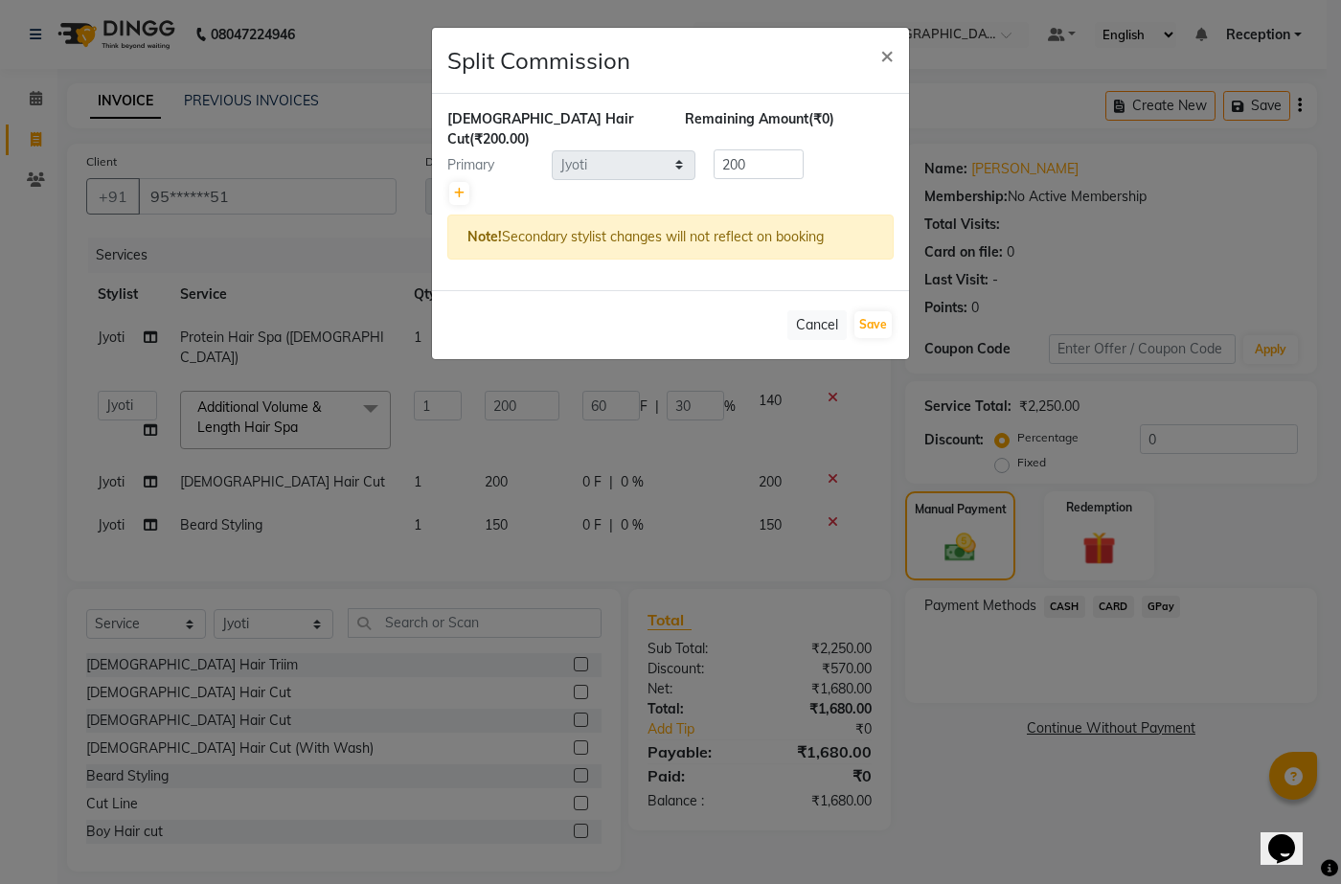
click at [386, 496] on ngb-modal-window "Split Commission × [DEMOGRAPHIC_DATA] Hair Cut (₹200.00) Remaining Amount (₹0) …" at bounding box center [670, 442] width 1341 height 884
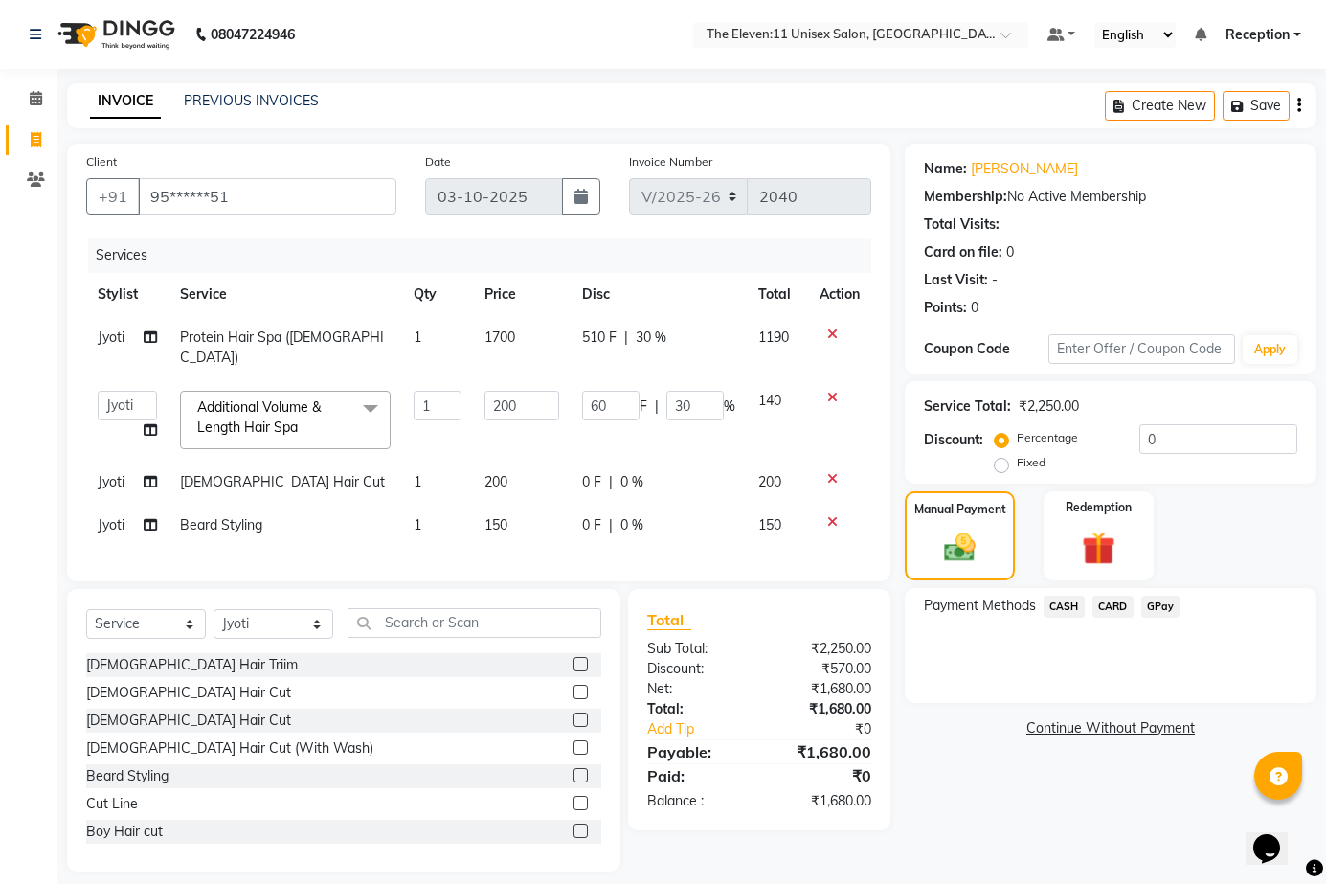
click at [117, 473] on span "Jyoti" at bounding box center [111, 481] width 27 height 17
select select "92424"
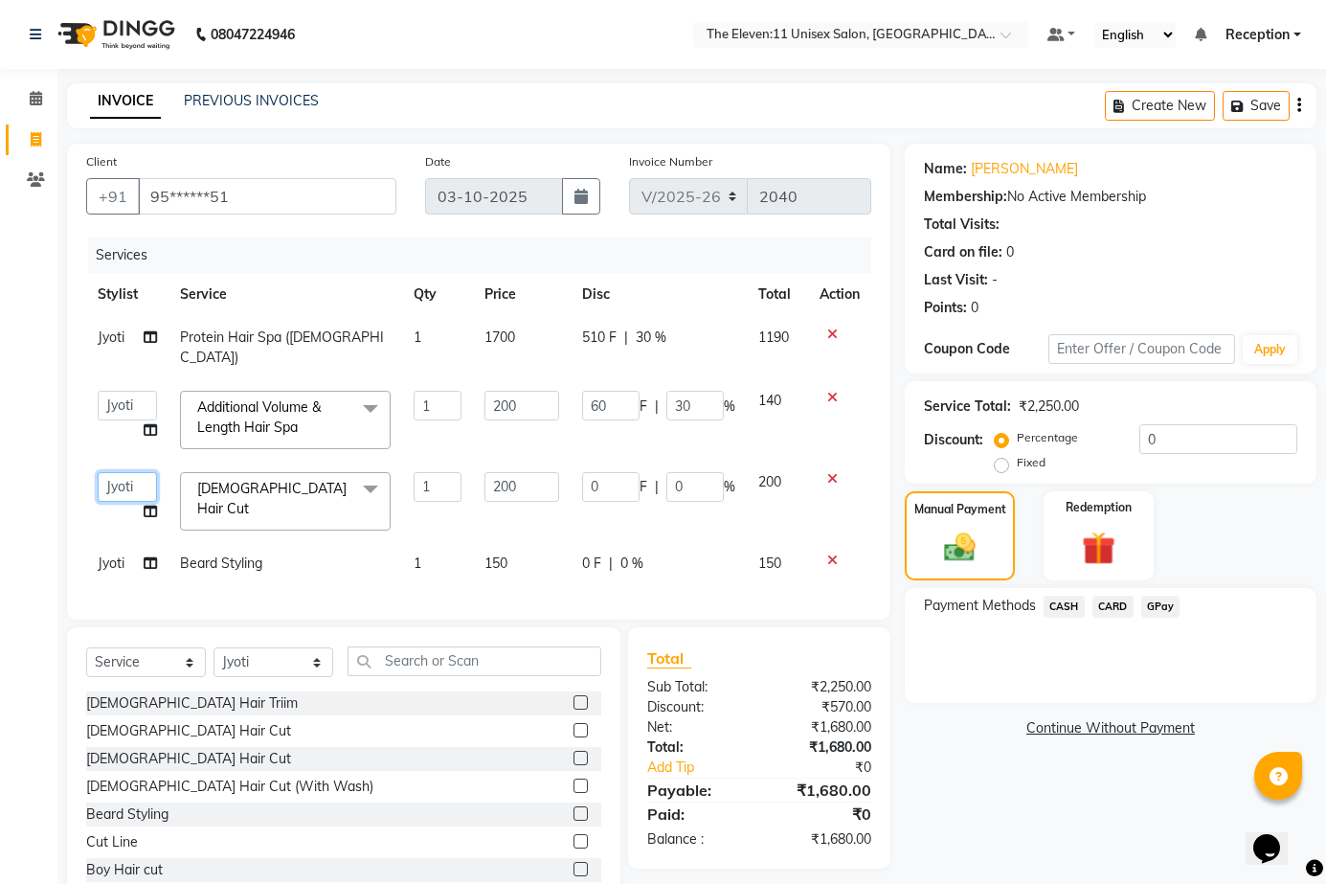
click at [124, 472] on select "[PERSON_NAME] Manager Ravindra Reception [PERSON_NAME]" at bounding box center [127, 487] width 59 height 30
select select "92496"
click at [111, 555] on span "Jyoti" at bounding box center [111, 563] width 27 height 17
select select "92424"
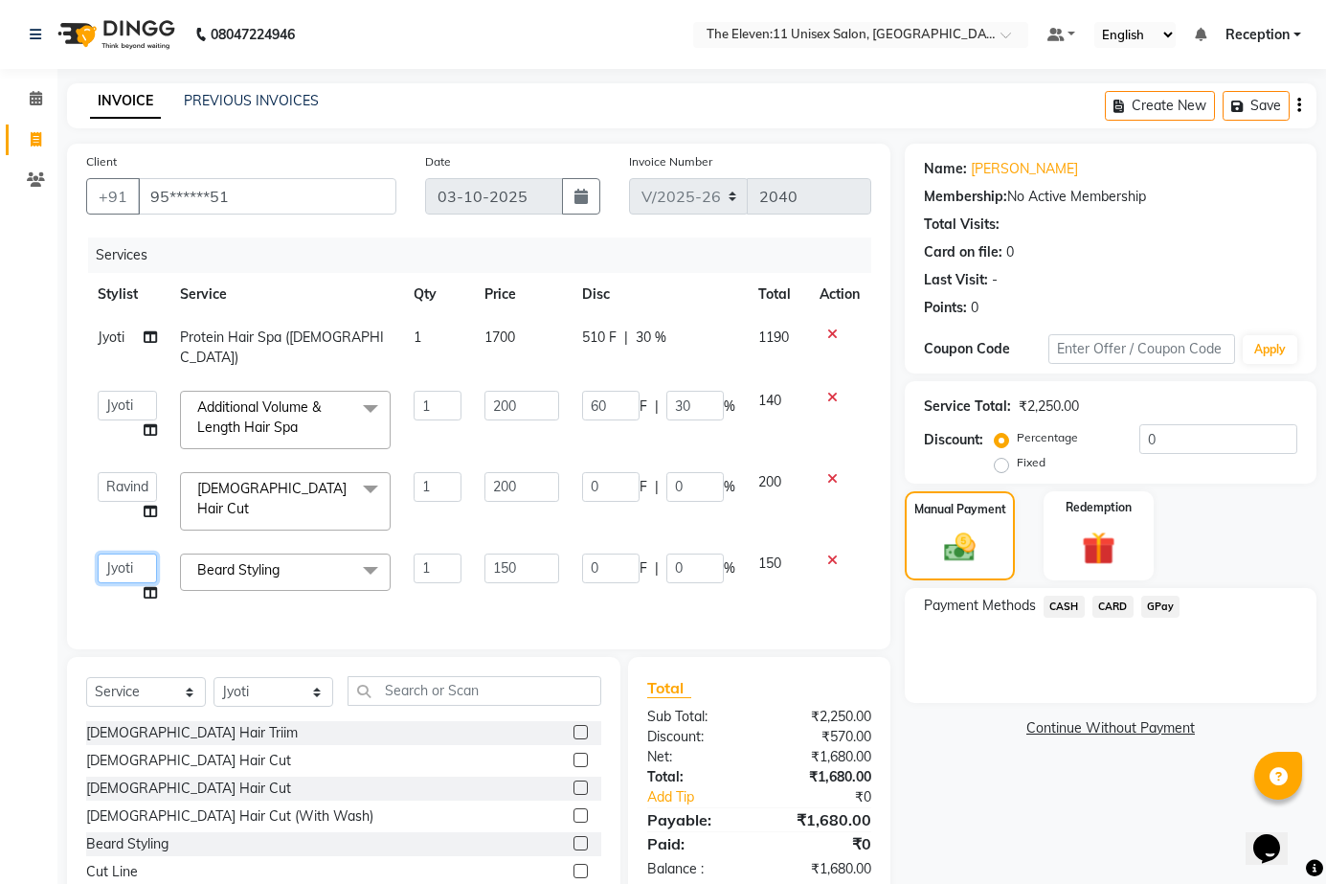
click at [111, 554] on select "[PERSON_NAME] Manager Ravindra Reception [PERSON_NAME]" at bounding box center [127, 569] width 59 height 30
select select "92496"
click at [1159, 606] on span "GPay" at bounding box center [1161, 607] width 39 height 22
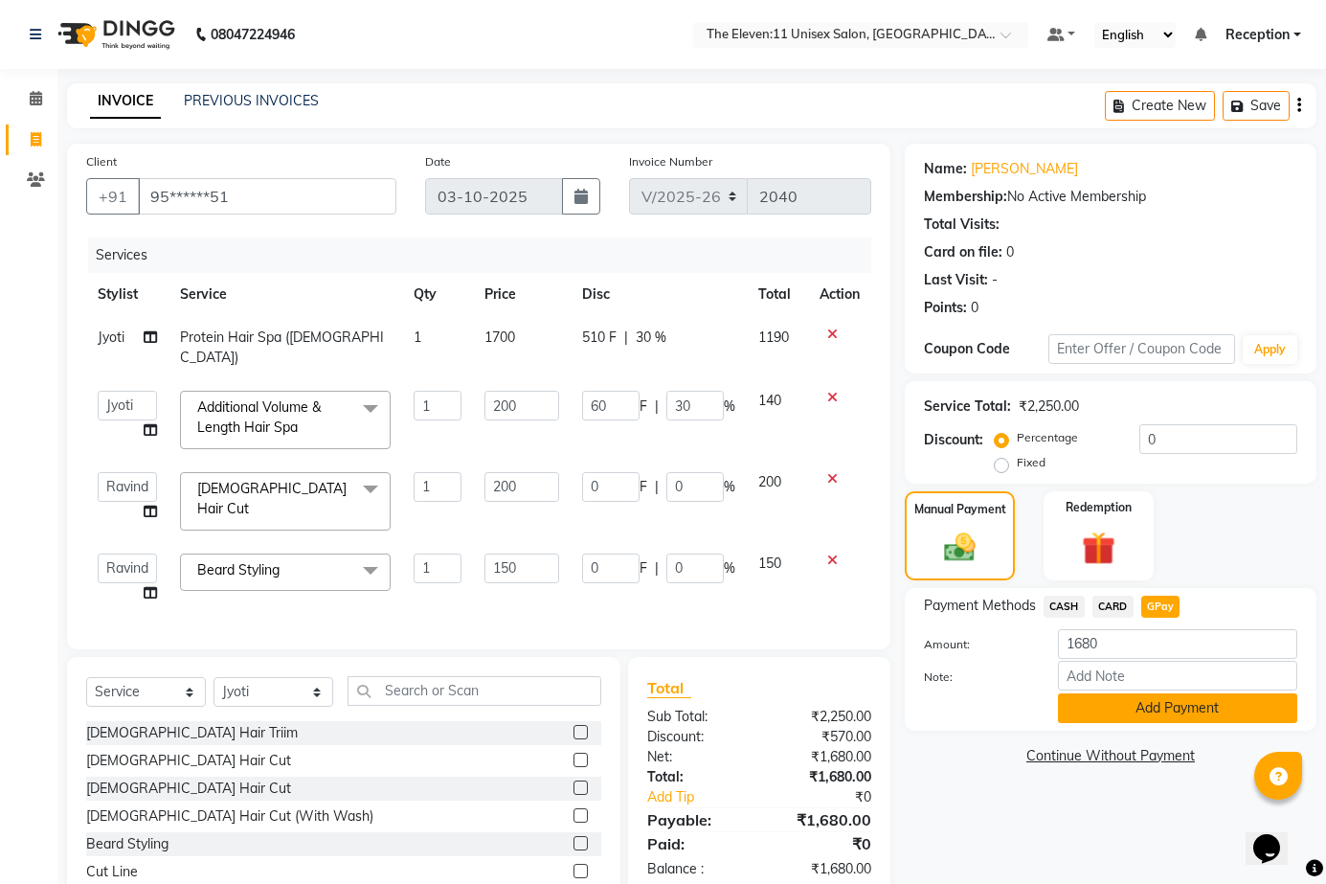
click at [1127, 696] on button "Add Payment" at bounding box center [1177, 708] width 239 height 30
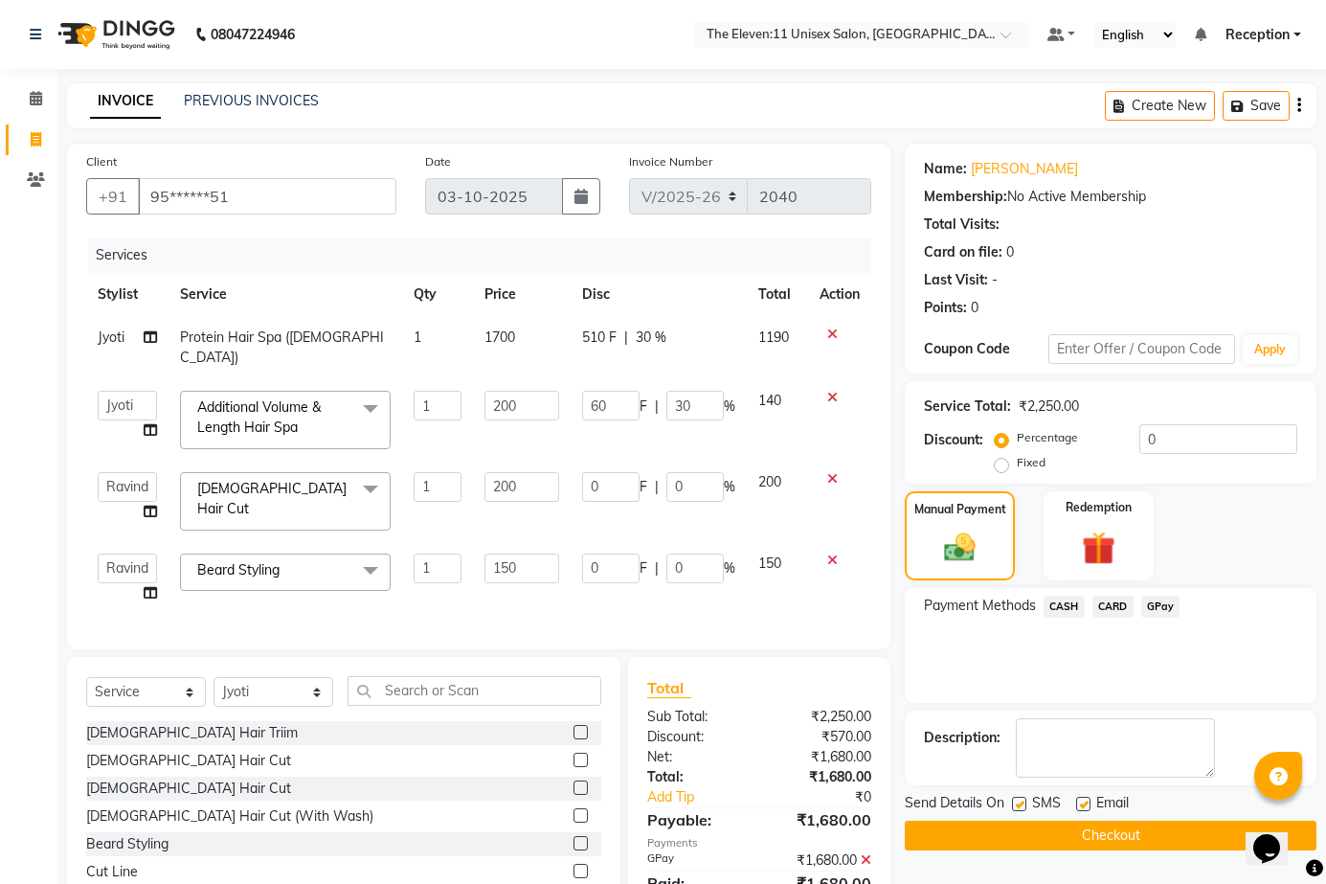
click at [1085, 804] on label at bounding box center [1083, 804] width 14 height 14
click at [1085, 804] on input "checkbox" at bounding box center [1082, 805] width 12 height 12
checkbox input "false"
click at [1071, 835] on button "Checkout" at bounding box center [1111, 836] width 412 height 30
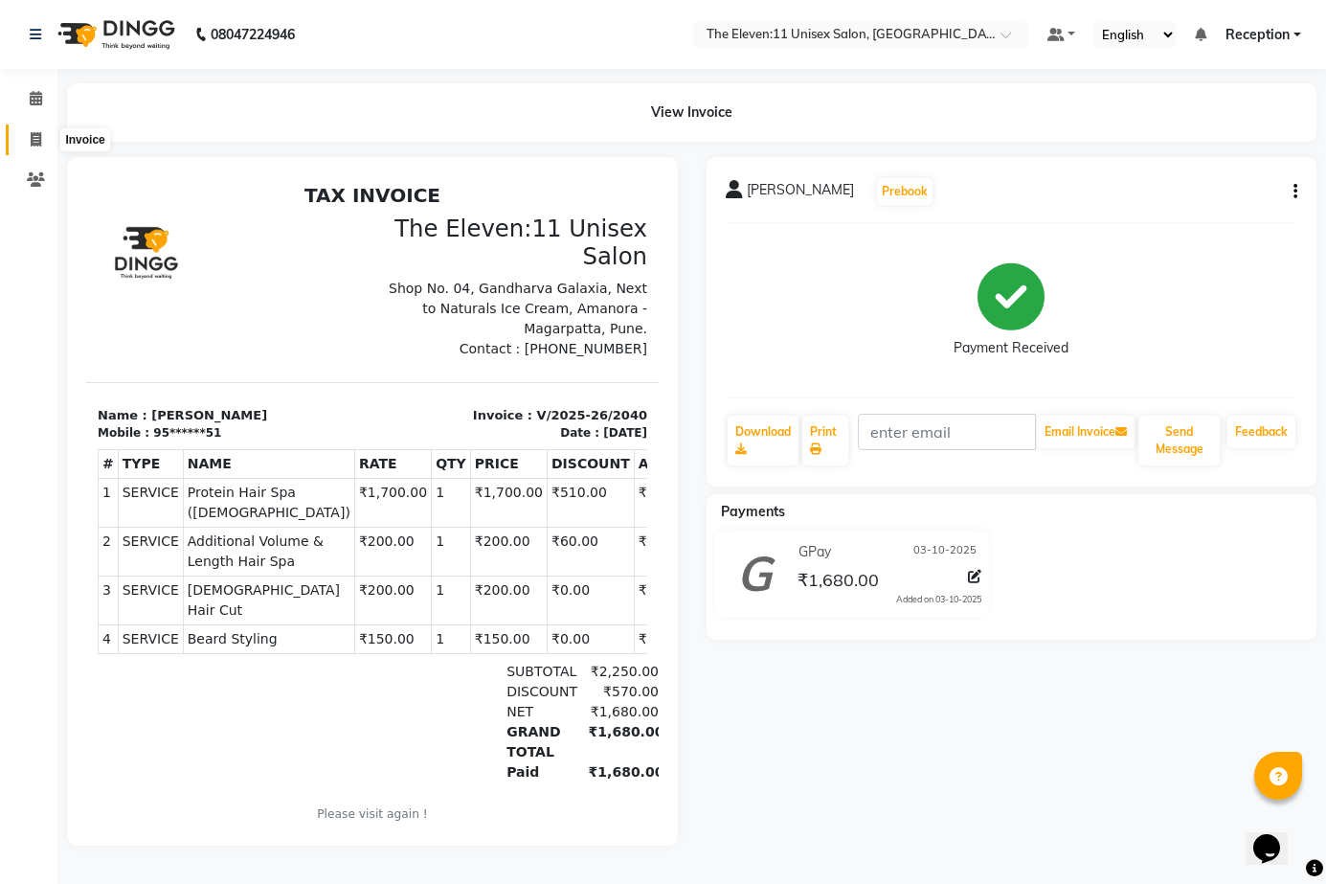
click at [31, 129] on span at bounding box center [36, 140] width 34 height 22
select select "service"
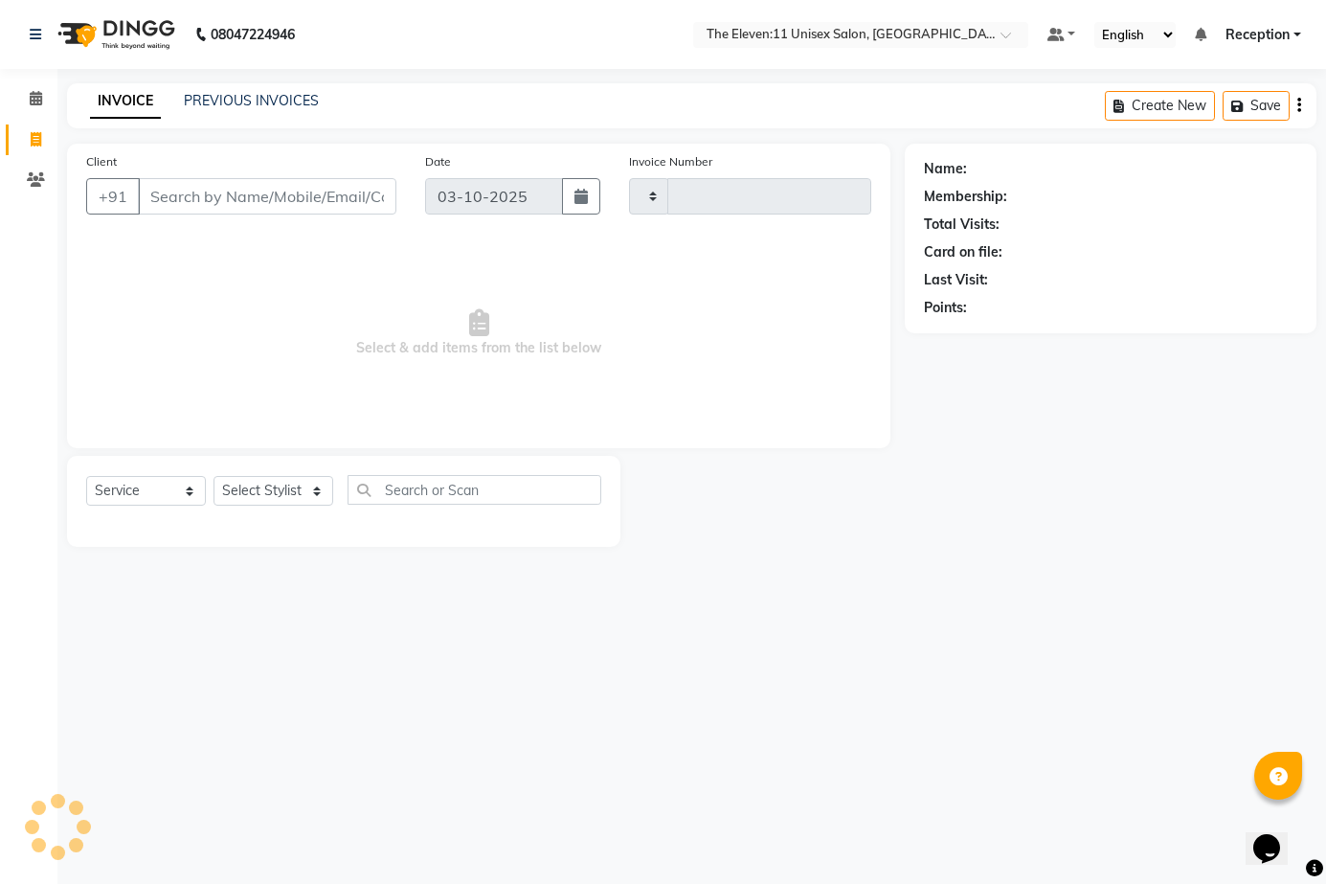
type input "2041"
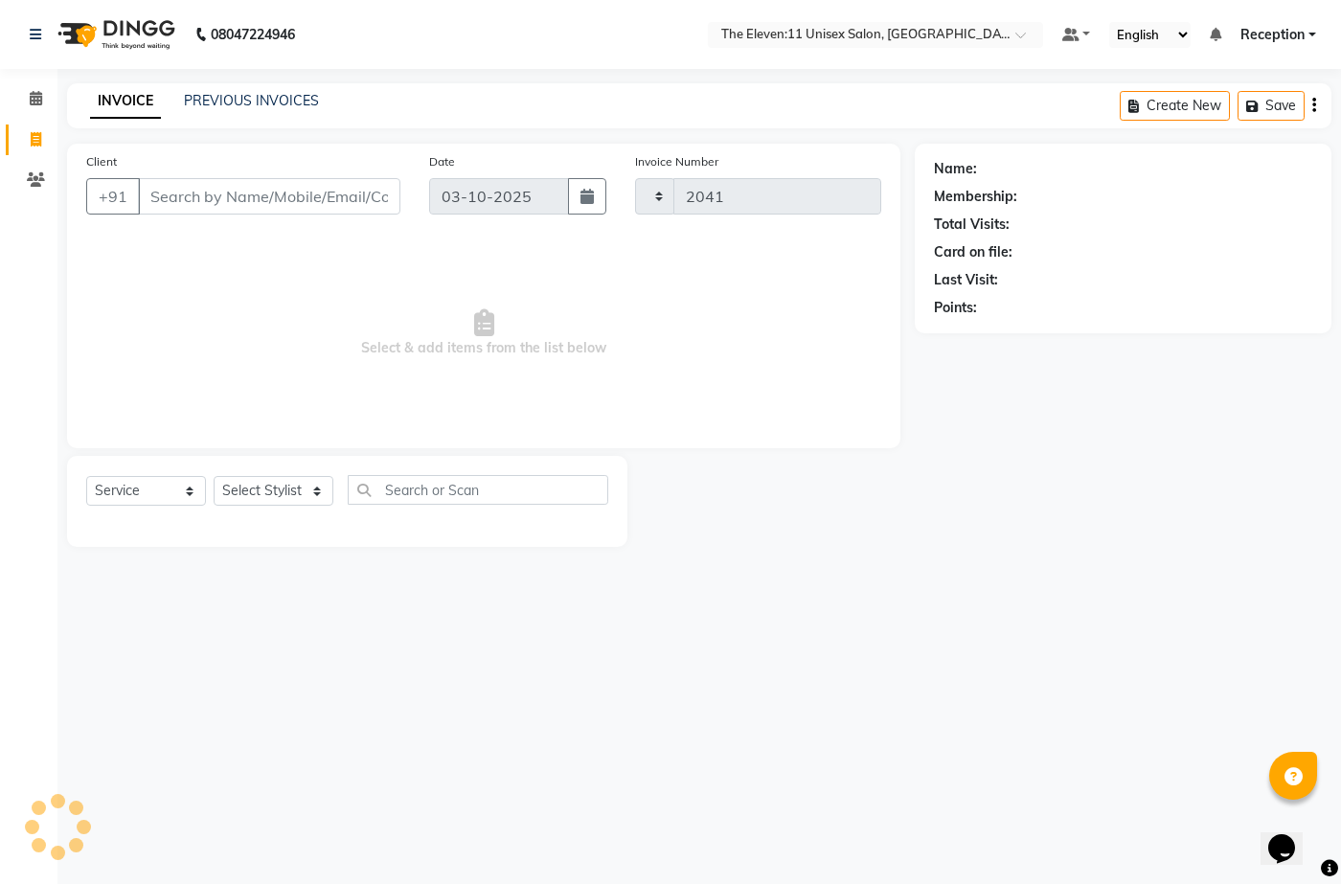
select select "7836"
click at [299, 184] on input "Client" at bounding box center [269, 196] width 262 height 36
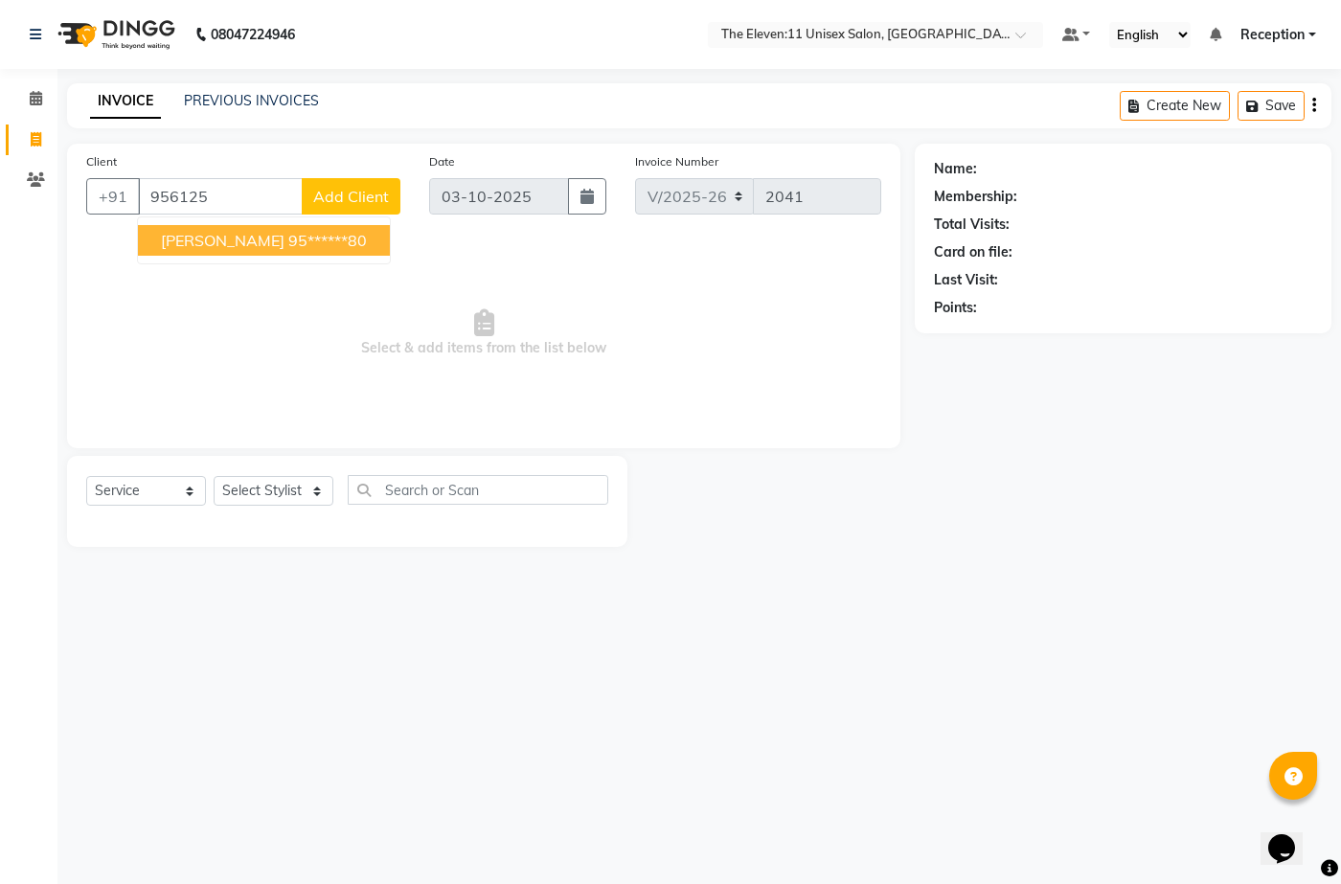
click at [288, 231] on ngb-highlight "95******80" at bounding box center [327, 240] width 79 height 19
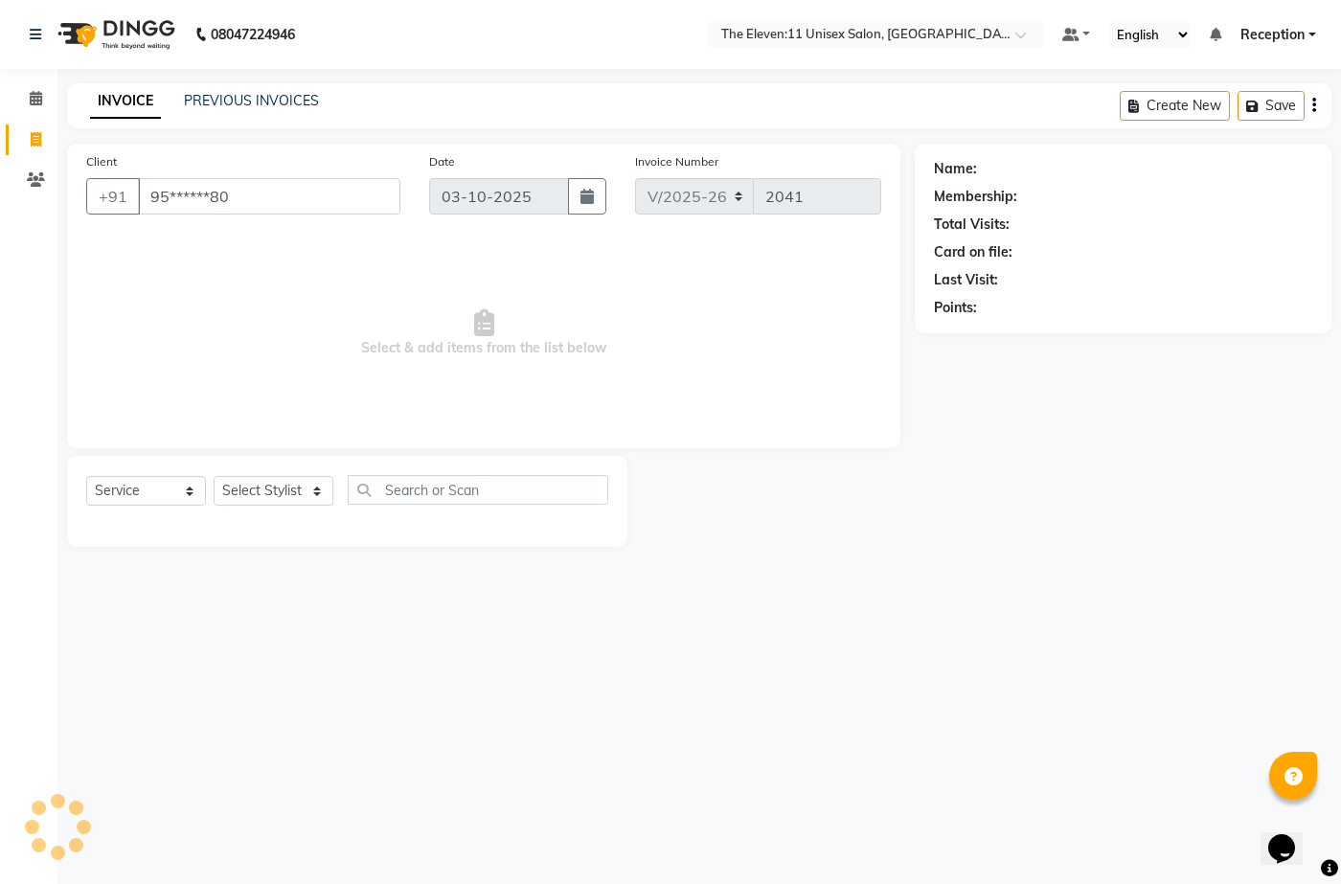
type input "95******80"
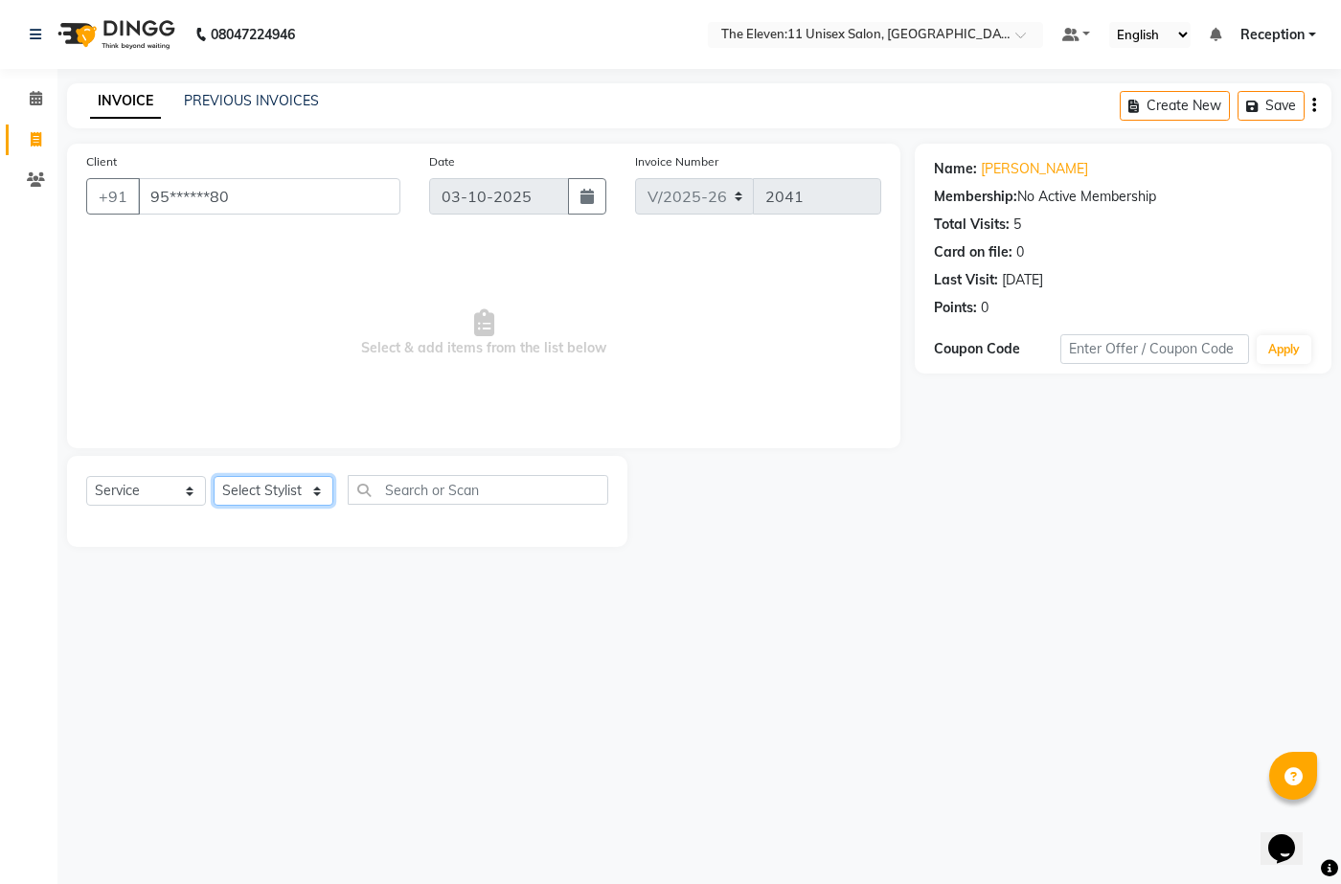
click at [248, 497] on select "Select Stylist [PERSON_NAME] Manager Ravindra Reception [PERSON_NAME]" at bounding box center [274, 491] width 120 height 30
select select "92496"
click at [214, 476] on select "Select Stylist [PERSON_NAME] Manager Ravindra Reception [PERSON_NAME]" at bounding box center [274, 491] width 120 height 30
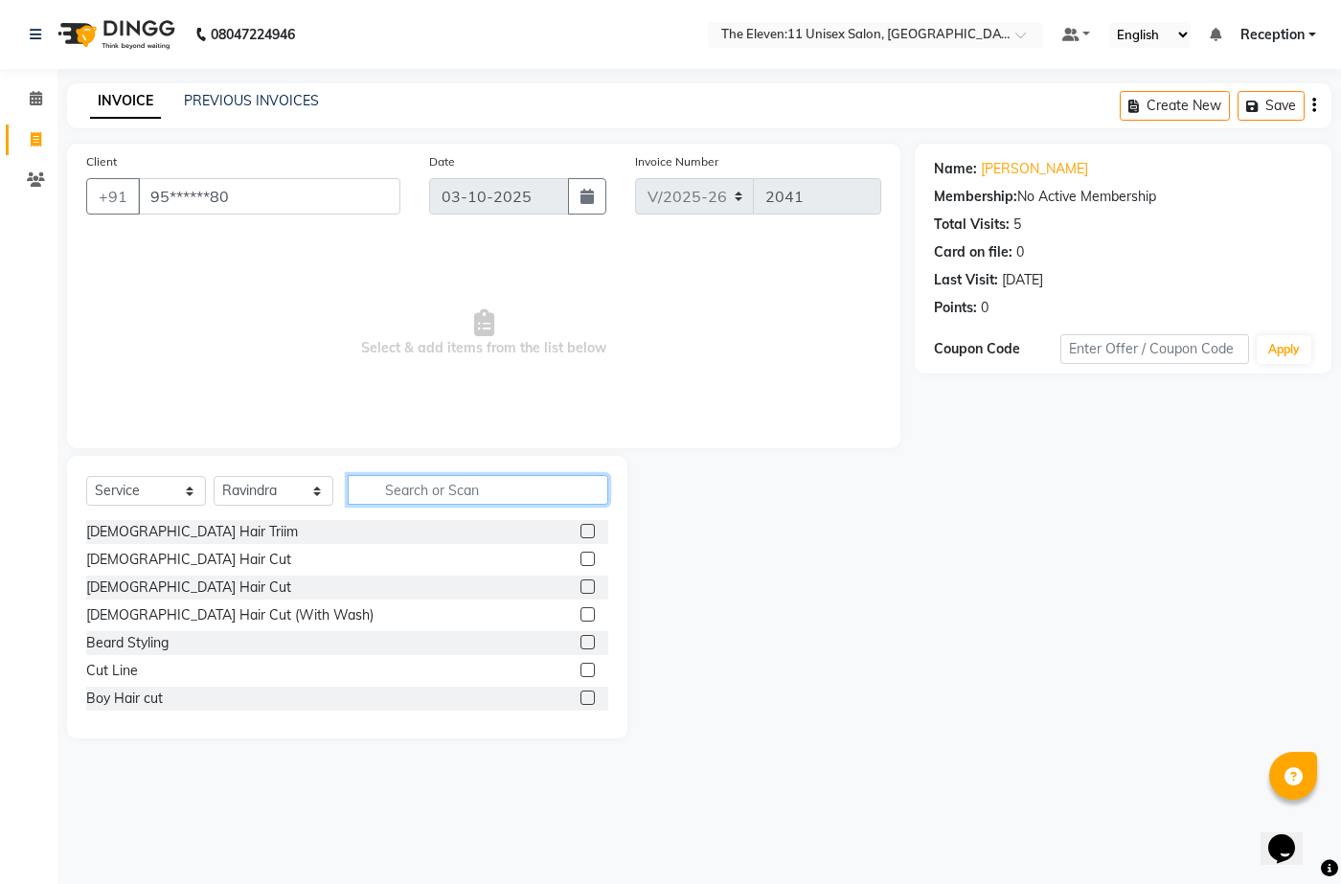
click at [418, 480] on input "text" at bounding box center [478, 490] width 260 height 30
click at [154, 583] on div "[DEMOGRAPHIC_DATA] Hair Cut" at bounding box center [188, 588] width 205 height 20
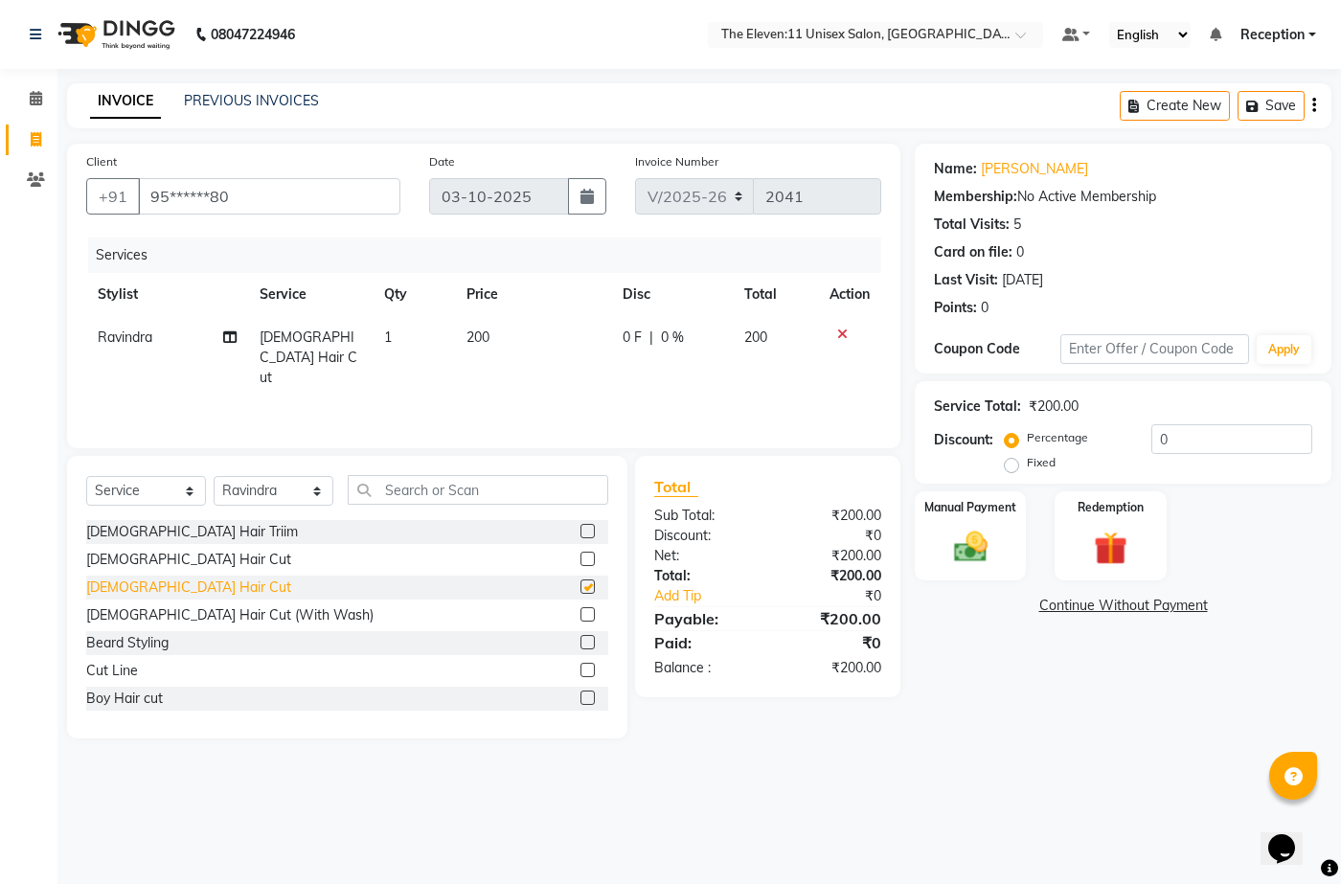
checkbox input "false"
click at [162, 642] on div "Beard Styling" at bounding box center [127, 643] width 82 height 20
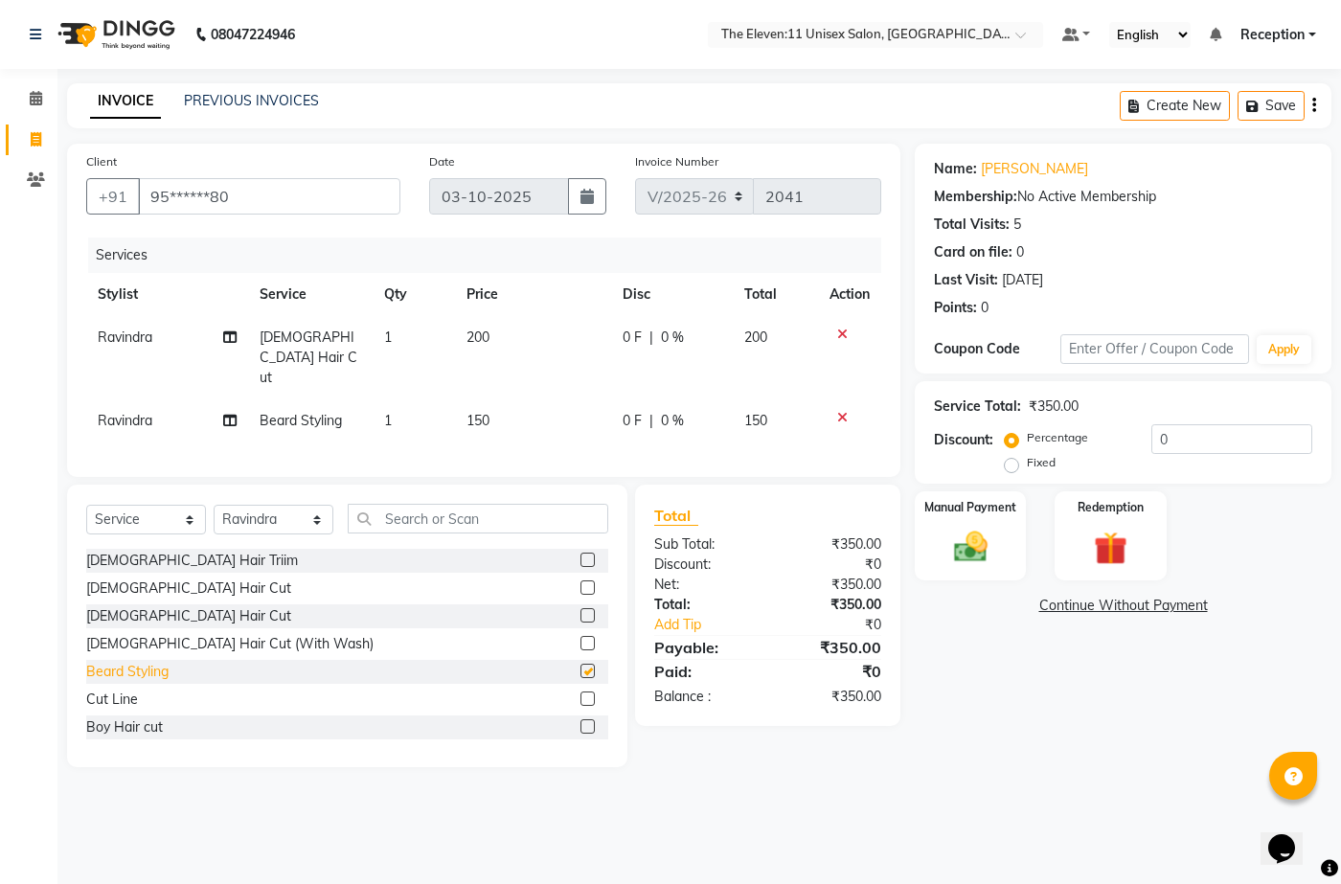
checkbox input "false"
click at [383, 504] on input "text" at bounding box center [478, 519] width 260 height 30
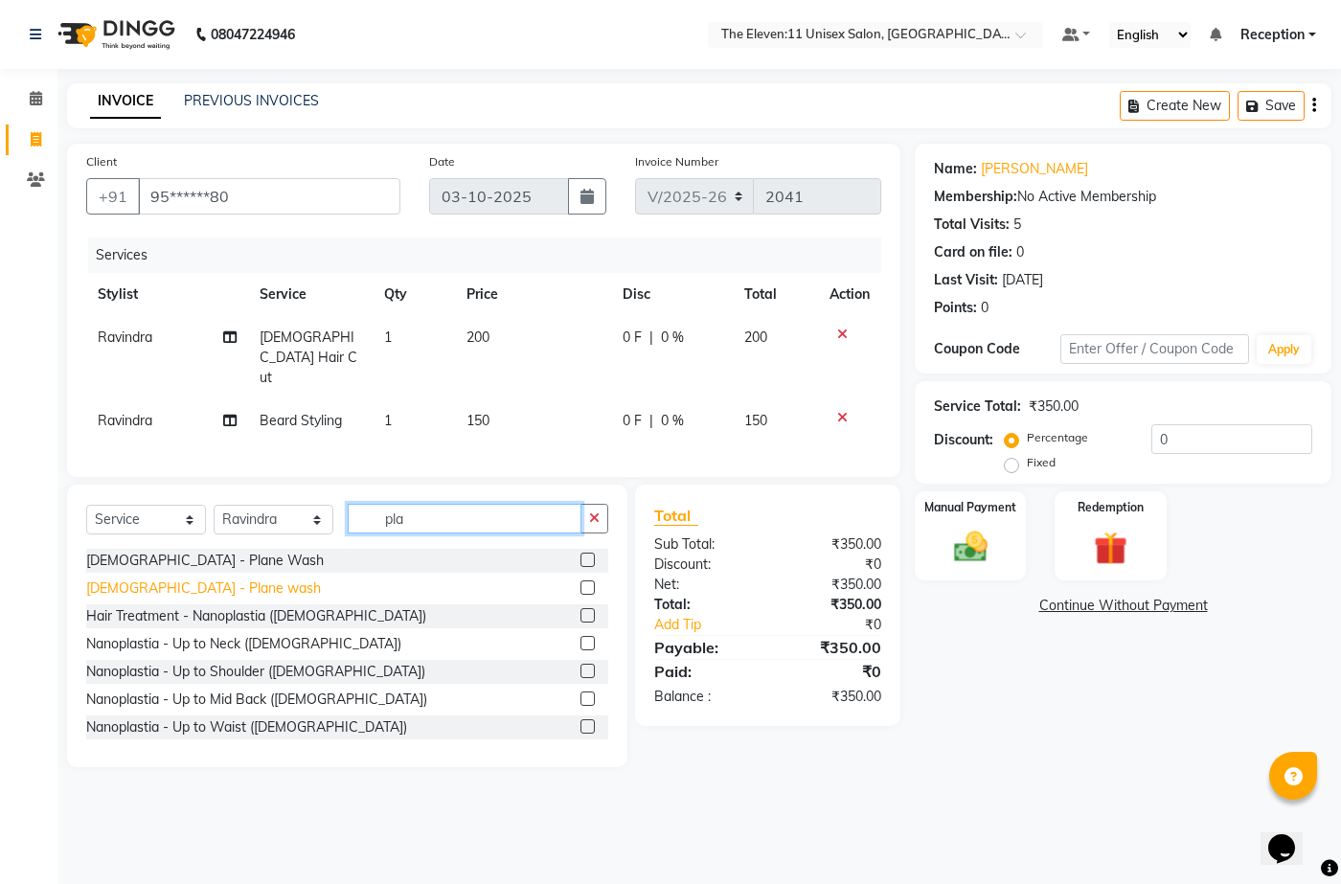
type input "pla"
click at [170, 578] on div "[DEMOGRAPHIC_DATA] - Plane wash" at bounding box center [203, 588] width 235 height 20
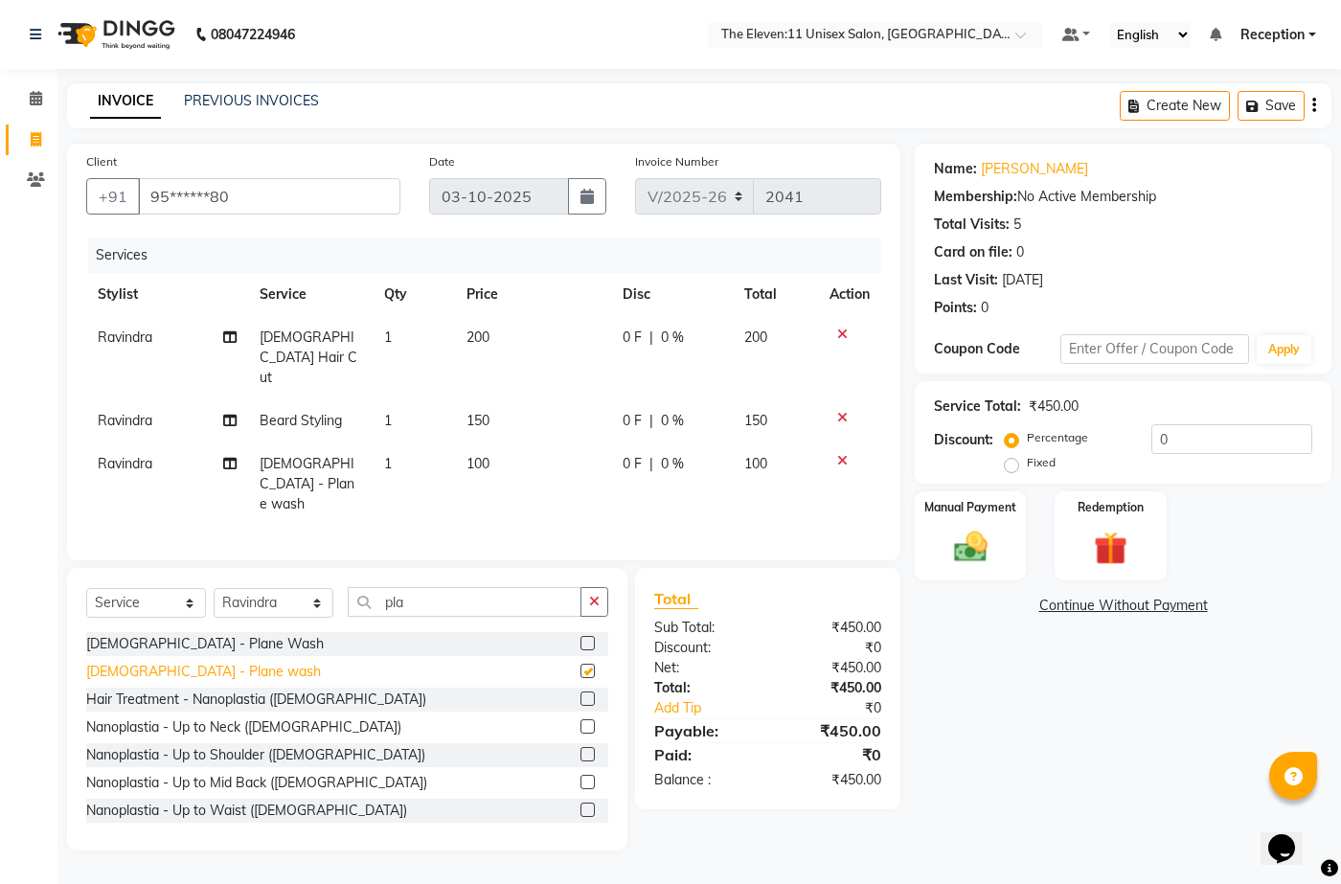
checkbox input "false"
click at [422, 587] on input "pla" at bounding box center [465, 602] width 234 height 30
type input "p"
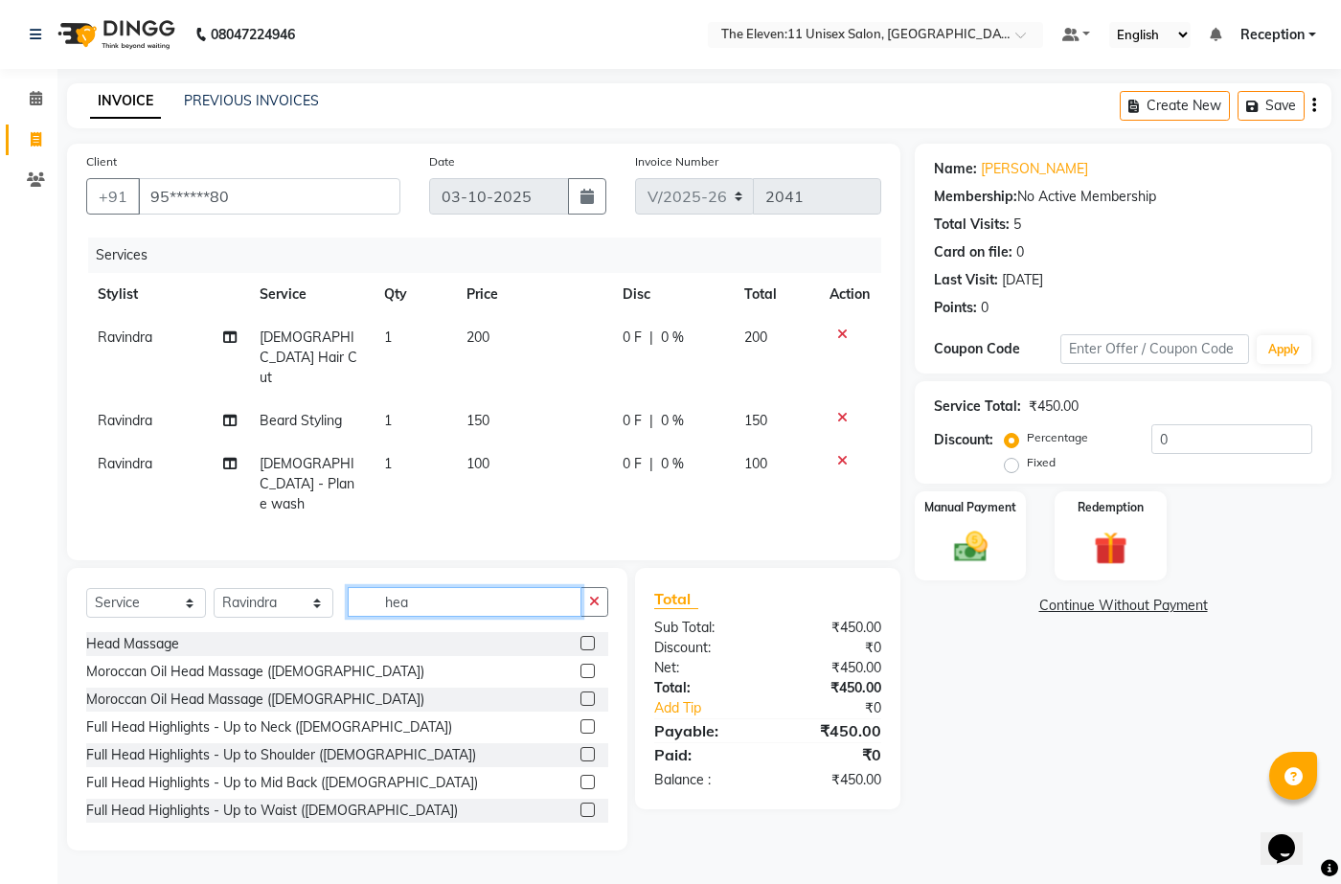
type input "hea"
click at [185, 632] on div "Head Massage" at bounding box center [347, 644] width 522 height 24
click at [166, 634] on div "Head Massage" at bounding box center [132, 644] width 93 height 20
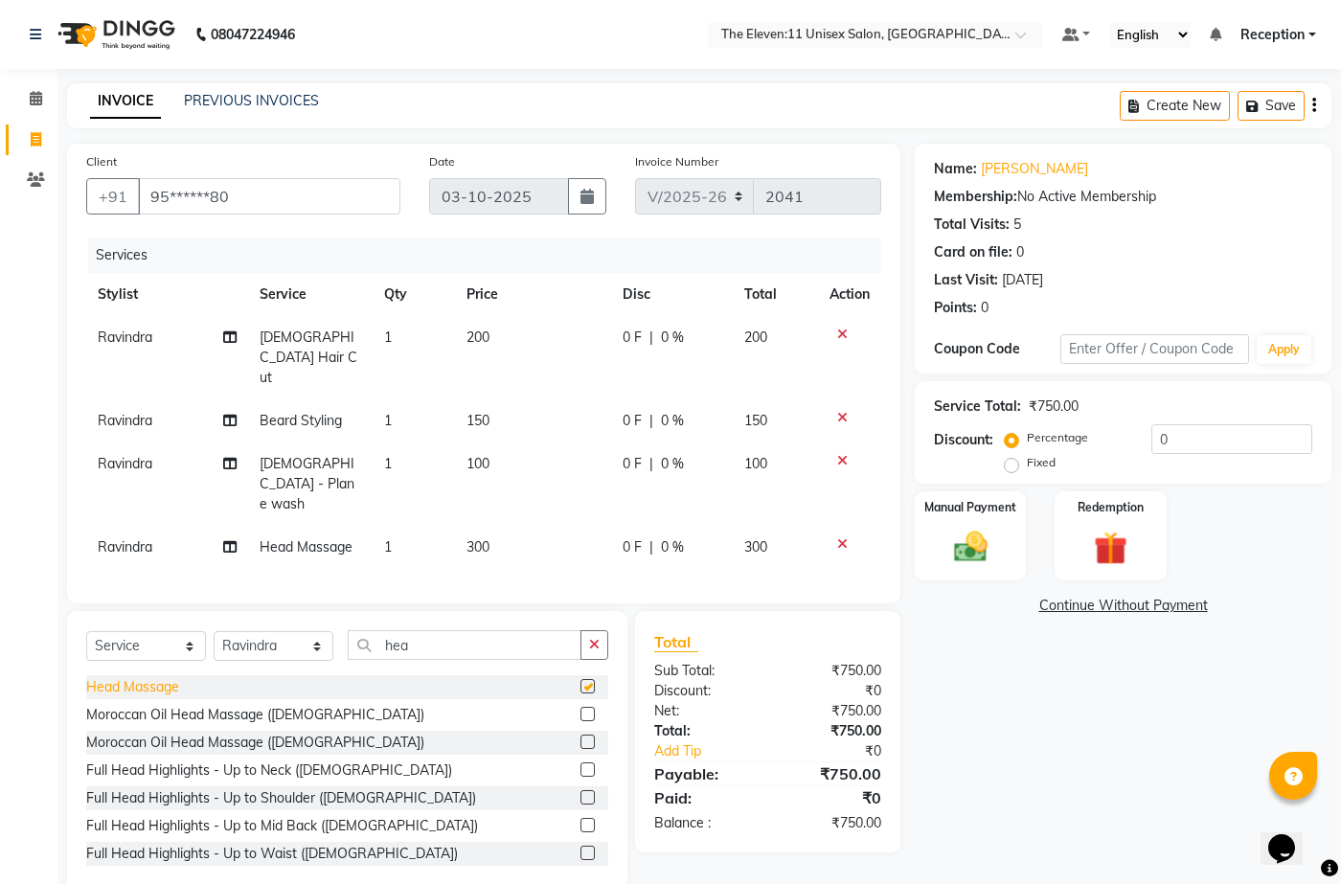
checkbox input "false"
click at [585, 611] on div "Select Service Product Membership Package Voucher Prepaid Gift Card Select Styl…" at bounding box center [347, 752] width 560 height 283
click at [595, 638] on icon "button" at bounding box center [594, 644] width 11 height 13
type input "head"
click at [159, 677] on div "Head Massage" at bounding box center [132, 687] width 93 height 20
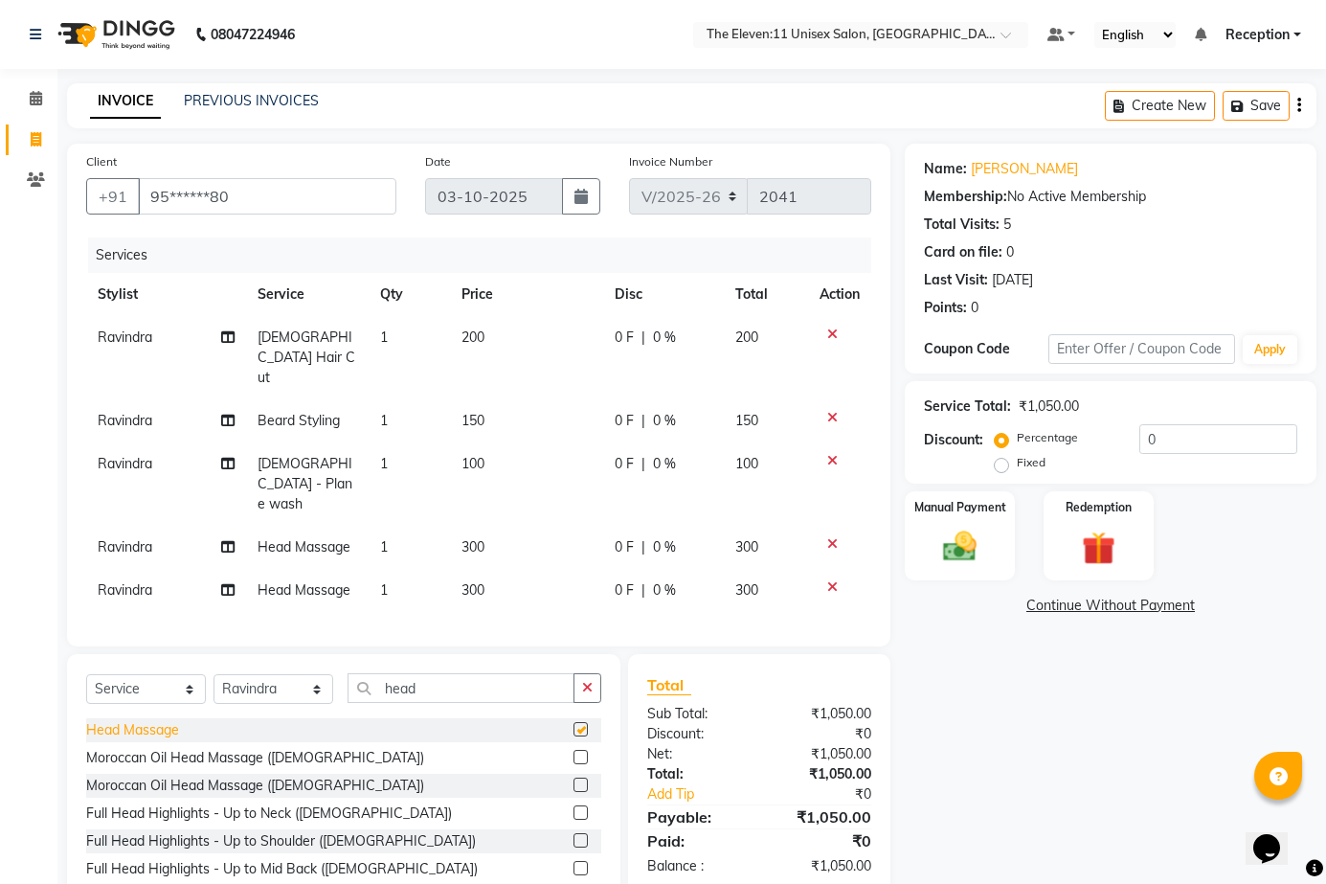
checkbox input "false"
click at [580, 673] on button "button" at bounding box center [588, 688] width 28 height 30
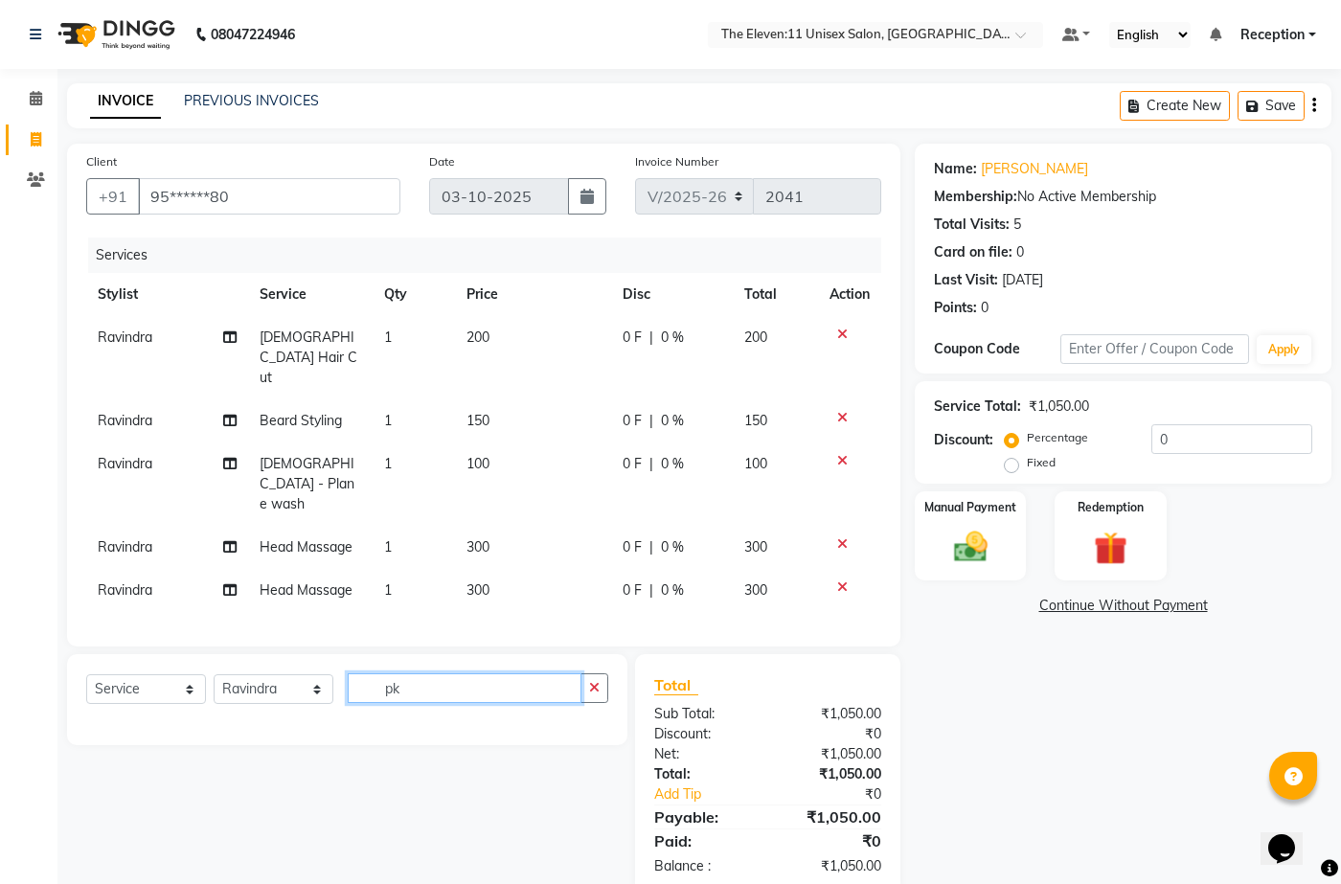
type input "p"
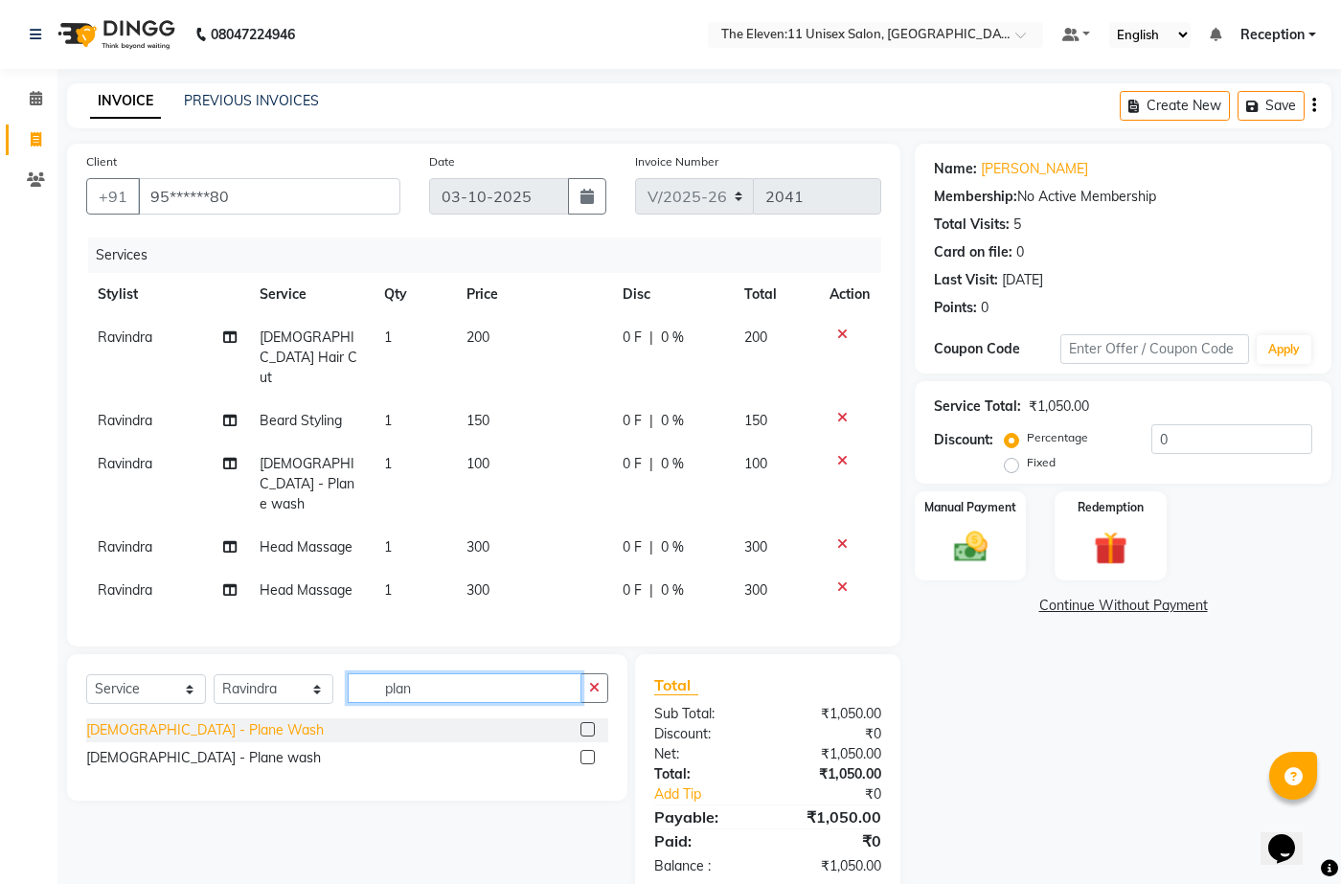
type input "plan"
click at [144, 720] on div "[DEMOGRAPHIC_DATA] - Plane Wash" at bounding box center [205, 730] width 238 height 20
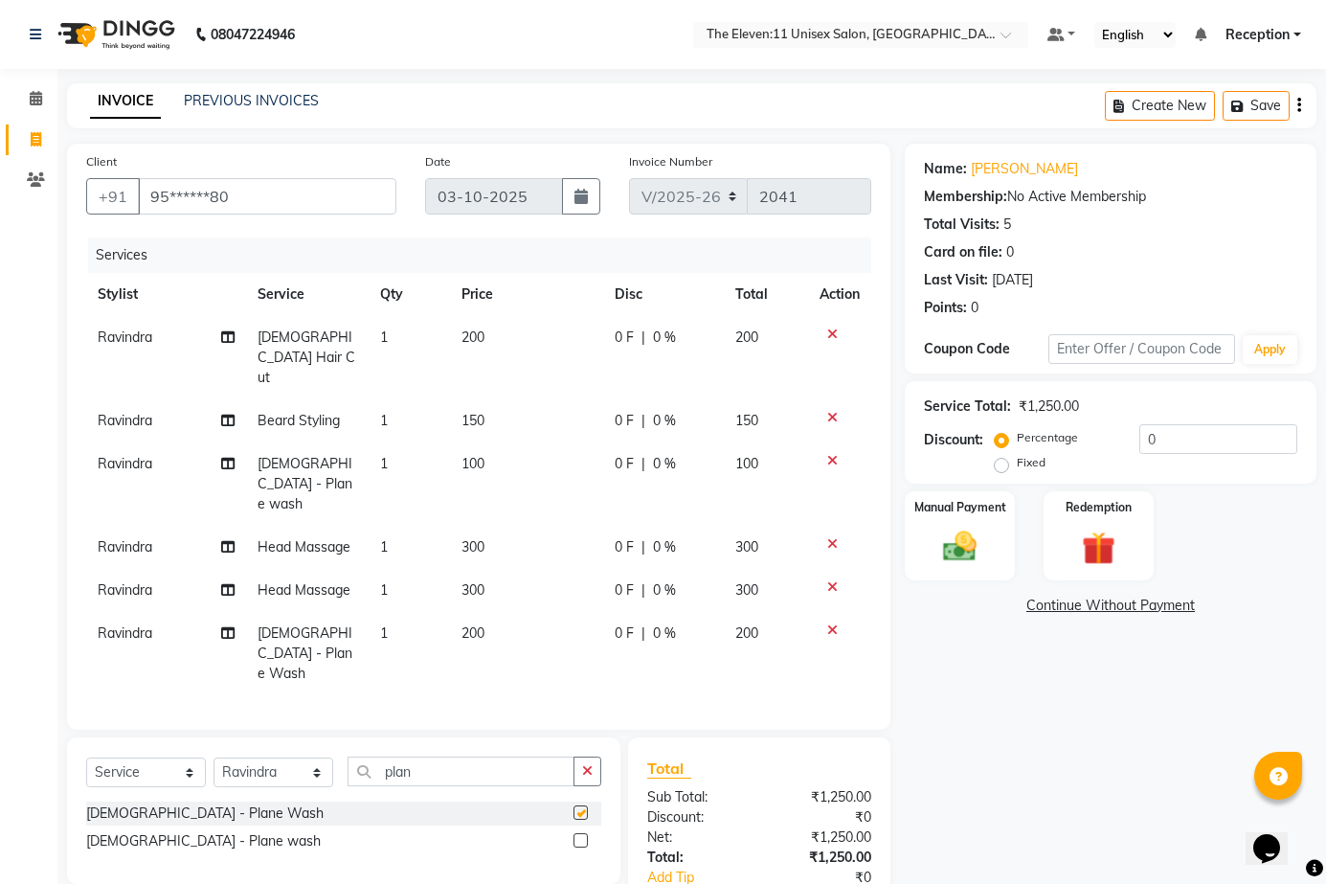
checkbox input "false"
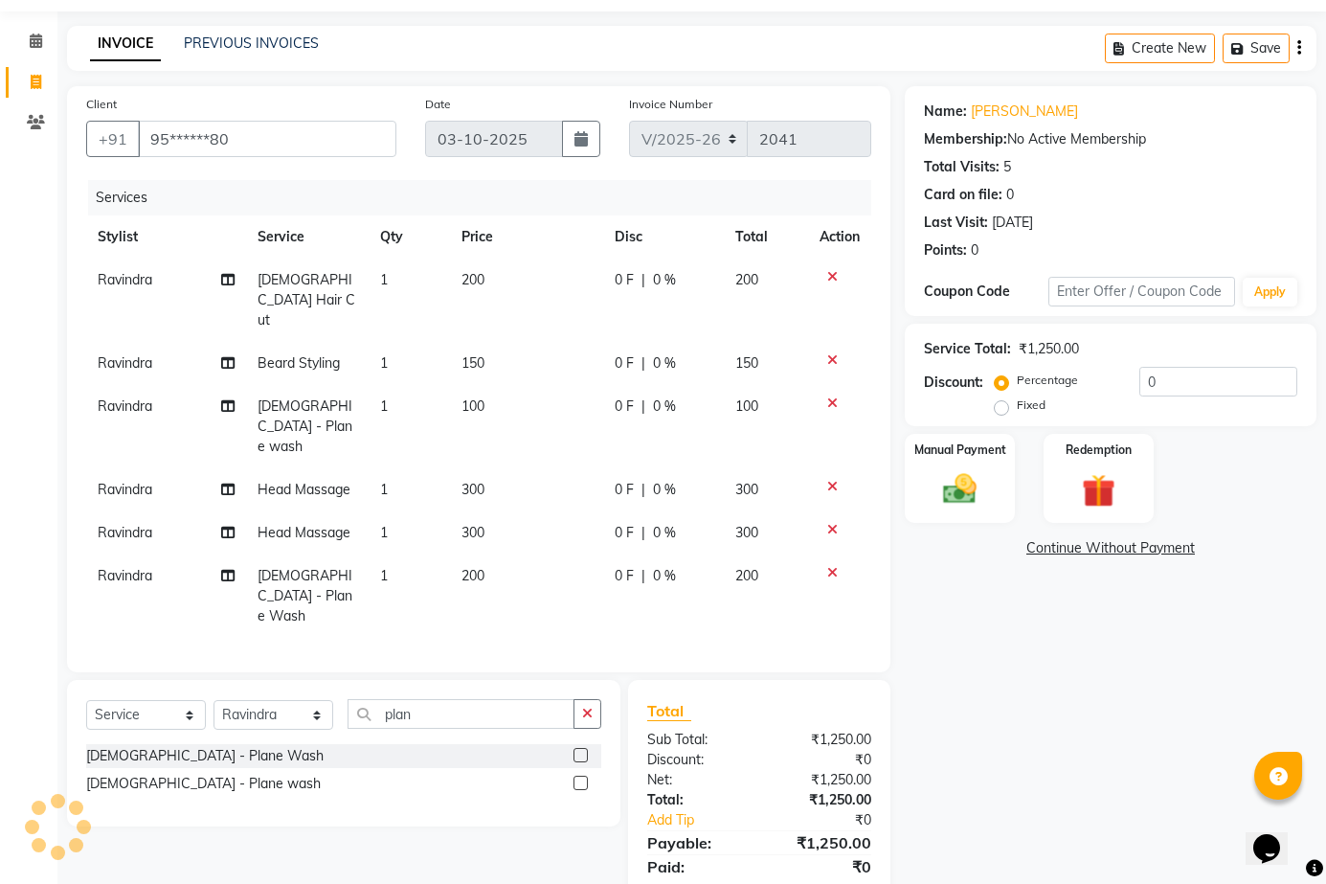
click at [146, 354] on span "Ravindra" at bounding box center [125, 362] width 55 height 17
select select "92496"
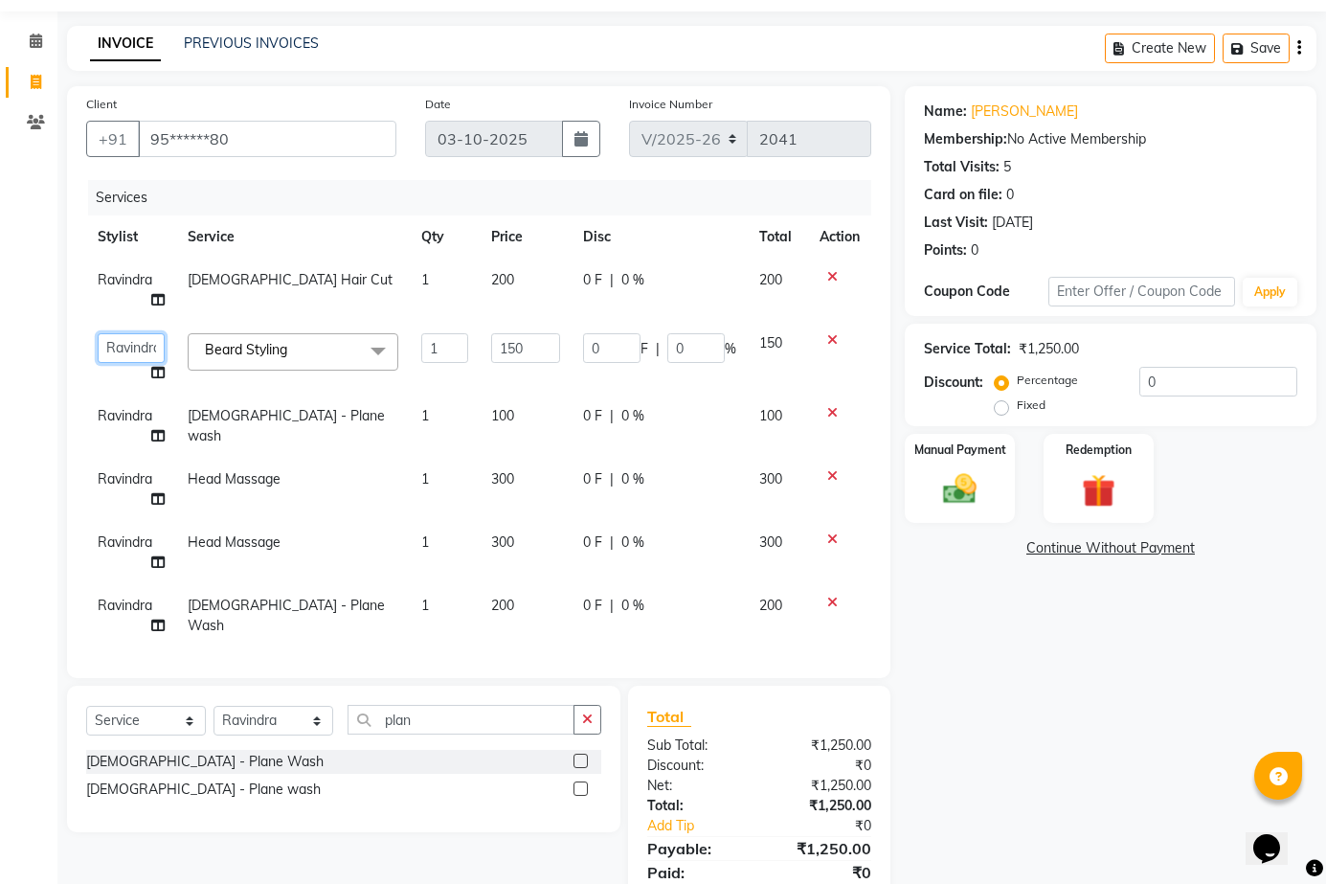
click at [145, 343] on select "[PERSON_NAME] Manager Ravindra Reception [PERSON_NAME]" at bounding box center [131, 348] width 67 height 30
click at [137, 265] on td "Ravindra" at bounding box center [131, 290] width 90 height 63
select select "92496"
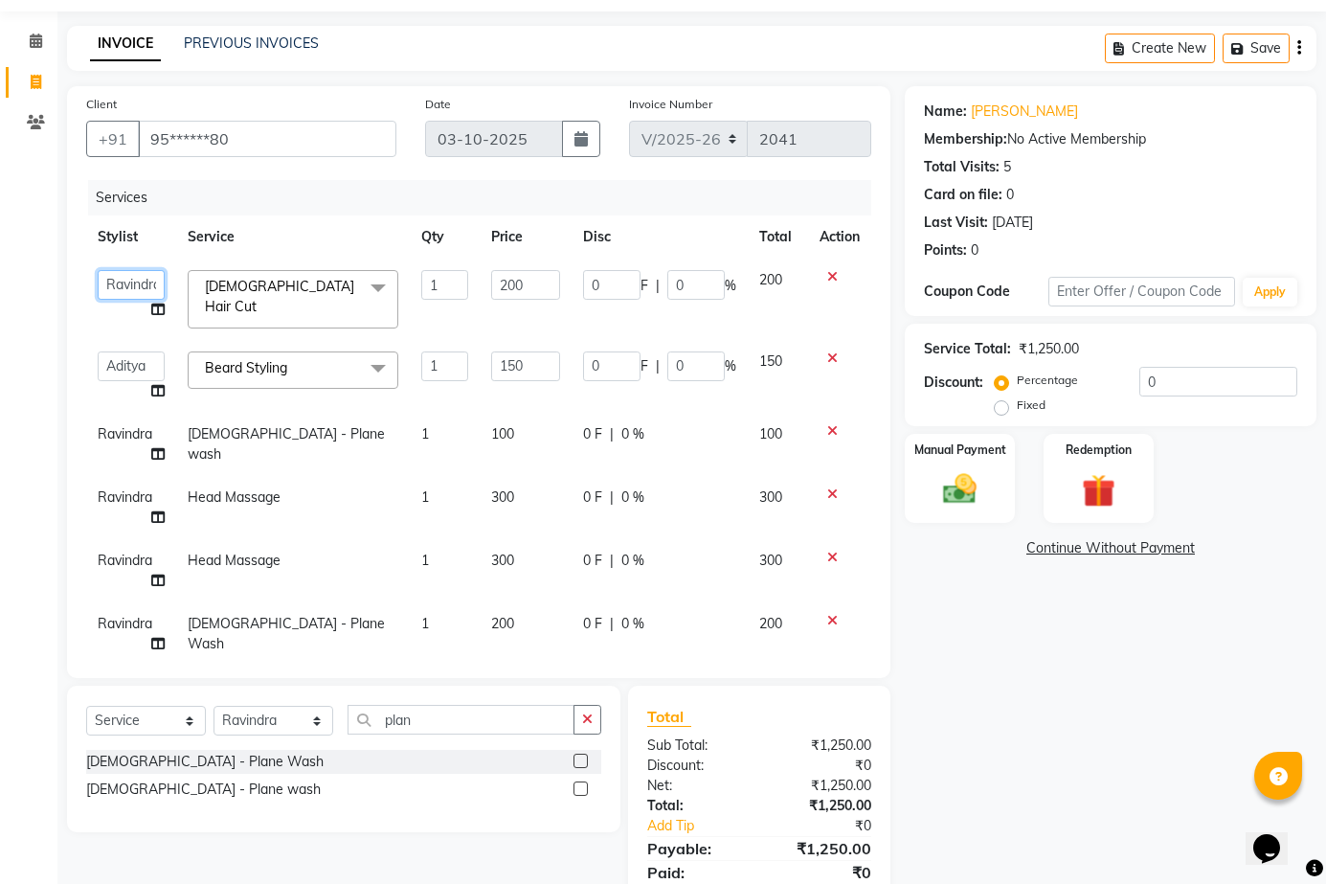
click at [137, 277] on select "[PERSON_NAME] Manager Ravindra Reception [PERSON_NAME]" at bounding box center [131, 285] width 67 height 30
click at [135, 553] on span "Ravindra" at bounding box center [125, 560] width 55 height 17
select select "92496"
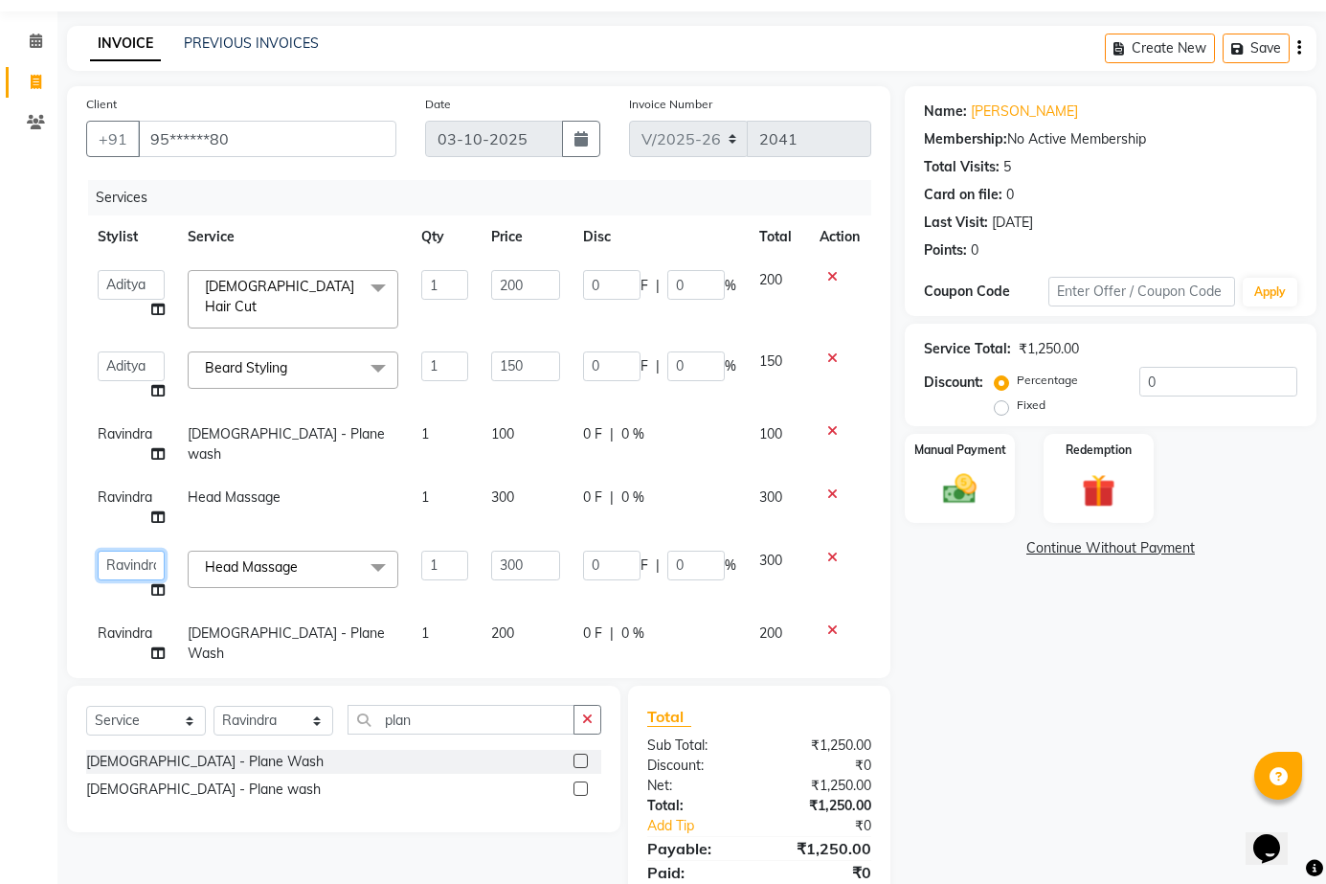
click at [132, 560] on select "[PERSON_NAME] Manager Ravindra Reception [PERSON_NAME]" at bounding box center [131, 566] width 67 height 30
select select "70301"
click at [147, 624] on span "Ravindra" at bounding box center [125, 632] width 55 height 17
select select "92496"
select select "70301"
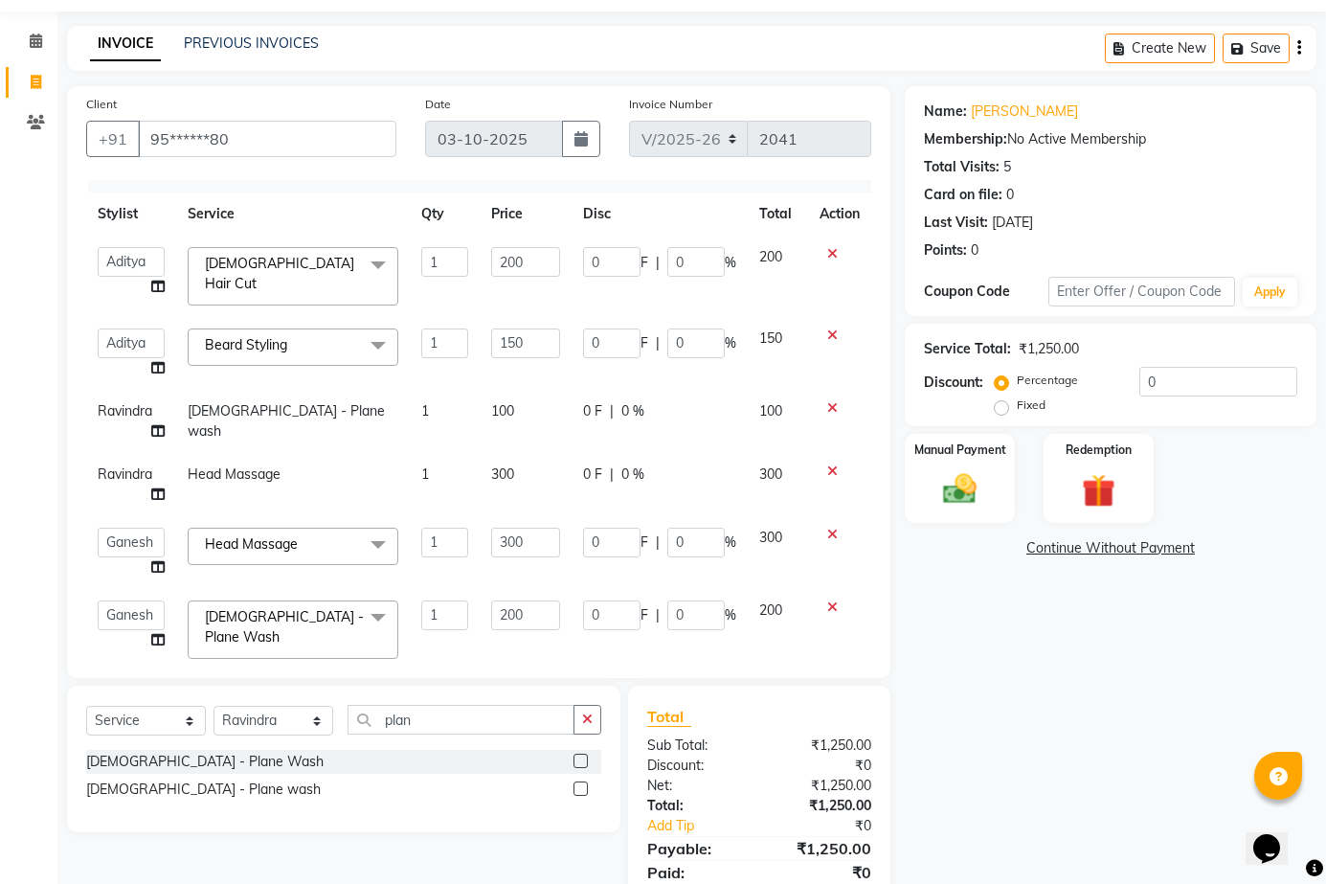
scroll to position [0, 0]
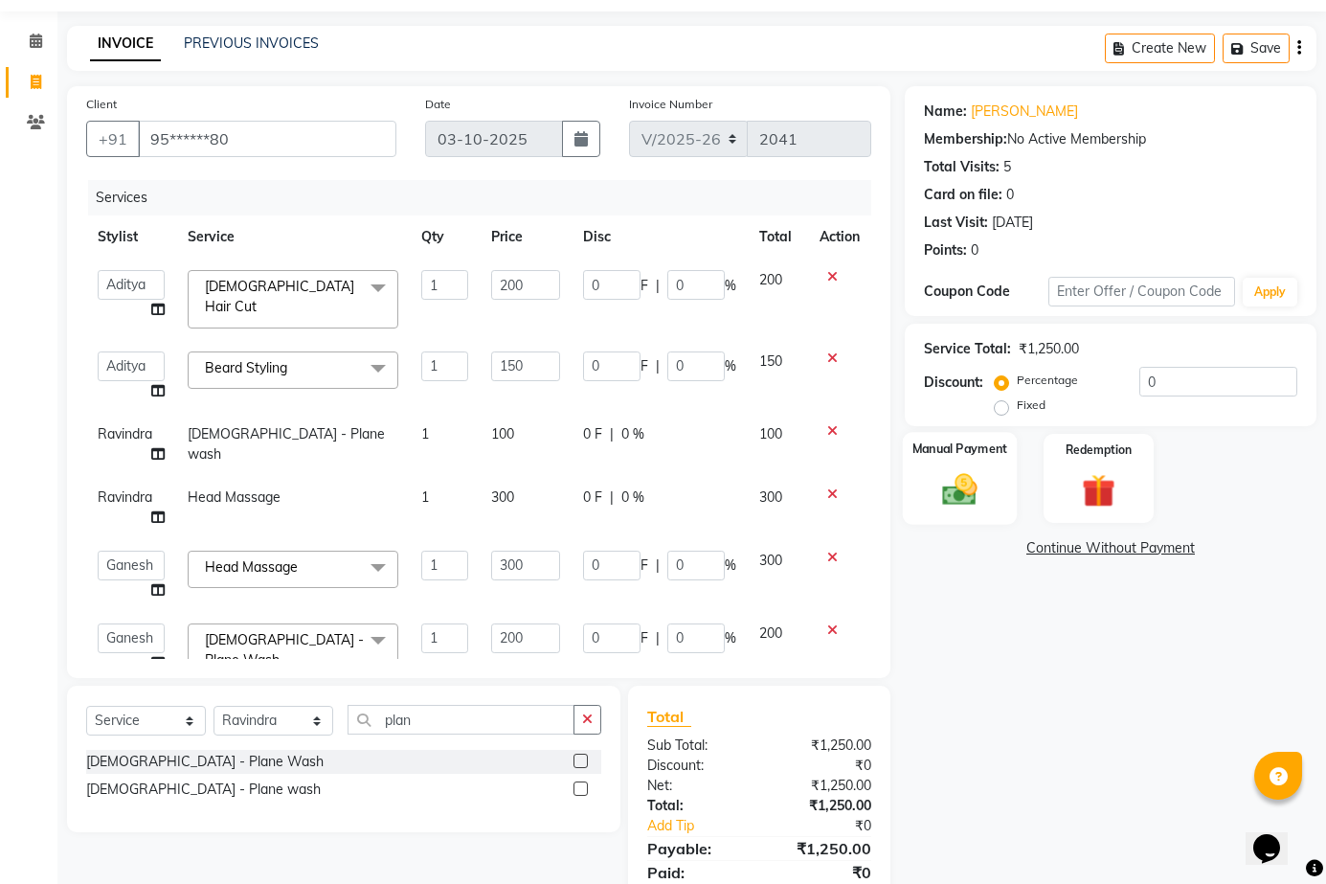
click at [967, 483] on img at bounding box center [960, 488] width 57 height 39
click at [1146, 546] on span "GPay" at bounding box center [1161, 549] width 39 height 22
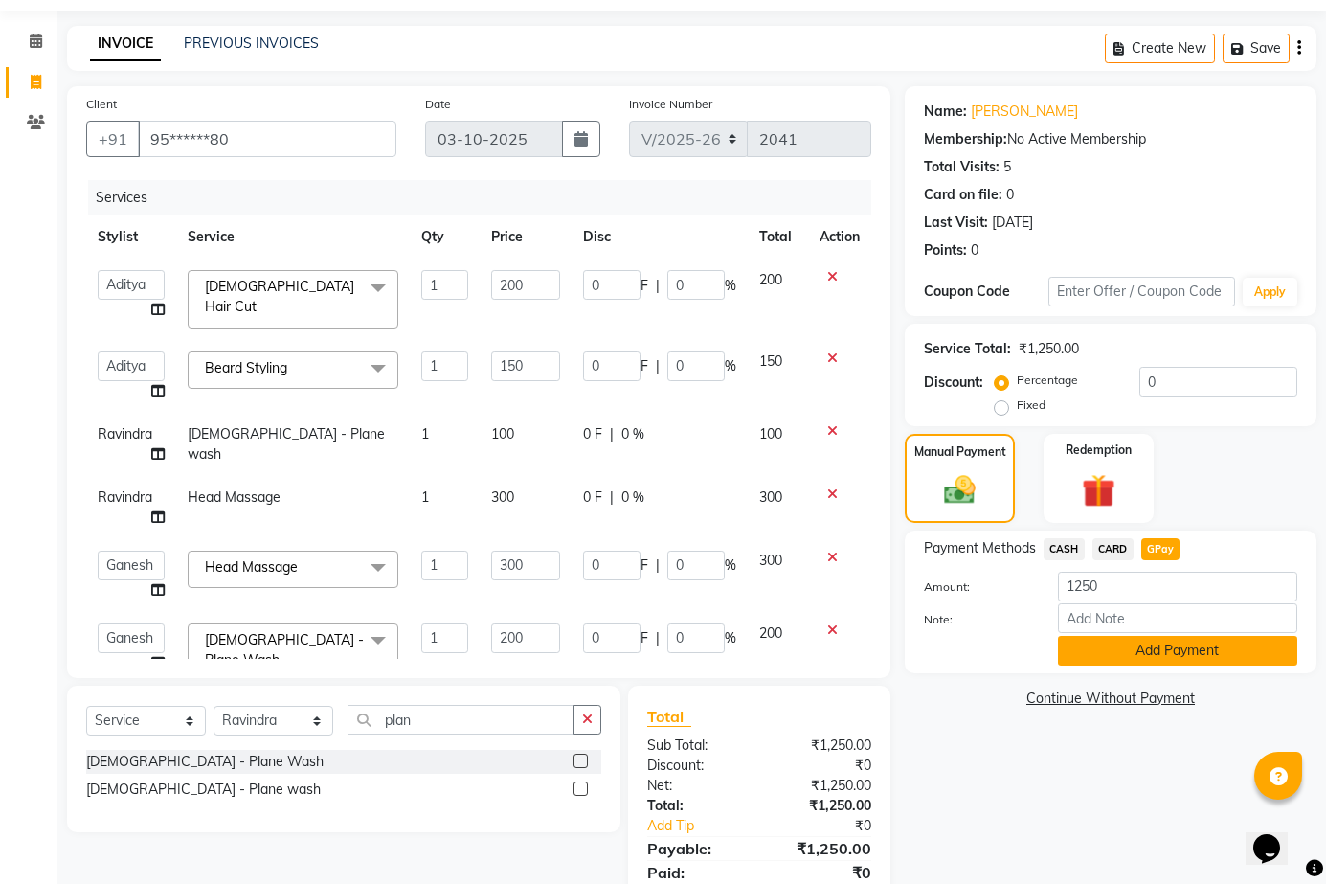
click at [1137, 646] on button "Add Payment" at bounding box center [1177, 651] width 239 height 30
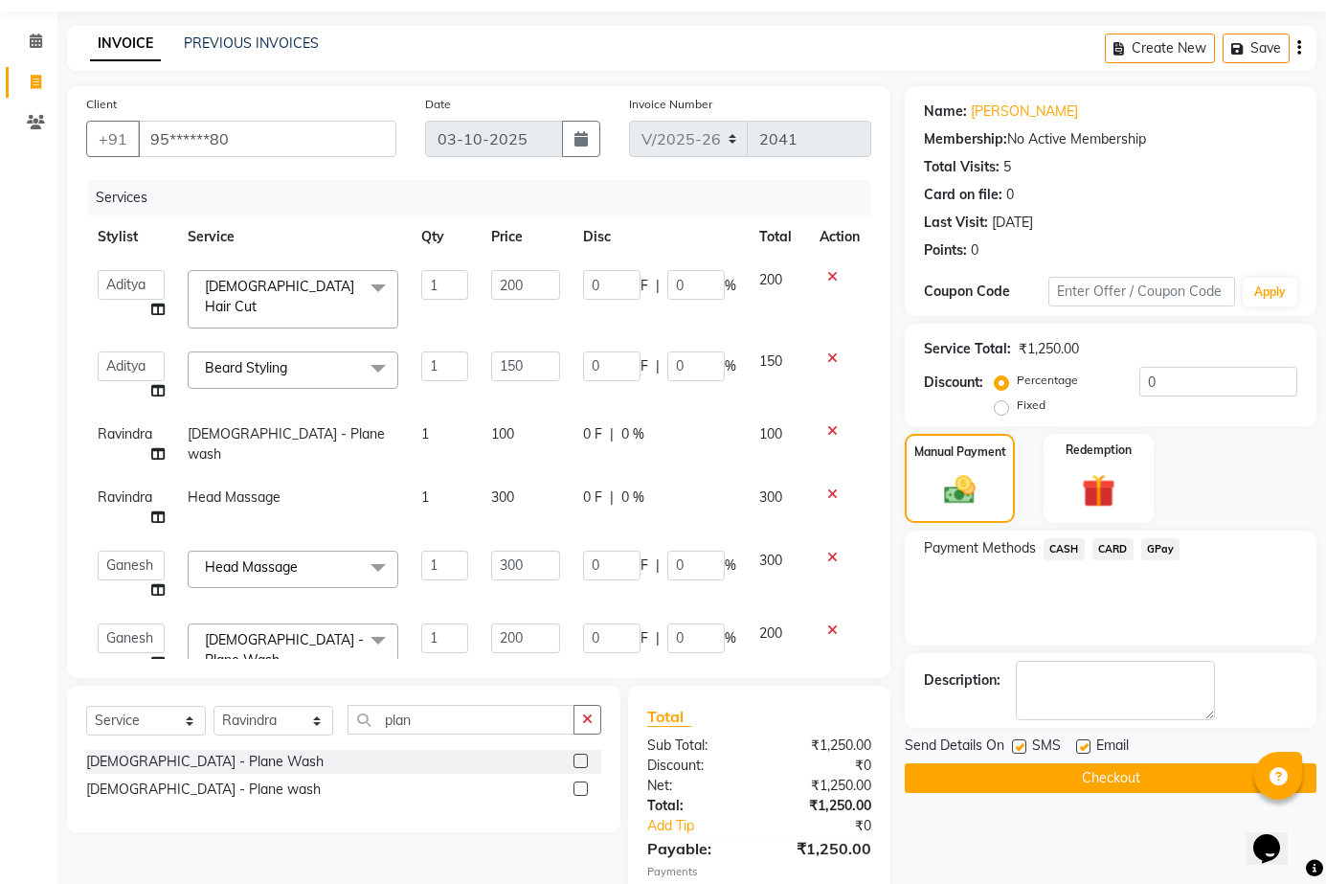
click at [1089, 744] on label at bounding box center [1083, 746] width 14 height 14
click at [1089, 744] on input "checkbox" at bounding box center [1082, 747] width 12 height 12
checkbox input "false"
click at [1013, 768] on button "Checkout" at bounding box center [1111, 778] width 412 height 30
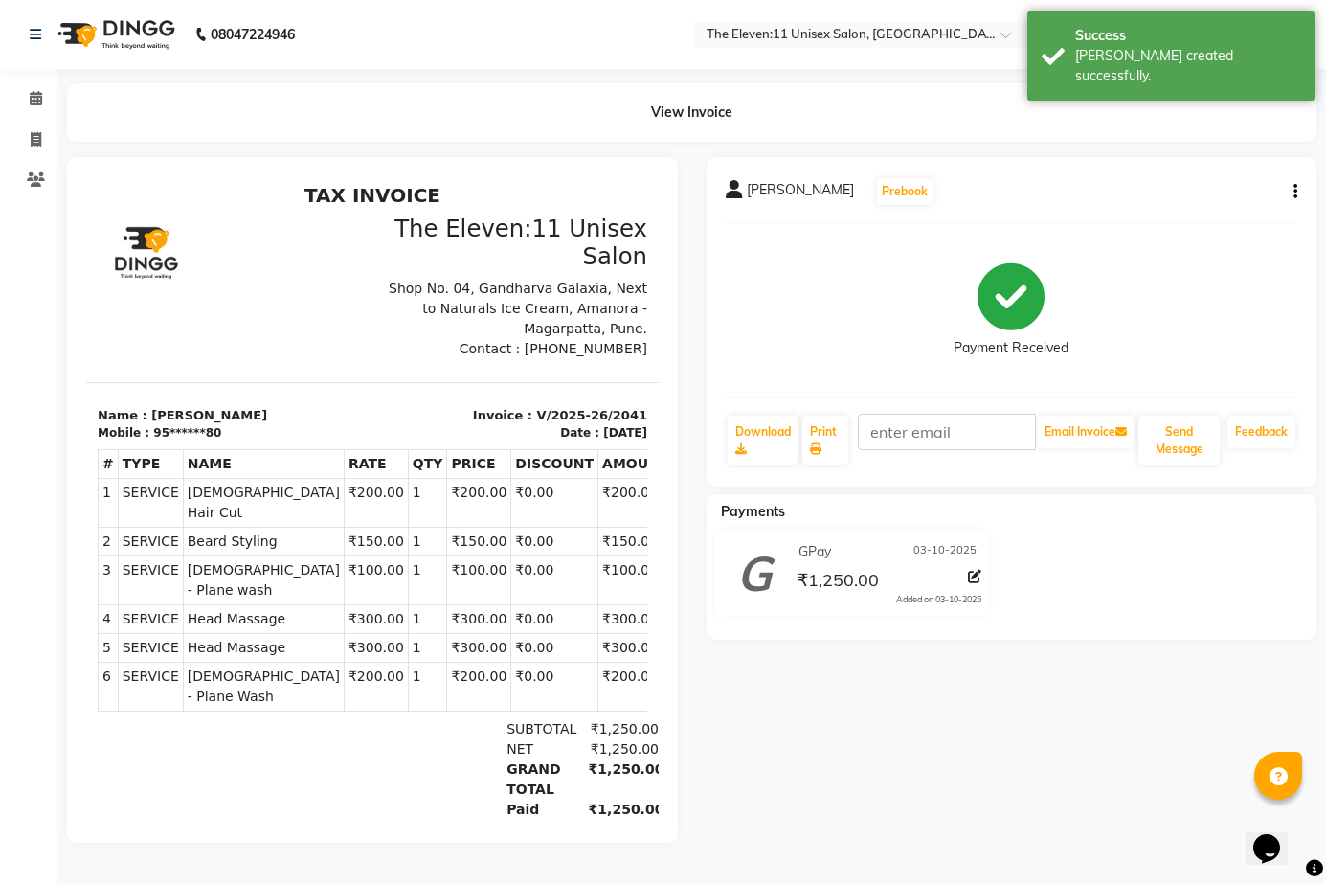
click at [32, 122] on li "Invoice" at bounding box center [28, 140] width 57 height 41
click at [40, 146] on icon at bounding box center [36, 139] width 11 height 14
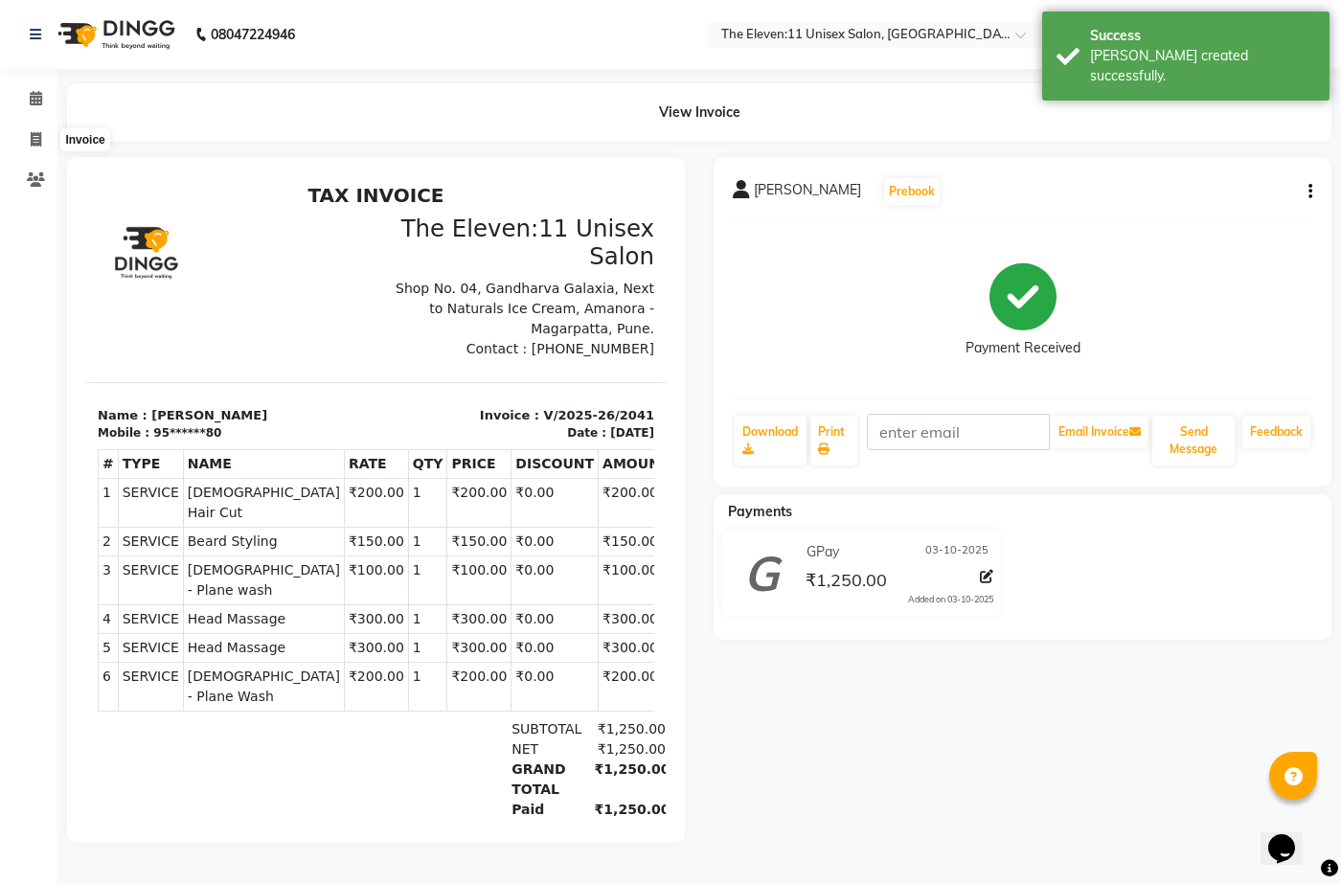
select select "7836"
select select "service"
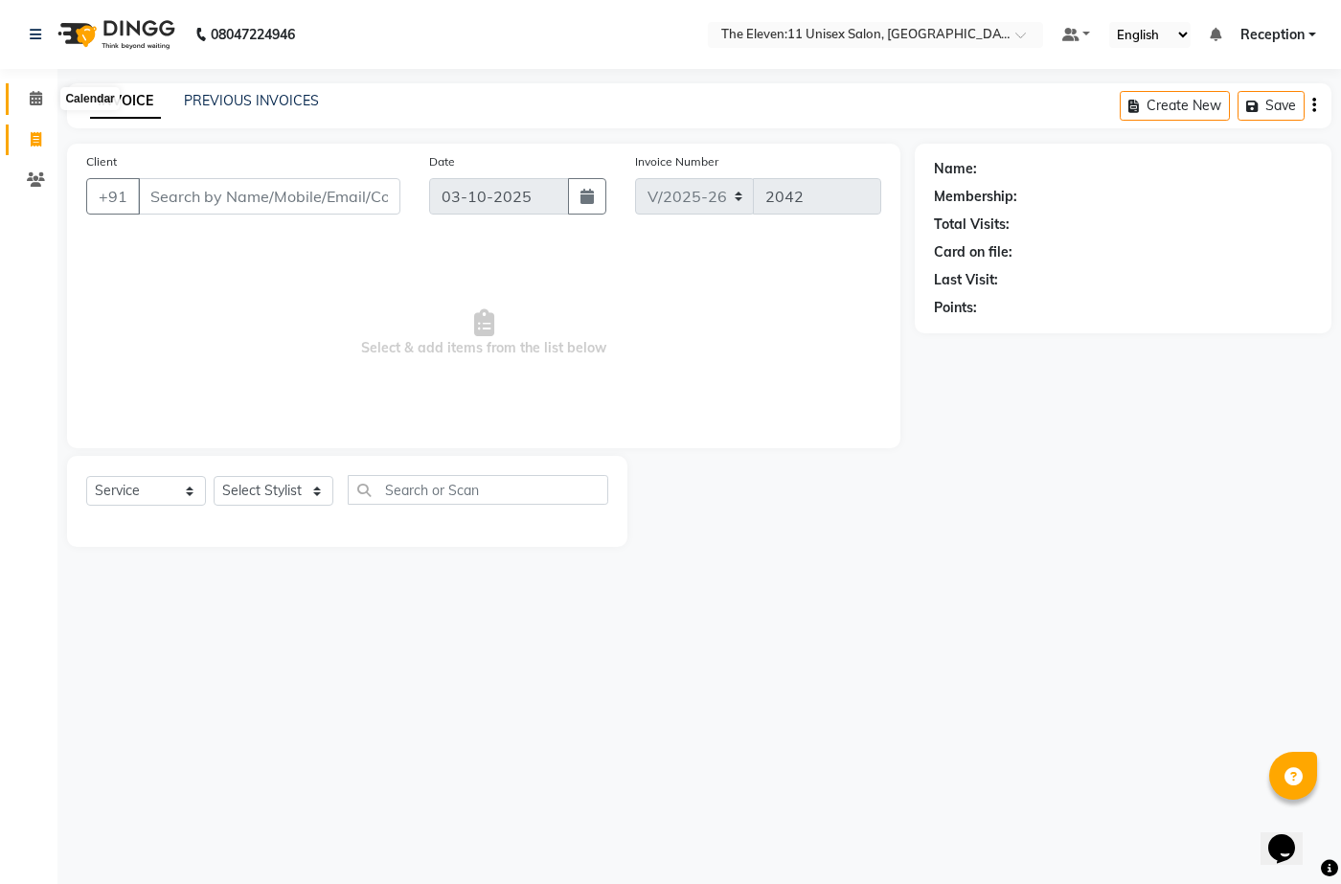
click at [36, 94] on icon at bounding box center [36, 98] width 12 height 14
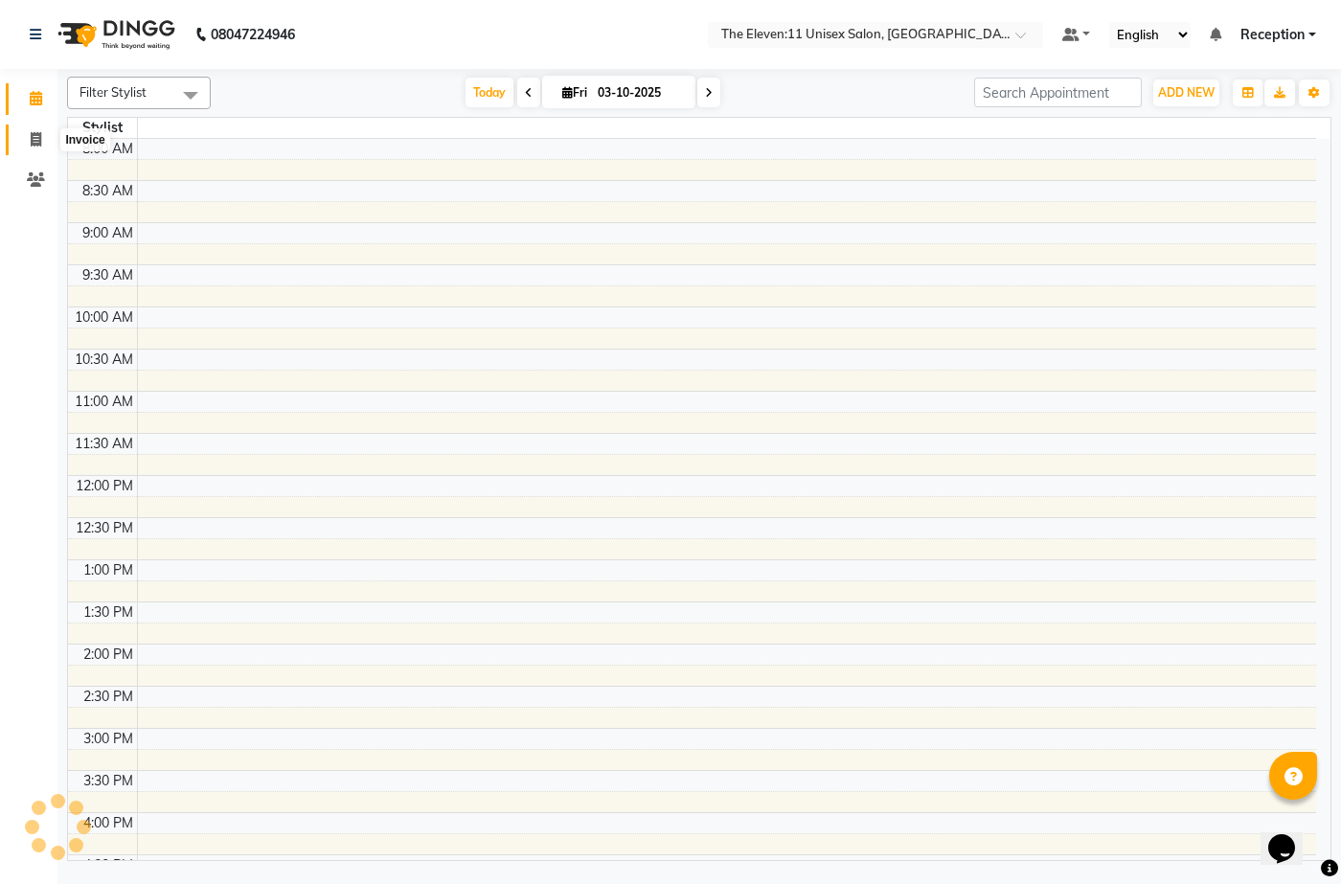
click at [37, 143] on icon at bounding box center [36, 139] width 11 height 14
click at [38, 143] on icon at bounding box center [36, 139] width 11 height 14
select select "service"
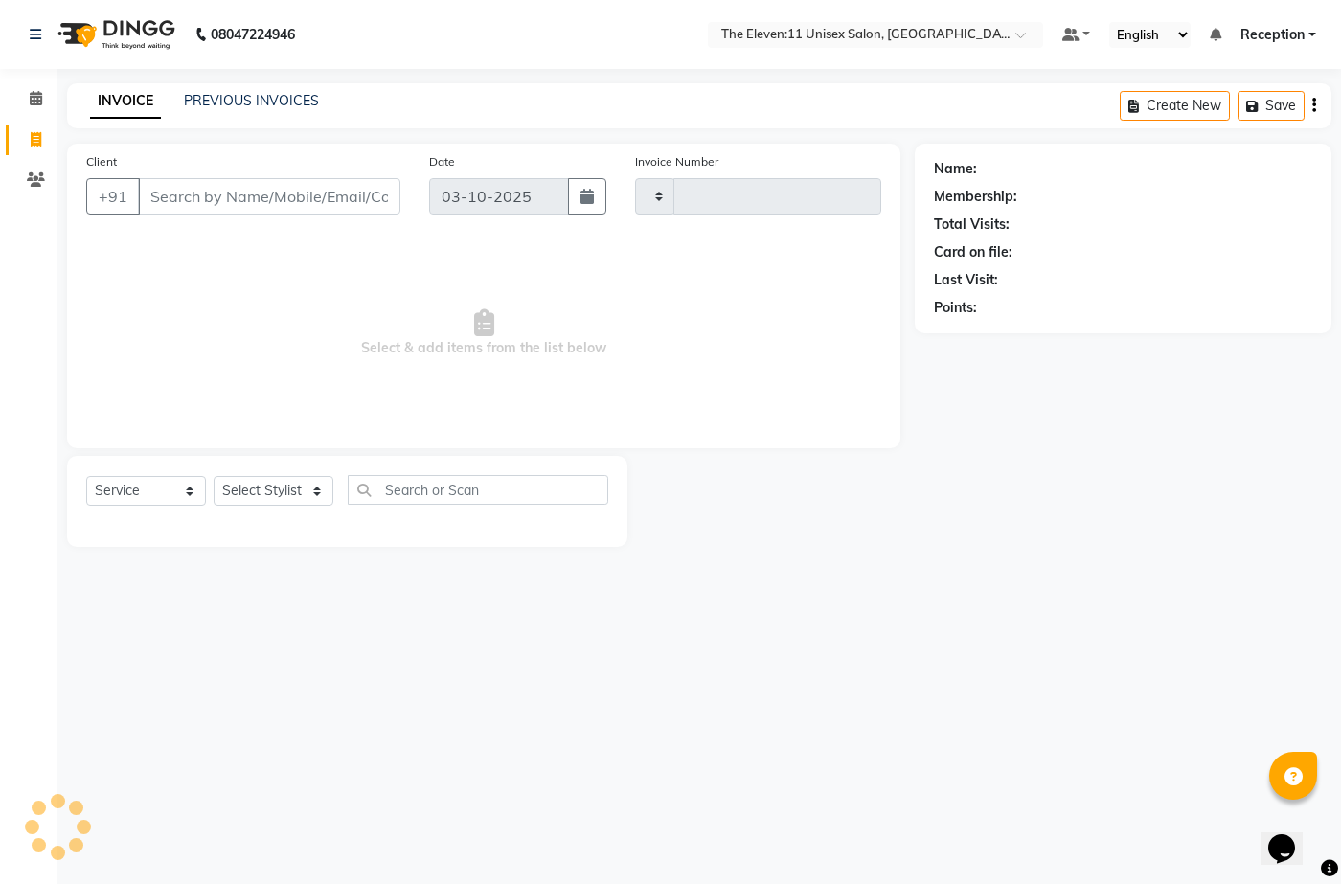
type input "2042"
select select "7836"
click at [1306, 35] on link "Reception" at bounding box center [1278, 35] width 76 height 20
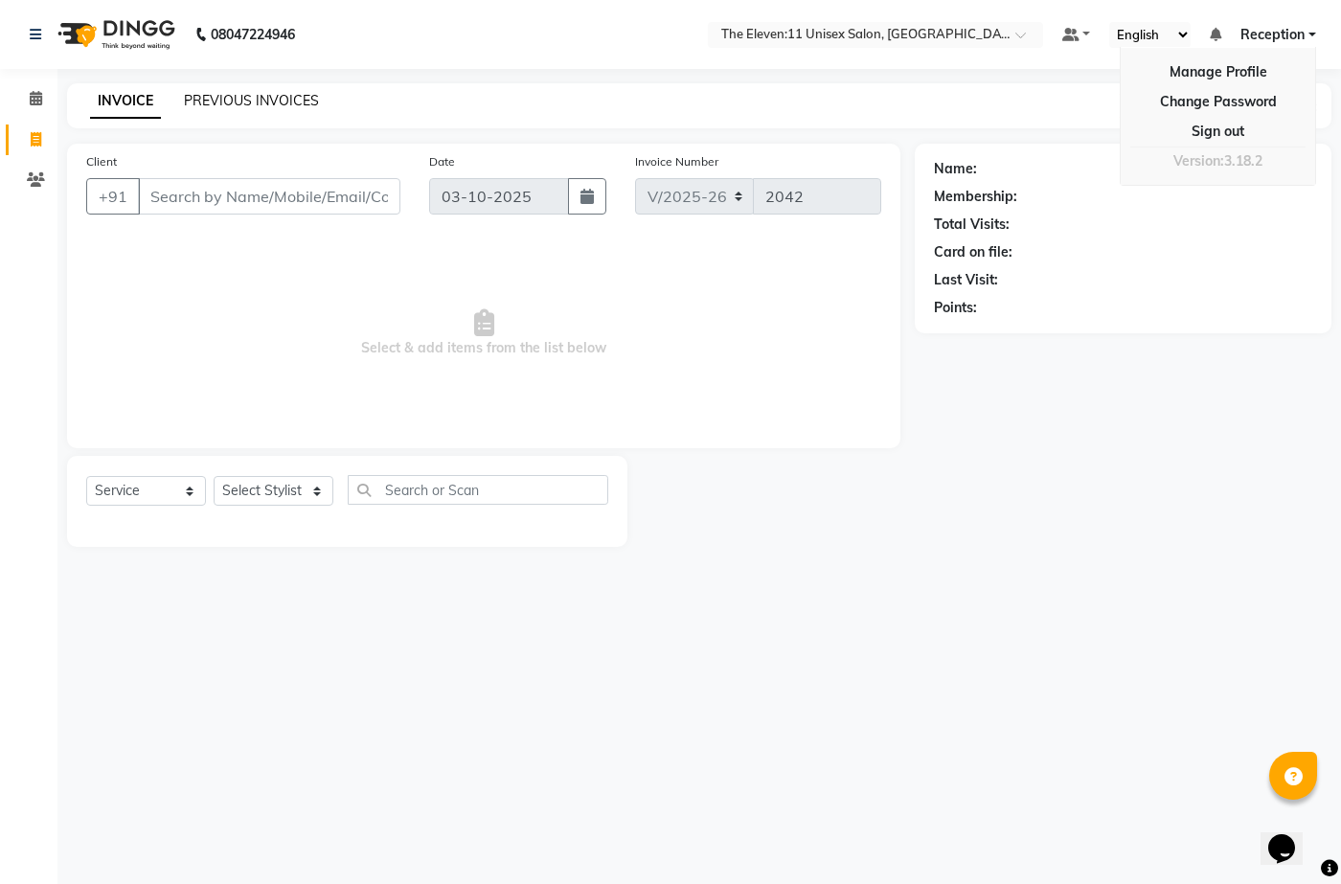
click at [261, 101] on link "PREVIOUS INVOICES" at bounding box center [251, 100] width 135 height 17
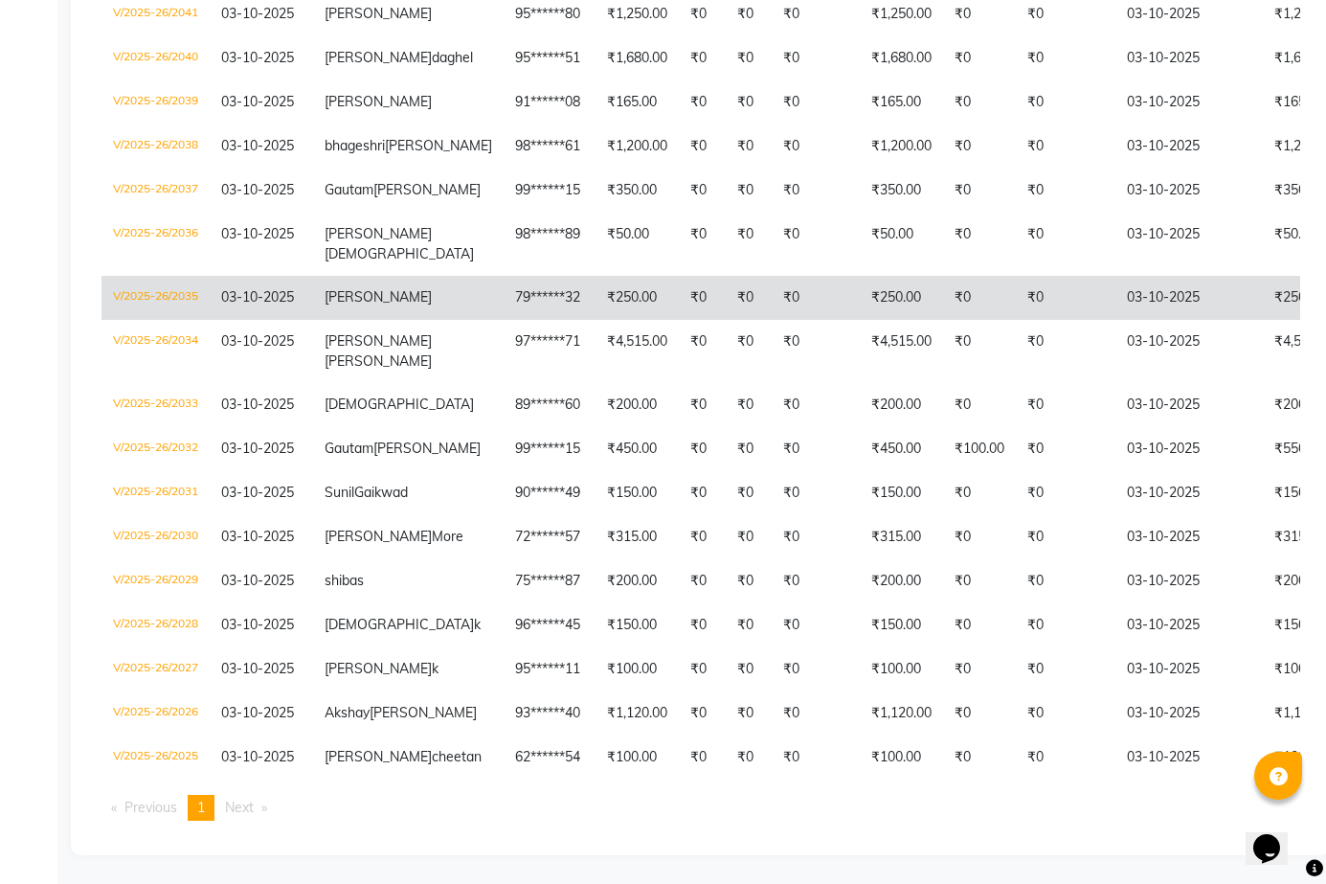
scroll to position [287, 0]
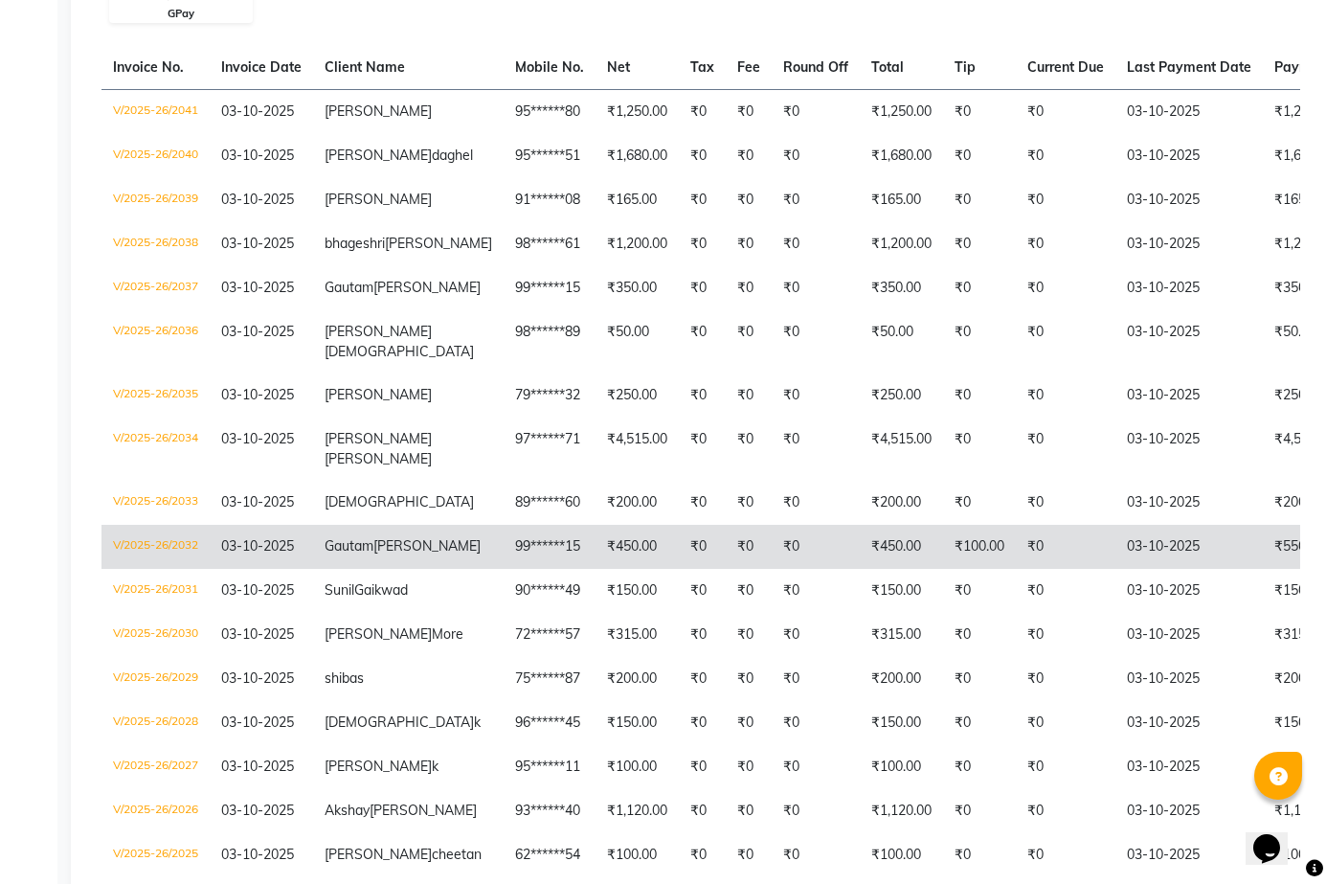
click at [369, 555] on span "Gautam" at bounding box center [349, 545] width 49 height 17
